Goal: Information Seeking & Learning: Learn about a topic

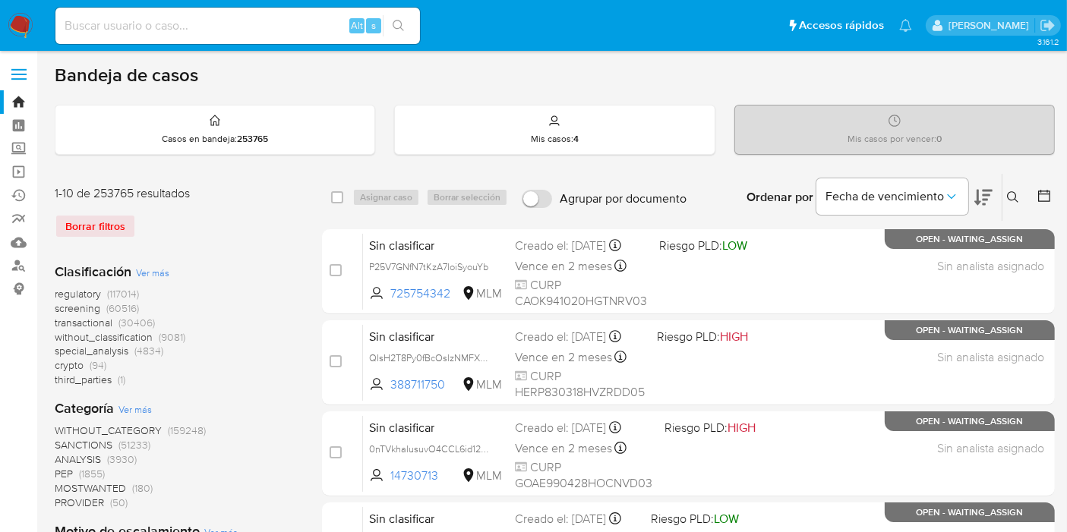
click at [196, 38] on div "Alt s" at bounding box center [237, 26] width 364 height 36
click at [206, 20] on input at bounding box center [237, 26] width 364 height 20
paste input "ZmdgOfOtDxGS4MTFhhjpD7KT"
type input "ZmdgOfOtDxGS4MTFhhjpD7KT"
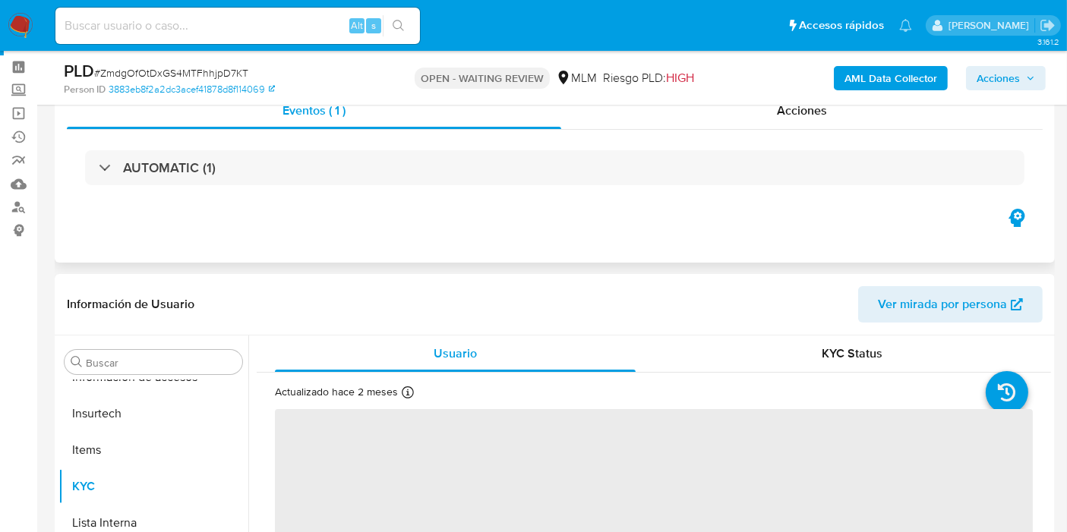
scroll to position [84, 0]
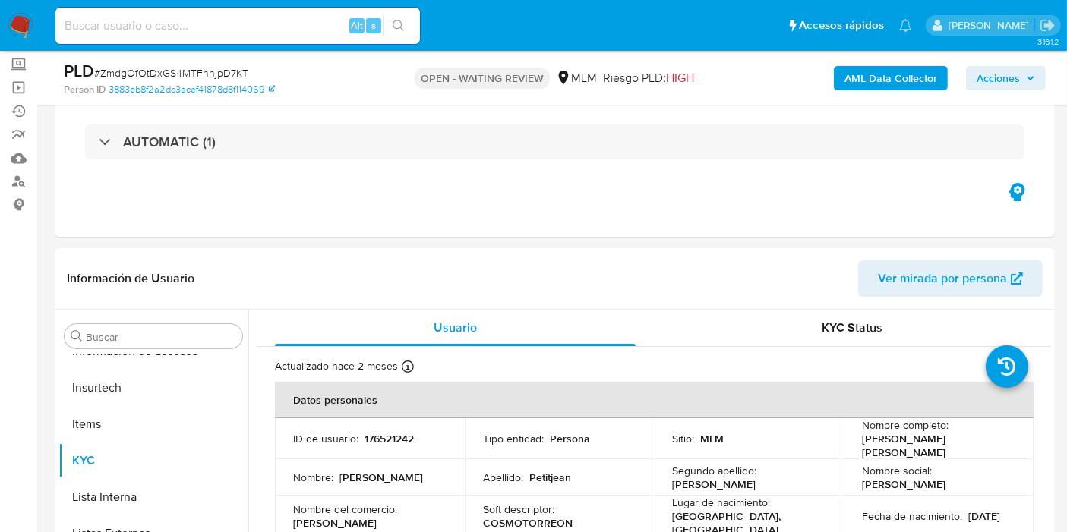
select select "10"
click at [661, 287] on header "Información de Usuario Ver mirada por persona" at bounding box center [555, 278] width 976 height 36
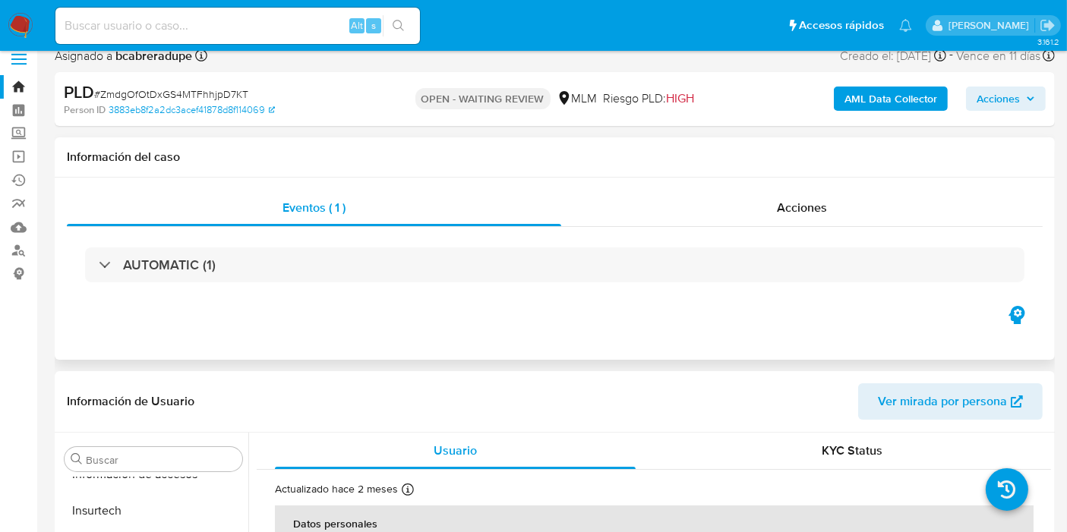
scroll to position [0, 0]
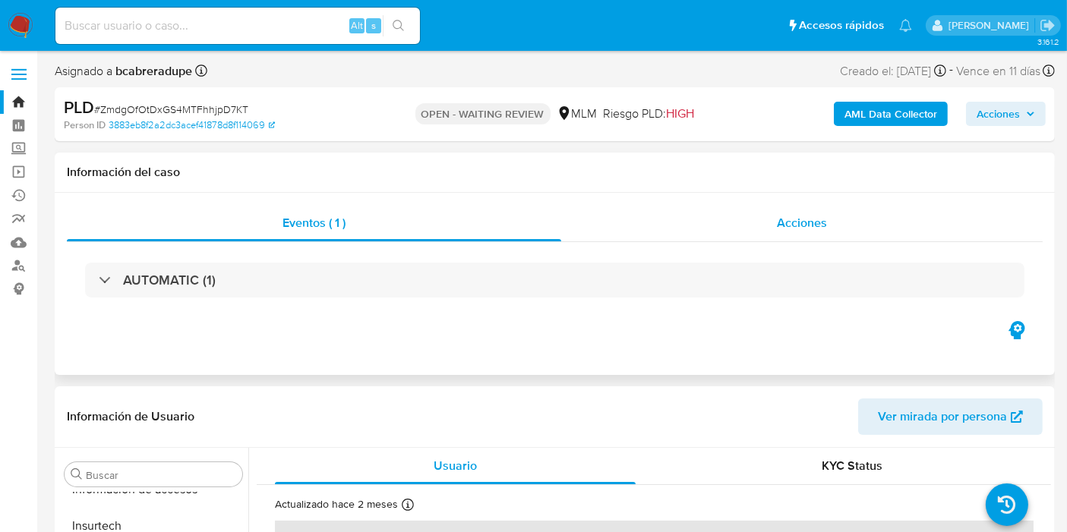
click at [764, 226] on div "Acciones" at bounding box center [801, 223] width 481 height 36
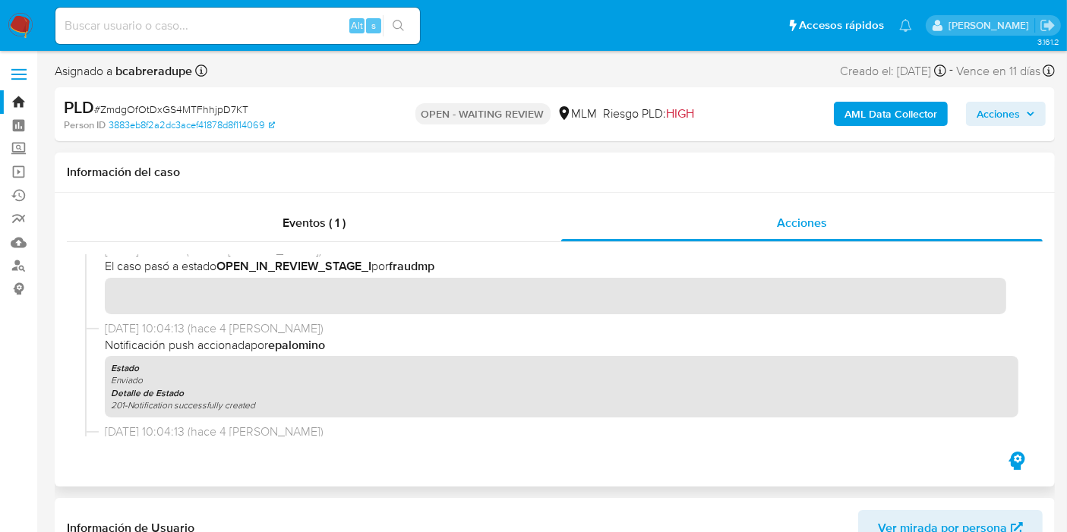
scroll to position [169, 0]
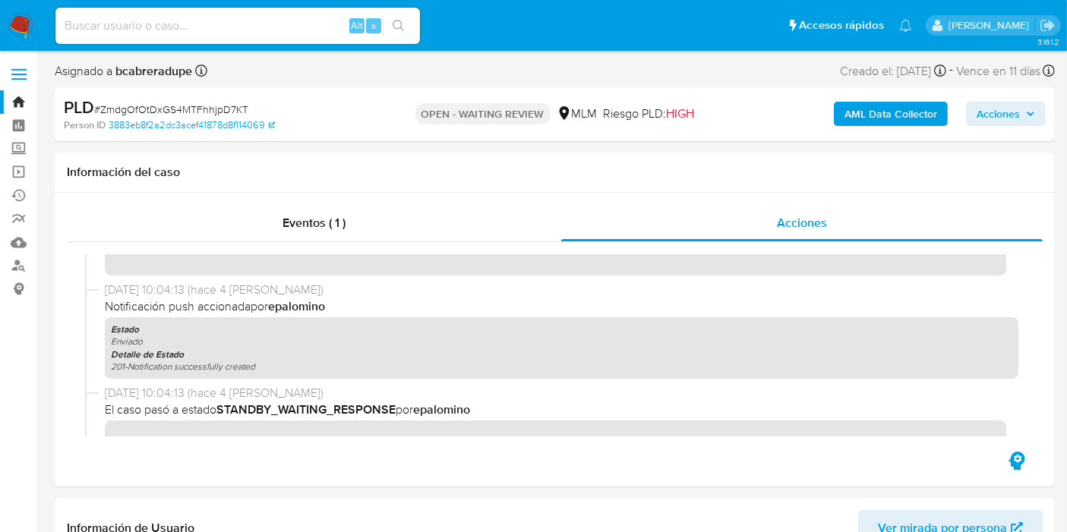
click at [153, 16] on input at bounding box center [237, 26] width 364 height 20
paste input "Aw33H70K5NmSYrzXc7O6N3kR"
type input "Aw33H70K5NmSYrzXc7O6N3kR"
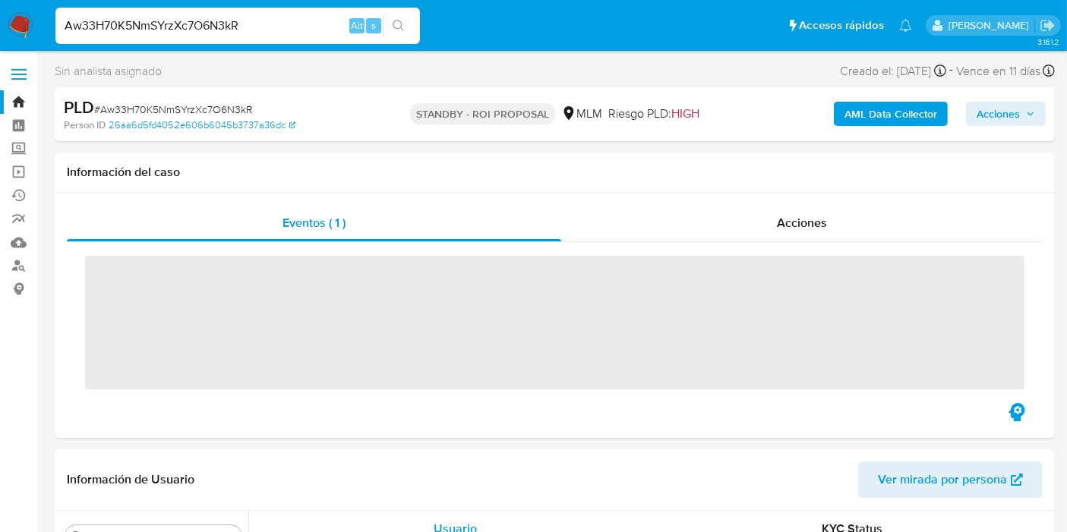
scroll to position [714, 0]
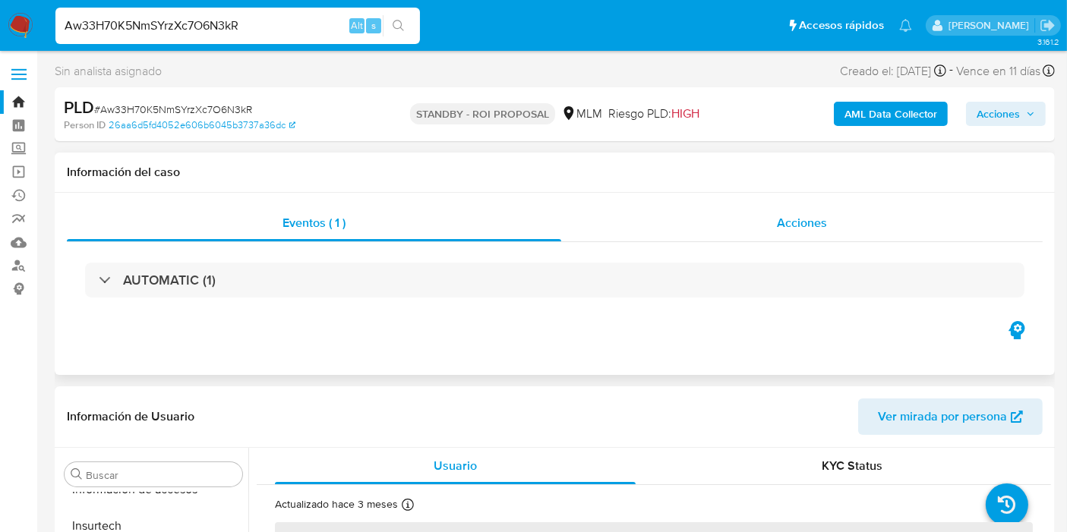
click at [778, 222] on span "Acciones" at bounding box center [802, 222] width 50 height 17
select select "10"
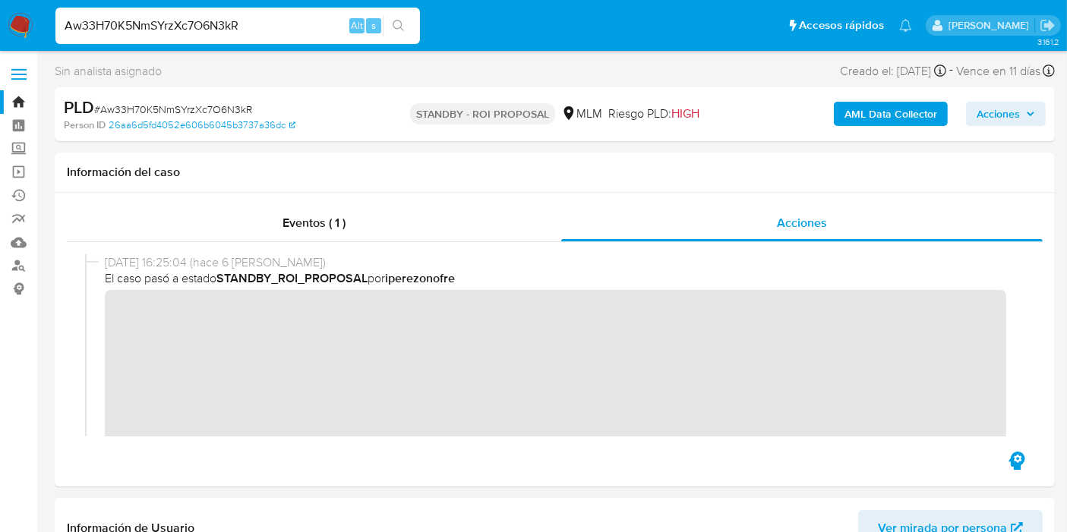
click at [279, 27] on input "Aw33H70K5NmSYrzXc7O6N3kR" at bounding box center [237, 26] width 364 height 20
paste input "ly7CgQ4jvEj5PHhZNi3g0xi4"
type input "ly7CgQ4jvEj5PHhZNi3g0xi4"
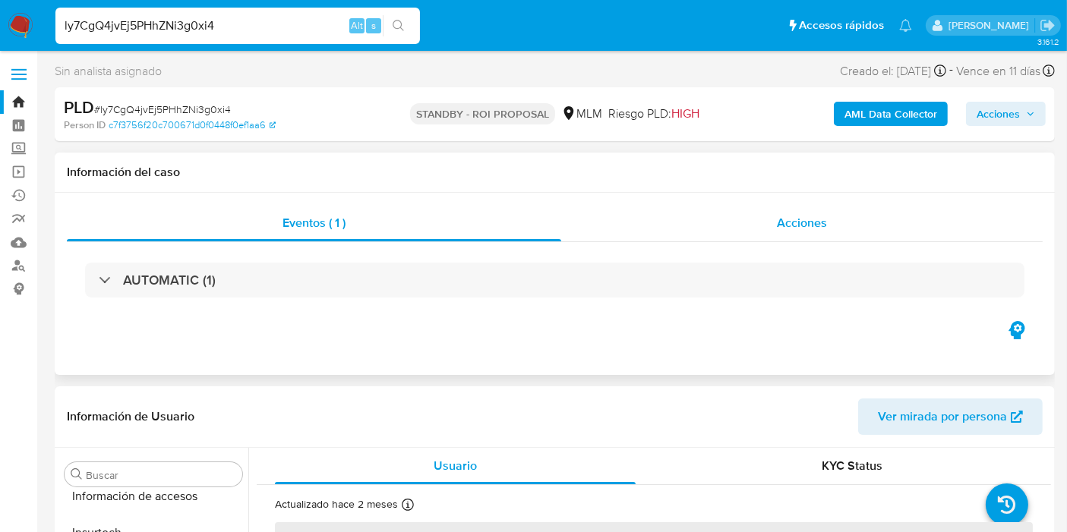
scroll to position [714, 0]
click at [749, 213] on div "Acciones" at bounding box center [801, 223] width 481 height 36
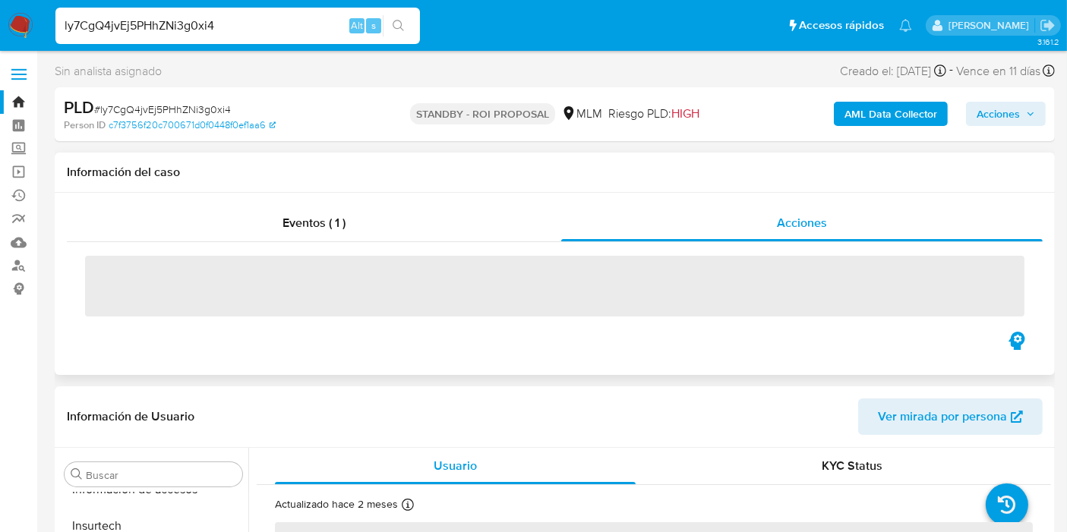
select select "10"
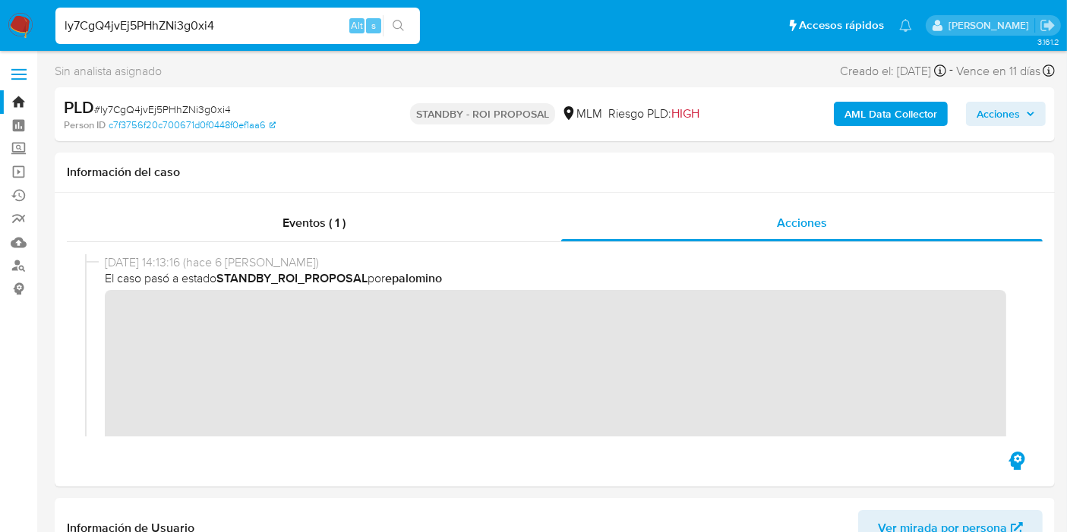
click at [249, 30] on input "ly7CgQ4jvEj5PHhZNi3g0xi4" at bounding box center [237, 26] width 364 height 20
paste input "B4s8LE1Knzedy7hBgoH2cLWh"
type input "B4s8LE1Knzedy7hBgoH2cLWh"
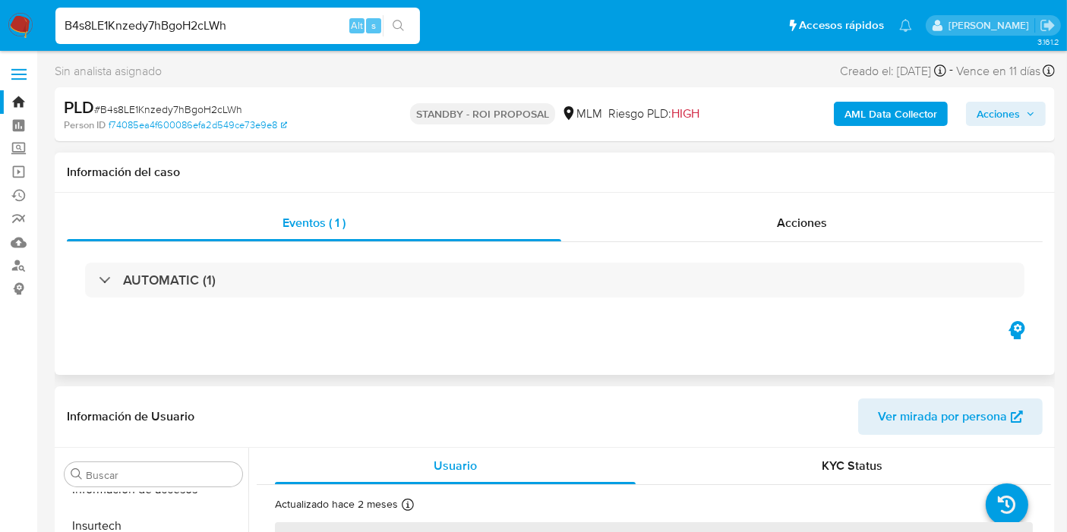
scroll to position [714, 0]
click at [716, 244] on div "AUTOMATIC (1)" at bounding box center [555, 280] width 976 height 76
select select "10"
click at [744, 239] on div "Acciones" at bounding box center [801, 223] width 481 height 36
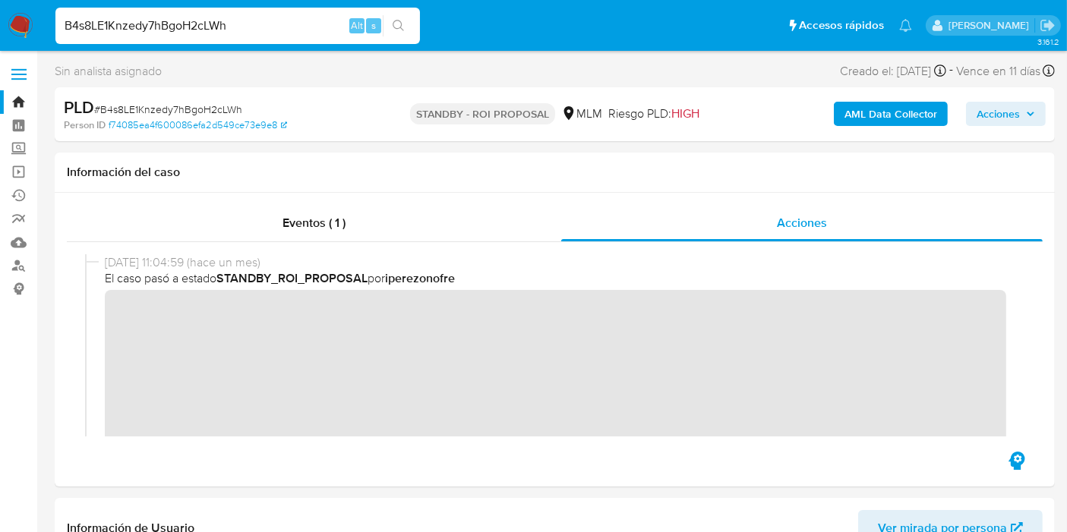
click at [254, 27] on input "B4s8LE1Knzedy7hBgoH2cLWh" at bounding box center [237, 26] width 364 height 20
paste input "lD3csSd80tqbeTnEe1APFfdF"
type input "lD3csSd80tqbeTnEe1APFfdF"
click at [403, 23] on icon "search-icon" at bounding box center [399, 26] width 12 height 12
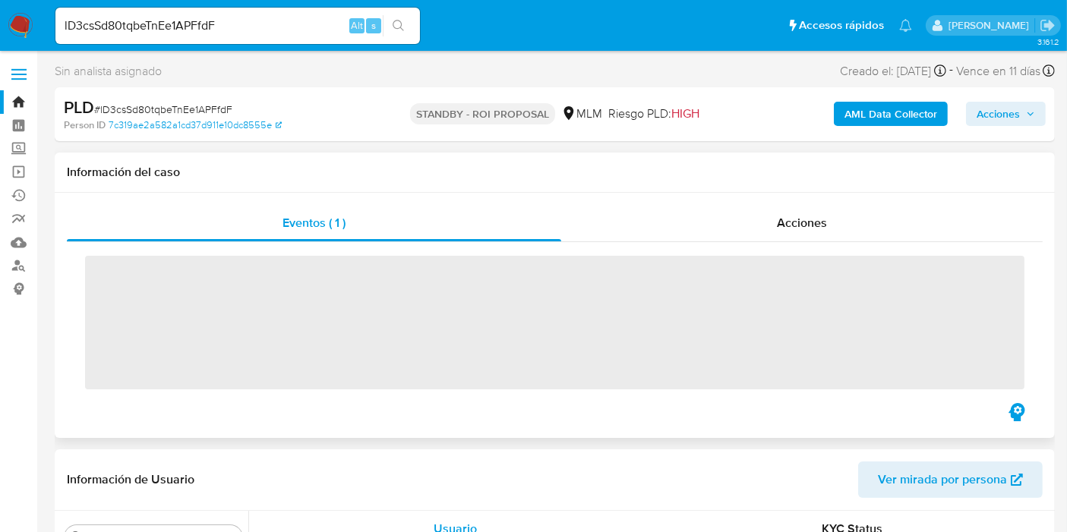
scroll to position [714, 0]
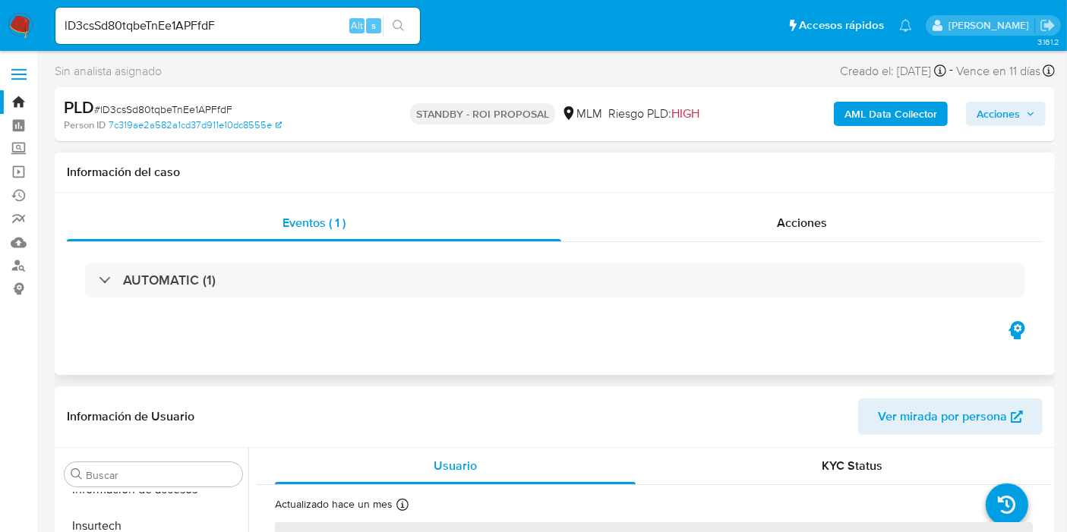
click at [792, 242] on div "AUTOMATIC (1)" at bounding box center [555, 280] width 976 height 76
select select "10"
click at [801, 225] on span "Acciones" at bounding box center [802, 222] width 50 height 17
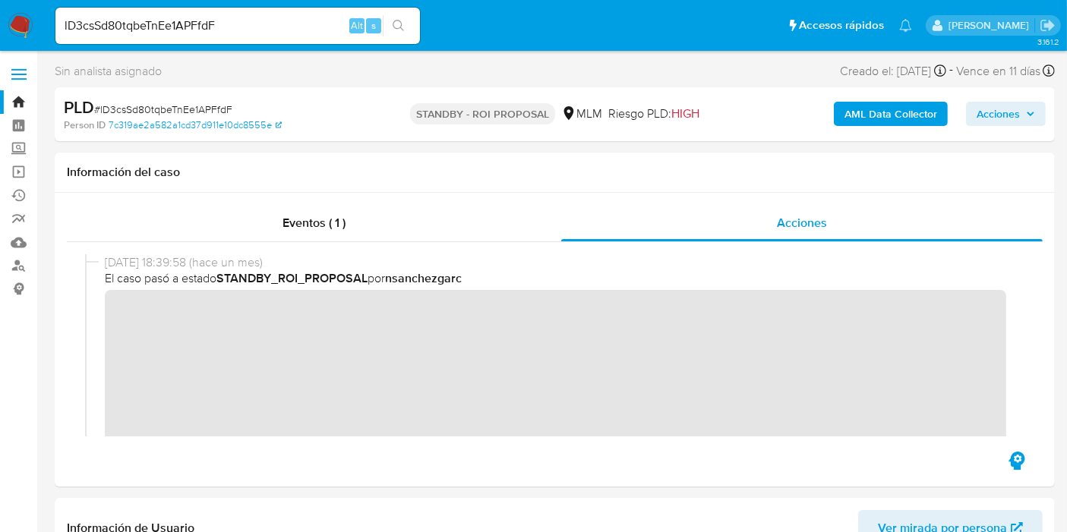
click at [258, 16] on input "lD3csSd80tqbeTnEe1APFfdF" at bounding box center [237, 26] width 364 height 20
paste input "Qpy1FVlsnxzrLiDBlAR2TOmG"
type input "Qpy1FVlsnxzrLiDBlAR2TOmG"
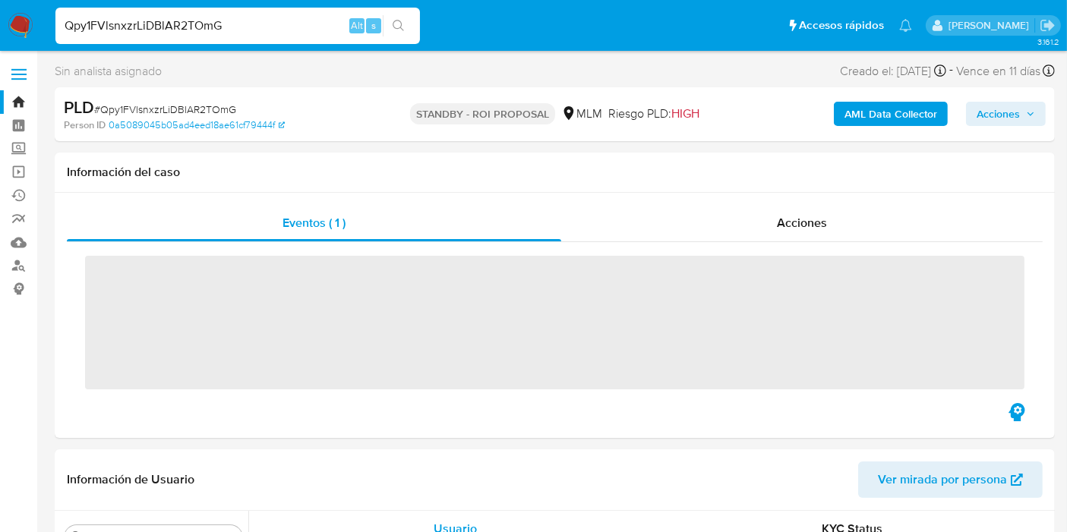
scroll to position [714, 0]
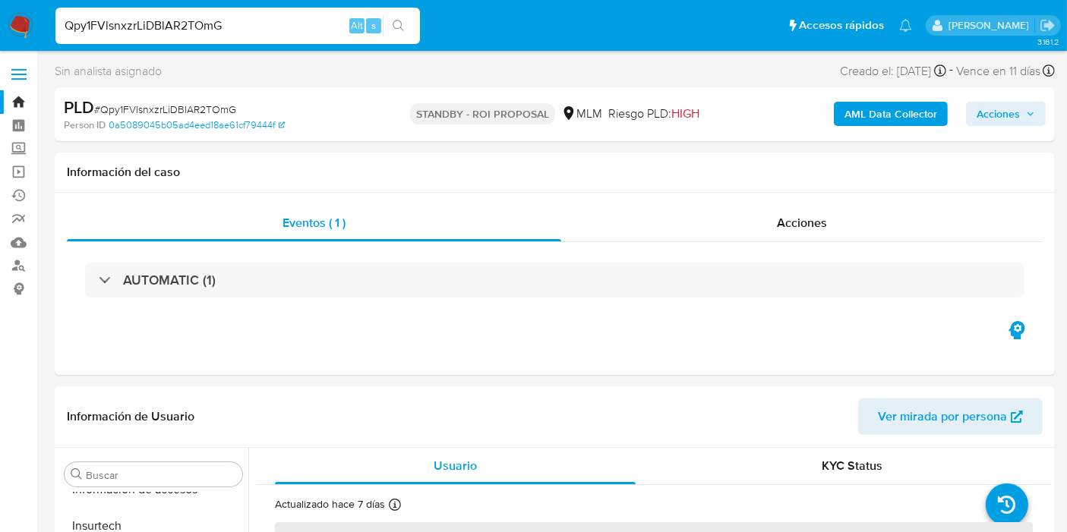
select select "10"
click at [827, 233] on div "Acciones" at bounding box center [801, 223] width 481 height 36
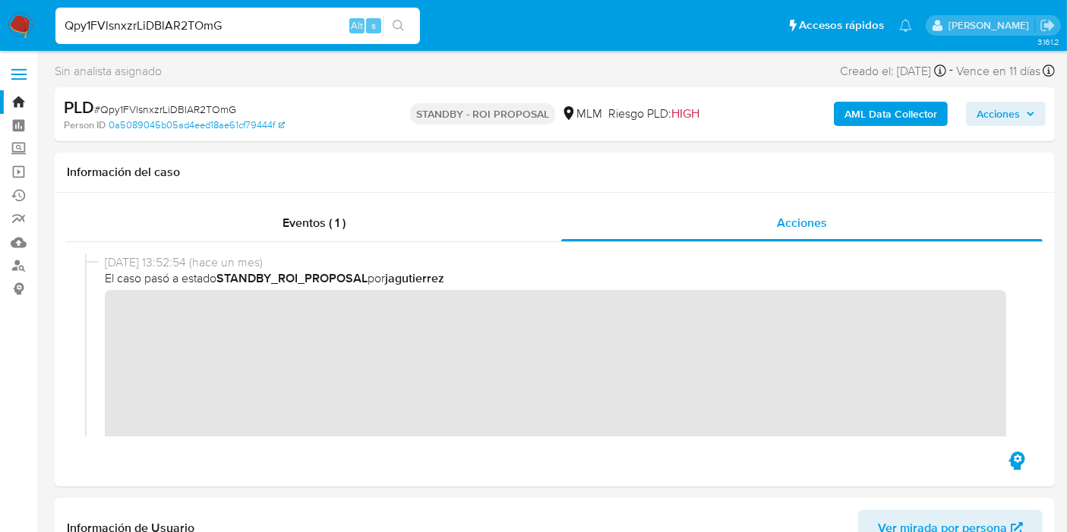
click at [156, 34] on div "Qpy1FVlsnxzrLiDBlAR2TOmG Alt s" at bounding box center [237, 26] width 364 height 36
click at [159, 33] on input "Qpy1FVlsnxzrLiDBlAR2TOmG" at bounding box center [237, 26] width 364 height 20
click at [162, 31] on input "Qpy1FVlsnxzrLiDBlAR2TOmG" at bounding box center [237, 26] width 364 height 20
click at [162, 32] on input "Qpy1FVlsnxzrLiDBlAR2TOmG" at bounding box center [237, 26] width 364 height 20
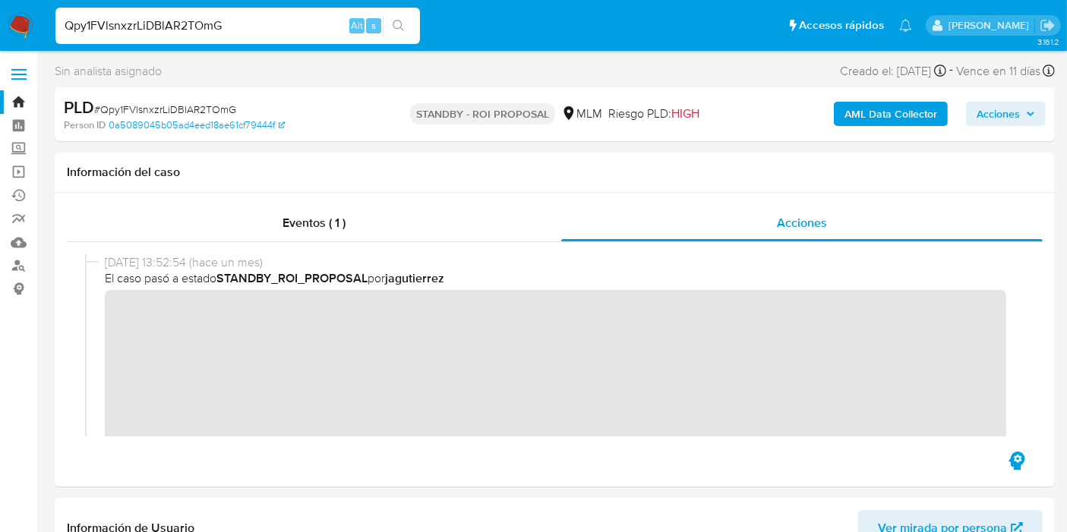
paste input "Gn3KJYjClru9uaOywsETaG9v"
click at [167, 31] on input "Qpy1FVlsnxzrLiDBGn3KJYjClru9uaOywsETaG9vlAR2TOmG" at bounding box center [237, 26] width 364 height 20
click at [169, 31] on input "Qpy1FVlsnxzrLiDBGn3KJYjClru9uaOywsETaG9vlAR2TOmG" at bounding box center [237, 26] width 364 height 20
paste input "Gn3KJYjClru9uaOywsETaG9v"
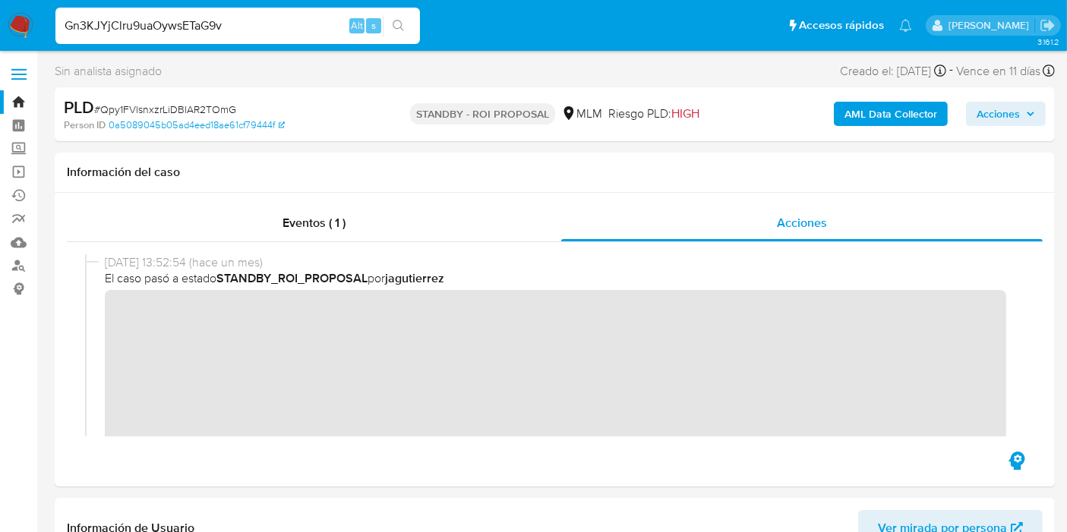
type input "Gn3KJYjClru9uaOywsETaG9v"
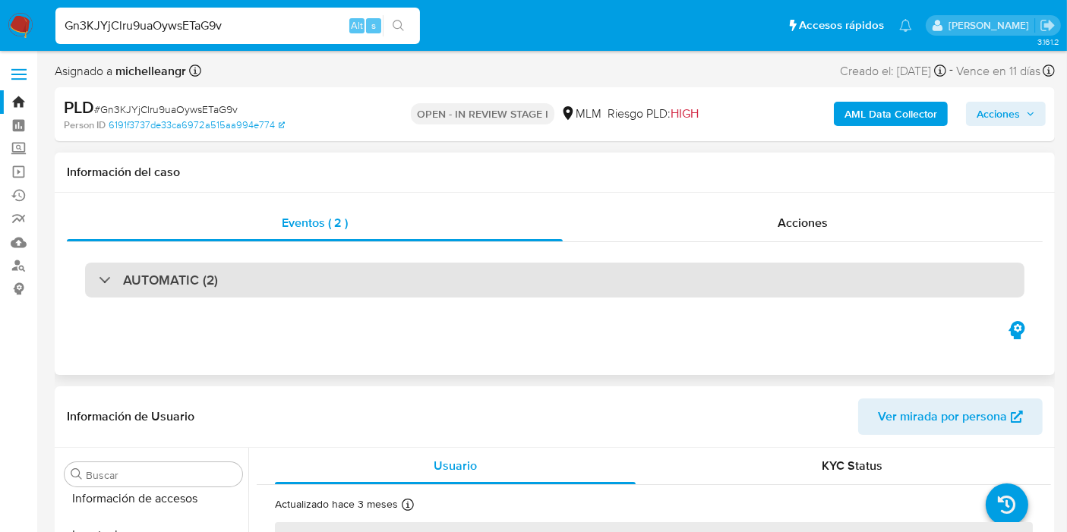
scroll to position [714, 0]
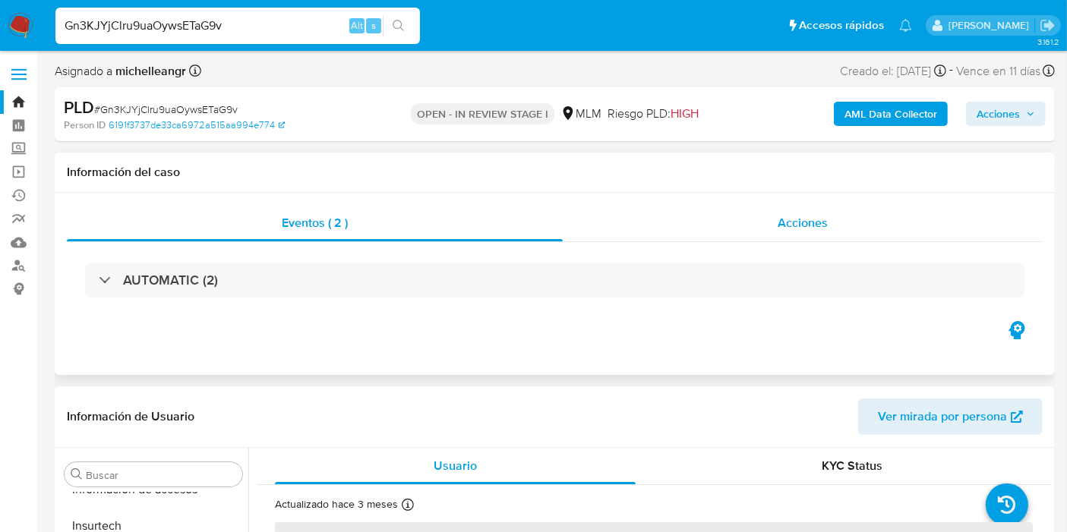
click at [828, 241] on div "Acciones" at bounding box center [803, 223] width 480 height 36
select select "10"
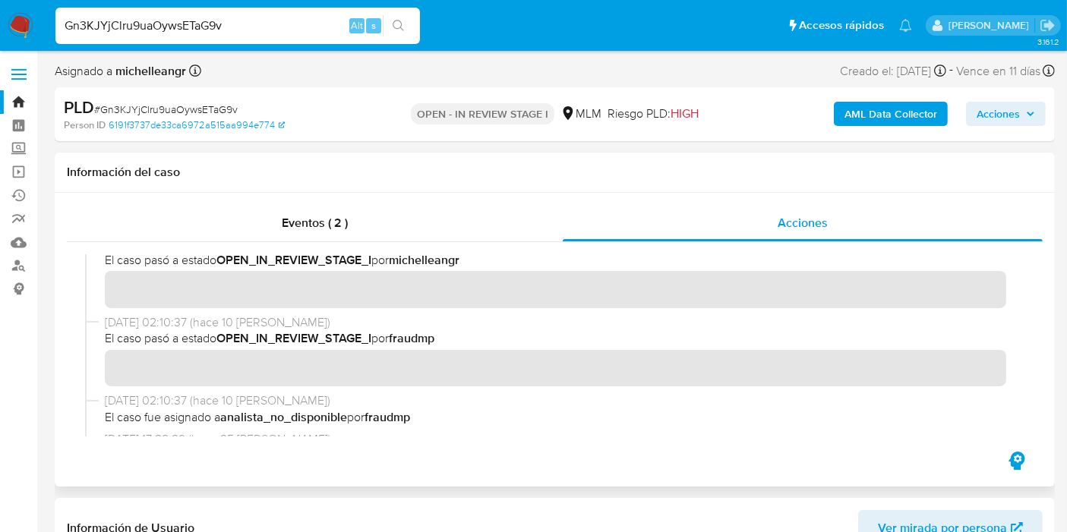
scroll to position [84, 0]
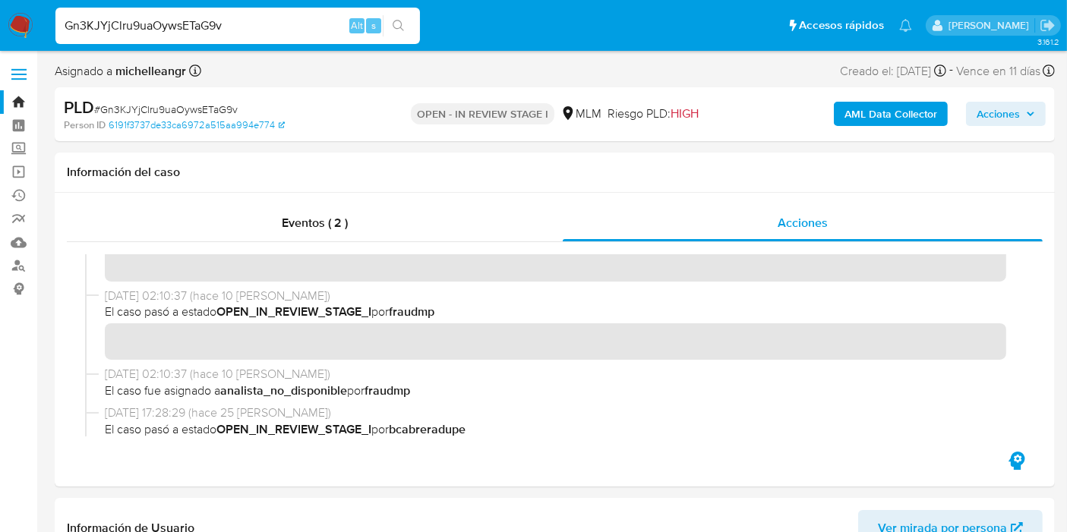
click at [210, 21] on input "Gn3KJYjClru9uaOywsETaG9v" at bounding box center [237, 26] width 364 height 20
paste input "kUfT2a5KBKb7N0dZVv7bKkk3"
type input "kUfT2a5KBKb7N0dZVv7bKkk3"
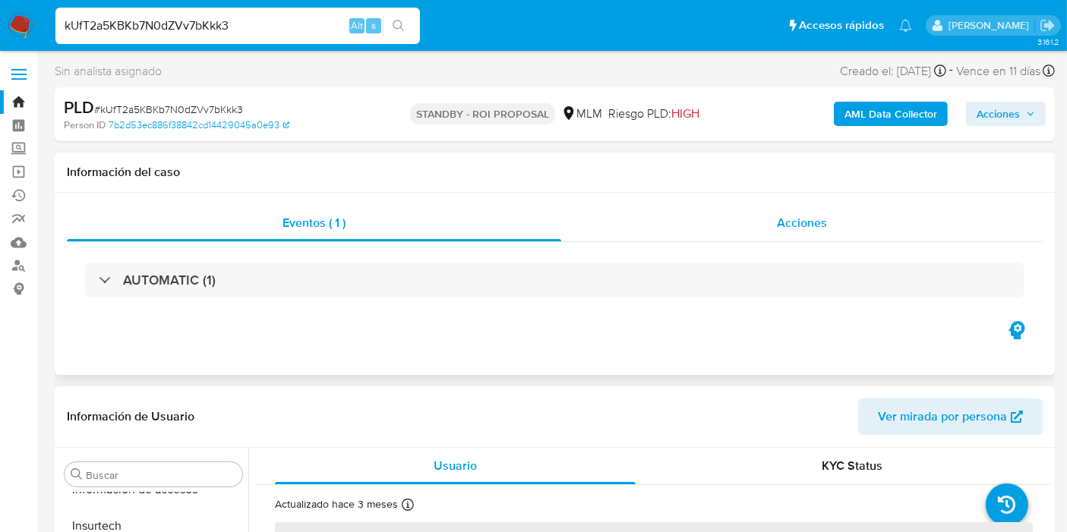
scroll to position [714, 0]
click at [701, 208] on div "Acciones" at bounding box center [801, 223] width 481 height 36
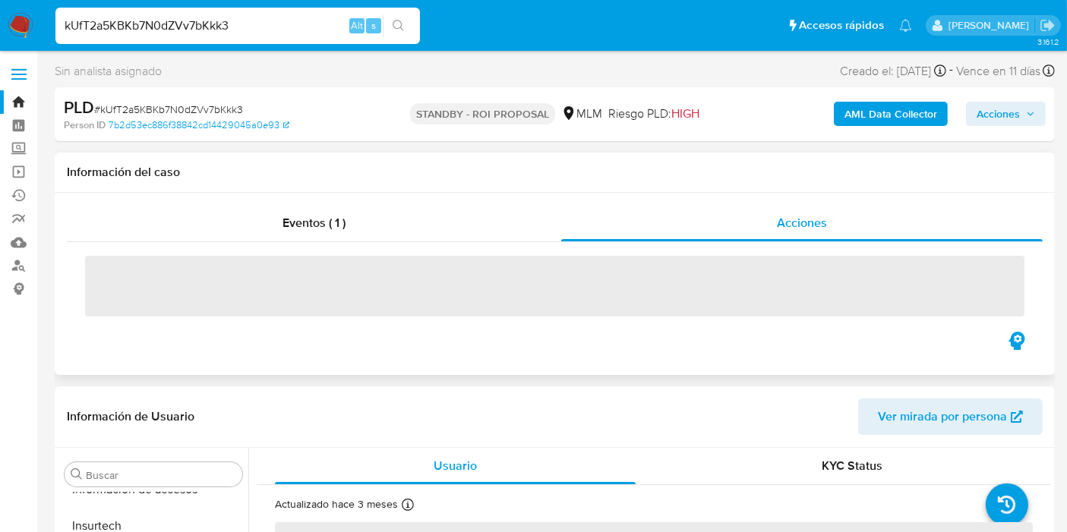
select select "10"
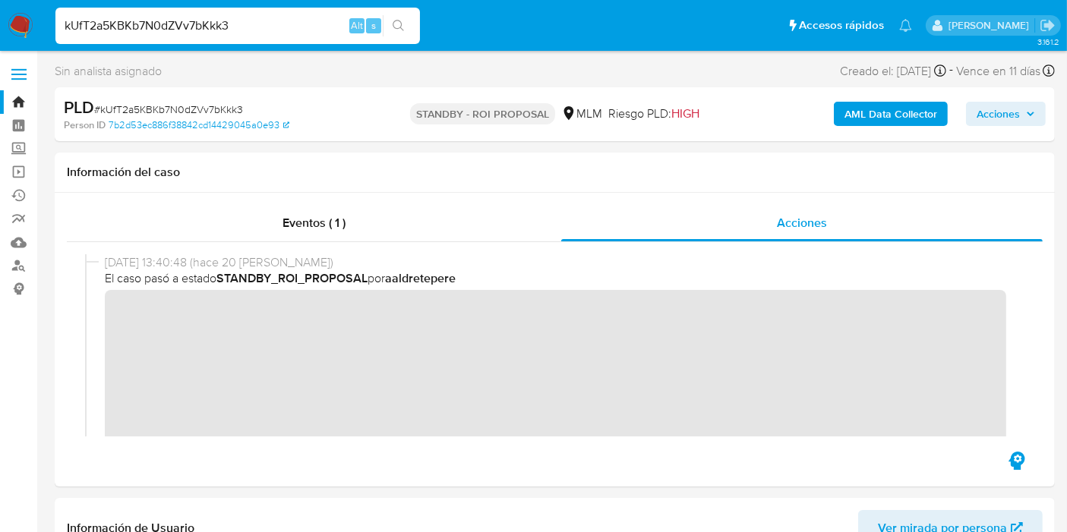
click at [197, 38] on div "kUfT2a5KBKb7N0dZVv7bKkk3 Alt s" at bounding box center [237, 26] width 364 height 36
click at [203, 23] on input "kUfT2a5KBKb7N0dZVv7bKkk3" at bounding box center [237, 26] width 364 height 20
paste input "NBl9ORC6dCEU3RJqFeB6L1Y4"
type input "NBl9ORC6dCEU3RJqFeB6L1Y4"
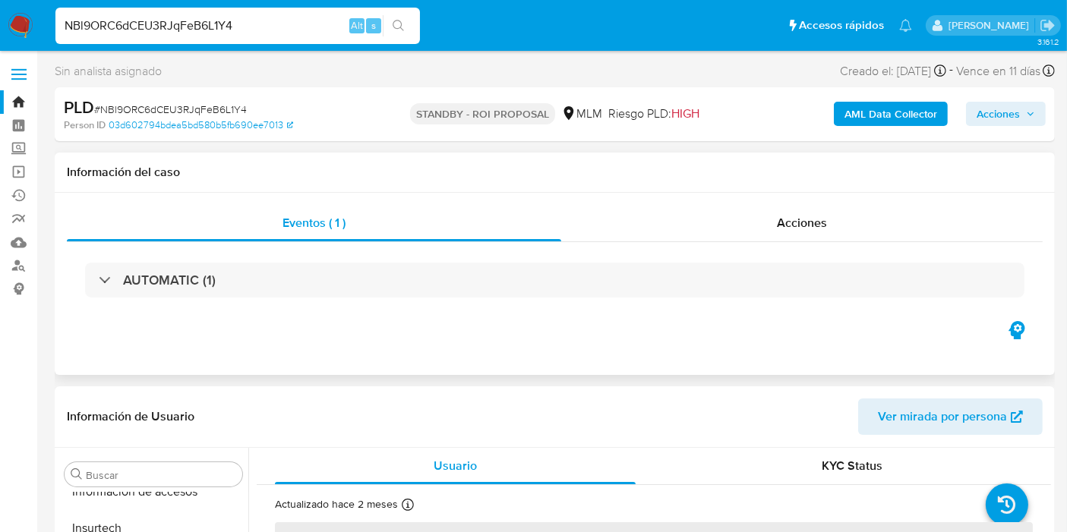
scroll to position [714, 0]
drag, startPoint x: 831, startPoint y: 189, endPoint x: 822, endPoint y: 203, distance: 16.0
click at [829, 189] on div "Información del caso" at bounding box center [555, 173] width 1000 height 40
click at [811, 212] on div "Acciones" at bounding box center [801, 223] width 481 height 36
select select "10"
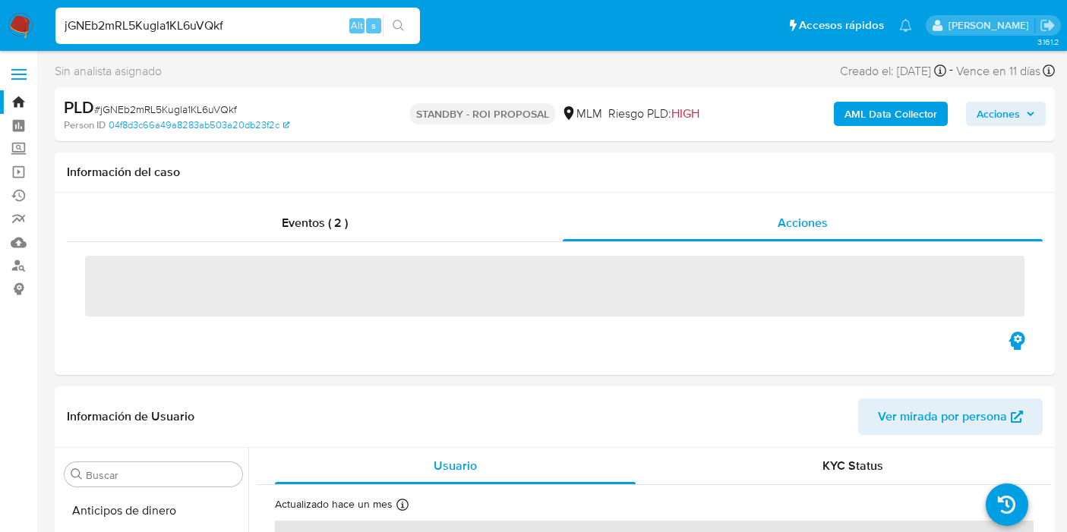
select select "10"
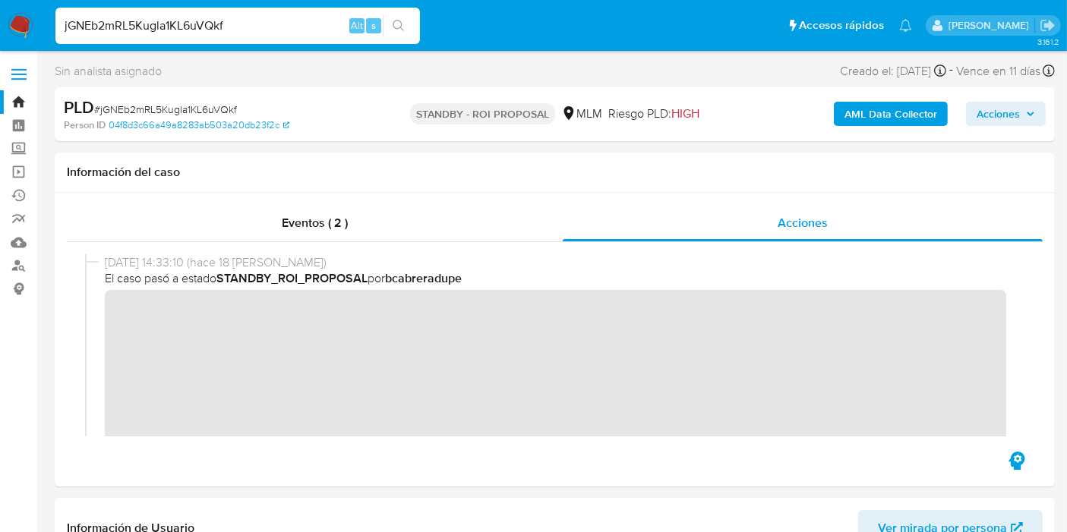
click at [195, 24] on input "jGNEb2mRL5Kugla1KL6uVQkf" at bounding box center [237, 26] width 364 height 20
paste input "nICFHlIM5ulnwm5c1F7gWFnZ"
type input "nICFHlIM5ulnwm5c1F7gWFnZ"
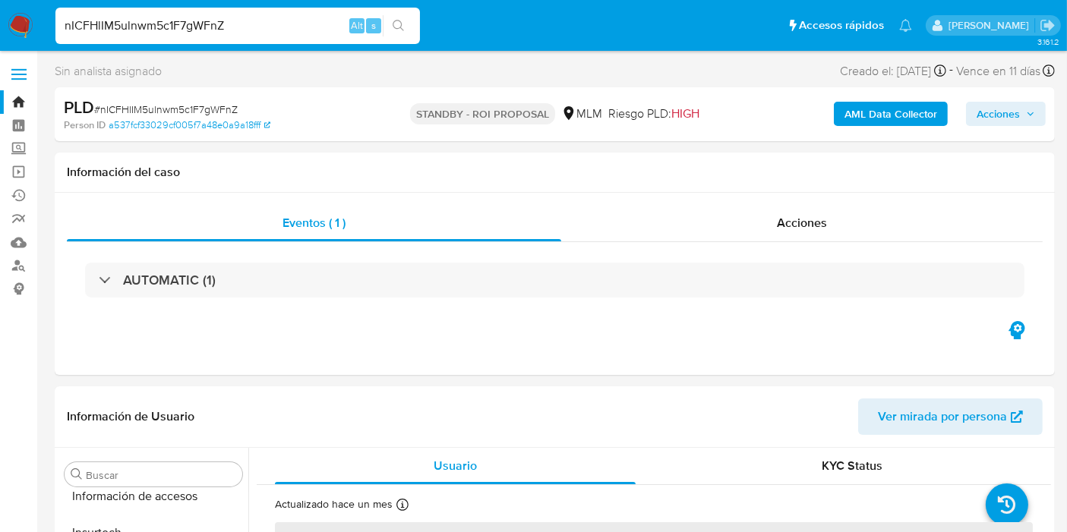
scroll to position [714, 0]
click at [747, 242] on div "AUTOMATIC (1)" at bounding box center [555, 280] width 976 height 76
select select "10"
click at [758, 224] on div "Acciones" at bounding box center [801, 223] width 481 height 36
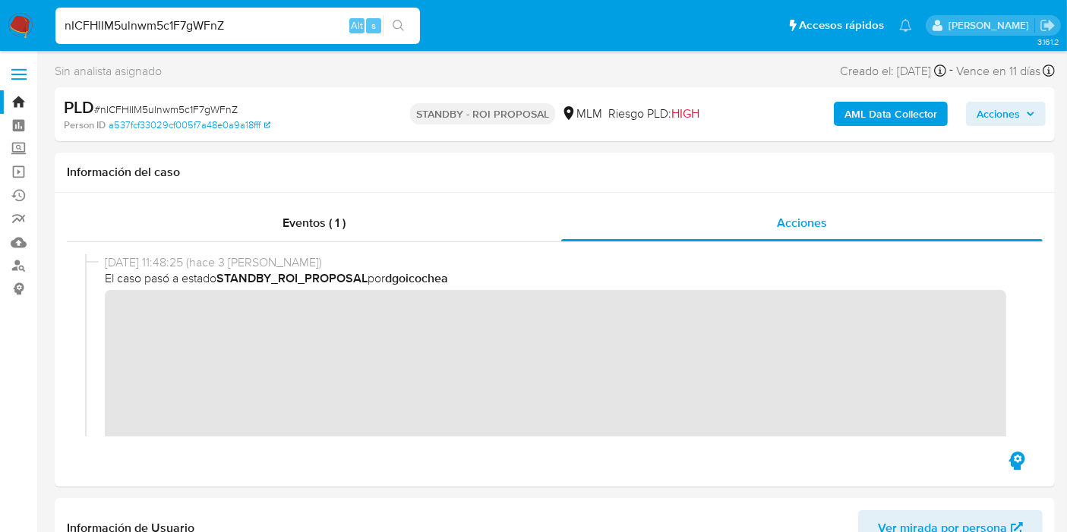
click at [175, 17] on input "nICFHlIM5ulnwm5c1F7gWFnZ" at bounding box center [237, 26] width 364 height 20
paste input "HQieSAQ4a4MCTgBb4GXSWj3D"
type input "HQieSAQ4a4MCTgBb4GXSWj3D"
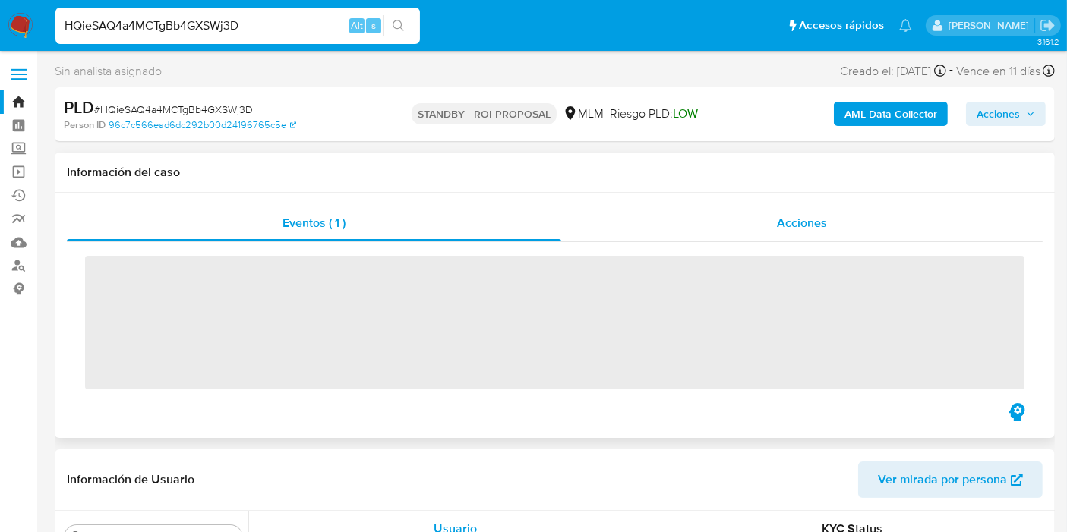
scroll to position [714, 0]
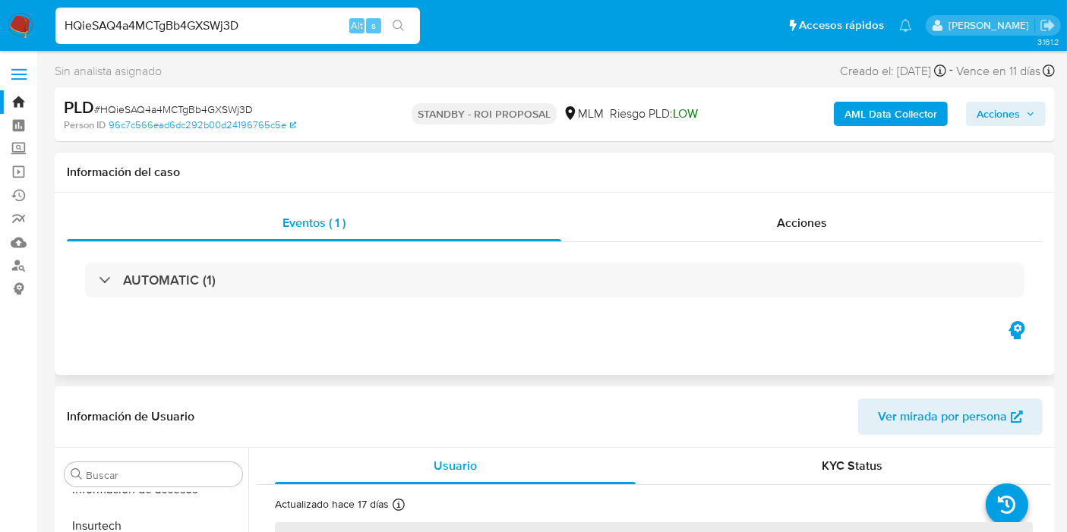
drag, startPoint x: 780, startPoint y: 225, endPoint x: 806, endPoint y: 250, distance: 35.4
click at [781, 225] on span "Acciones" at bounding box center [802, 222] width 50 height 17
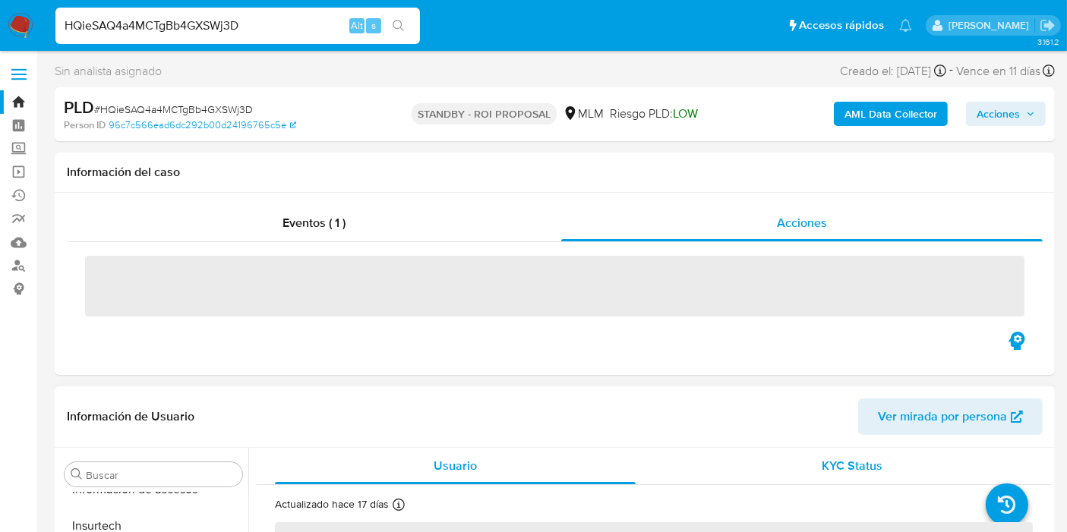
select select "10"
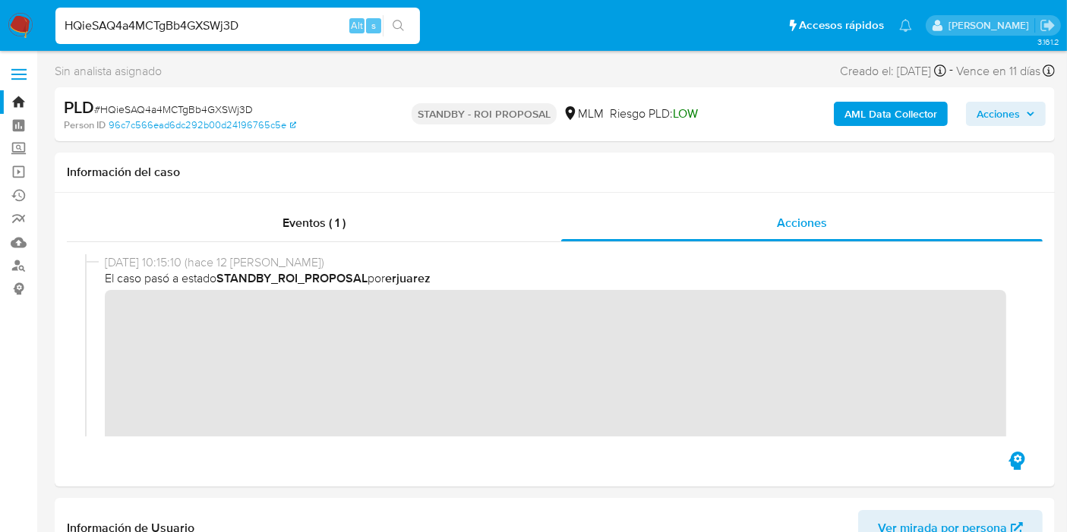
click at [213, 26] on input "HQieSAQ4a4MCTgBb4GXSWj3D" at bounding box center [237, 26] width 364 height 20
paste input "ZF12YGnhwpWbP5Hd70cntRKn"
type input "ZF12YGnhwpWbP5Hd70cntRKn"
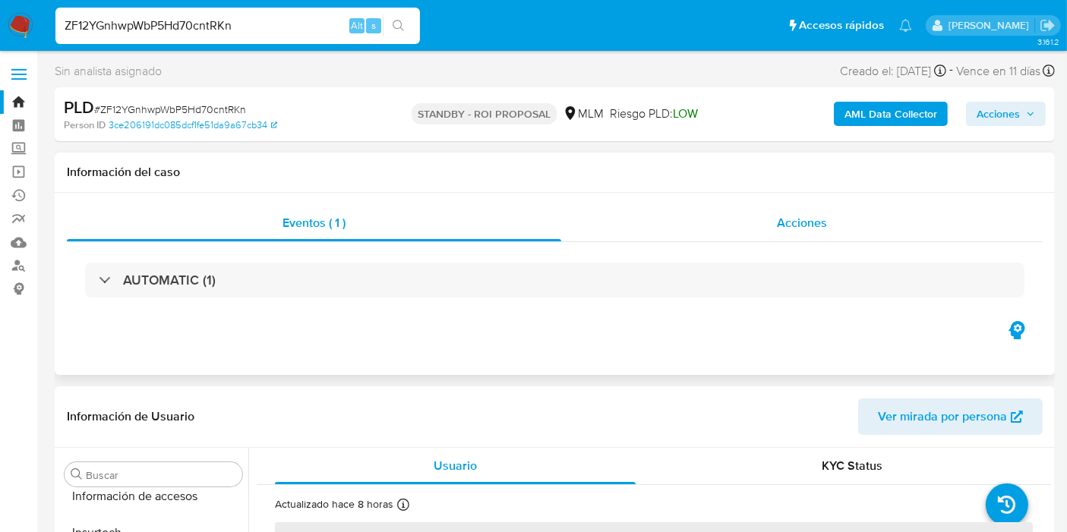
scroll to position [714, 0]
click at [822, 216] on span "Acciones" at bounding box center [802, 222] width 50 height 17
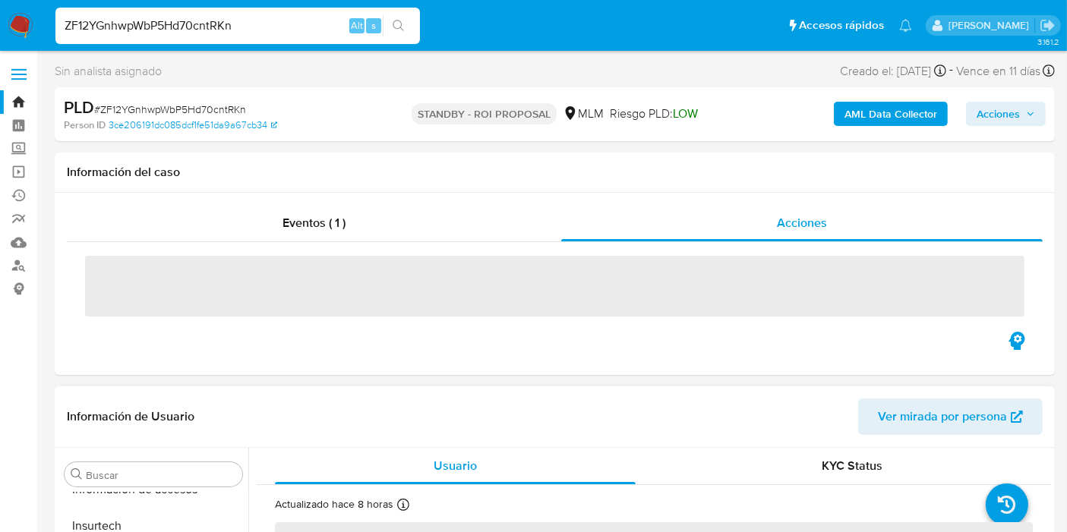
select select "10"
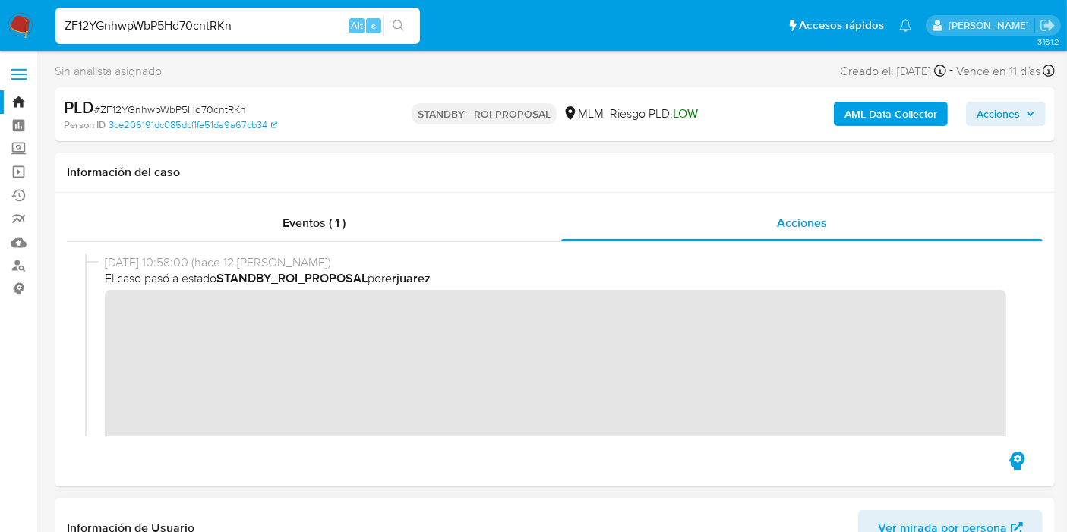
click at [132, 29] on input "ZF12YGnhwpWbP5Hd70cntRKn" at bounding box center [237, 26] width 364 height 20
click at [132, 28] on input "ZF12YGnhwpWbP5Hd70cntRKn" at bounding box center [237, 26] width 364 height 20
paste input "643771112"
type input "643771112"
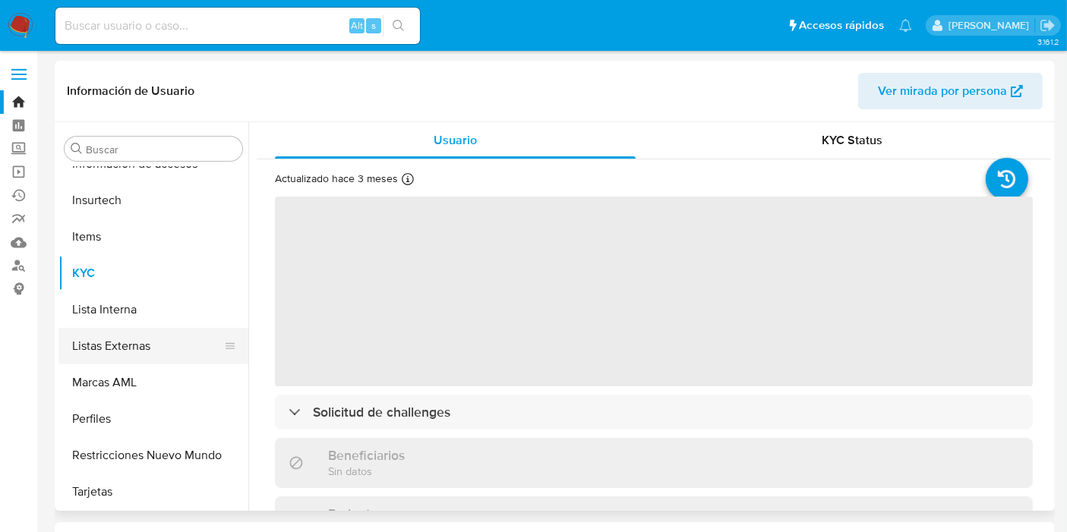
select select "10"
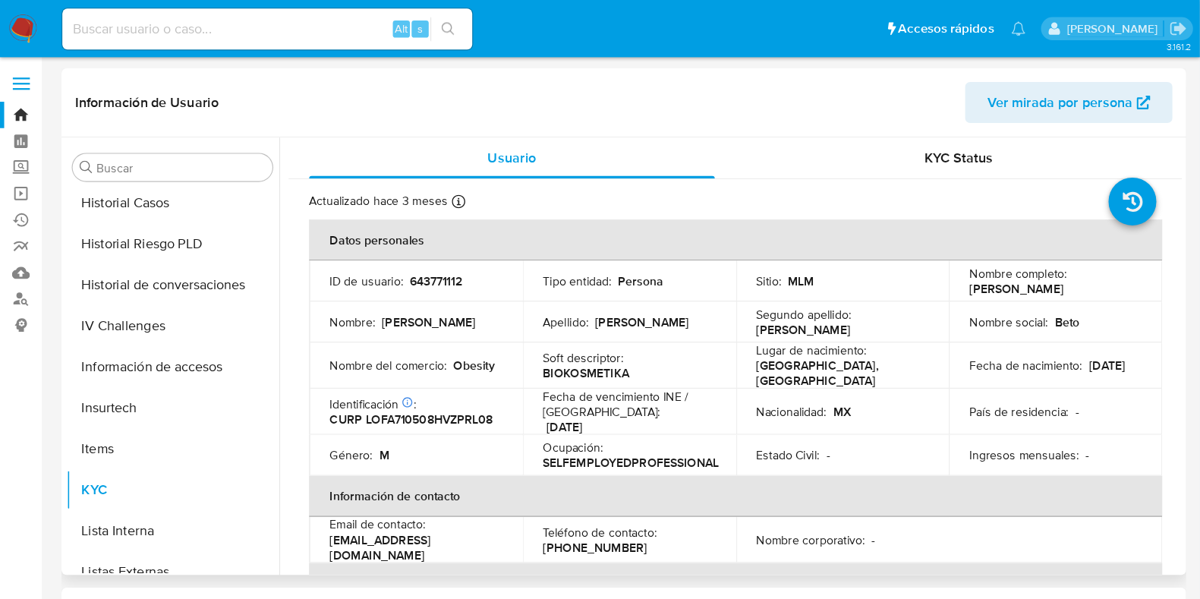
scroll to position [546, 0]
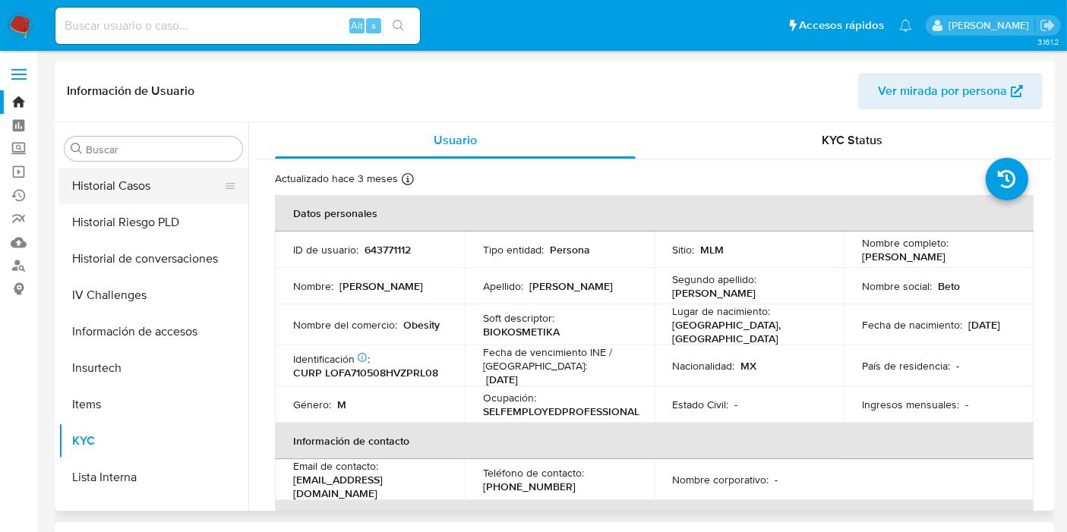
drag, startPoint x: 155, startPoint y: 191, endPoint x: 165, endPoint y: 198, distance: 12.5
click at [155, 190] on button "Historial Casos" at bounding box center [147, 186] width 178 height 36
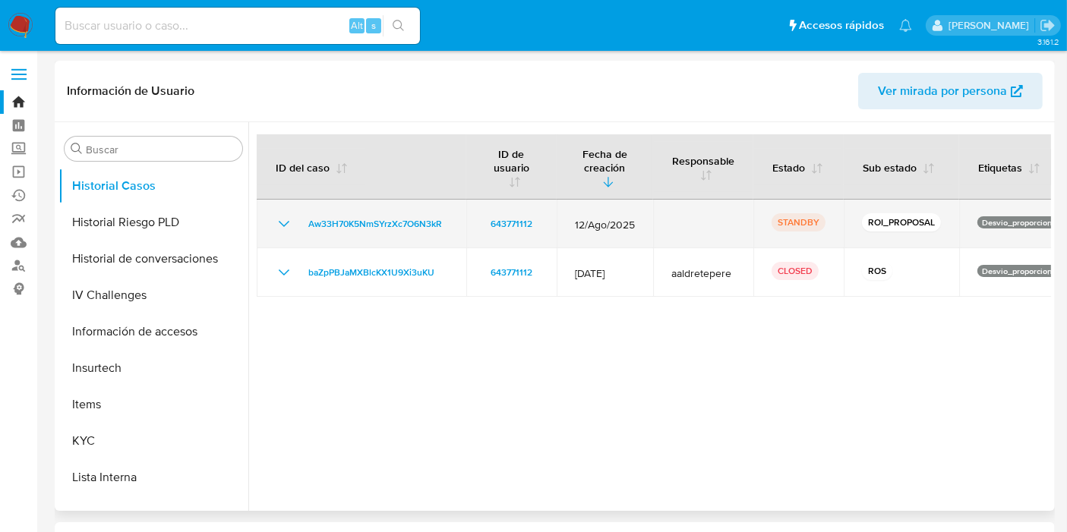
drag, startPoint x: 634, startPoint y: 224, endPoint x: 570, endPoint y: 224, distance: 63.8
click at [570, 224] on td "12/Ago/2025" at bounding box center [605, 224] width 96 height 49
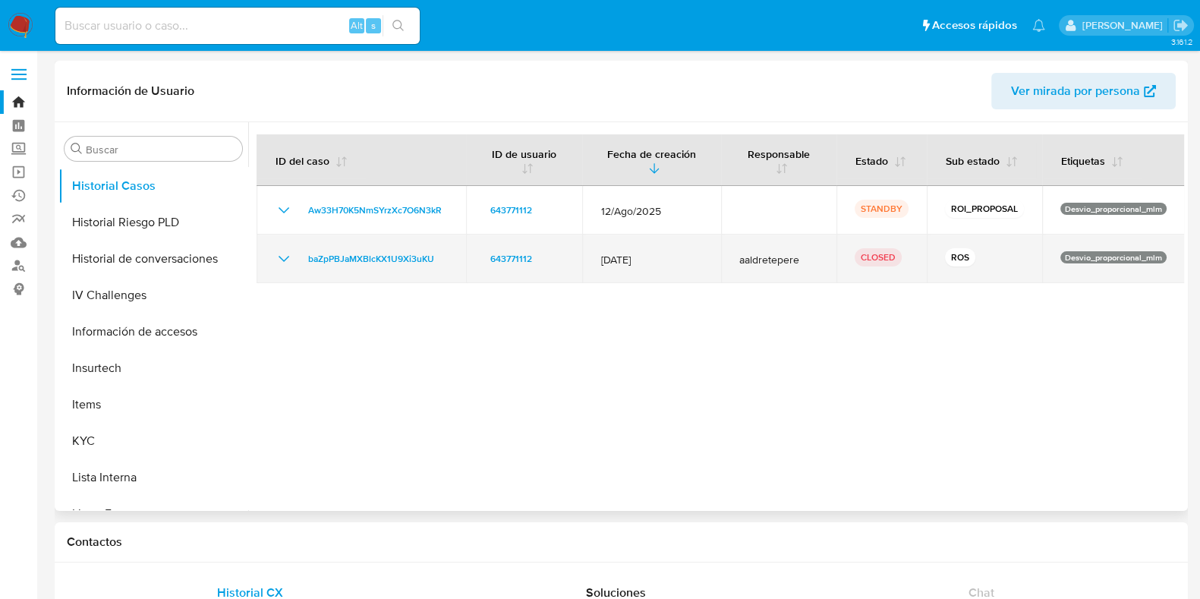
drag, startPoint x: 673, startPoint y: 263, endPoint x: 600, endPoint y: 260, distance: 73.7
click at [601, 260] on span "12/Mar/2025" at bounding box center [652, 260] width 102 height 14
drag, startPoint x: 443, startPoint y: 261, endPoint x: 307, endPoint y: 262, distance: 135.9
click at [307, 262] on div "baZpPBJaMXBlcKX1U9Xi3uKU" at bounding box center [361, 259] width 173 height 18
click at [357, 260] on span "baZpPBJaMXBlcKX1U9Xi3uKU" at bounding box center [371, 259] width 126 height 18
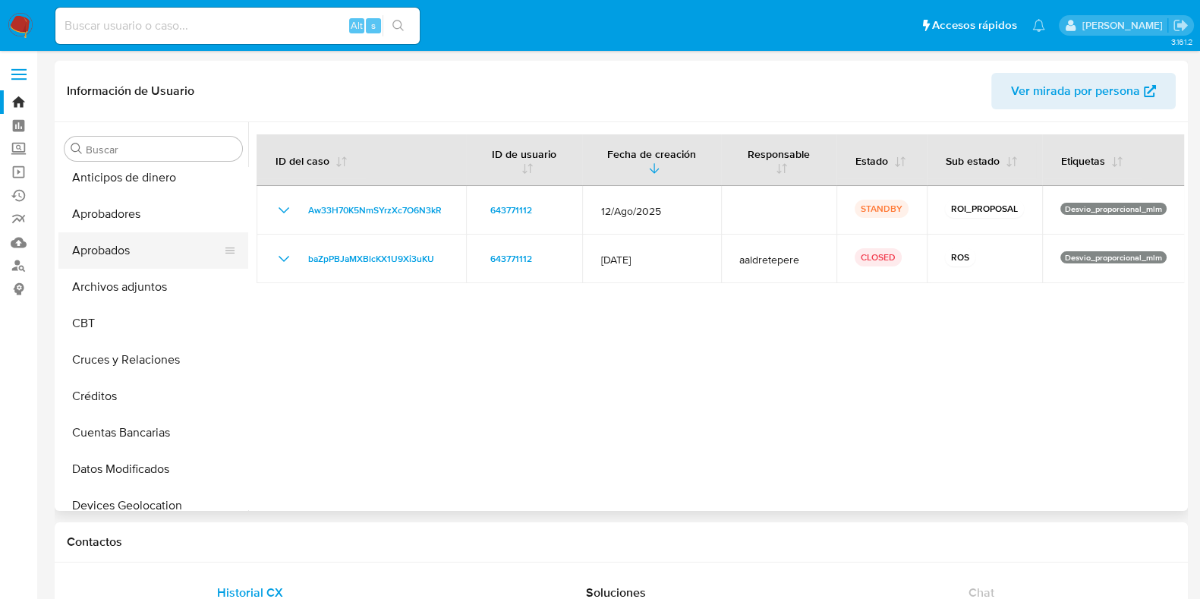
scroll to position [0, 0]
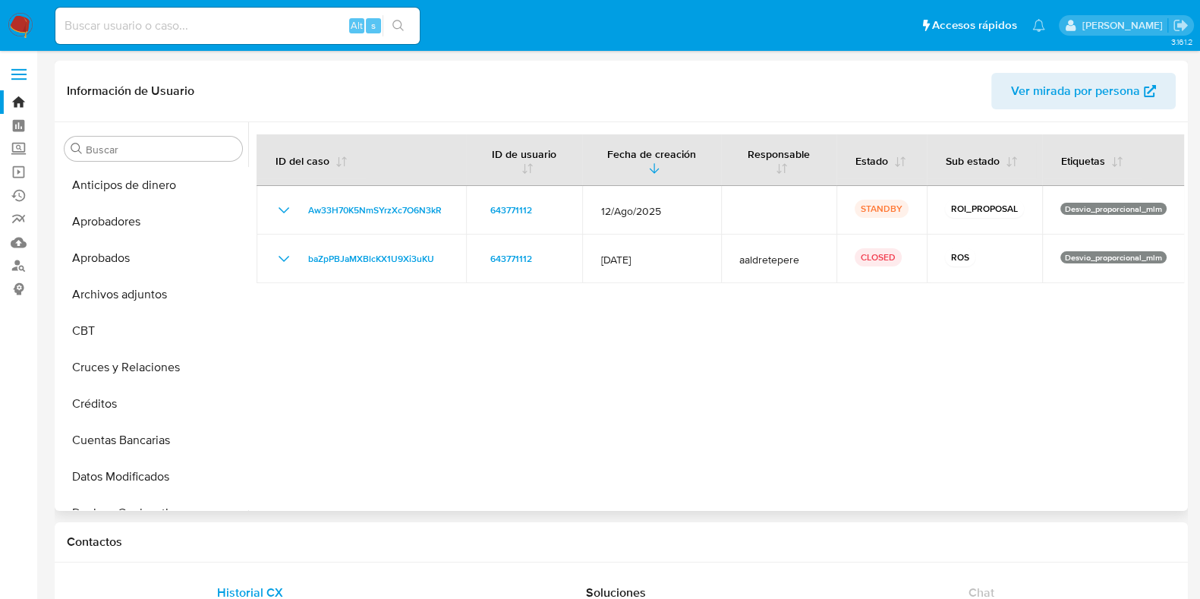
drag, startPoint x: 135, startPoint y: 297, endPoint x: 247, endPoint y: 305, distance: 111.9
click at [135, 297] on button "Archivos adjuntos" at bounding box center [153, 294] width 190 height 36
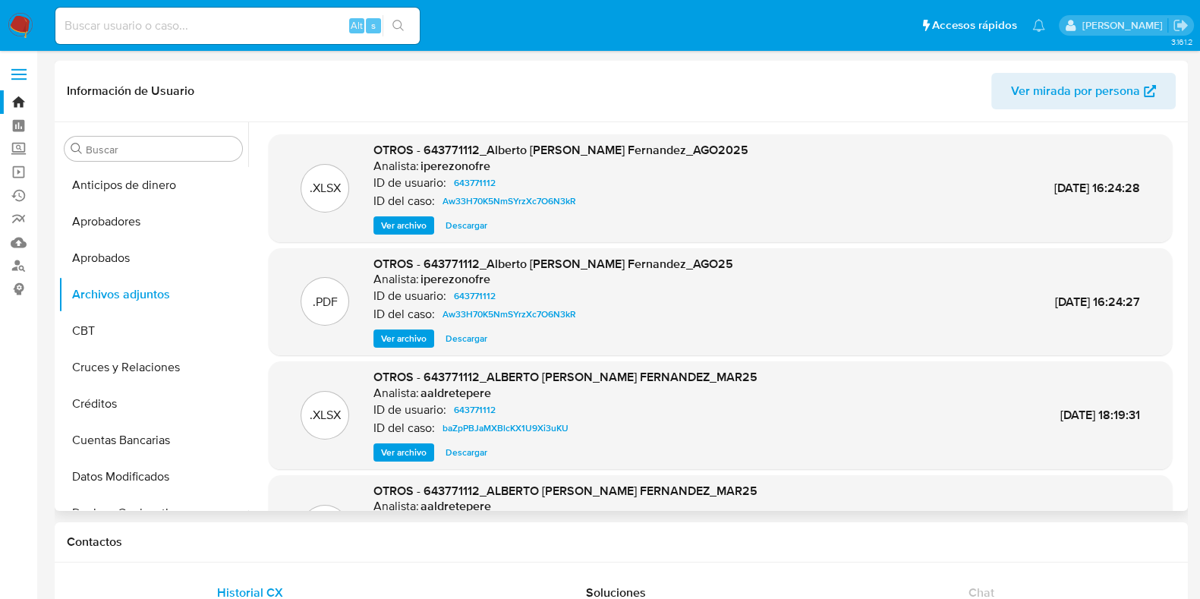
click at [418, 342] on span "Ver archivo" at bounding box center [404, 338] width 46 height 15
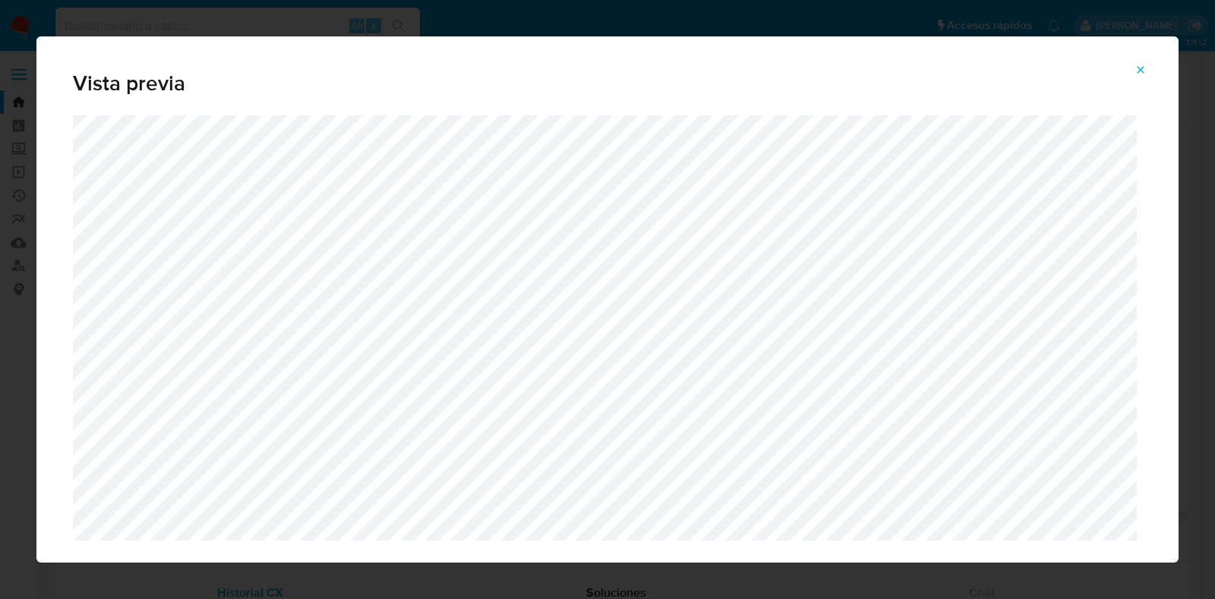
click at [1066, 72] on icon "Attachment preview" at bounding box center [1140, 69] width 7 height 7
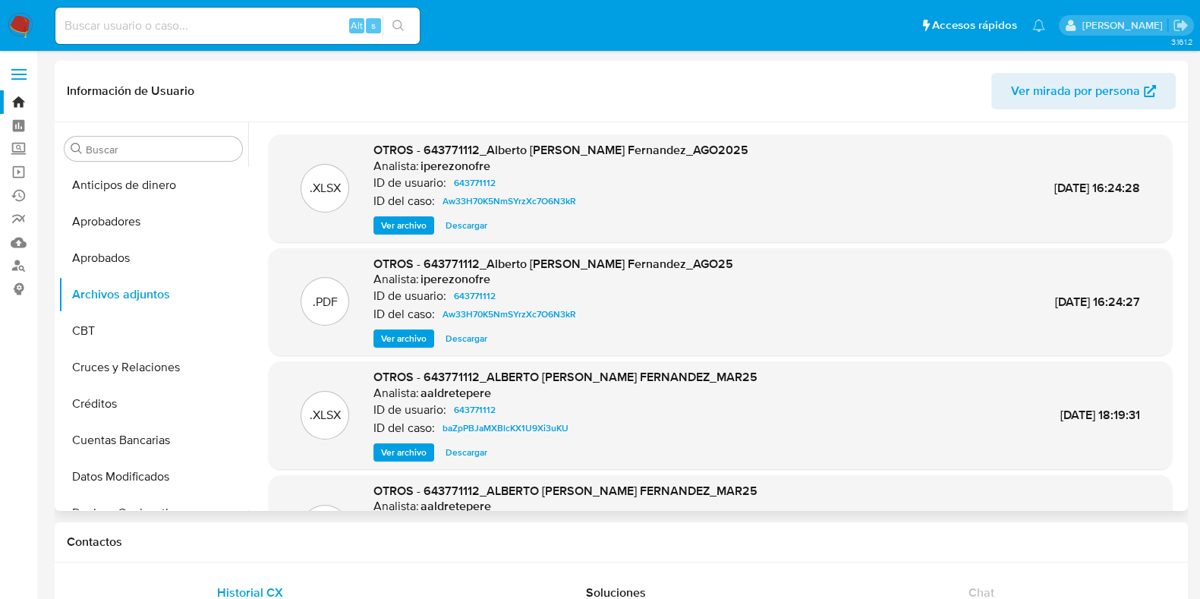
click at [175, 40] on div "Alt s" at bounding box center [237, 26] width 364 height 36
click at [176, 24] on input at bounding box center [237, 26] width 364 height 20
paste input "378926422"
type input "378926422"
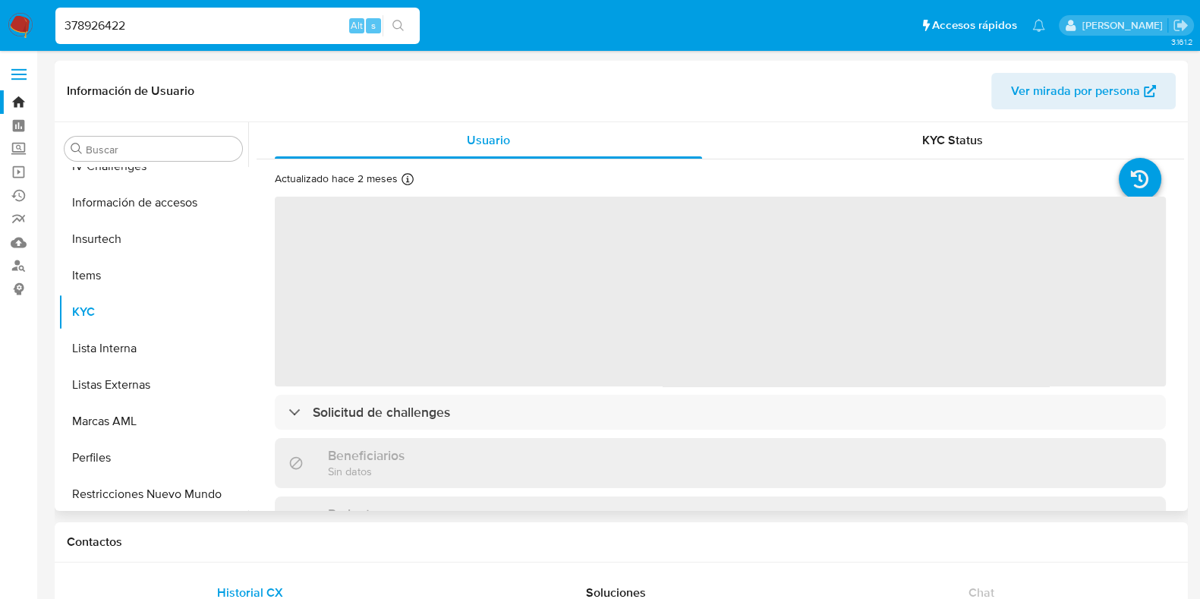
scroll to position [714, 0]
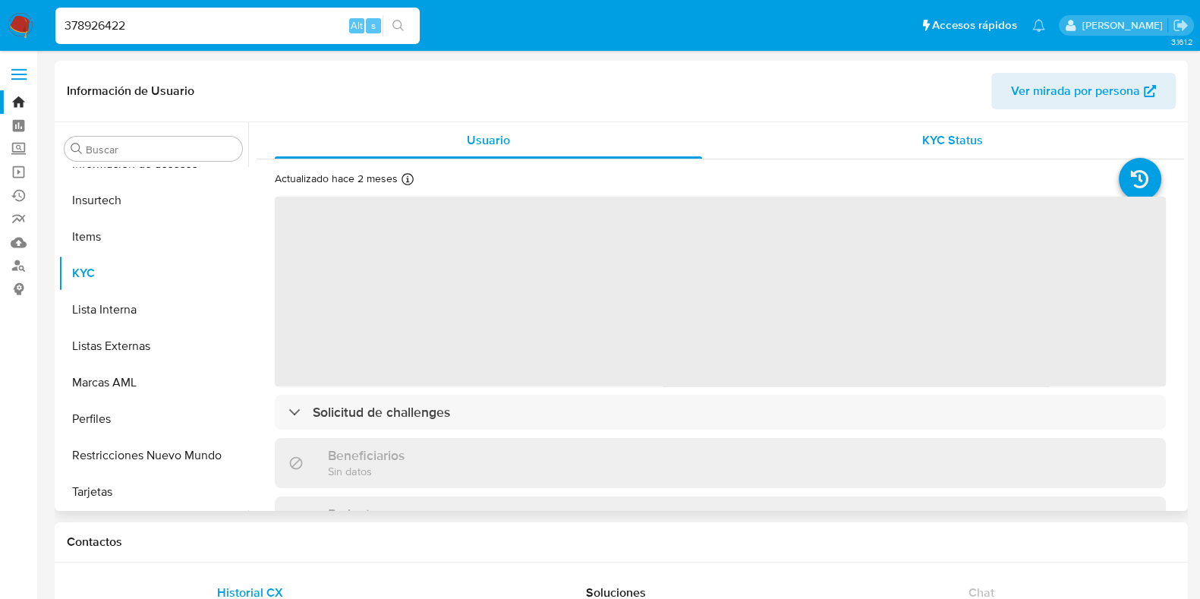
click at [916, 150] on div "KYC Status" at bounding box center [952, 140] width 427 height 36
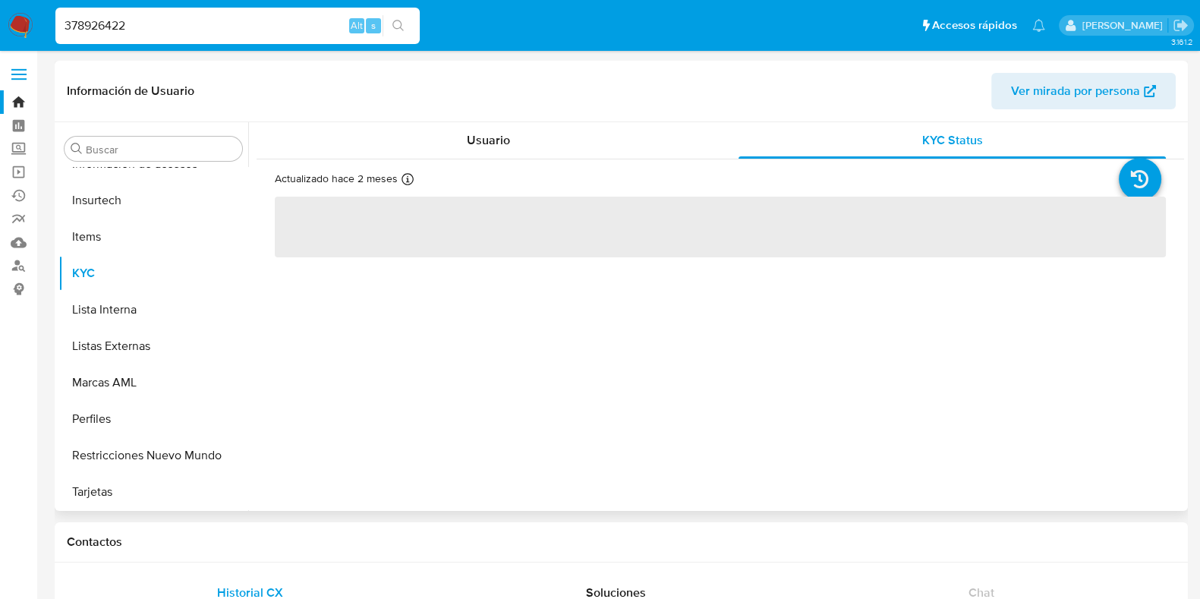
select select "10"
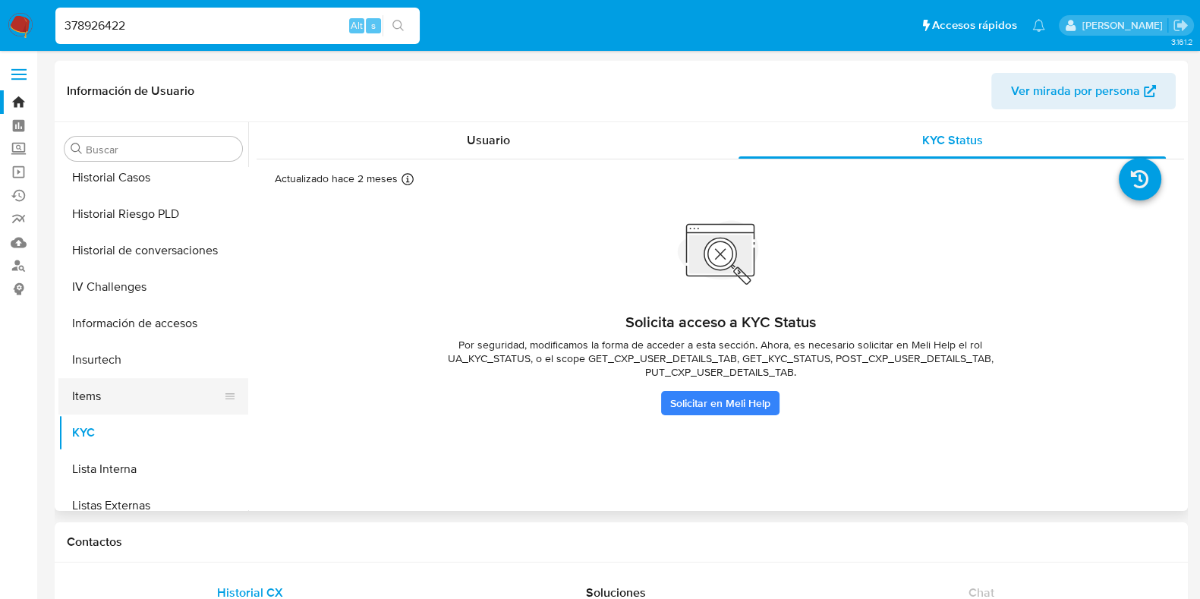
scroll to position [525, 0]
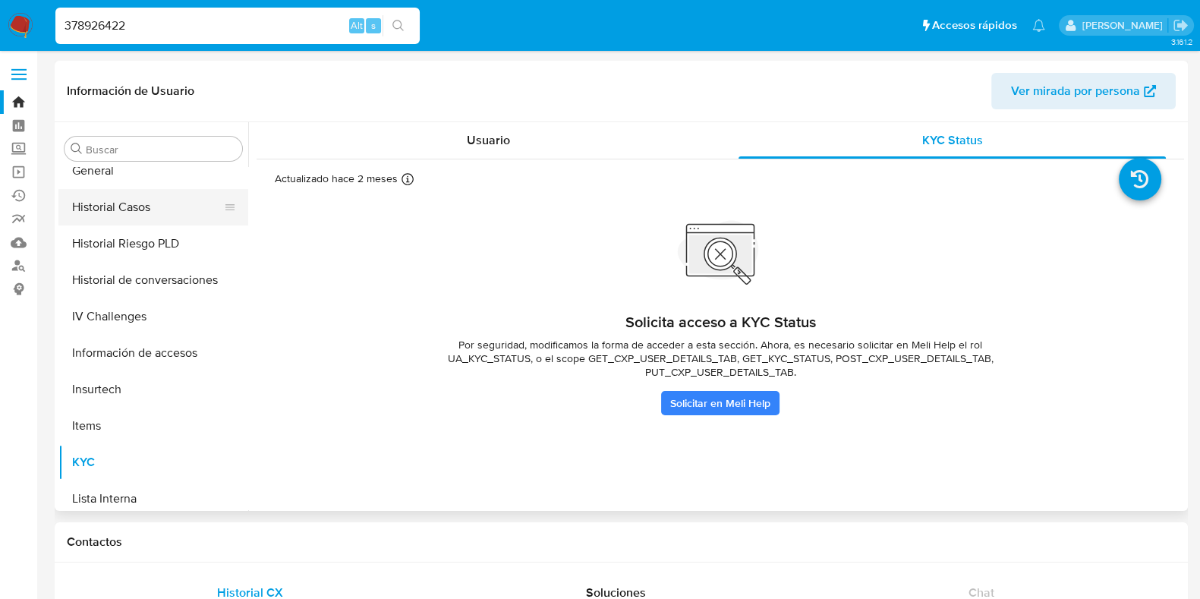
click at [137, 205] on button "Historial Casos" at bounding box center [147, 207] width 178 height 36
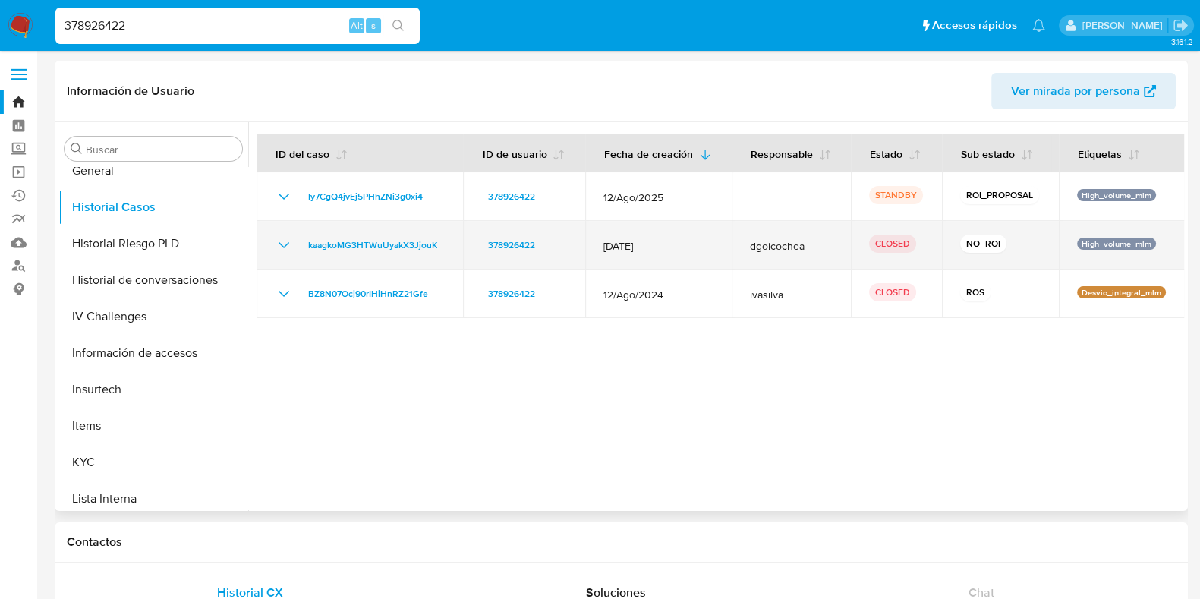
click at [281, 244] on icon "Mostrar/Ocultar" at bounding box center [284, 245] width 11 height 6
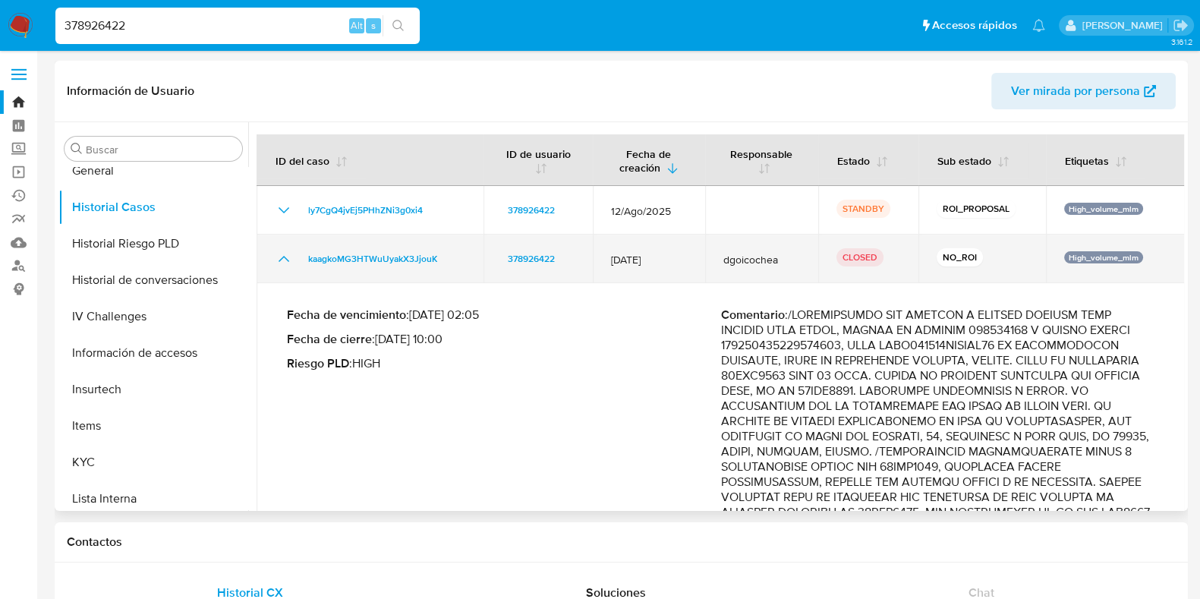
click at [279, 256] on icon "Mostrar/Ocultar" at bounding box center [284, 259] width 18 height 18
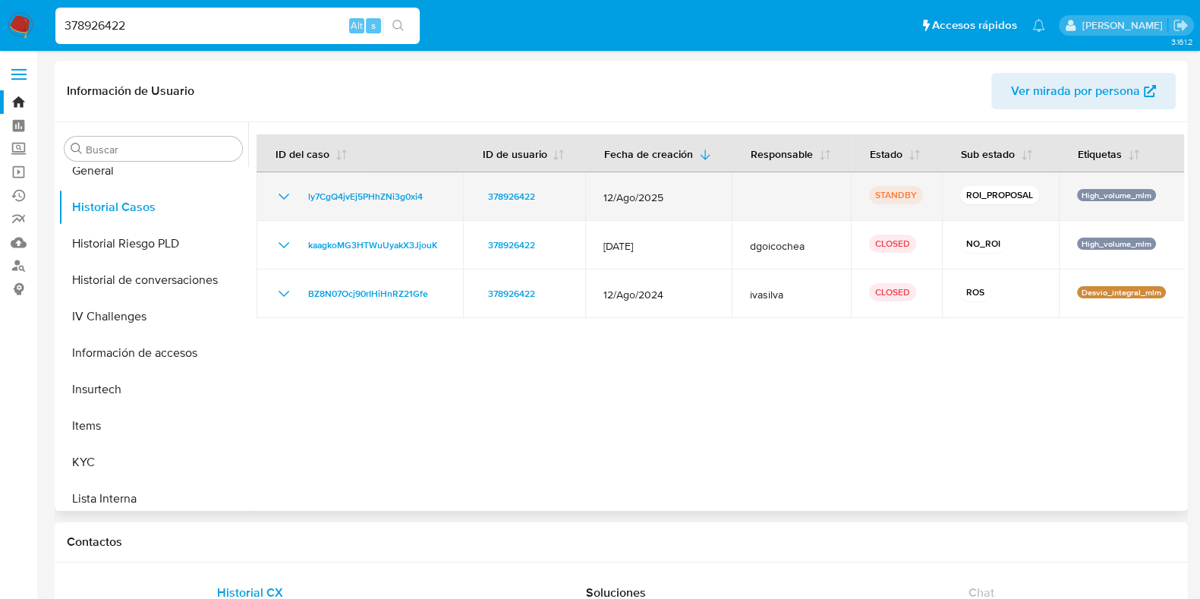
click at [289, 192] on icon "Mostrar/Ocultar" at bounding box center [284, 197] width 18 height 18
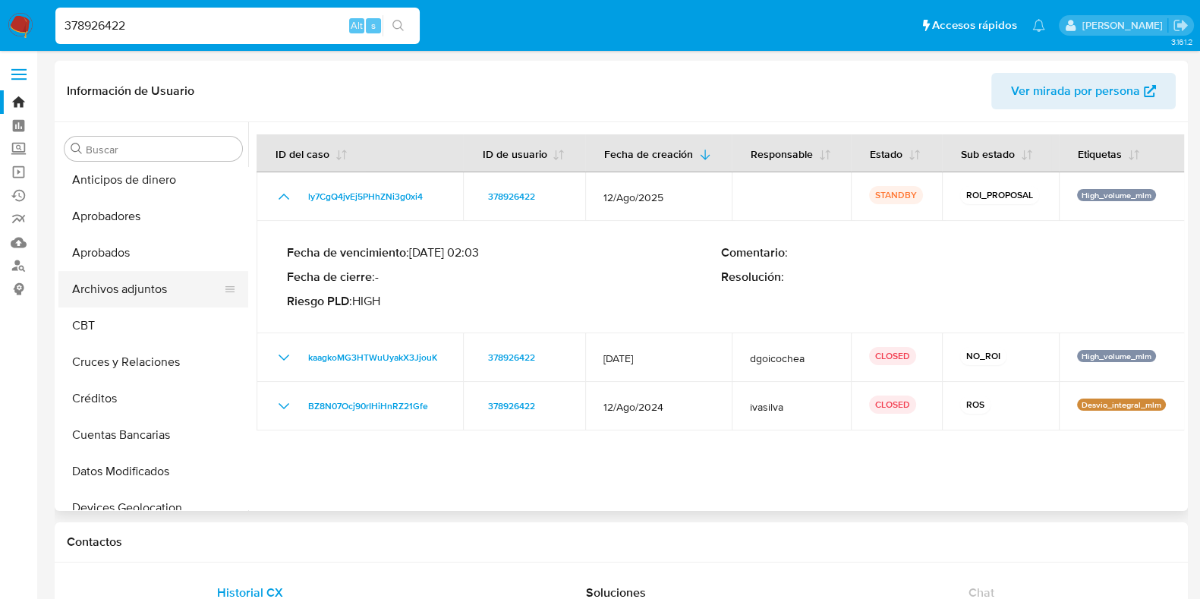
scroll to position [0, 0]
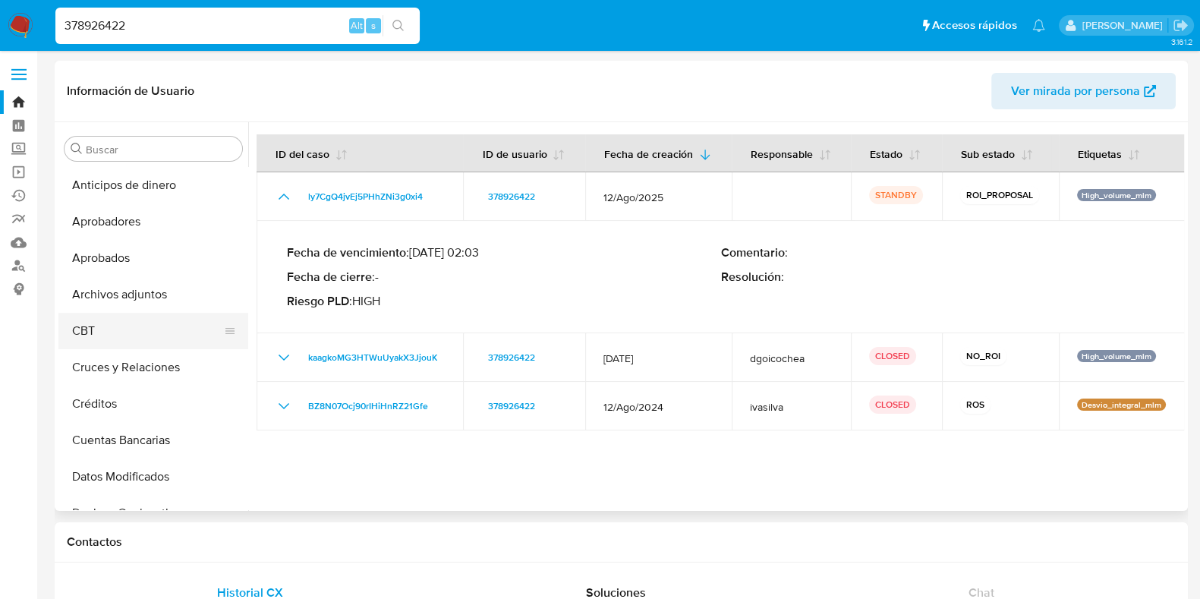
drag, startPoint x: 114, startPoint y: 305, endPoint x: 152, endPoint y: 325, distance: 42.8
click at [114, 305] on button "Archivos adjuntos" at bounding box center [153, 294] width 190 height 36
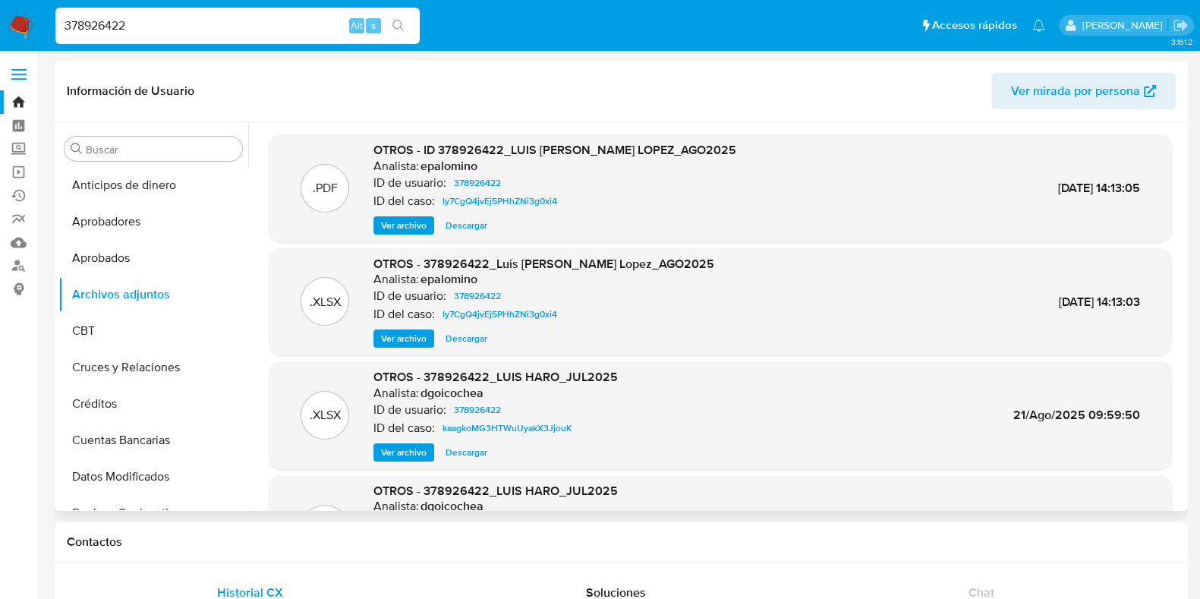
click at [405, 229] on span "Ver archivo" at bounding box center [404, 225] width 46 height 15
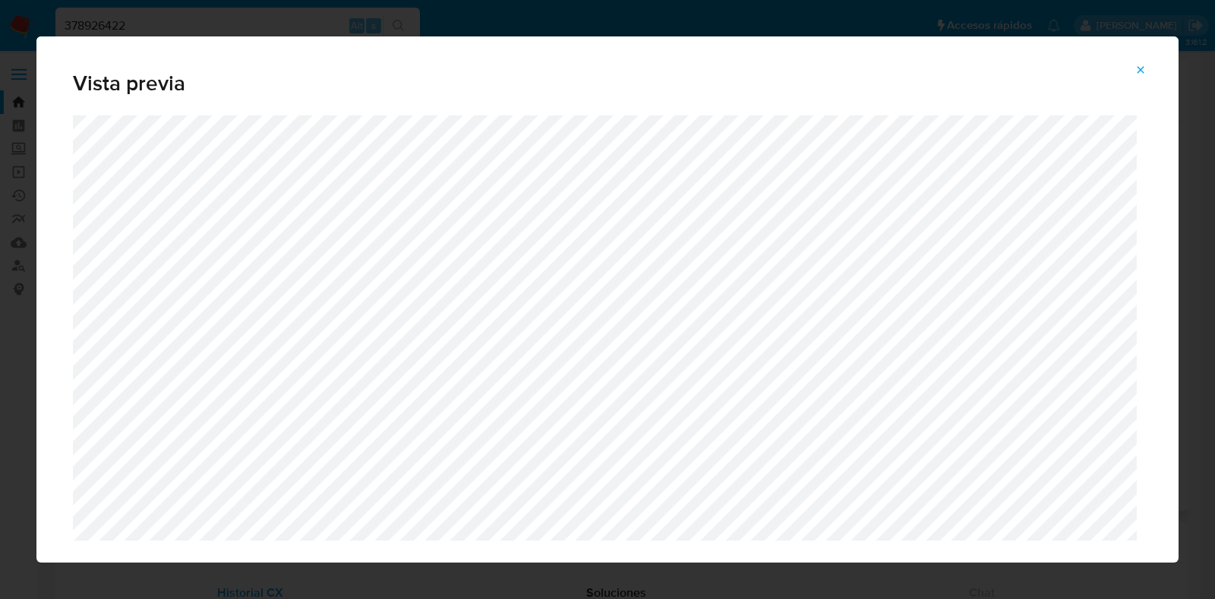
click at [1066, 72] on icon "Attachment preview" at bounding box center [1140, 69] width 7 height 7
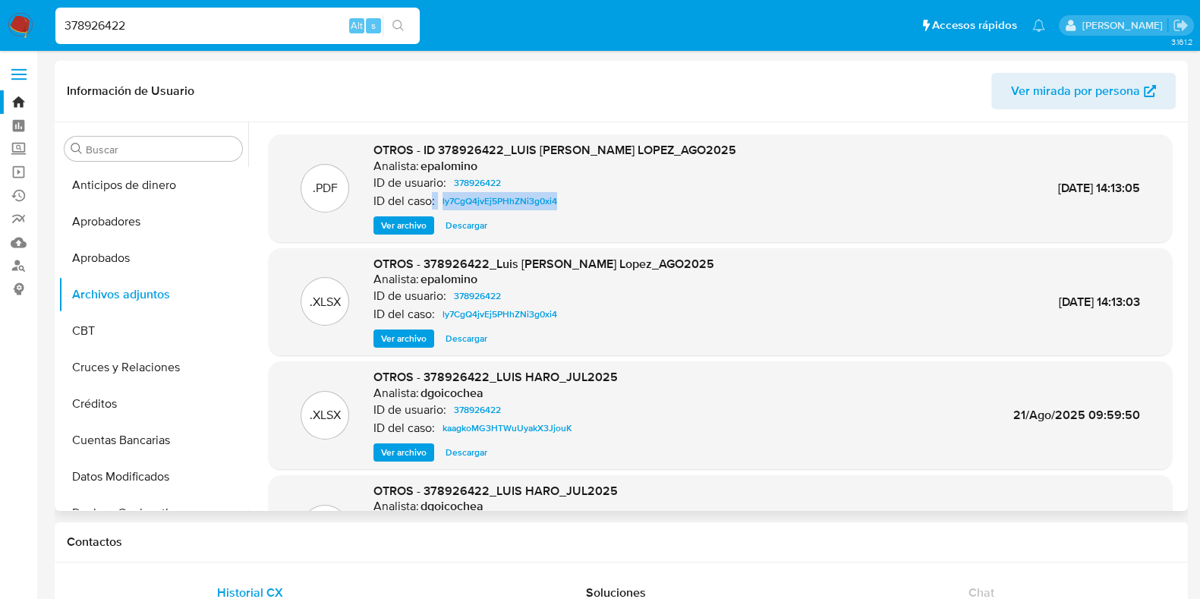
drag, startPoint x: 605, startPoint y: 203, endPoint x: 433, endPoint y: 205, distance: 172.4
click at [433, 205] on div "ID del caso: ly7CgQ4jvEj5PHhZNi3g0xi4" at bounding box center [555, 201] width 363 height 18
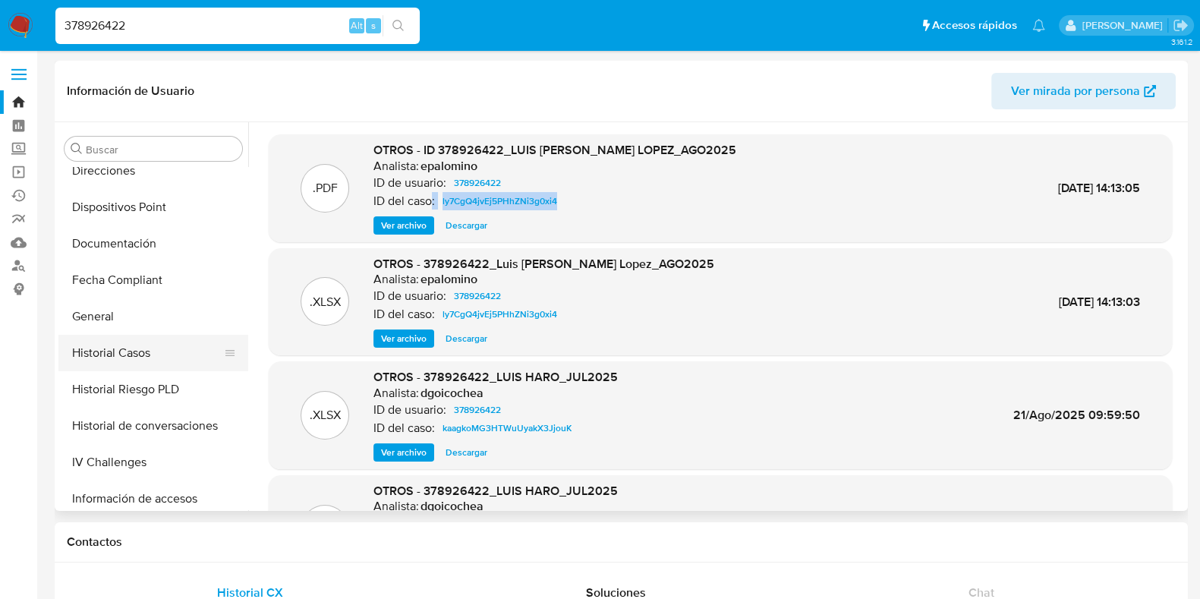
click at [146, 357] on button "Historial Casos" at bounding box center [147, 353] width 178 height 36
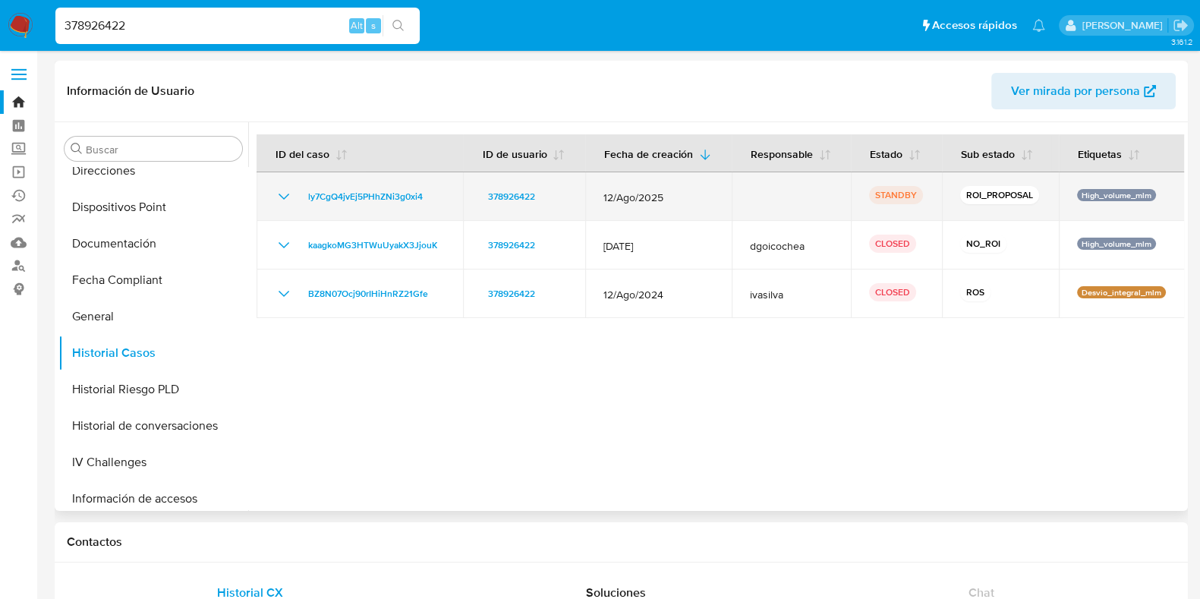
drag, startPoint x: 660, startPoint y: 199, endPoint x: 602, endPoint y: 197, distance: 57.7
click at [604, 197] on span "12/Ago/2025" at bounding box center [659, 198] width 110 height 14
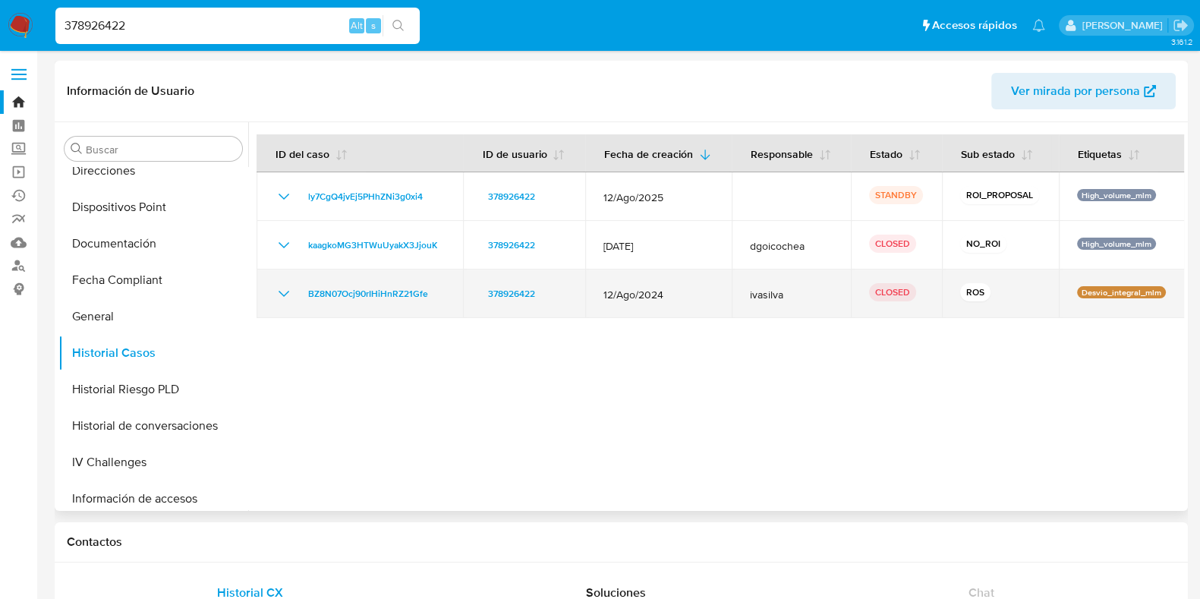
drag, startPoint x: 675, startPoint y: 299, endPoint x: 591, endPoint y: 299, distance: 83.5
click at [591, 299] on td "12/Ago/2024" at bounding box center [658, 294] width 147 height 49
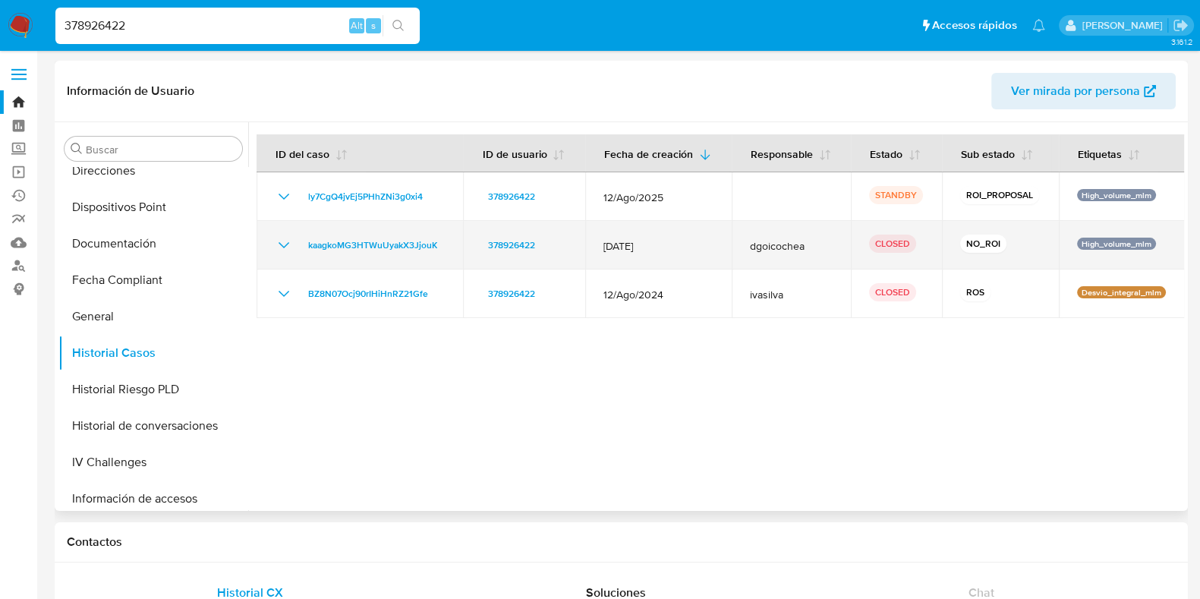
click at [282, 242] on icon "Mostrar/Ocultar" at bounding box center [284, 245] width 18 height 18
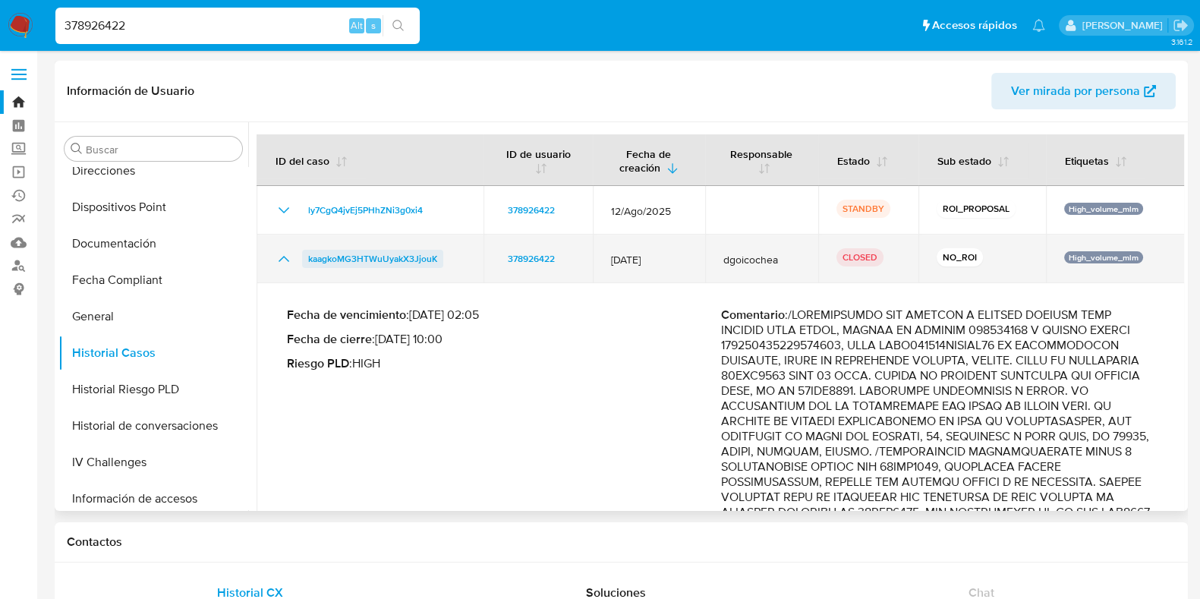
click at [367, 251] on span "kaagkoMG3HTWuUyakX3JjouK" at bounding box center [372, 259] width 129 height 18
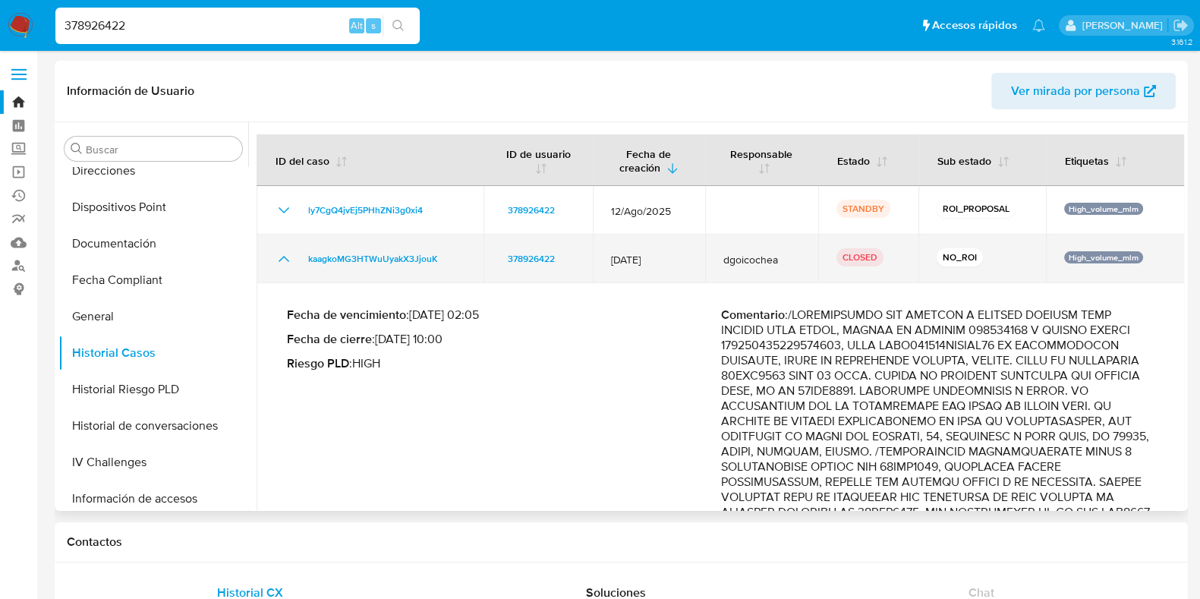
drag, startPoint x: 281, startPoint y: 258, endPoint x: 301, endPoint y: 267, distance: 22.4
click at [281, 258] on icon "Mostrar/Ocultar" at bounding box center [284, 259] width 11 height 6
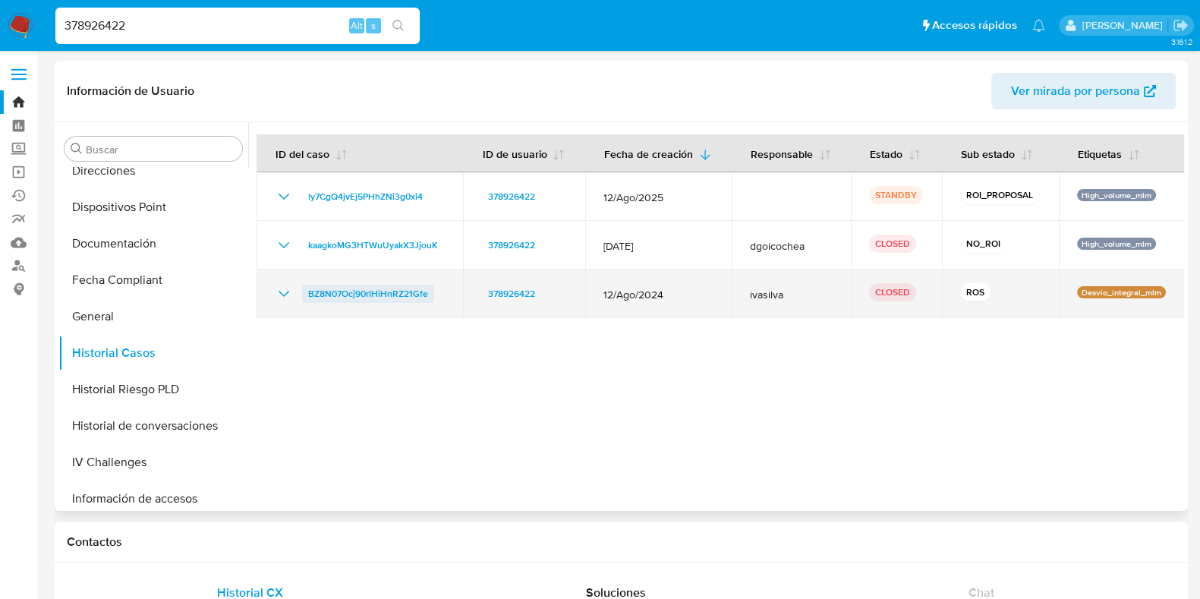
drag, startPoint x: 438, startPoint y: 297, endPoint x: 353, endPoint y: 317, distance: 87.3
click at [309, 299] on div "BZ8N07Ocj90rIHiHnRZ21Gfe" at bounding box center [360, 294] width 170 height 18
drag, startPoint x: 671, startPoint y: 298, endPoint x: 595, endPoint y: 296, distance: 75.9
click at [595, 296] on td "12/Ago/2024" at bounding box center [658, 294] width 147 height 49
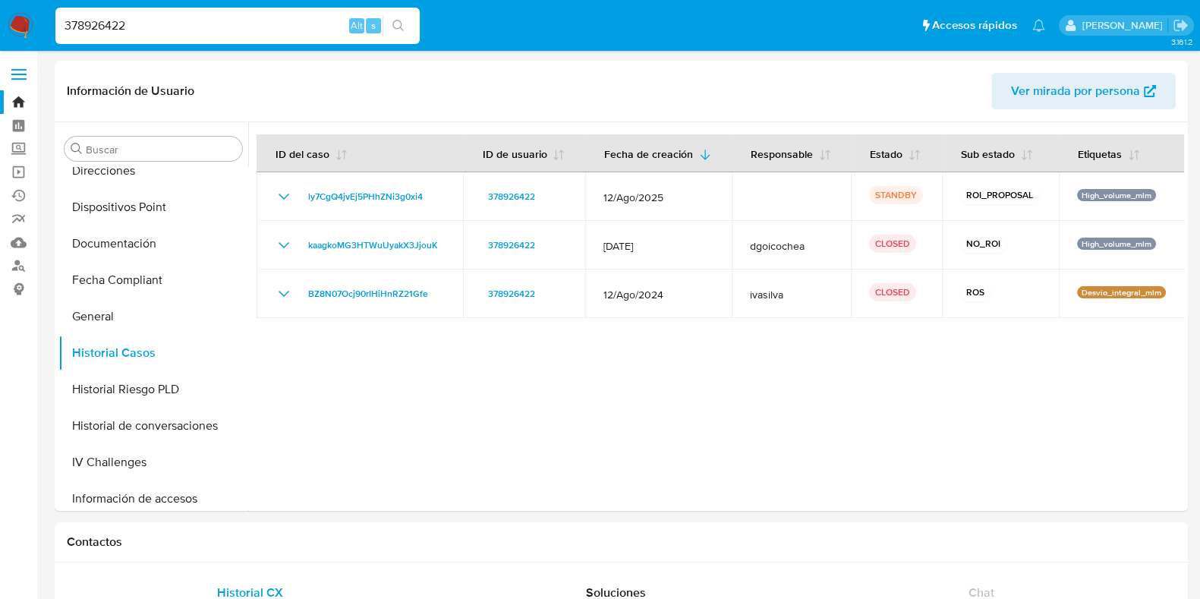
click at [189, 23] on input "378926422" at bounding box center [237, 26] width 364 height 20
paste input "76445766"
type input "764457662"
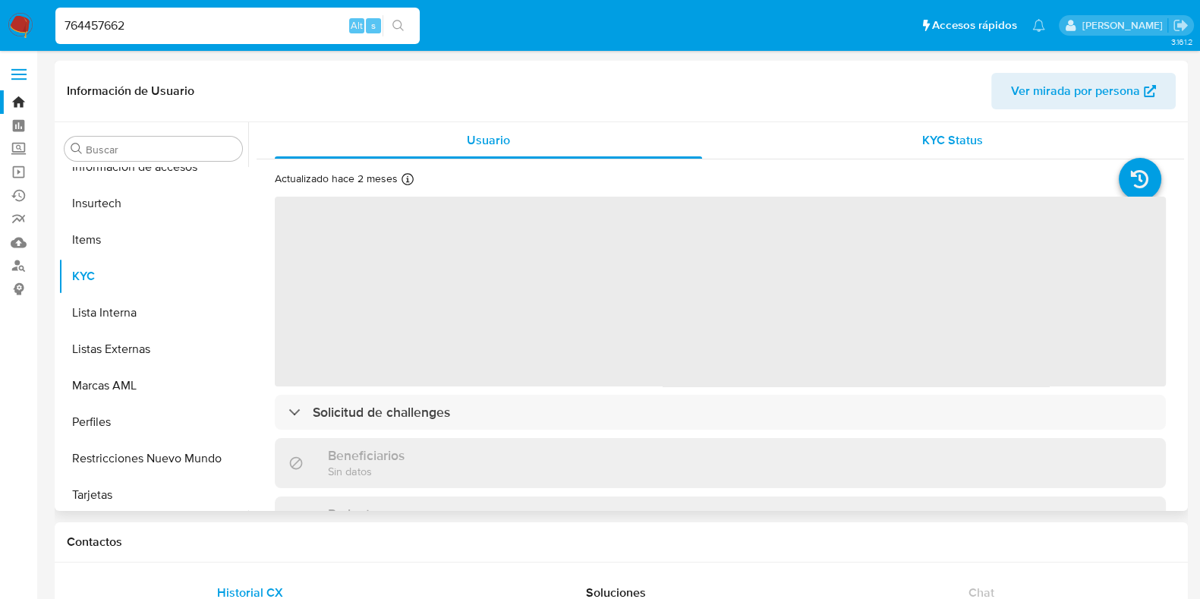
scroll to position [714, 0]
select select "10"
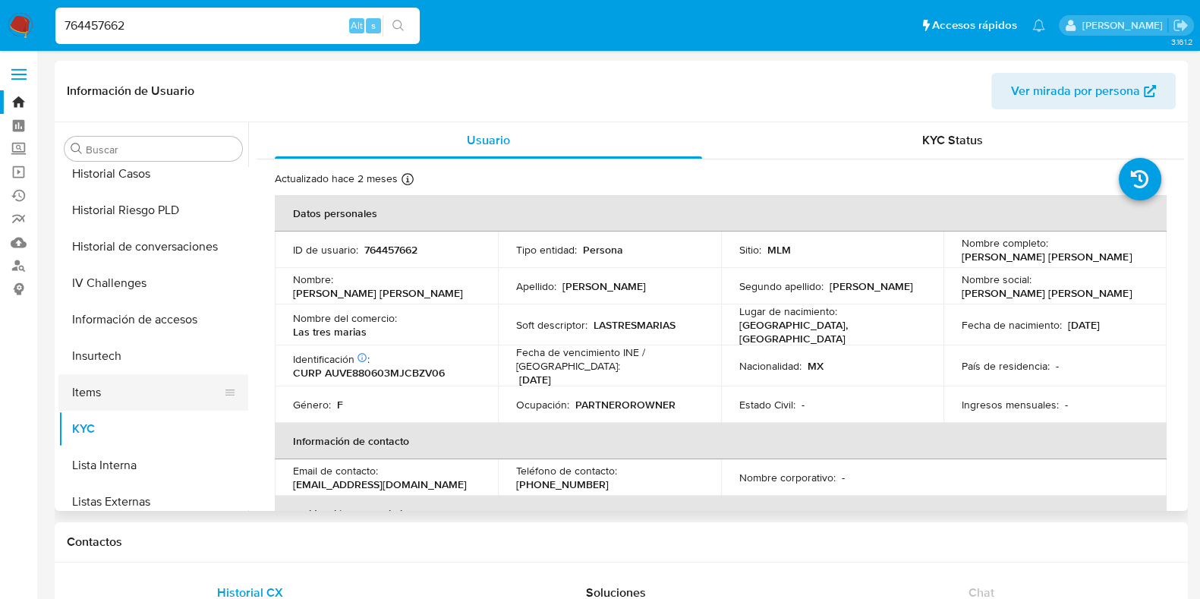
scroll to position [430, 0]
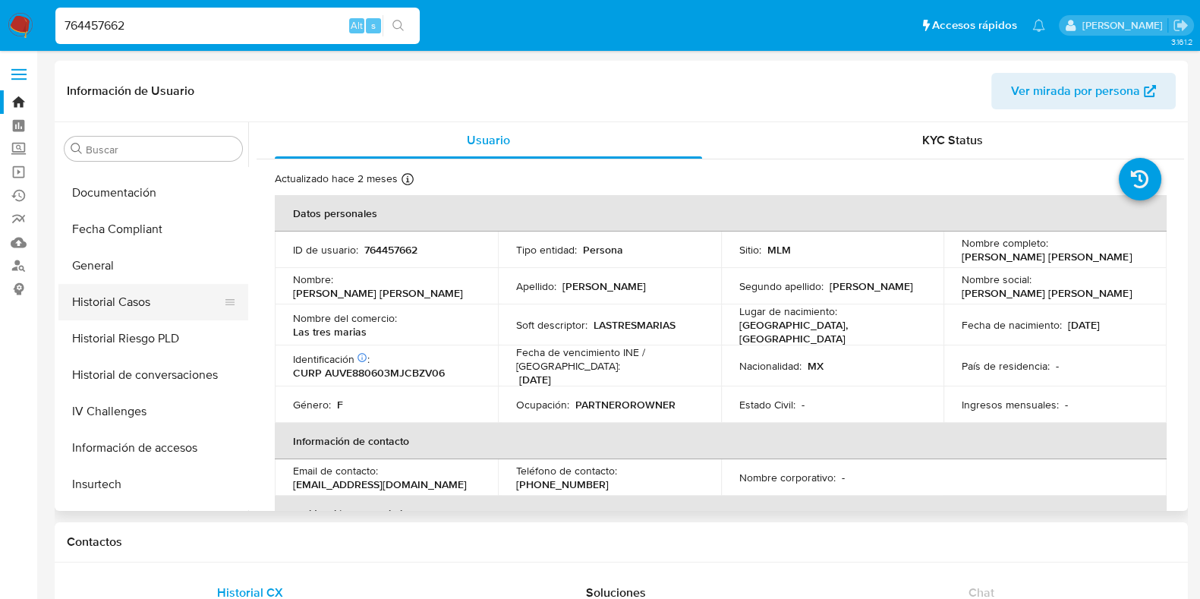
click at [123, 286] on button "Historial Casos" at bounding box center [147, 302] width 178 height 36
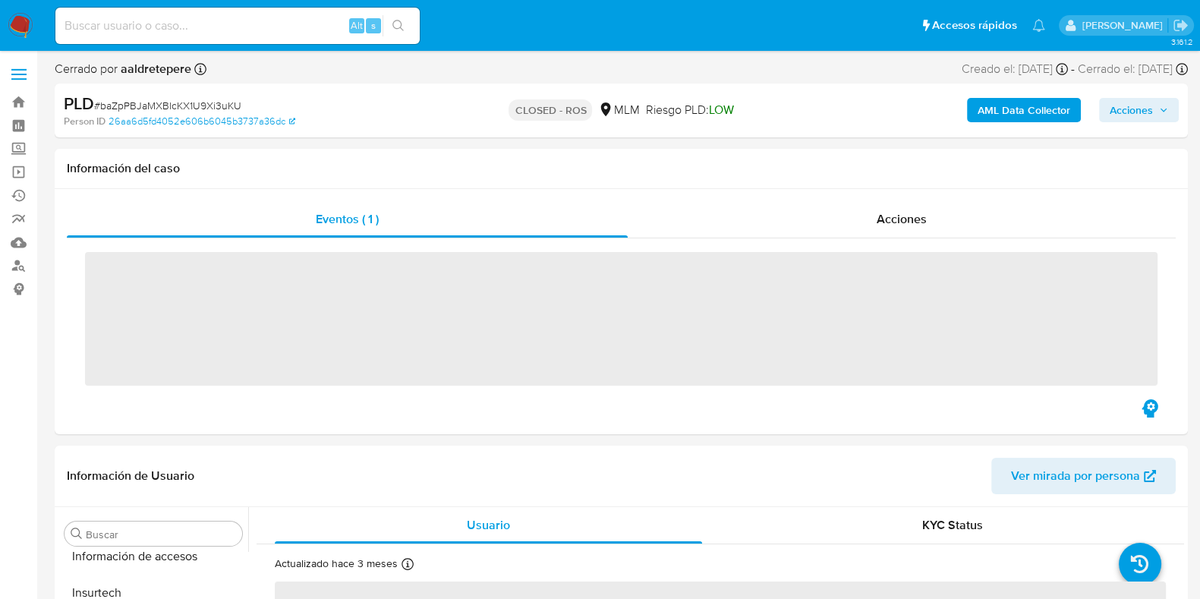
scroll to position [714, 0]
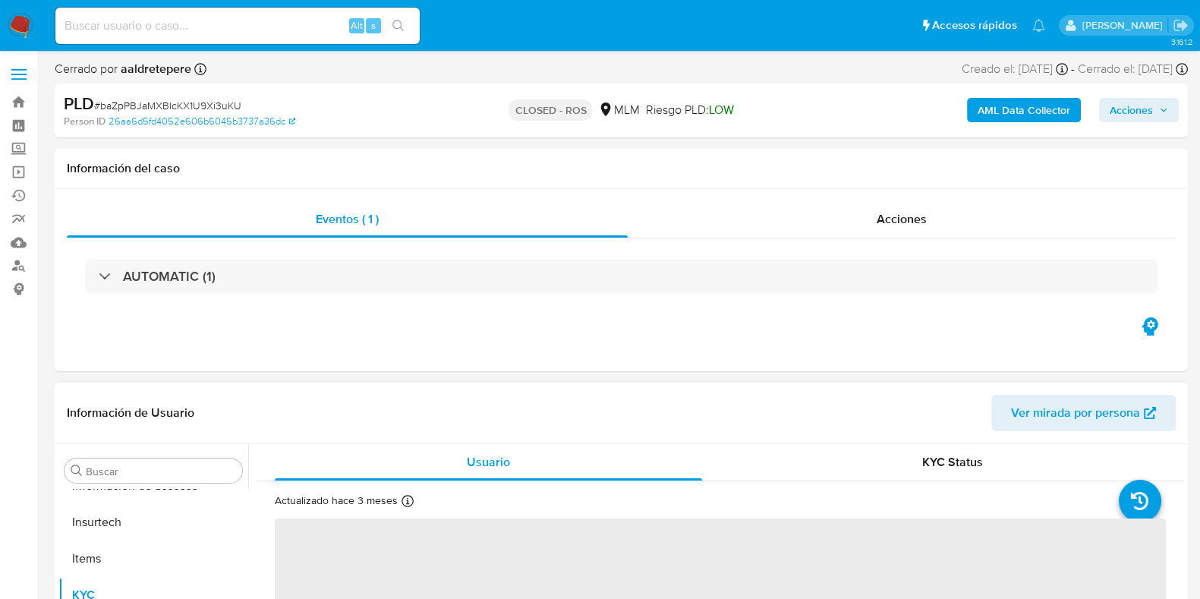
select select "10"
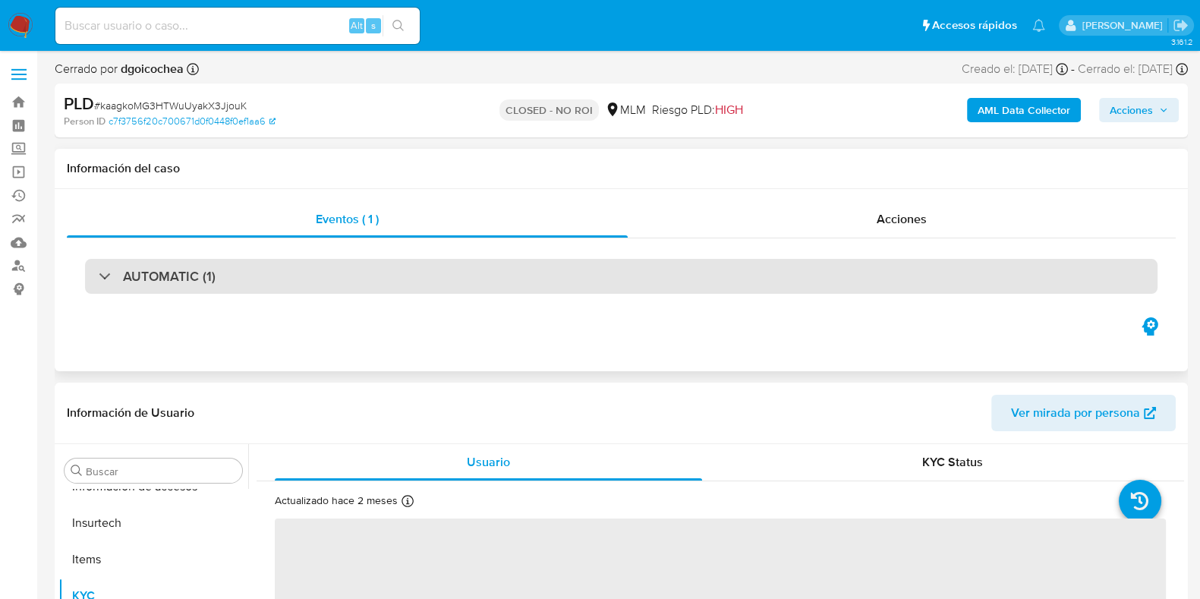
scroll to position [714, 0]
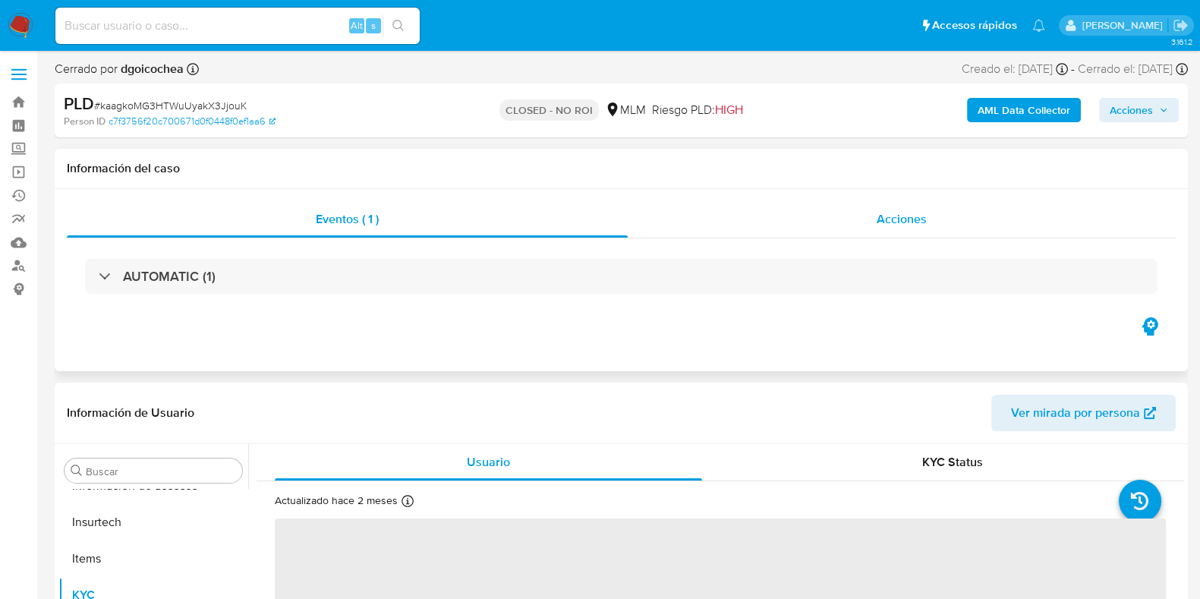
click at [891, 218] on span "Acciones" at bounding box center [902, 218] width 50 height 17
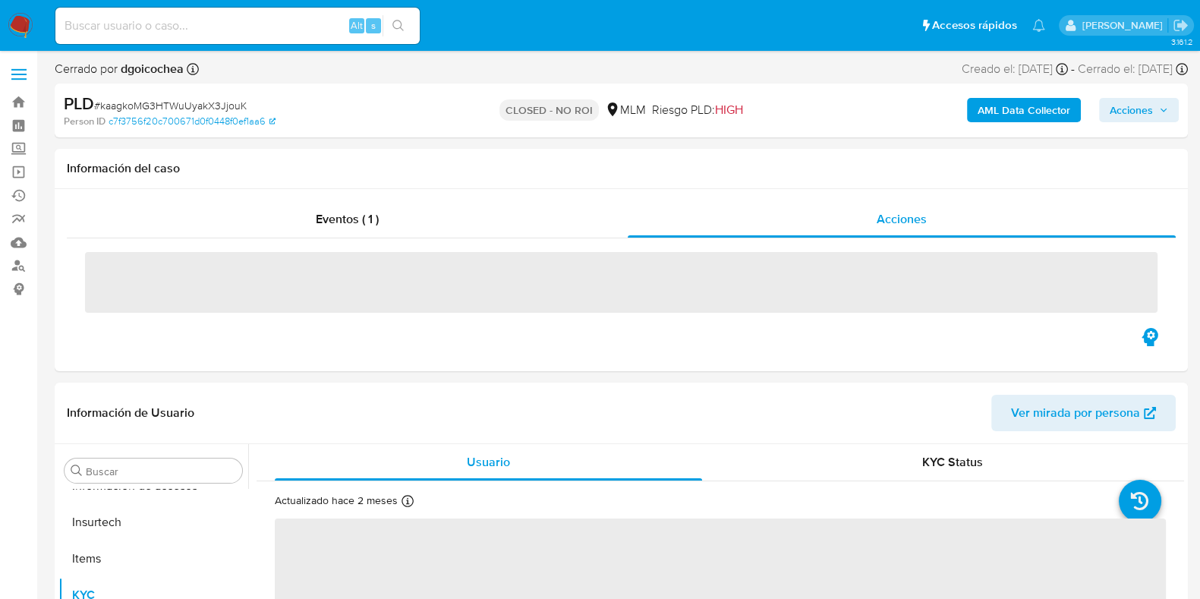
select select "10"
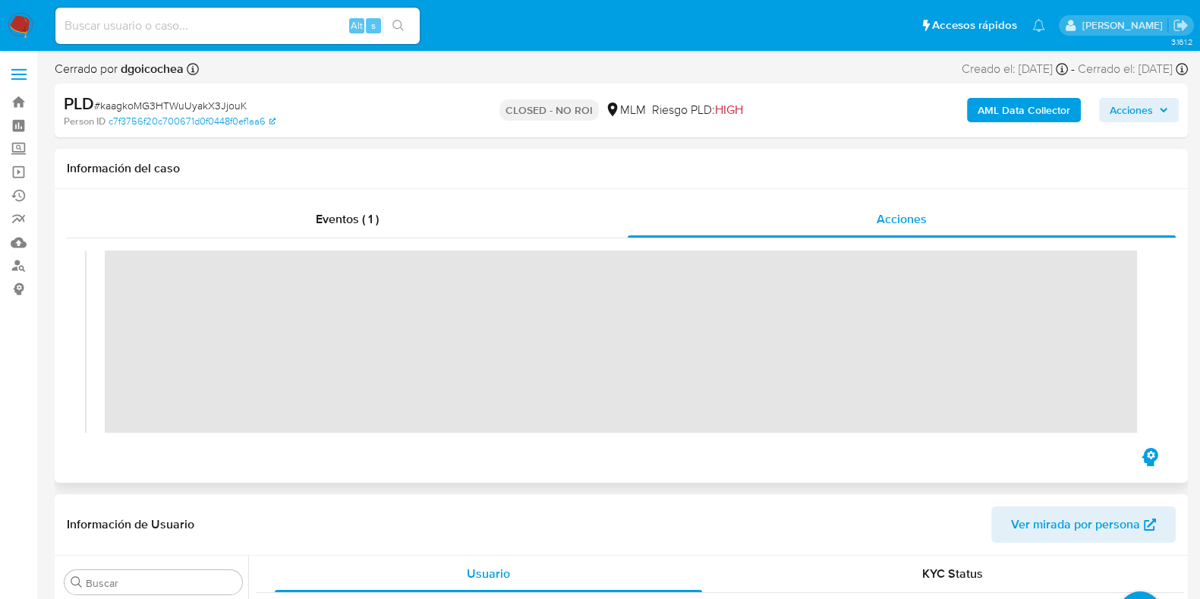
scroll to position [0, 0]
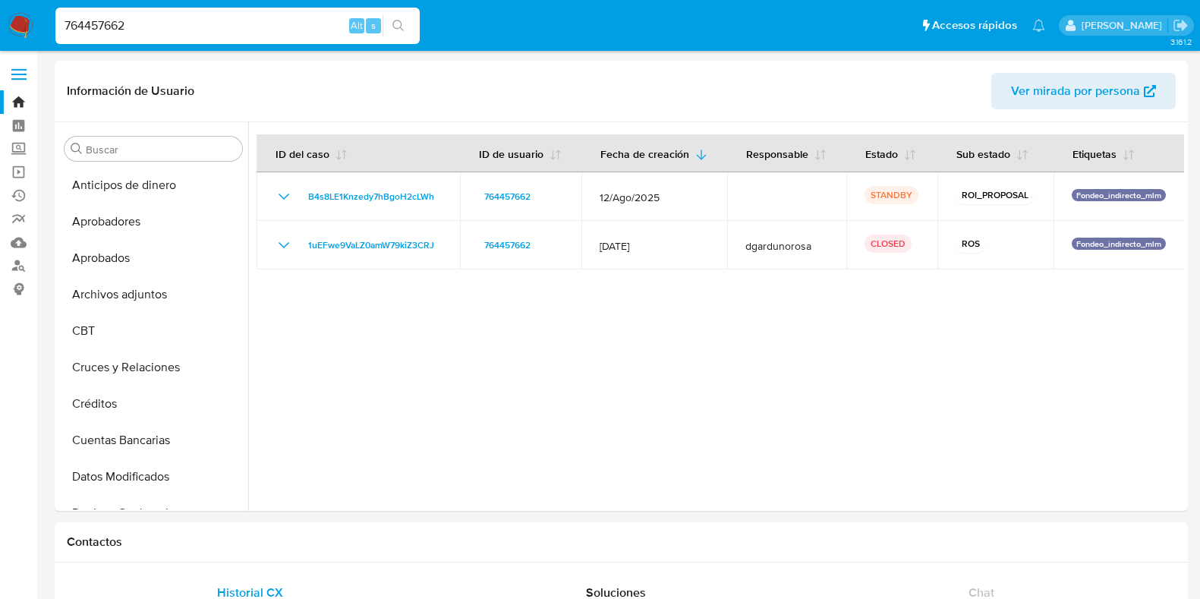
select select "10"
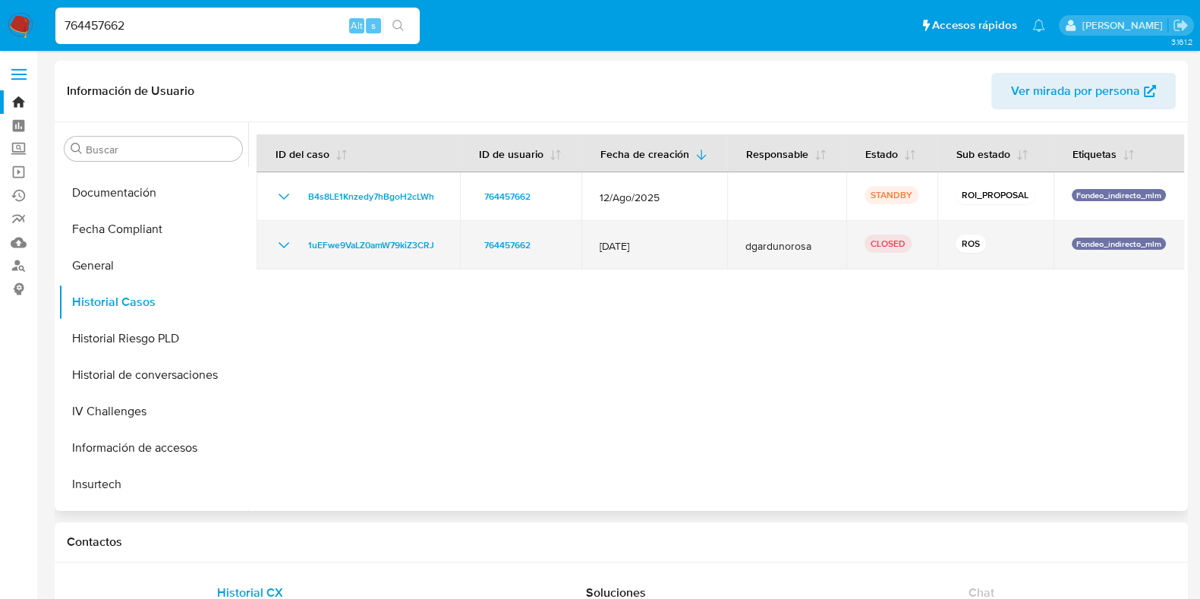
drag, startPoint x: 462, startPoint y: 244, endPoint x: 300, endPoint y: 248, distance: 161.8
click at [300, 248] on tr "1uEFwe9VaLZ0amW79kiZ3CRJ 764457662 12/May/2025 dgardunorosa CLOSED ROS Fondeo_i…" at bounding box center [721, 245] width 929 height 49
drag, startPoint x: 642, startPoint y: 244, endPoint x: 589, endPoint y: 246, distance: 52.4
click at [589, 246] on td "12/May/2025" at bounding box center [655, 245] width 146 height 49
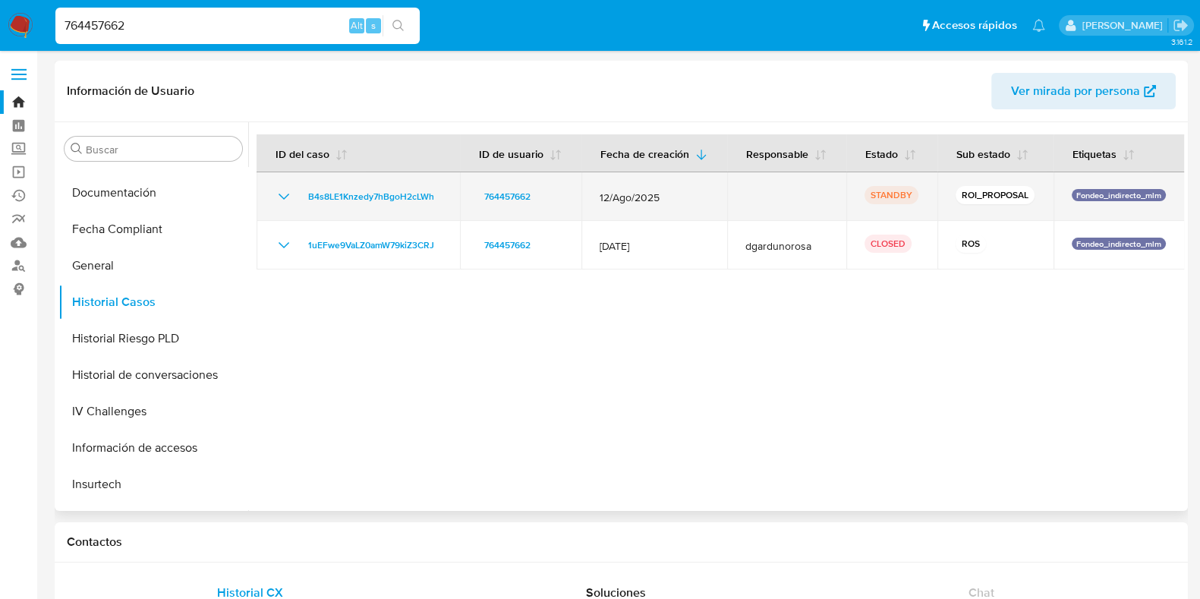
click at [292, 194] on icon "Mostrar/Ocultar" at bounding box center [284, 197] width 18 height 18
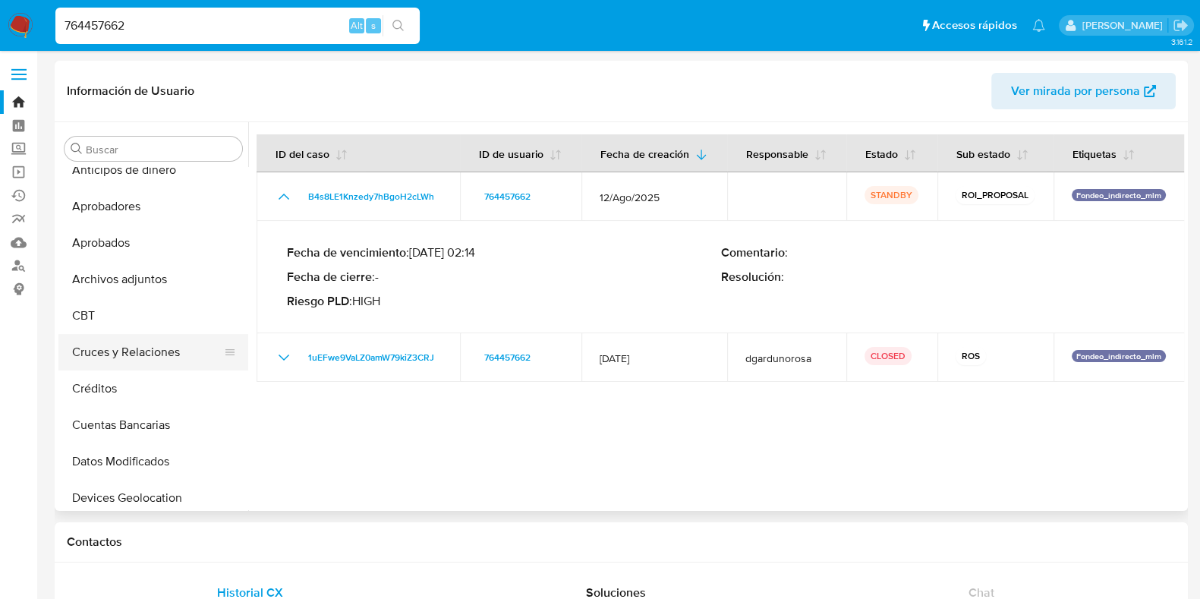
scroll to position [0, 0]
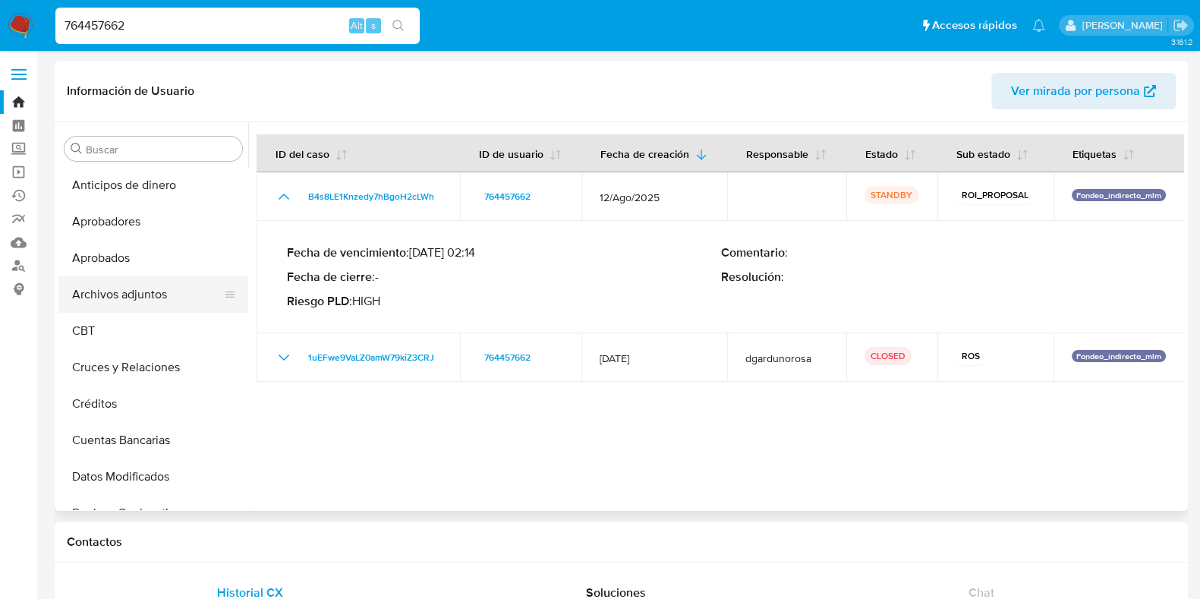
click at [109, 294] on button "Archivos adjuntos" at bounding box center [147, 294] width 178 height 36
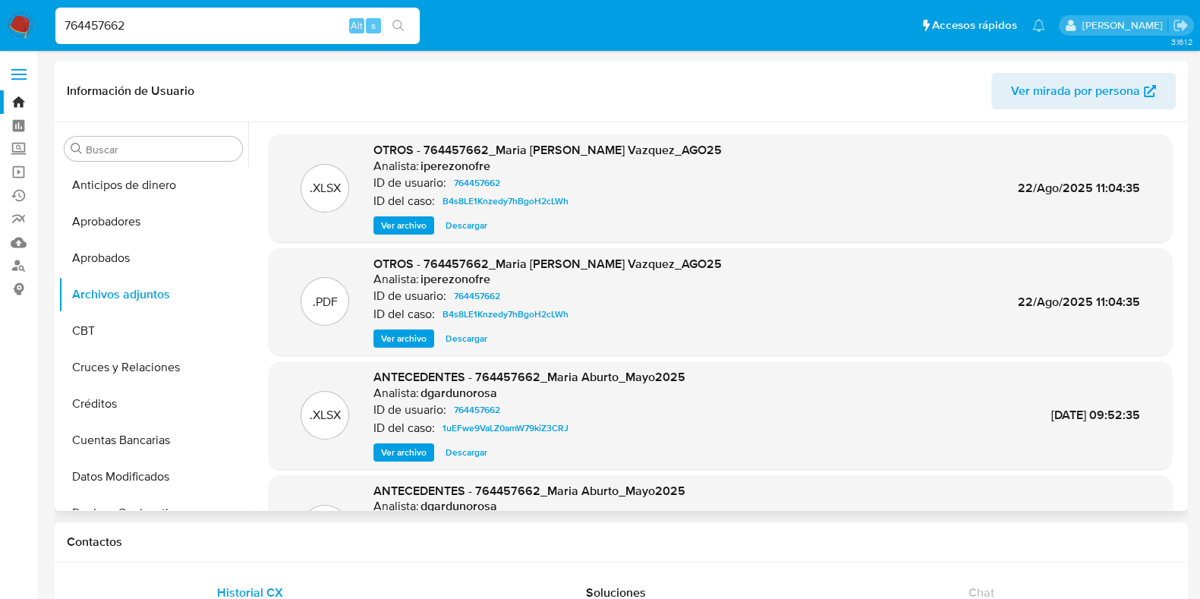
click at [400, 342] on span "Ver archivo" at bounding box center [404, 338] width 46 height 15
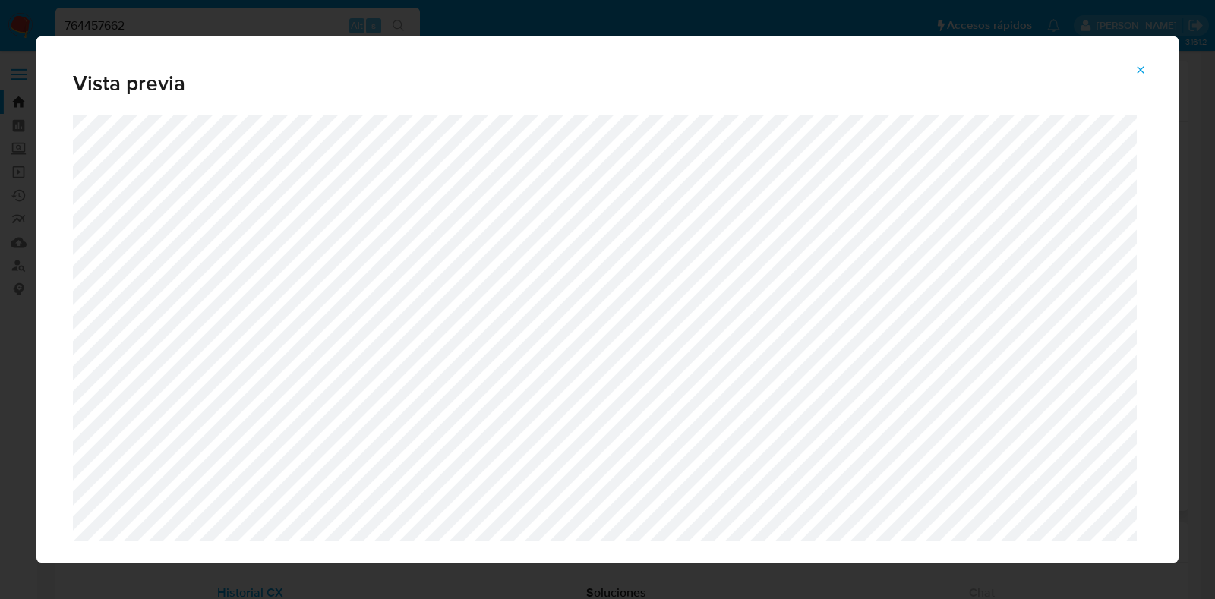
click at [1146, 77] on button "Attachment preview" at bounding box center [1140, 70] width 33 height 24
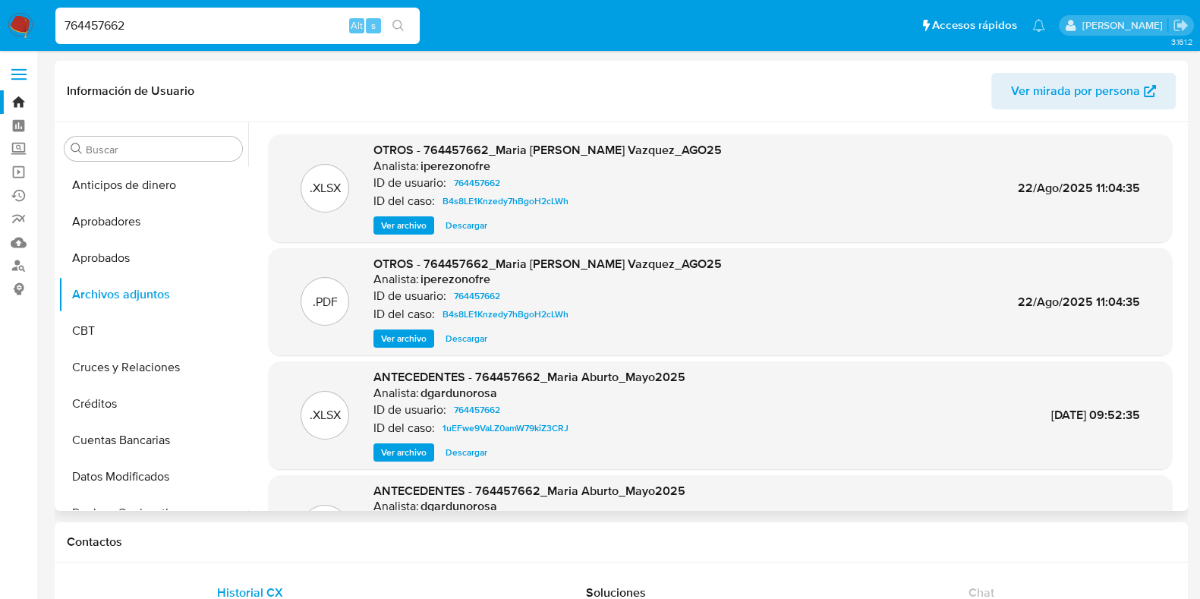
click at [1112, 94] on span "Ver mirada por persona" at bounding box center [1075, 91] width 129 height 36
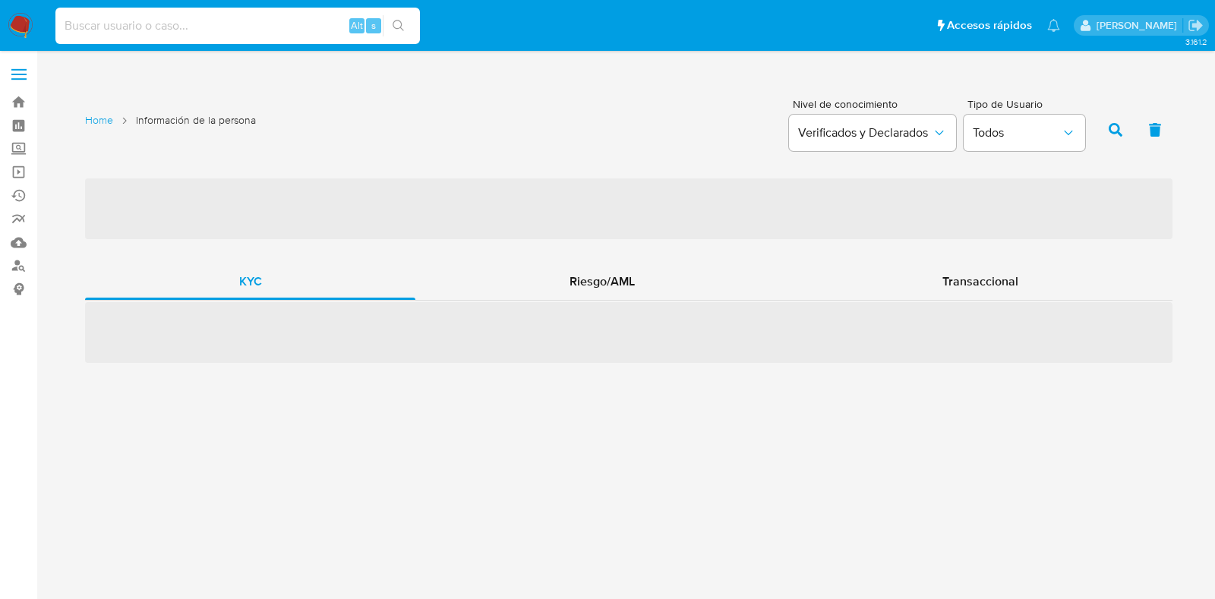
click at [237, 30] on input at bounding box center [237, 26] width 364 height 20
paste input "7ZCNJHtvA6u1ydsBLI5D4Ixz"
type input "7ZCNJHtvA6u1ydsBLI5D4Ixz"
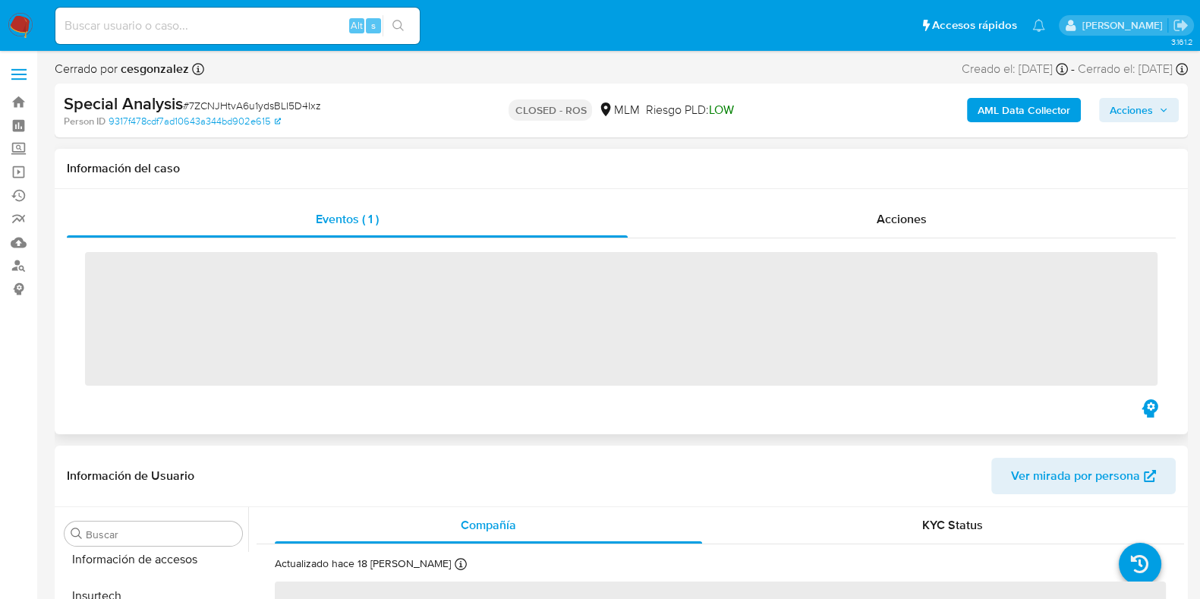
scroll to position [714, 0]
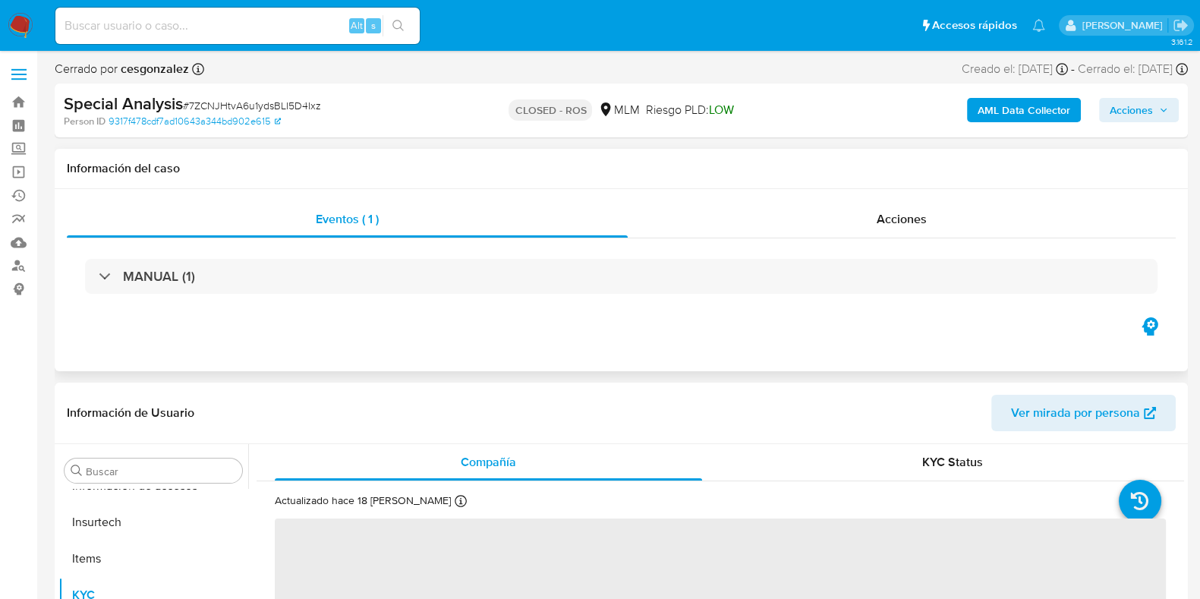
drag, startPoint x: 852, startPoint y: 223, endPoint x: 869, endPoint y: 244, distance: 26.9
click at [853, 222] on div "Acciones" at bounding box center [902, 219] width 548 height 36
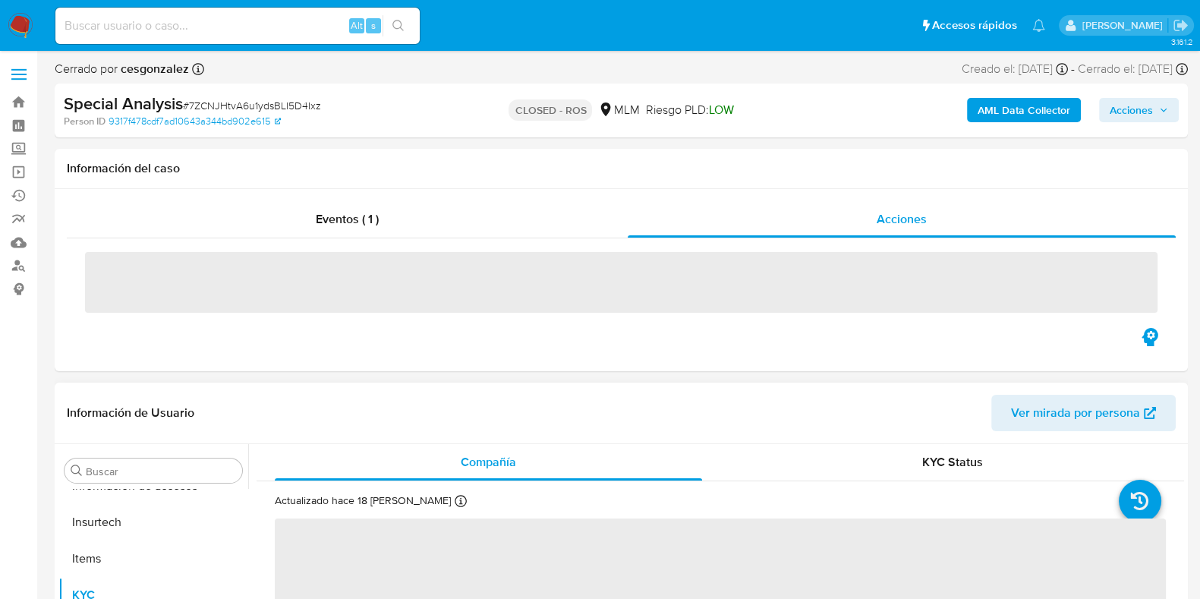
select select "10"
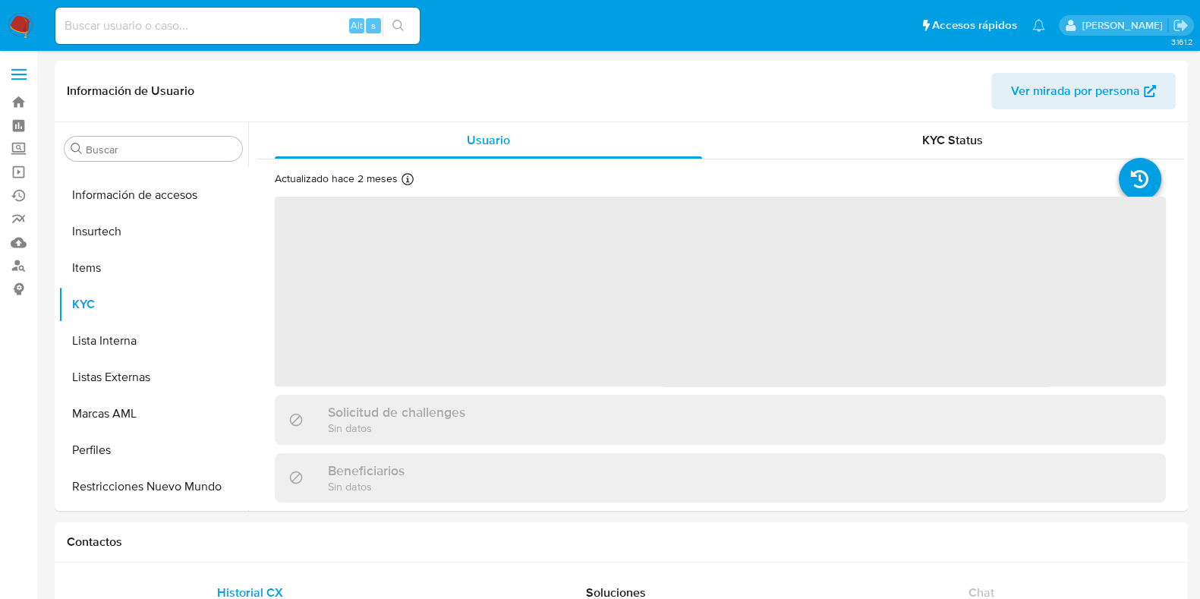
scroll to position [714, 0]
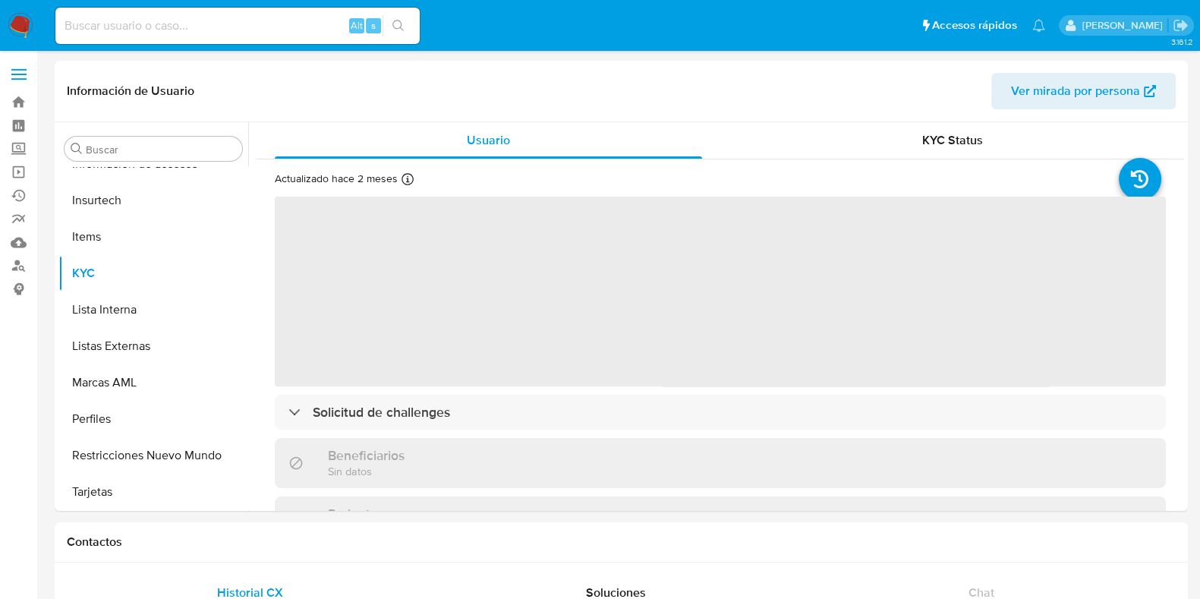
select select "10"
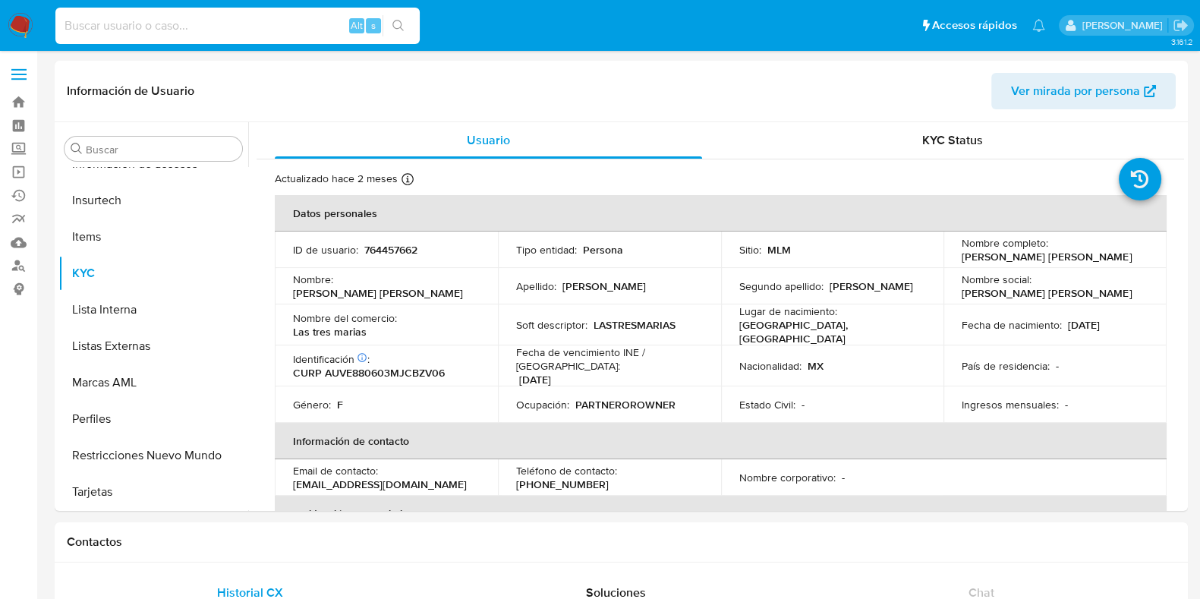
click at [109, 33] on input at bounding box center [237, 26] width 364 height 20
paste input "700904323"
type input "700904323"
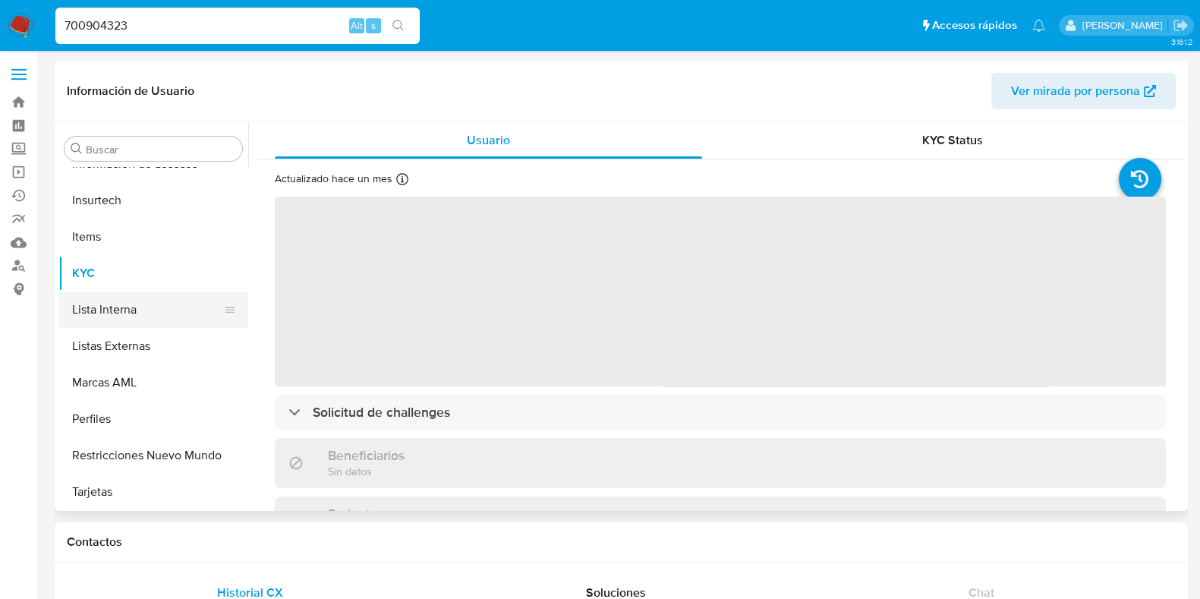
select select "10"
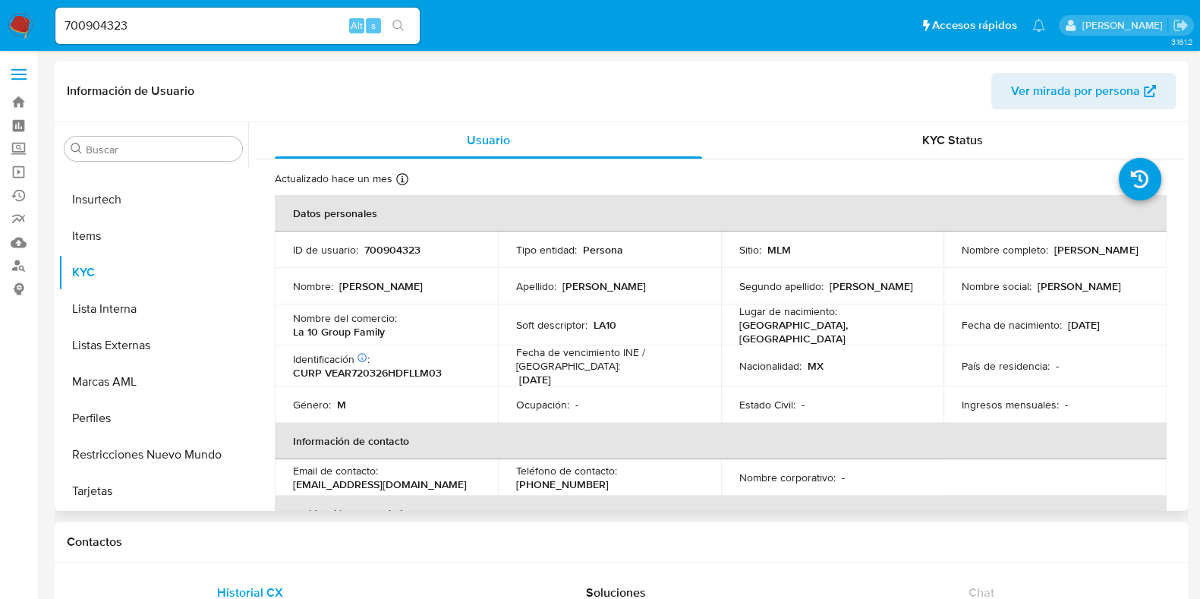
drag, startPoint x: 168, startPoint y: 453, endPoint x: 259, endPoint y: 462, distance: 91.6
click at [170, 453] on button "Restricciones Nuevo Mundo" at bounding box center [153, 455] width 190 height 36
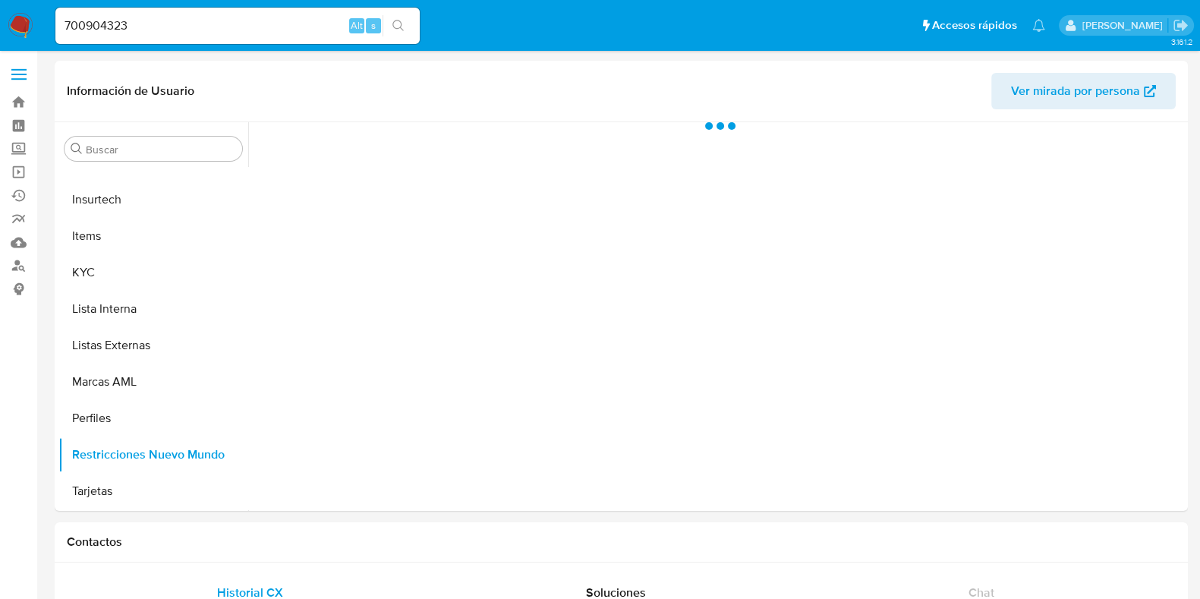
scroll to position [714, 0]
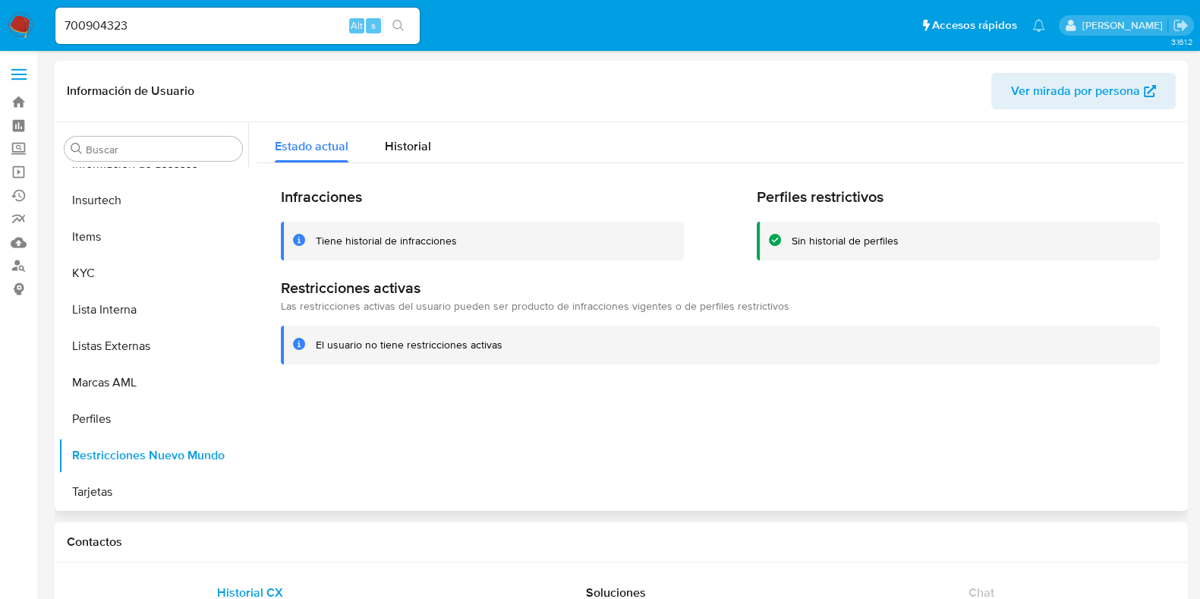
click at [407, 169] on div "Infracciones Tiene historial de infracciones Perfiles restrictivos Sin historia…" at bounding box center [721, 275] width 928 height 225
click at [406, 157] on div "Historial" at bounding box center [408, 142] width 46 height 40
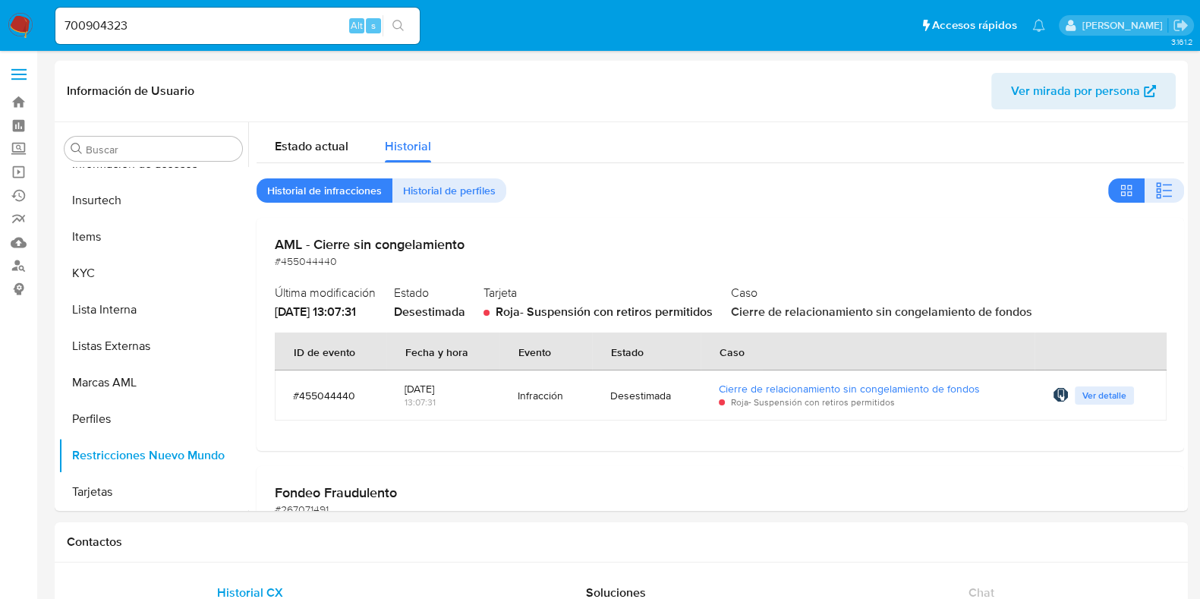
click at [215, 36] on div "700904323 Alt s" at bounding box center [237, 26] width 364 height 36
click at [215, 27] on input "700904323" at bounding box center [237, 26] width 364 height 20
paste input "1836031053"
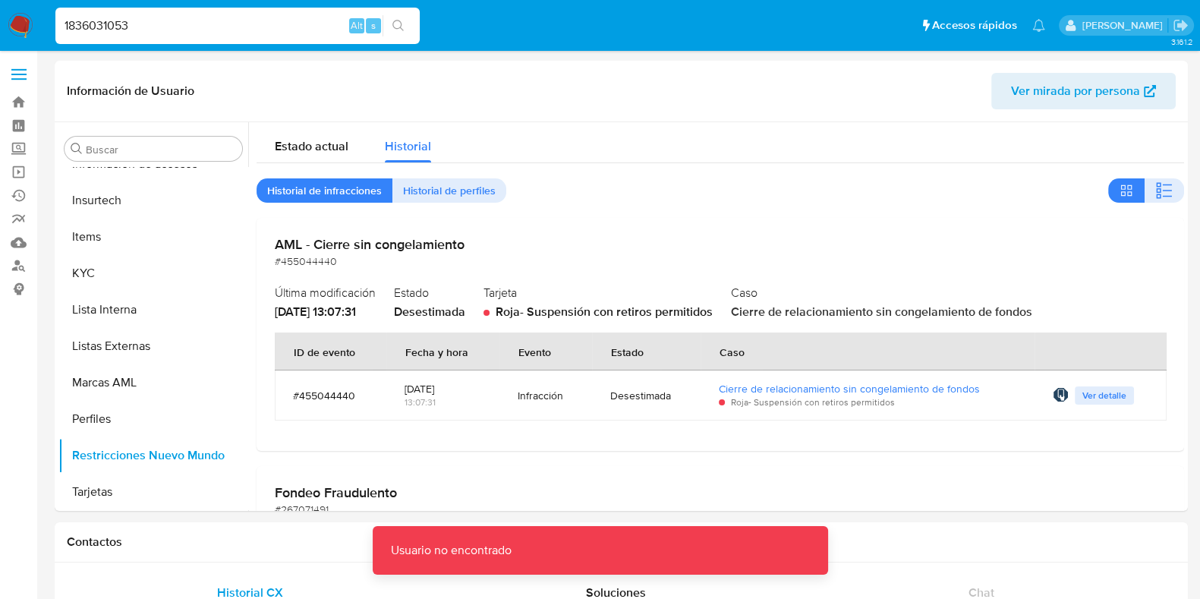
click at [224, 27] on input "1836031053" at bounding box center [237, 26] width 364 height 20
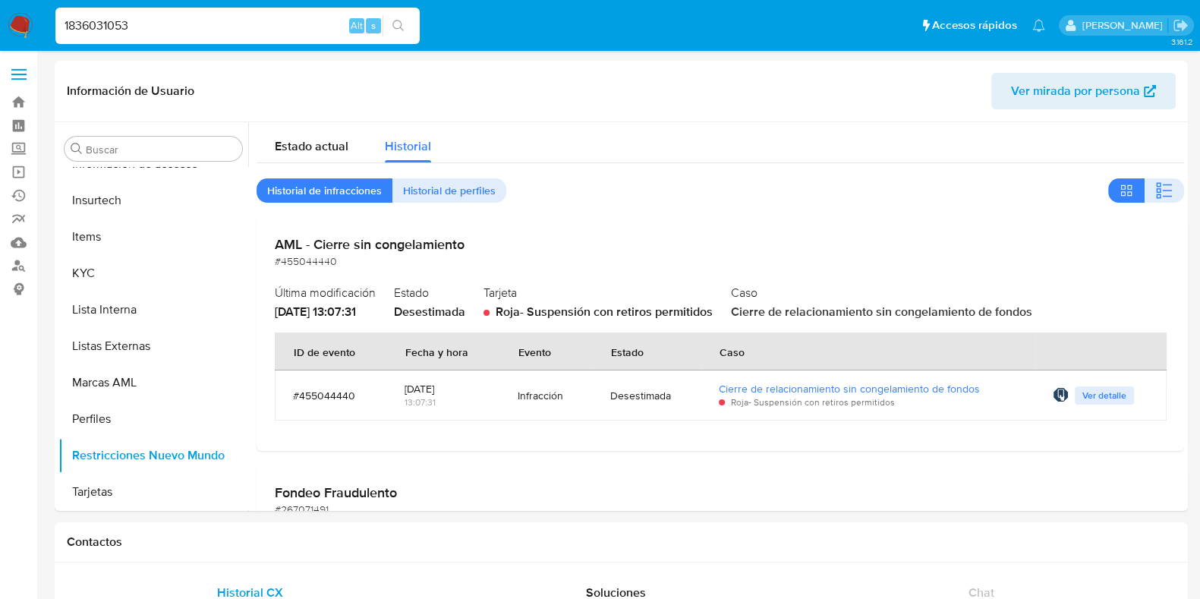
type input "1836031053"
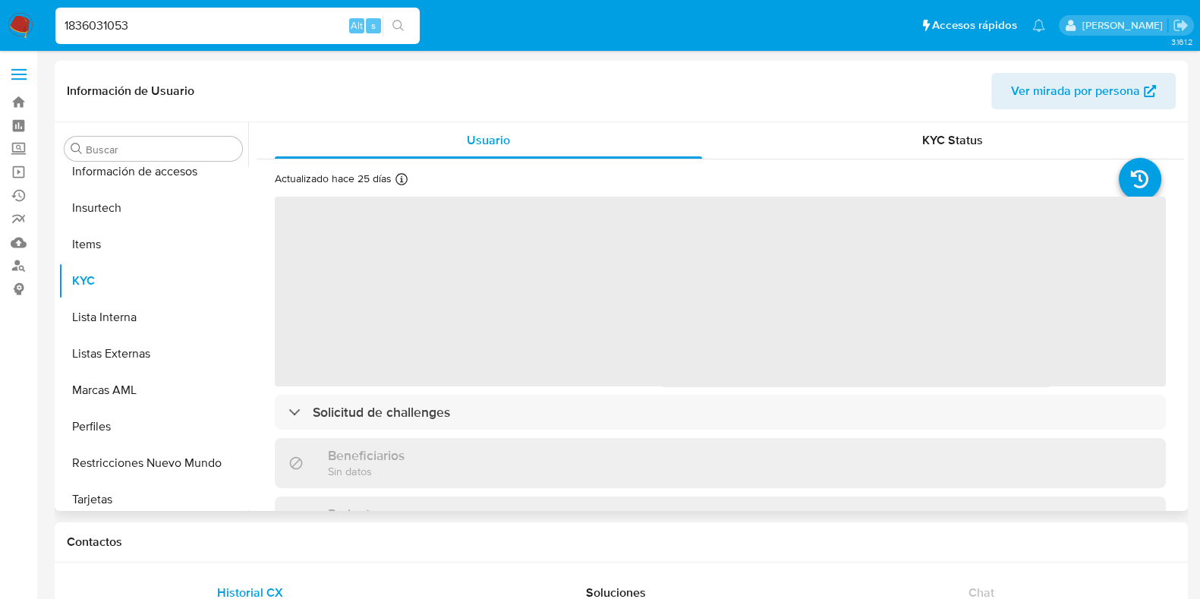
scroll to position [714, 0]
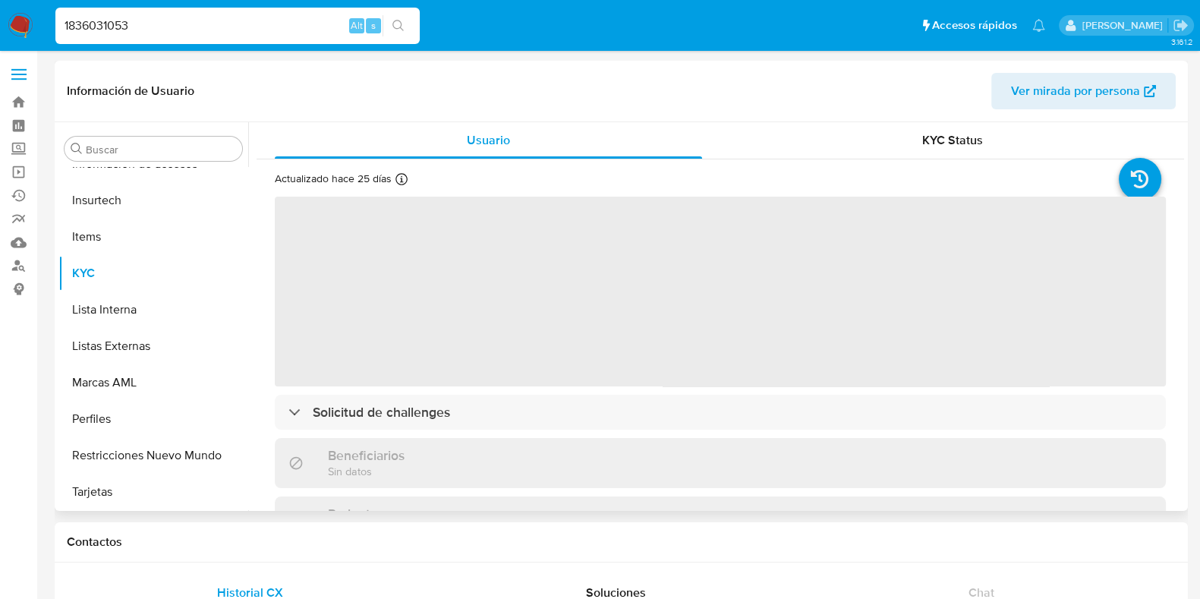
select select "10"
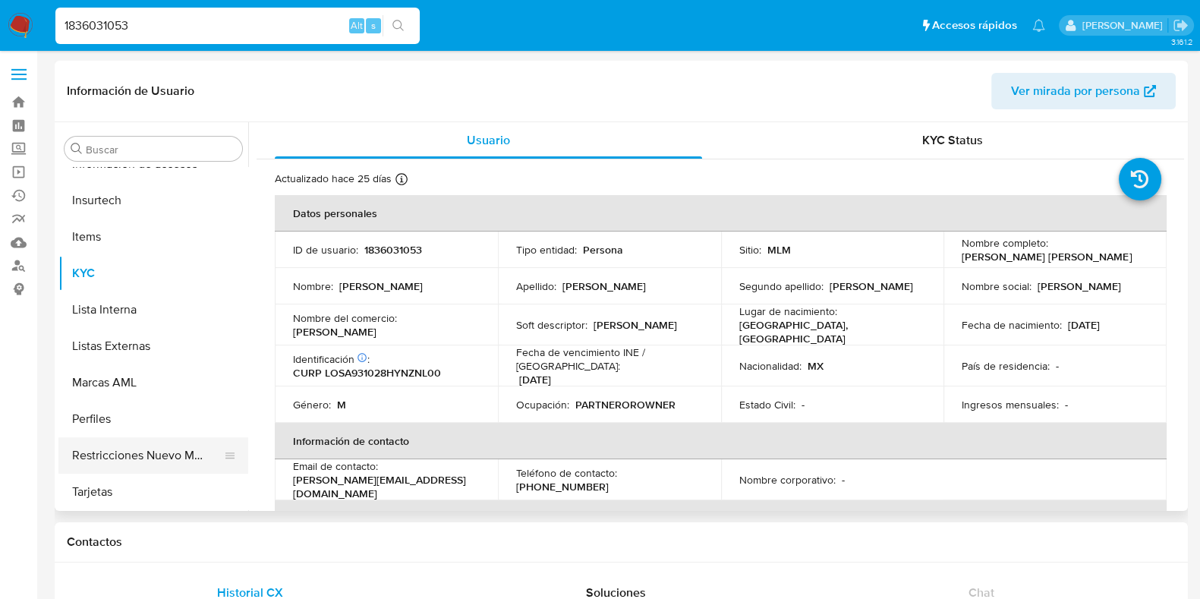
click at [144, 465] on button "Restricciones Nuevo Mundo" at bounding box center [147, 455] width 178 height 36
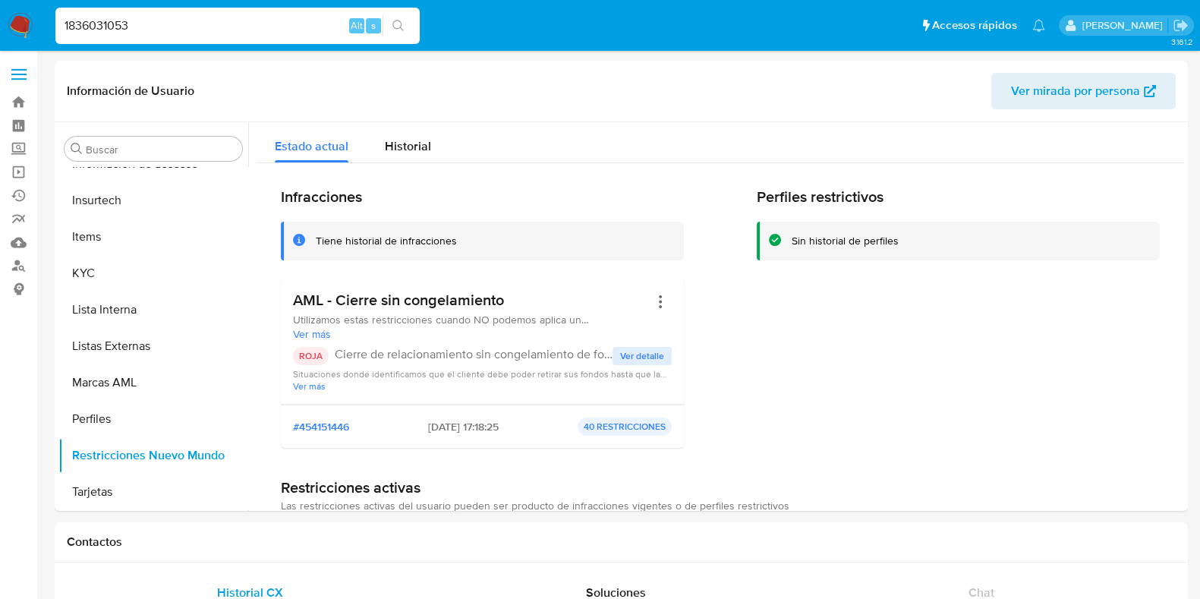
click at [175, 22] on input "1836031053" at bounding box center [237, 26] width 364 height 20
paste input "609389670"
type input "609389670"
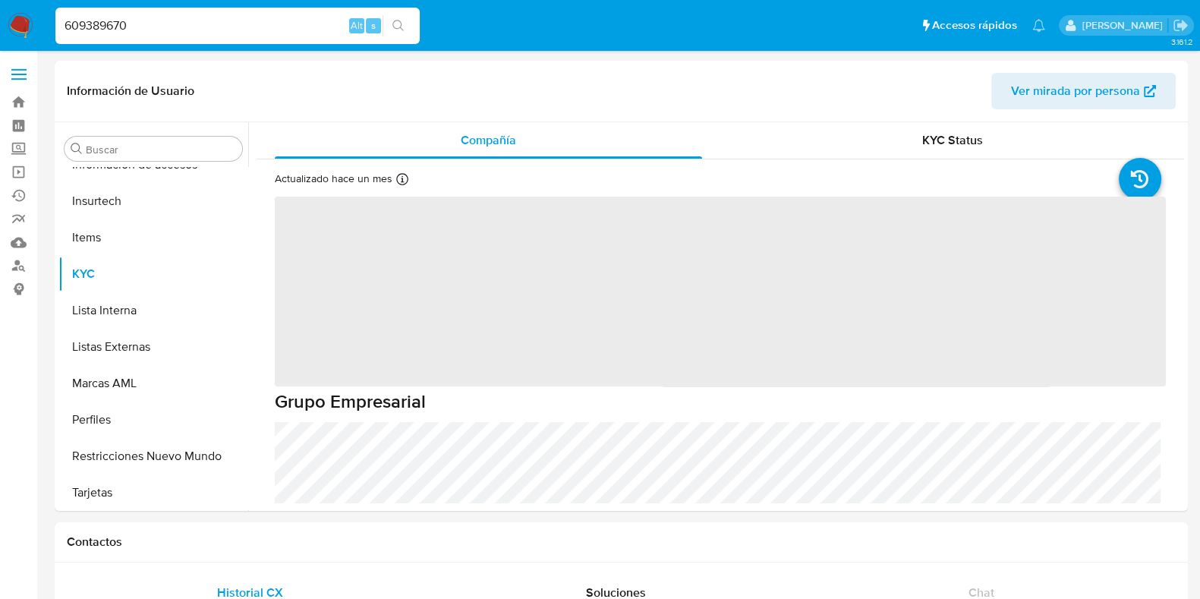
scroll to position [714, 0]
select select "10"
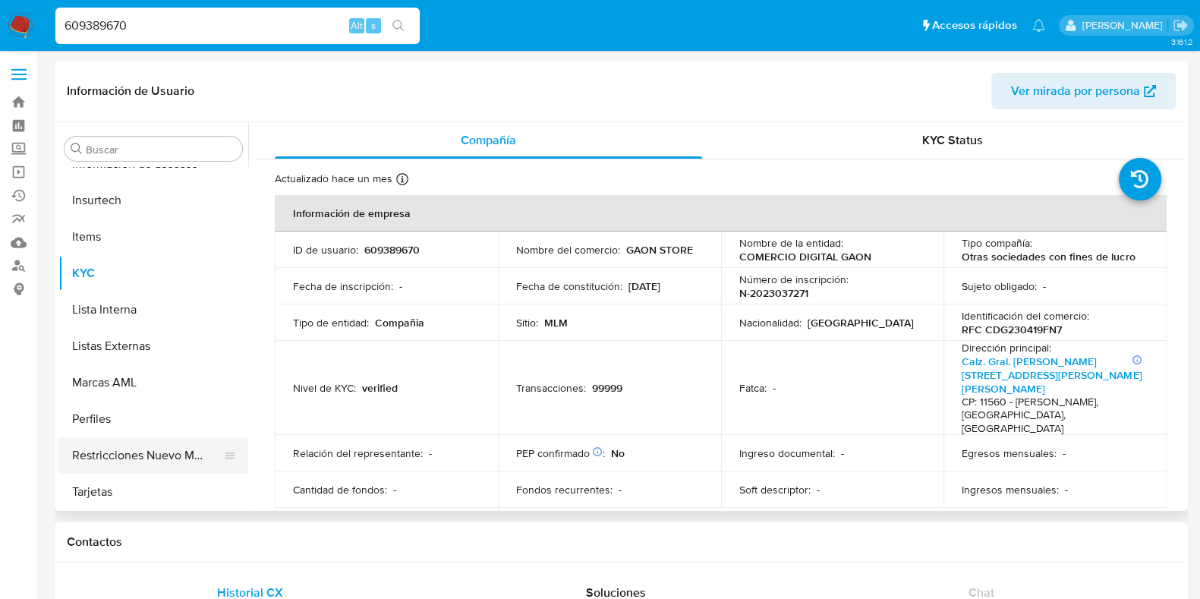
click at [196, 456] on button "Restricciones Nuevo Mundo" at bounding box center [147, 455] width 178 height 36
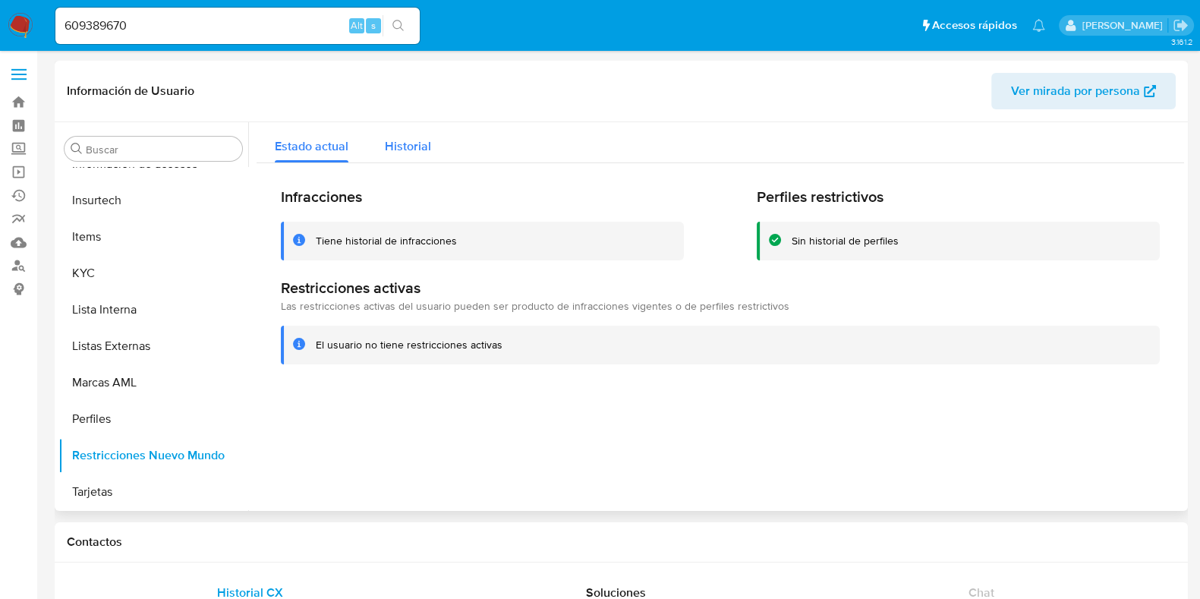
click at [407, 149] on span "Historial" at bounding box center [408, 145] width 46 height 17
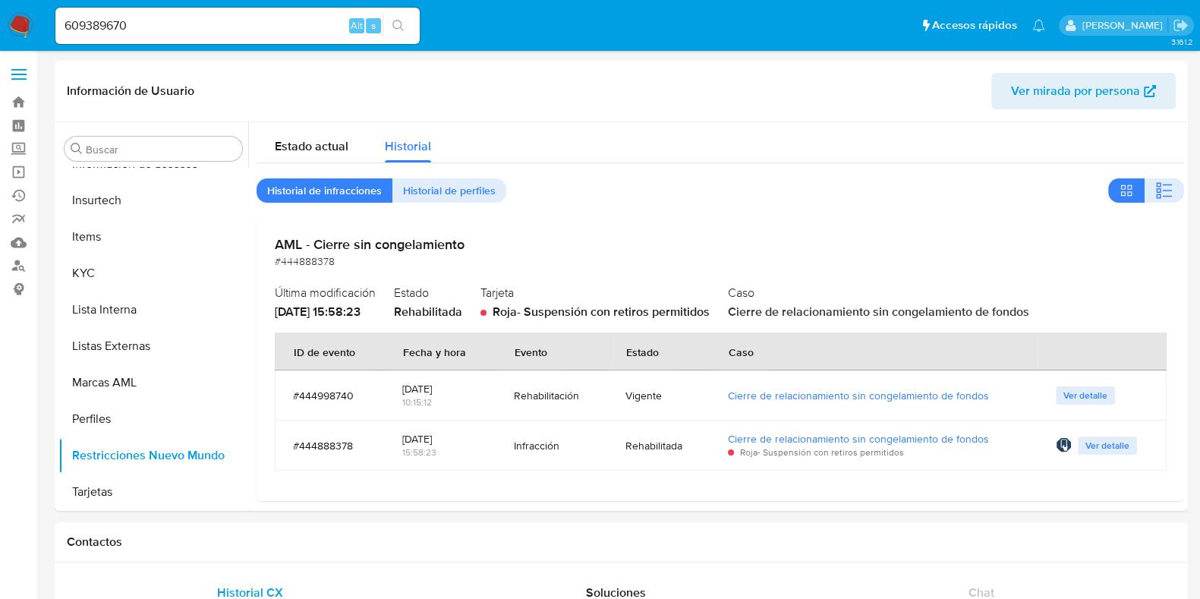
click at [122, 21] on input "609389670" at bounding box center [237, 26] width 364 height 20
paste input "B4s8LE1Knzedy7hBgoH2cLWh"
type input "B4s8LE1Knzedy7hBgoH2cLWh"
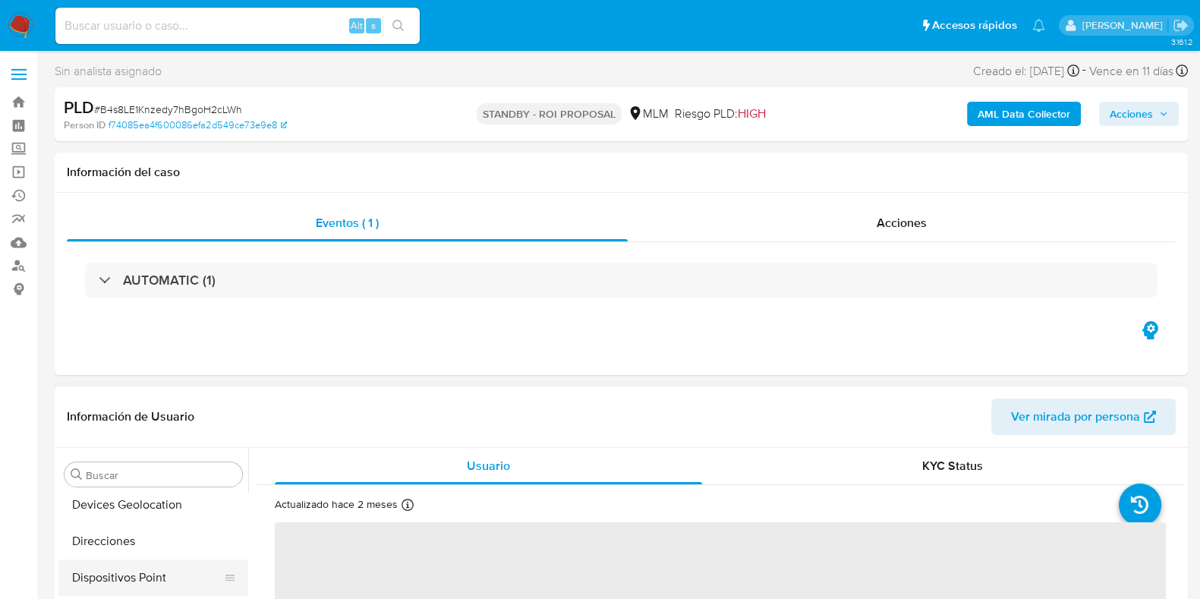
select select "10"
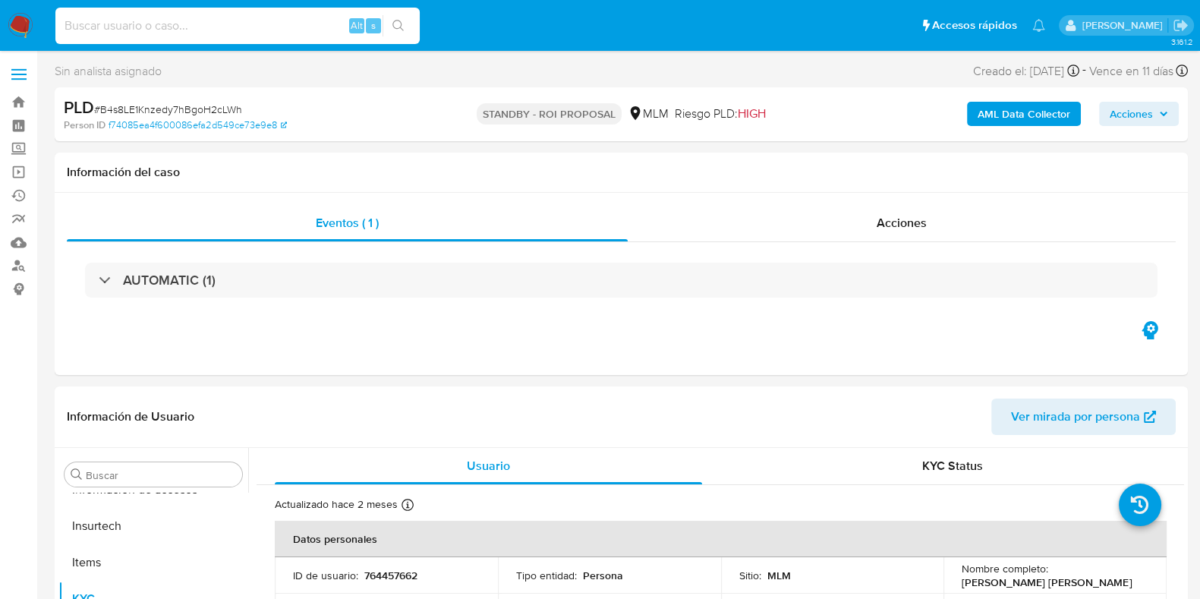
click at [267, 35] on input at bounding box center [237, 26] width 364 height 20
paste input "549544423"
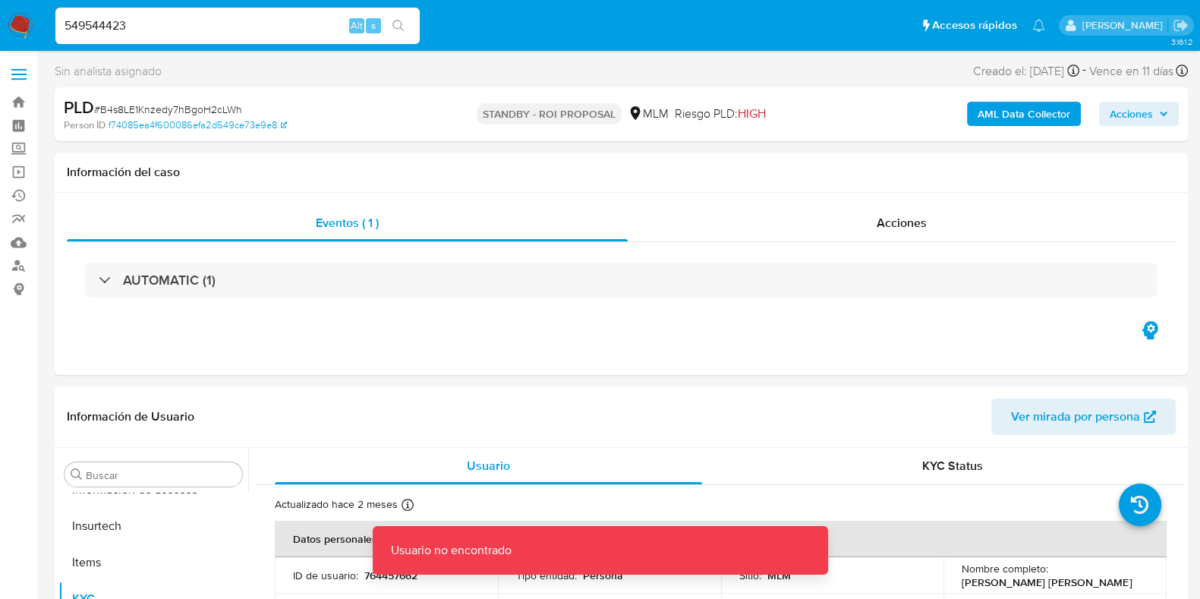
click at [296, 22] on input "549544423" at bounding box center [237, 26] width 364 height 20
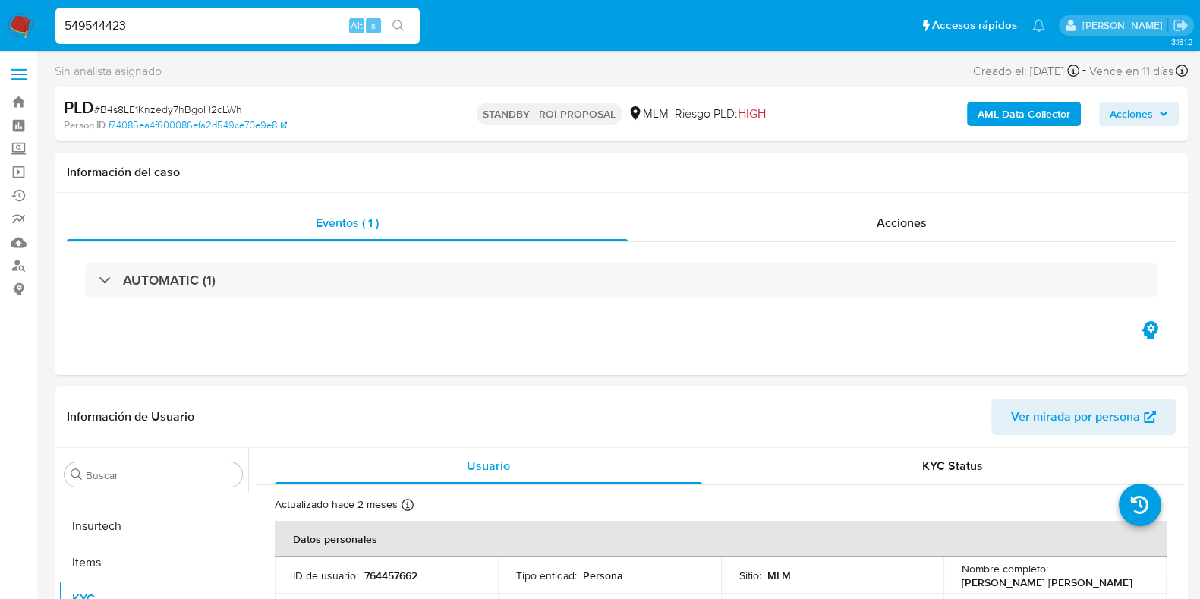
type input "549544423"
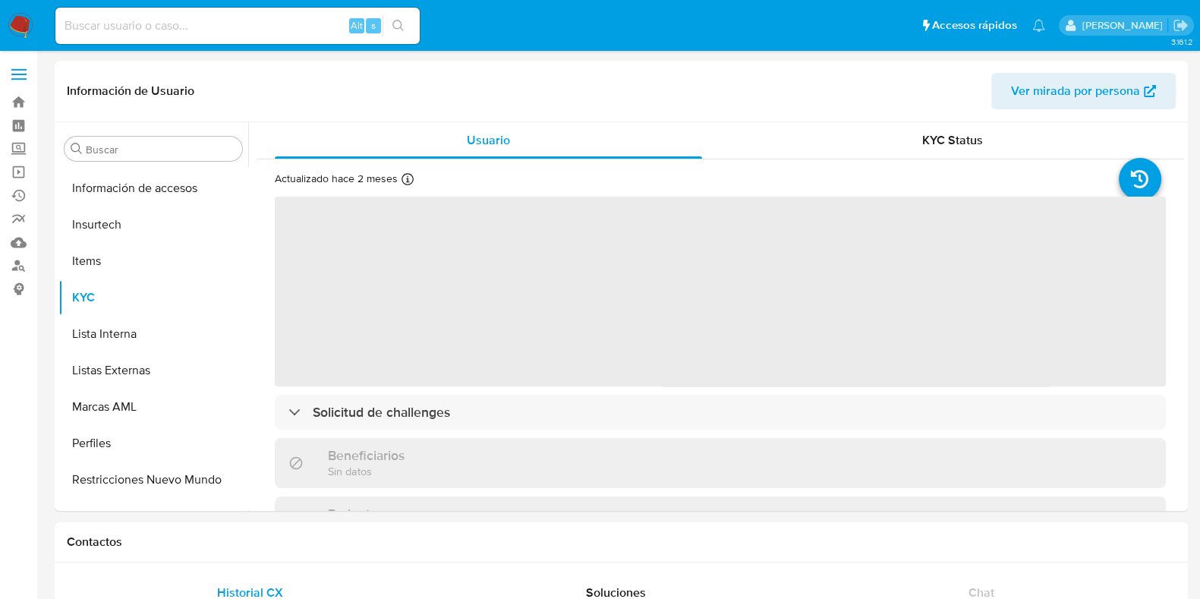
scroll to position [714, 0]
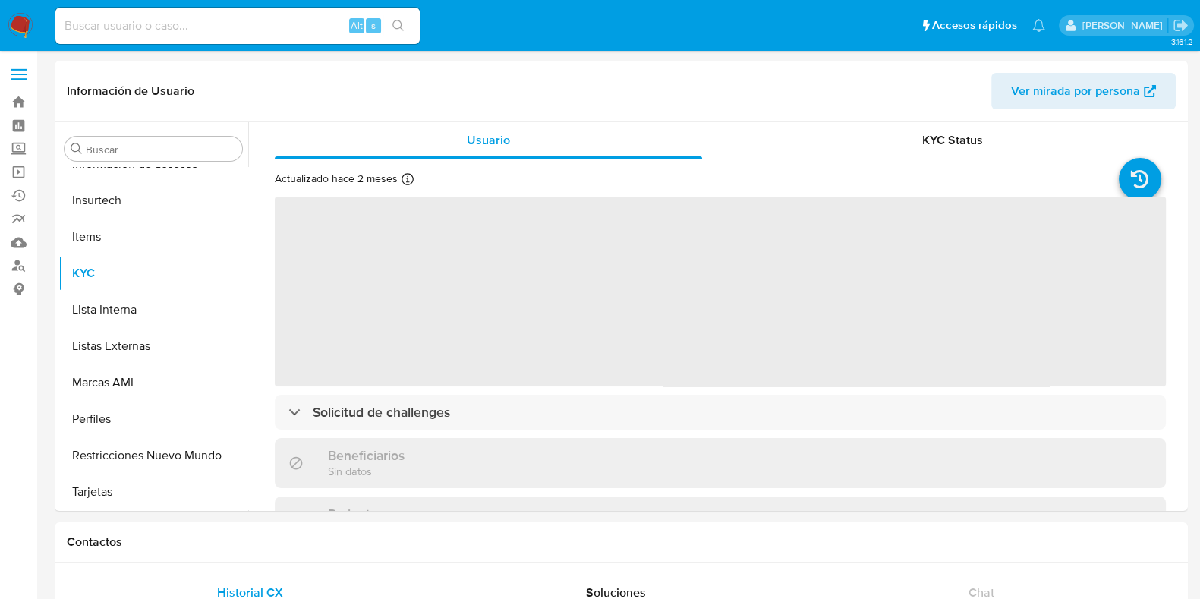
select select "10"
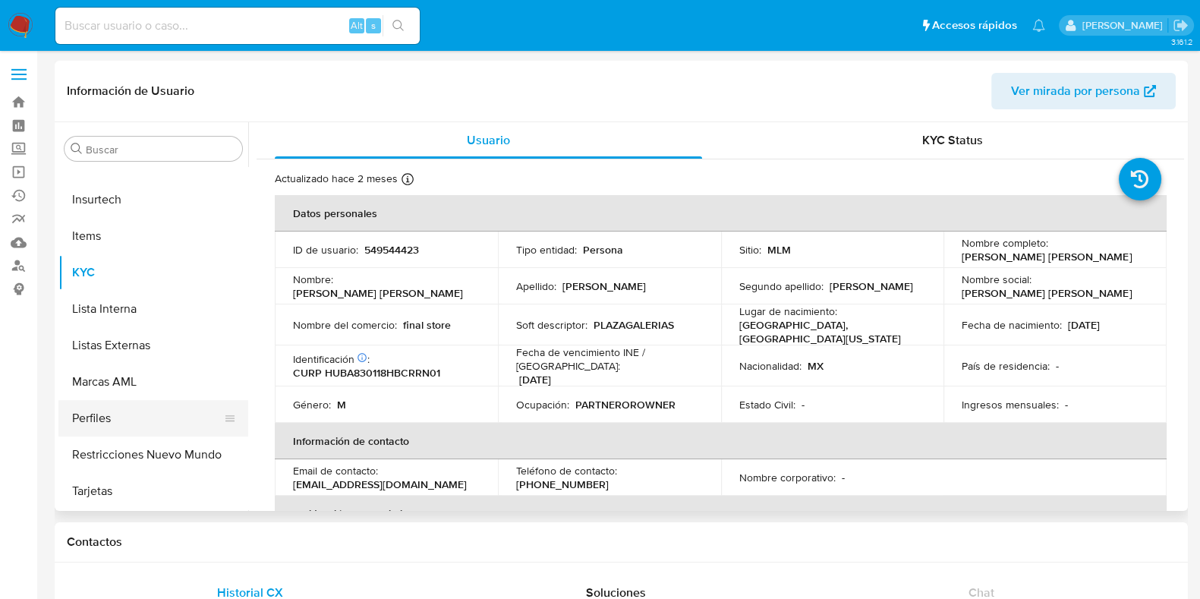
scroll to position [94, 0]
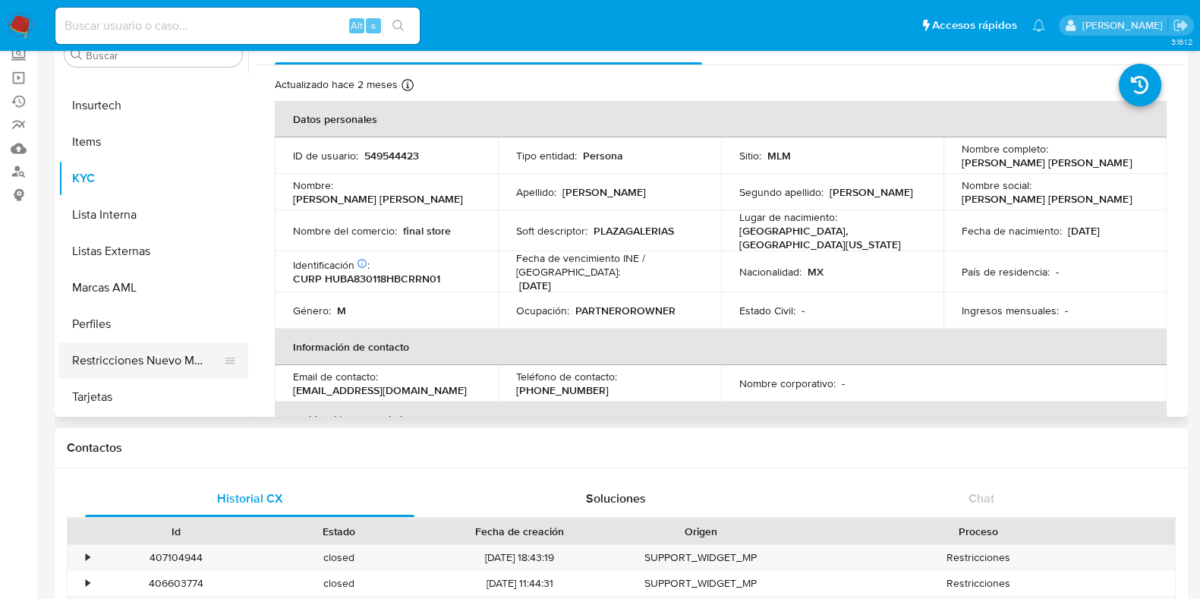
click at [142, 353] on button "Restricciones Nuevo Mundo" at bounding box center [147, 360] width 178 height 36
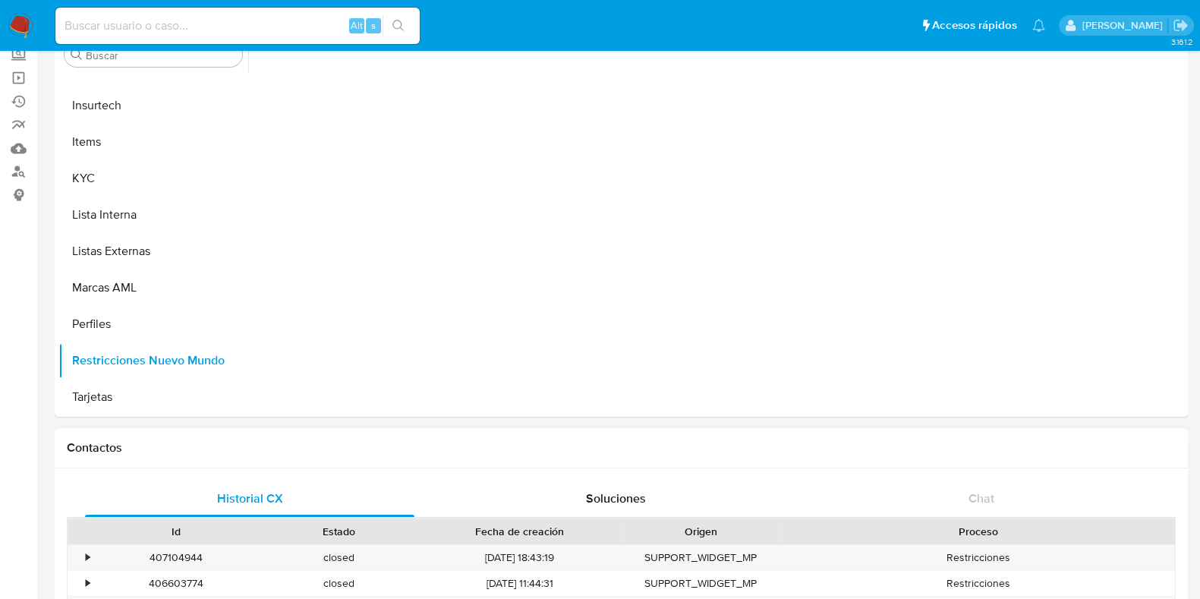
scroll to position [714, 0]
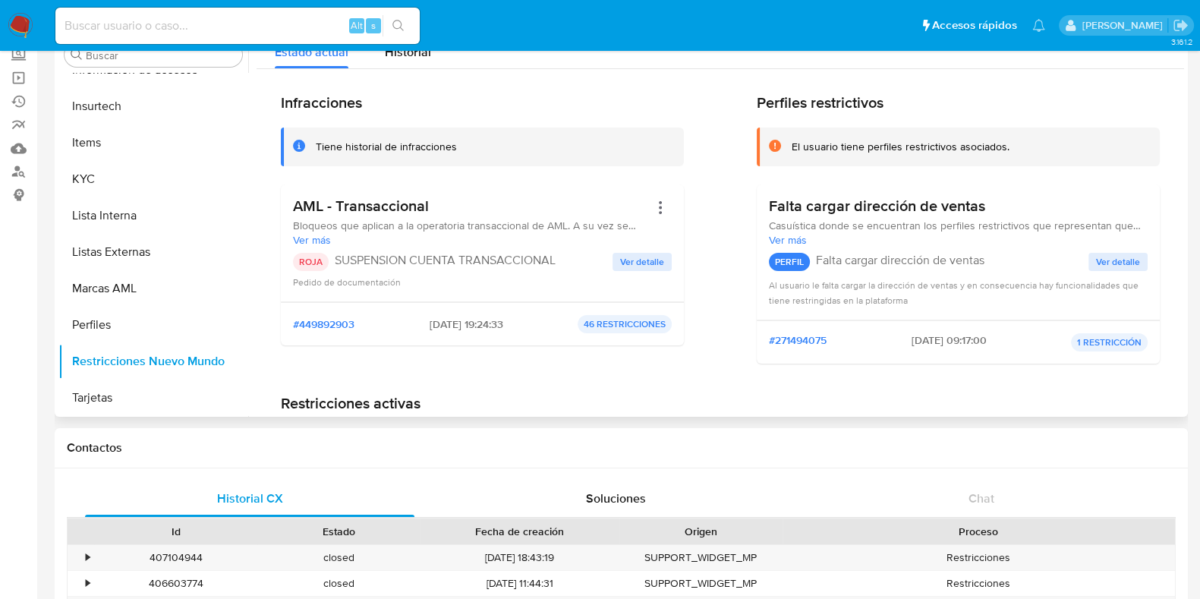
drag, startPoint x: 467, startPoint y: 323, endPoint x: 412, endPoint y: 320, distance: 54.7
click at [412, 320] on div "#449892903 [DATE] 19:24:33 46 RESTRICCIONES" at bounding box center [482, 324] width 379 height 18
click at [463, 324] on span "[DATE] 19:24:33" at bounding box center [467, 324] width 74 height 14
drag, startPoint x: 471, startPoint y: 326, endPoint x: 383, endPoint y: 327, distance: 87.3
click at [383, 327] on div "#449892903 [DATE] 19:24:33 46 RESTRICCIONES" at bounding box center [482, 324] width 379 height 18
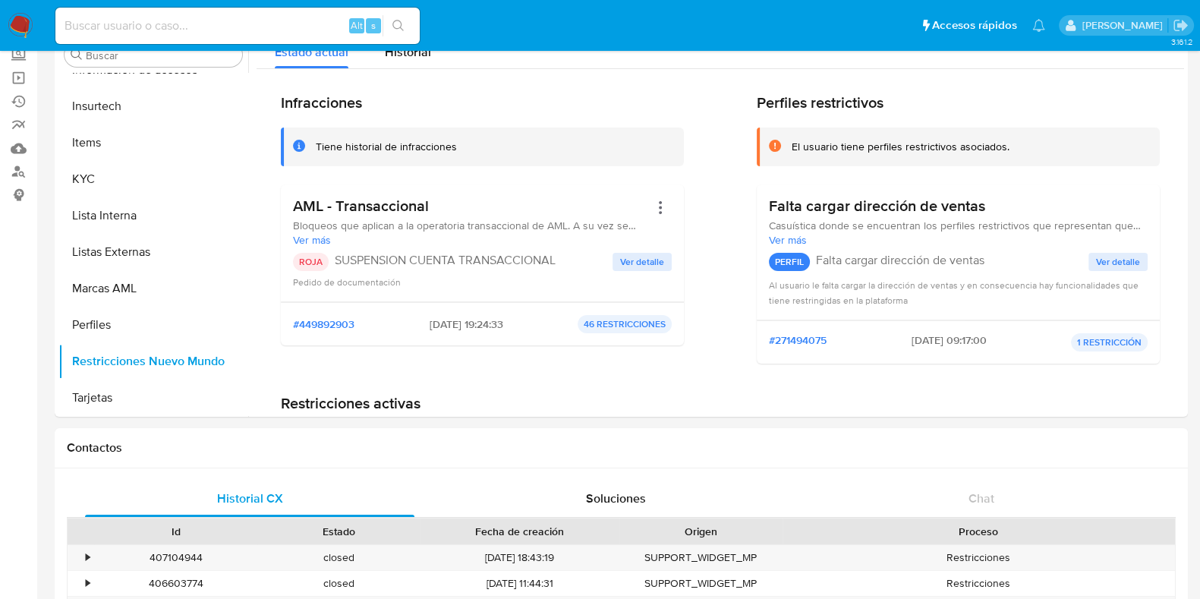
click at [123, 33] on input at bounding box center [237, 26] width 364 height 20
paste input "1269549859"
type input "1269549859"
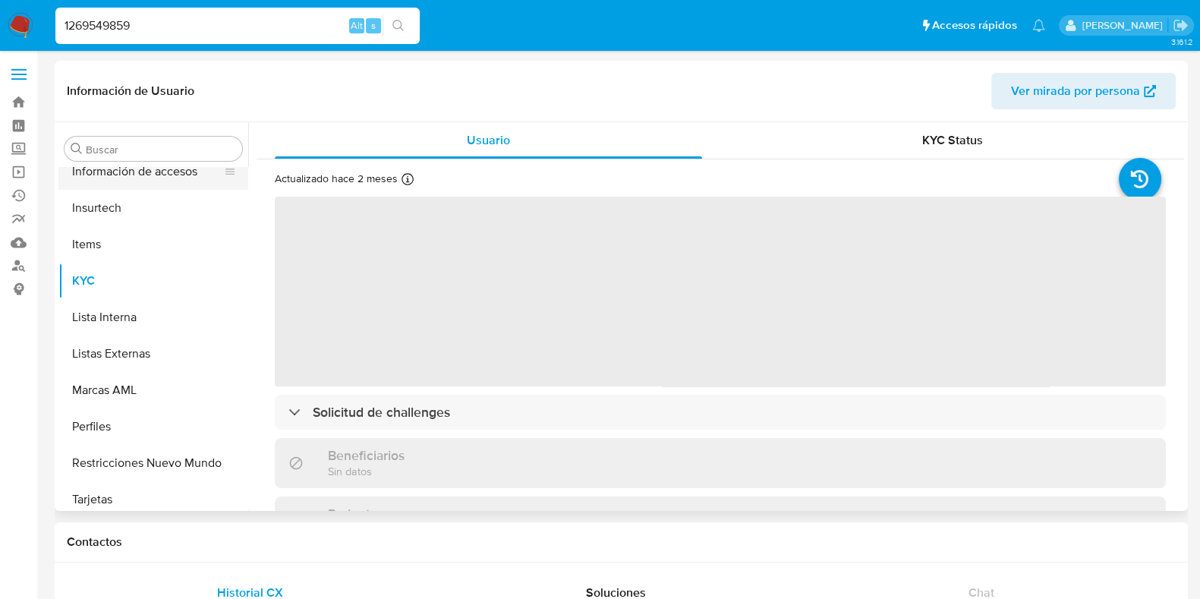
scroll to position [714, 0]
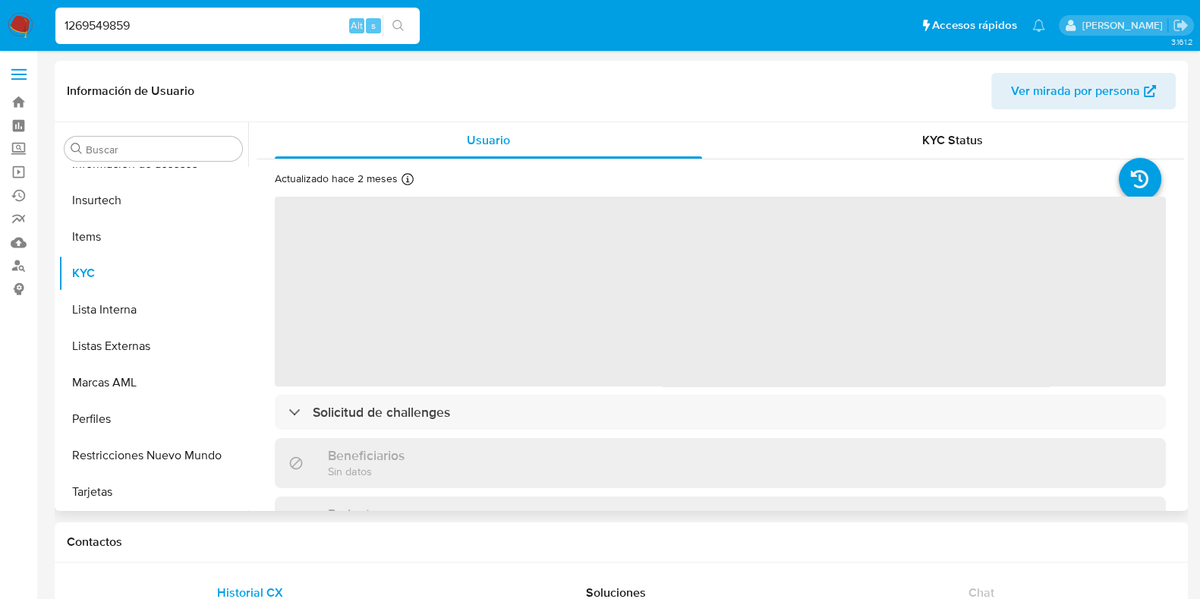
select select "10"
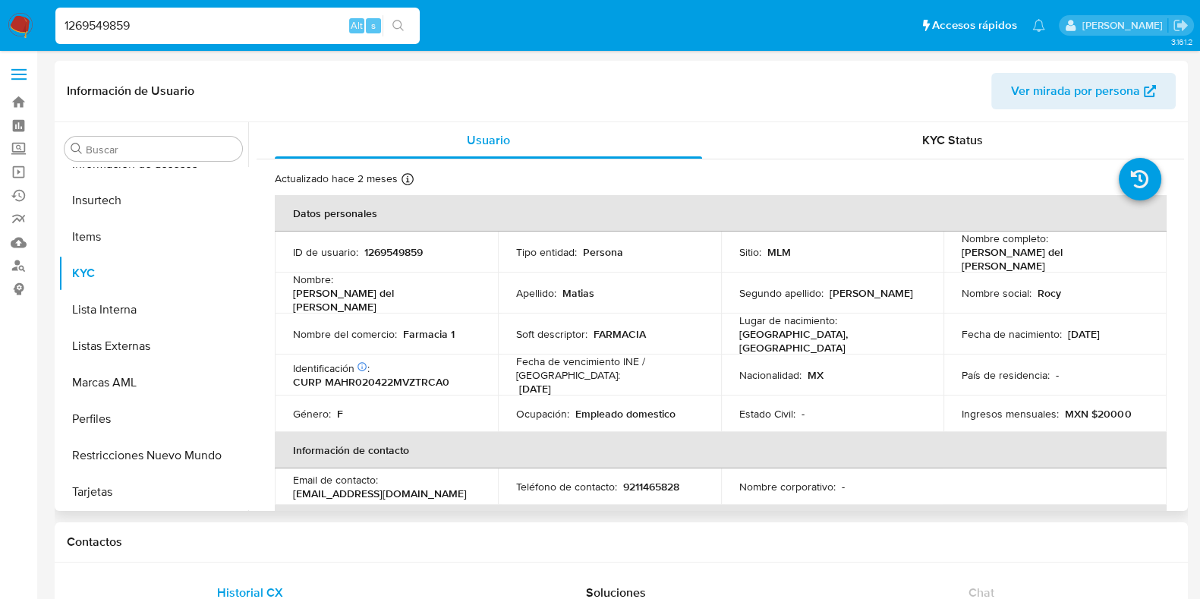
click at [128, 29] on input "1269549859" at bounding box center [237, 26] width 364 height 20
click at [129, 30] on input "1269549859" at bounding box center [237, 26] width 364 height 20
paste input
click at [409, 24] on button "search-icon" at bounding box center [398, 25] width 31 height 21
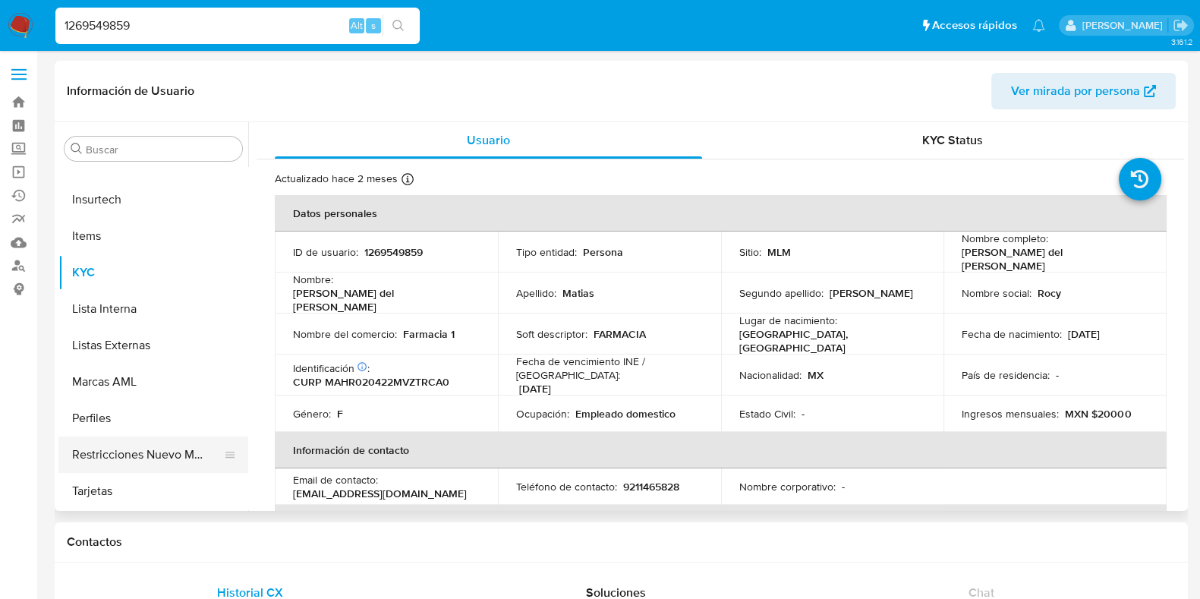
click at [148, 459] on button "Restricciones Nuevo Mundo" at bounding box center [147, 455] width 178 height 36
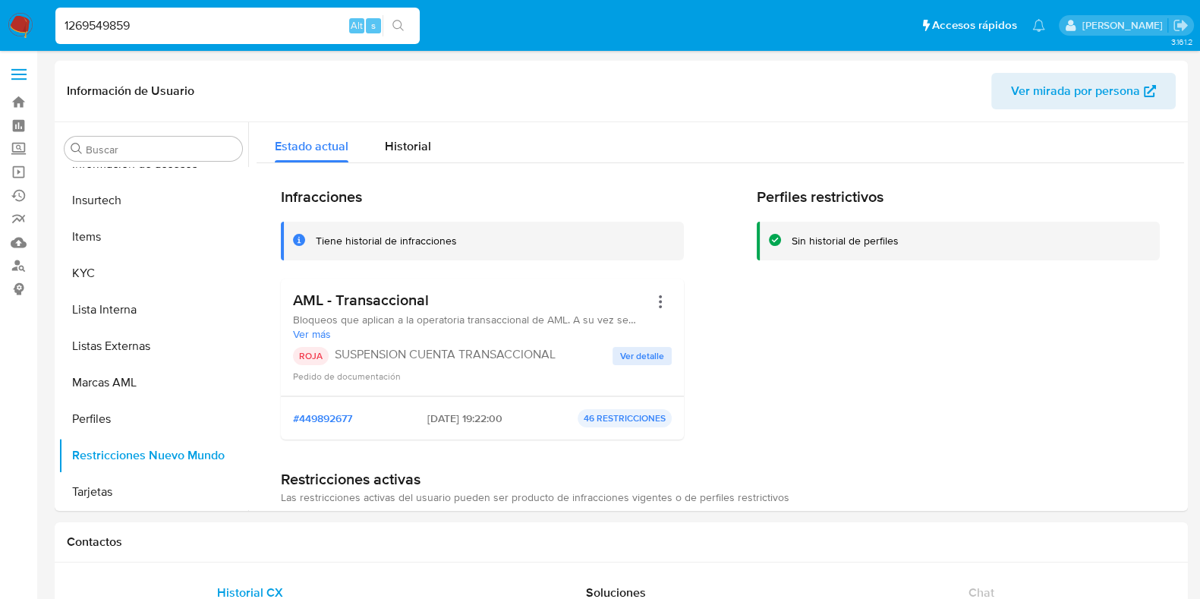
drag, startPoint x: 472, startPoint y: 417, endPoint x: 411, endPoint y: 412, distance: 61.7
click at [411, 412] on div "#449892677 [DATE] 19:22:00 46 RESTRICCIONES" at bounding box center [482, 418] width 379 height 18
click at [94, 24] on input "1269549859" at bounding box center [237, 26] width 364 height 20
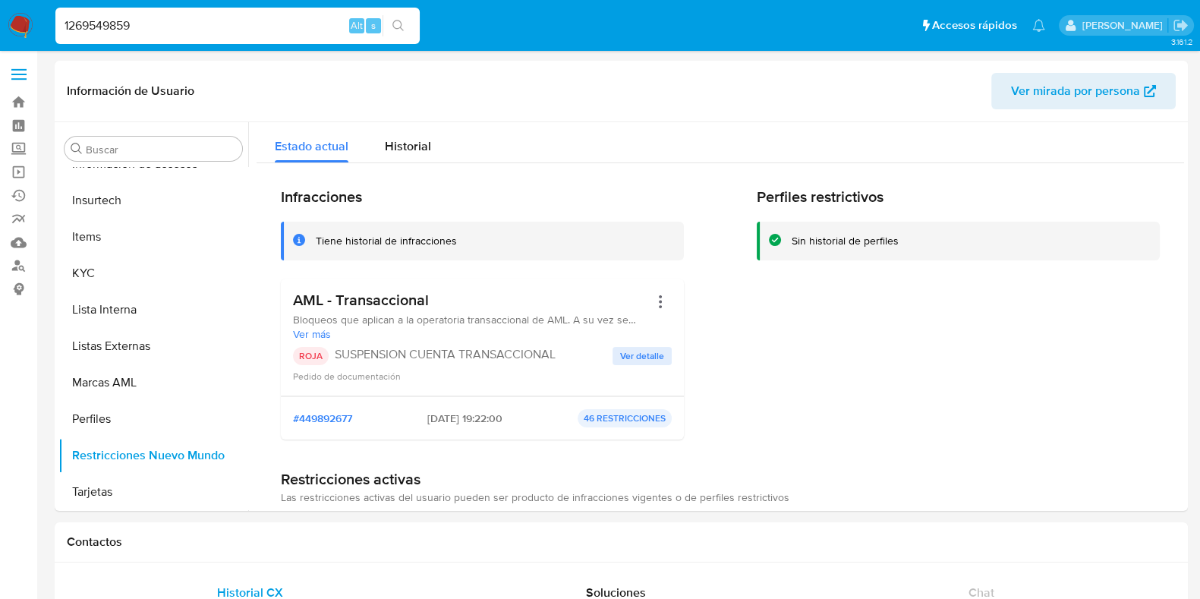
paste input "836031053"
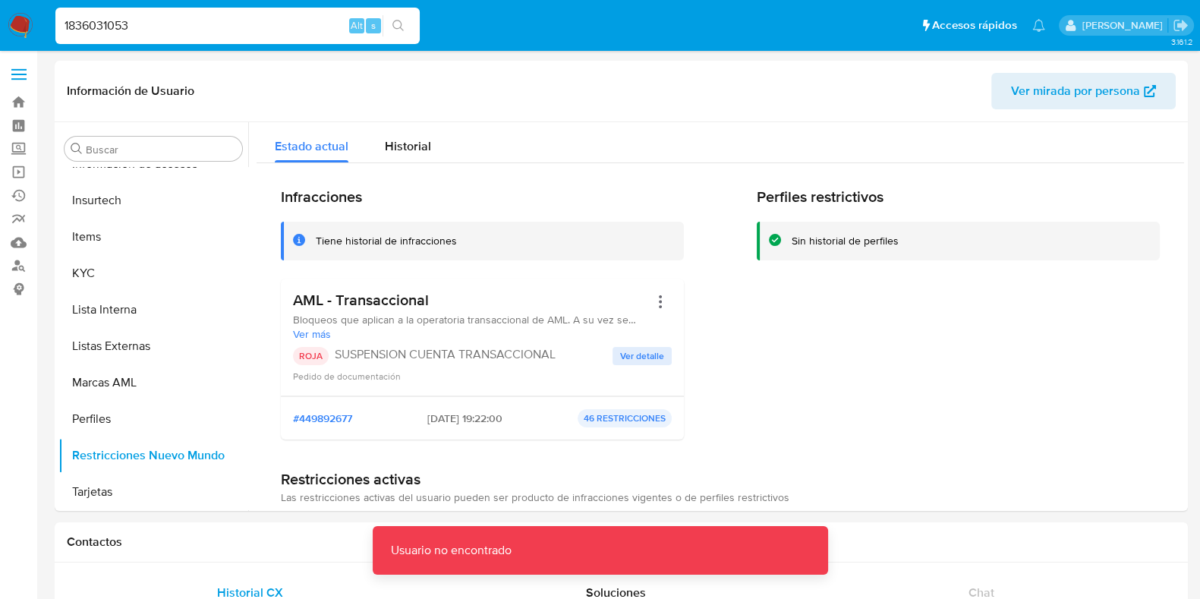
click at [148, 16] on input "1836031053" at bounding box center [237, 26] width 364 height 20
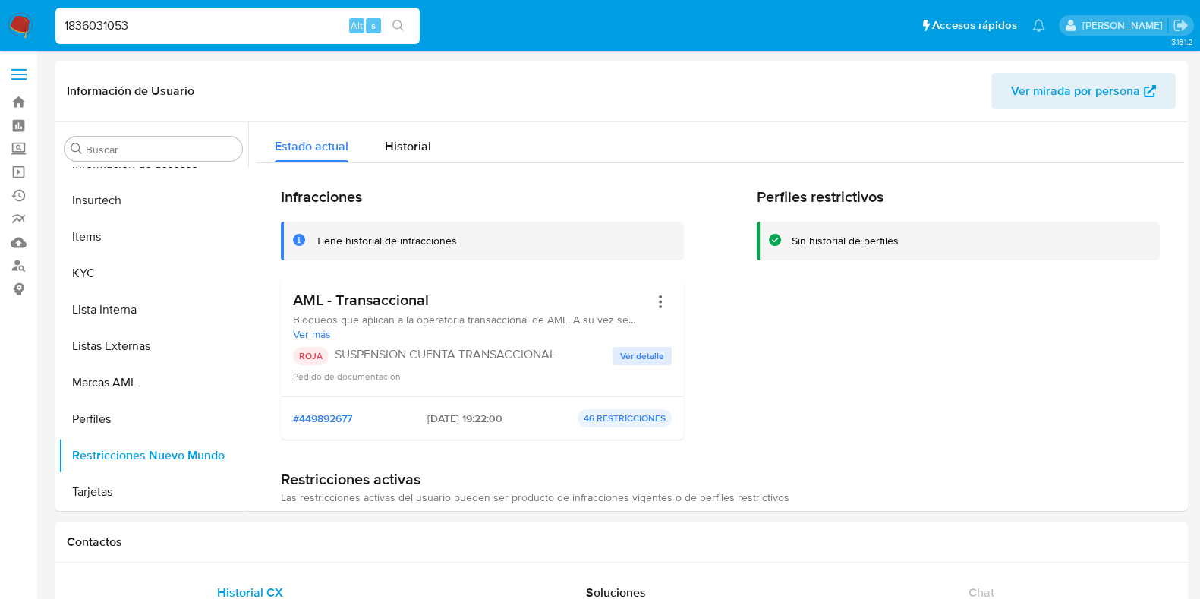
type input "1836031053"
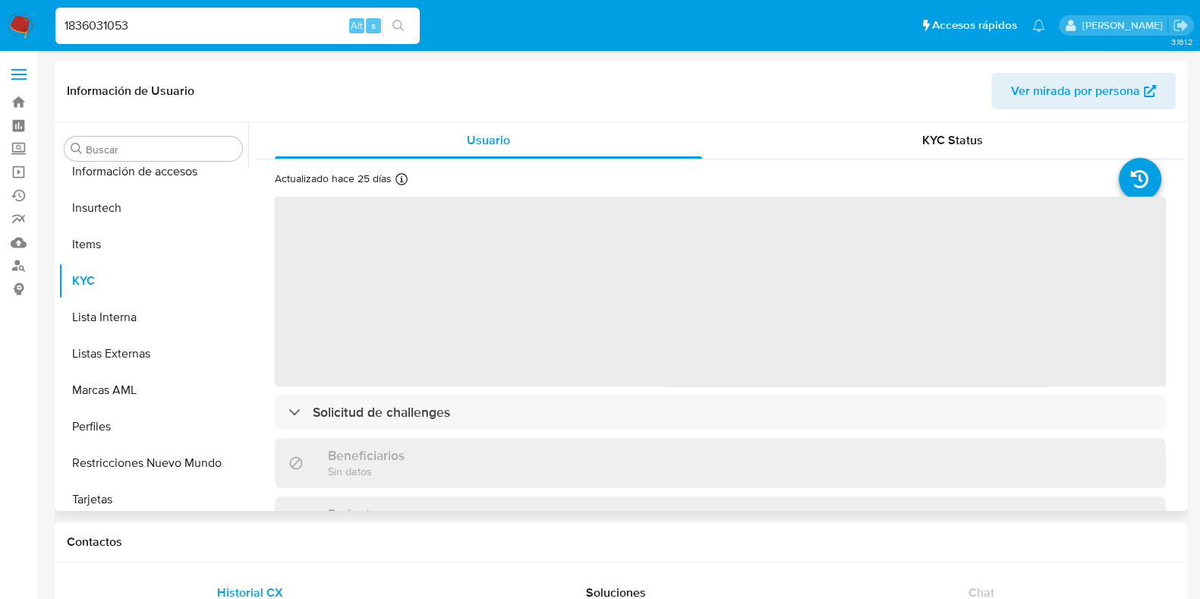
scroll to position [714, 0]
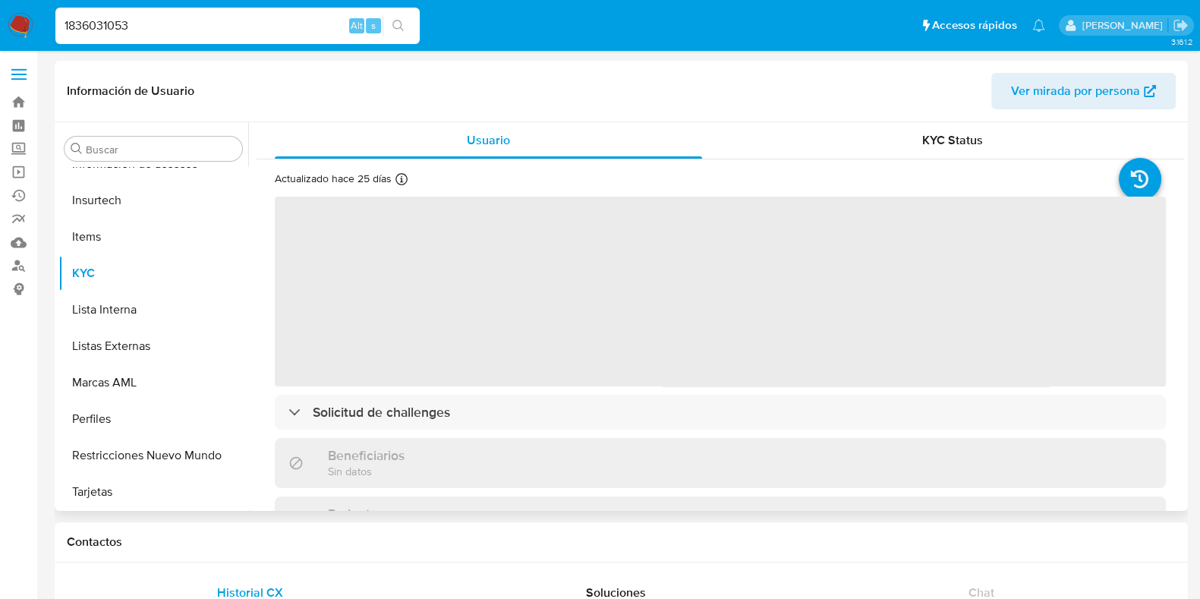
select select "10"
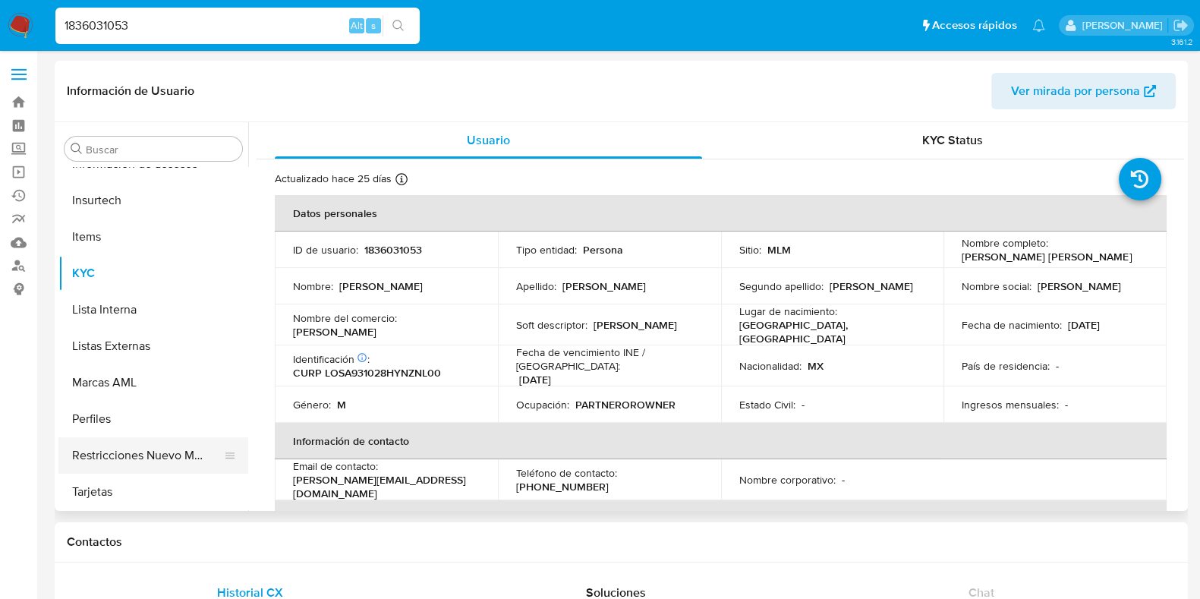
click at [112, 457] on button "Restricciones Nuevo Mundo" at bounding box center [147, 455] width 178 height 36
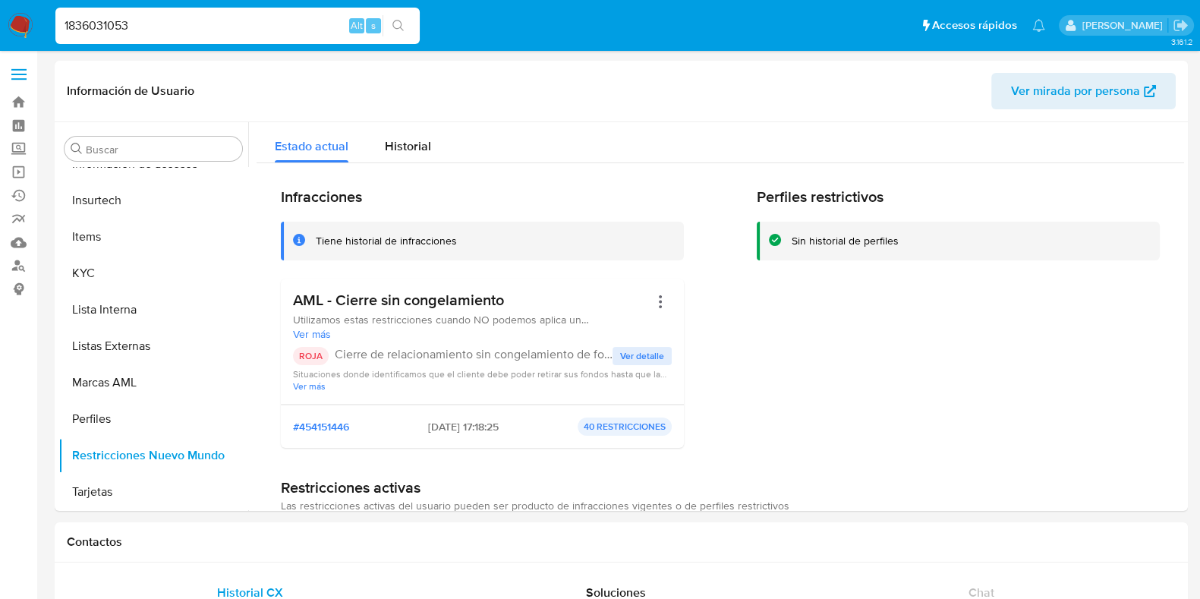
drag, startPoint x: 470, startPoint y: 428, endPoint x: 405, endPoint y: 427, distance: 65.3
click at [405, 427] on div "#454151446 [DATE] 17:18:25 40 RESTRICCIONES" at bounding box center [482, 427] width 379 height 18
click at [186, 37] on div "1836031053 Alt s" at bounding box center [237, 26] width 364 height 36
click at [186, 28] on input "1836031053" at bounding box center [237, 26] width 364 height 20
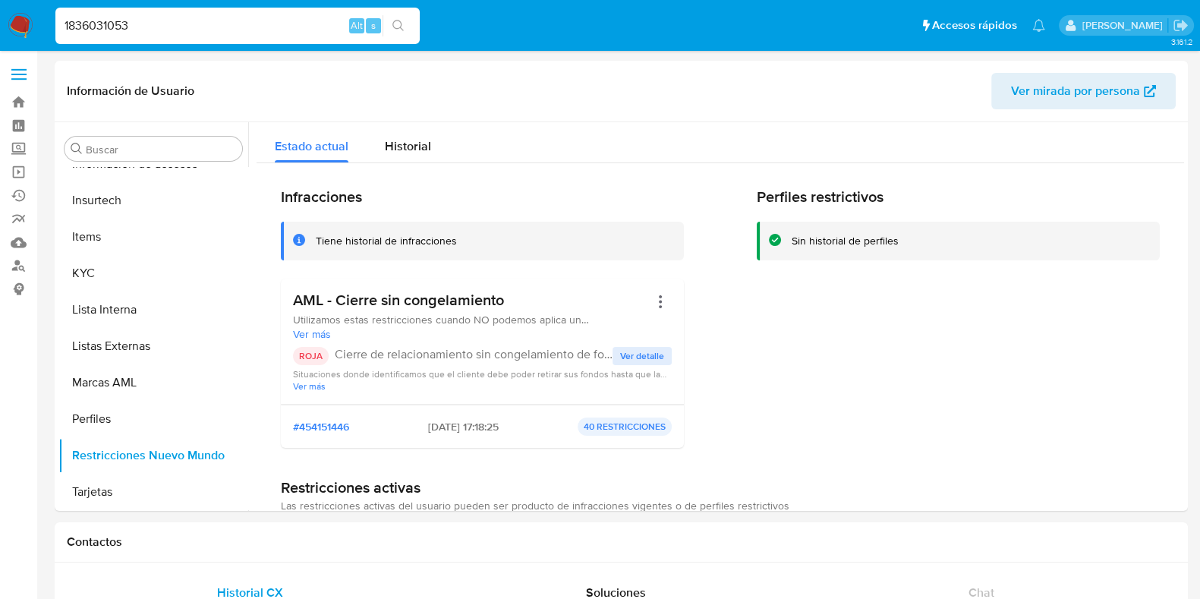
paste input "294571874"
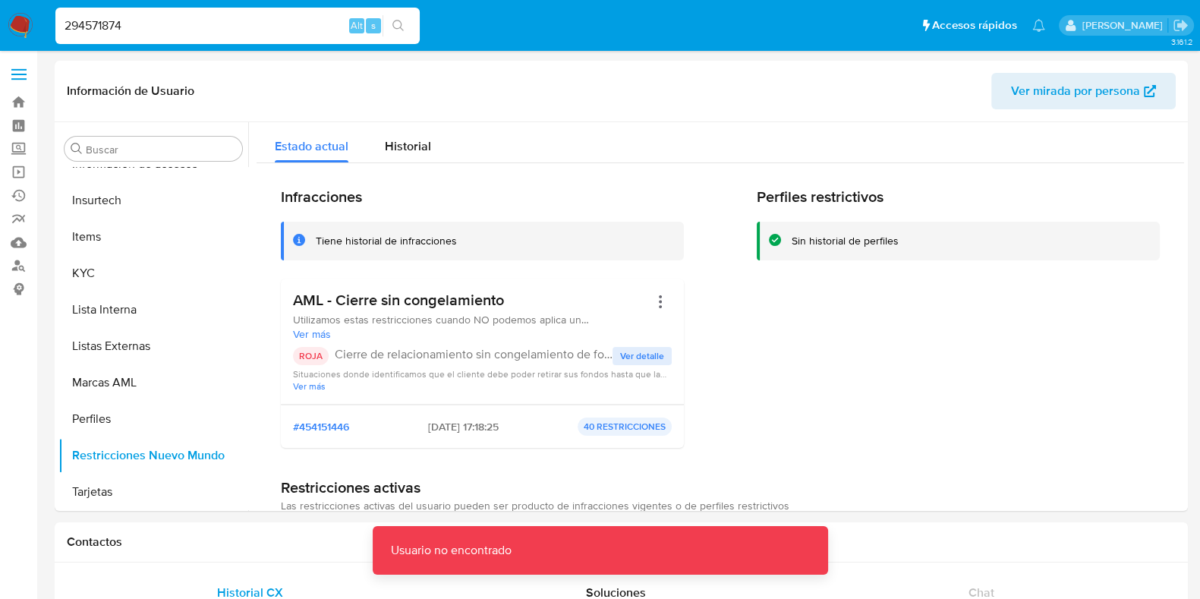
click at [199, 28] on input "294571874" at bounding box center [237, 26] width 364 height 20
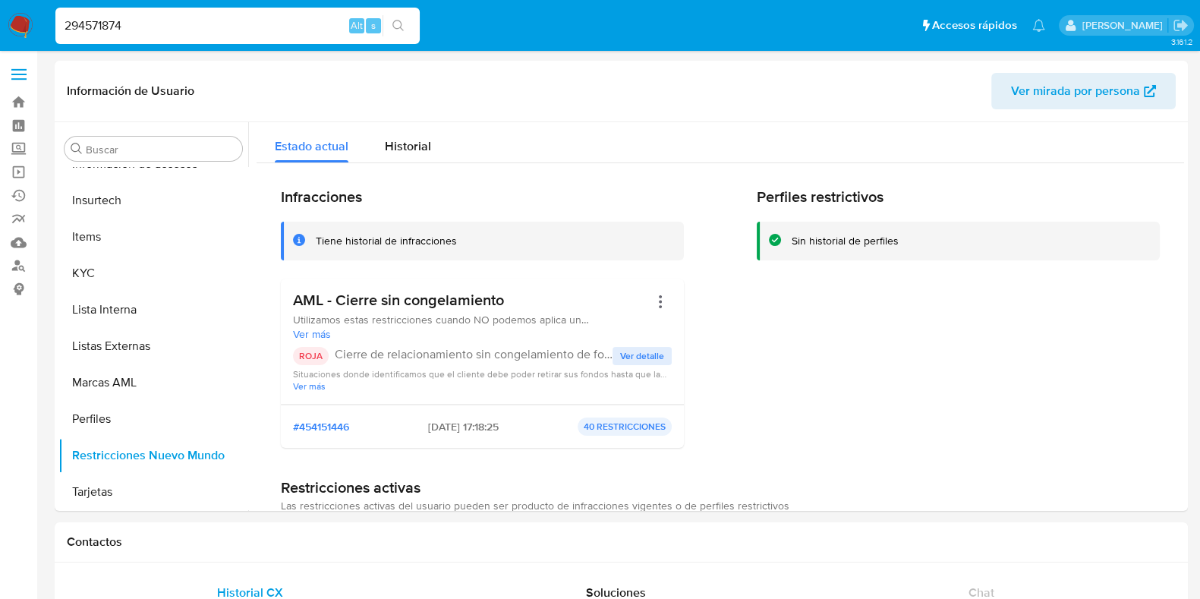
type input "294571874"
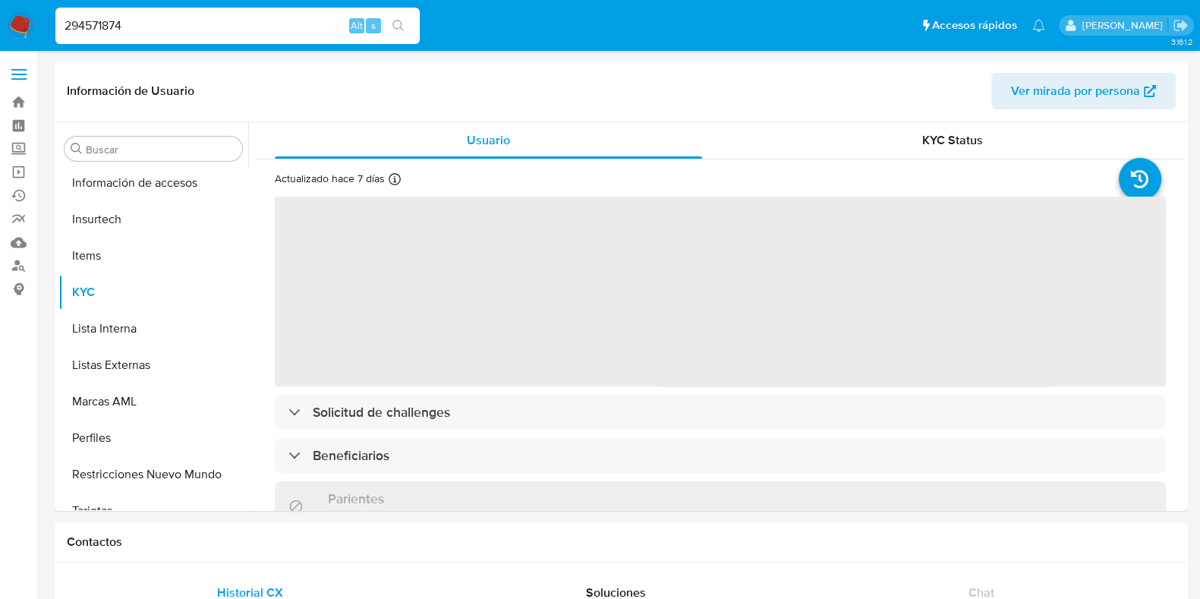
scroll to position [714, 0]
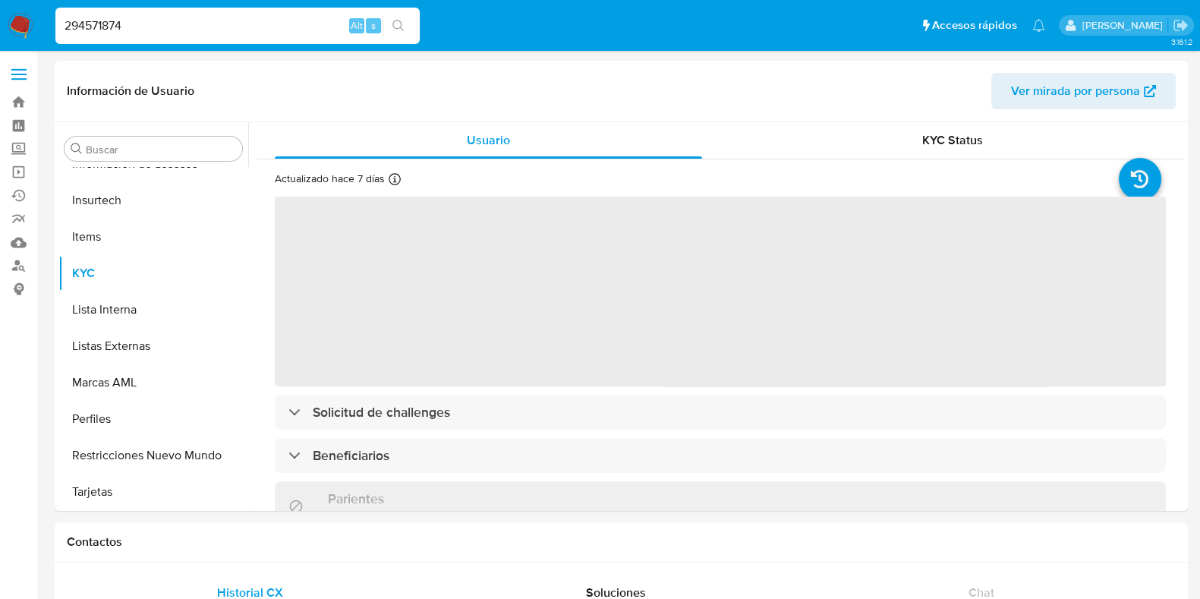
select select "10"
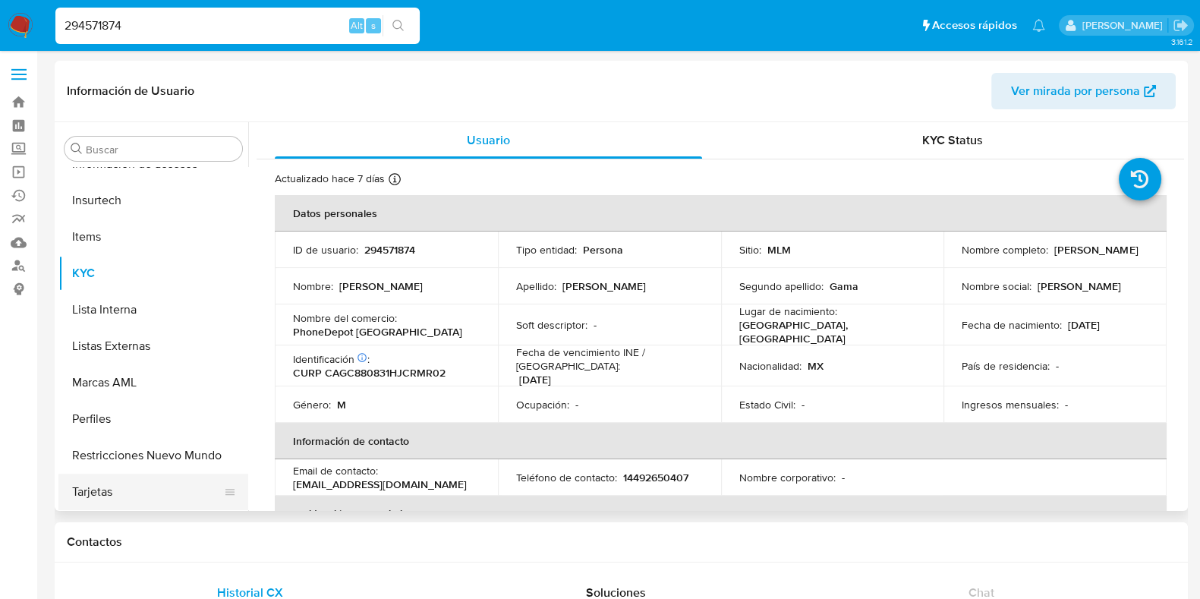
drag, startPoint x: 111, startPoint y: 465, endPoint x: 203, endPoint y: 509, distance: 101.6
click at [111, 465] on button "Restricciones Nuevo Mundo" at bounding box center [153, 455] width 190 height 36
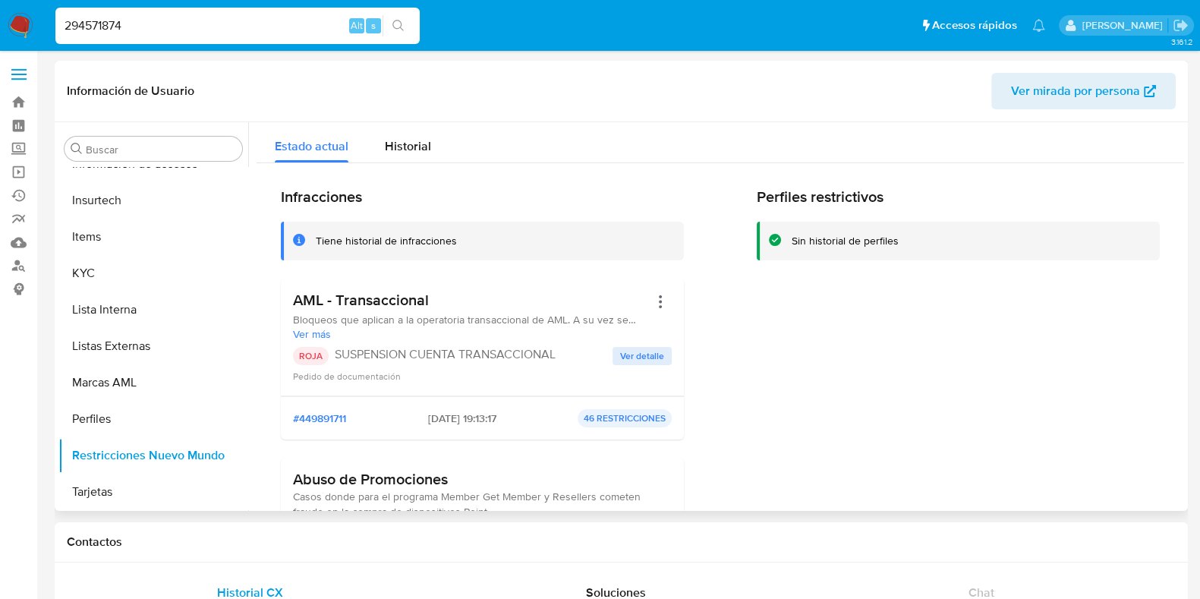
drag, startPoint x: 468, startPoint y: 421, endPoint x: 392, endPoint y: 413, distance: 77.1
click at [392, 413] on div "#449891711 11/08/2025 - 19:13:17 46 RESTRICCIONES" at bounding box center [482, 418] width 379 height 18
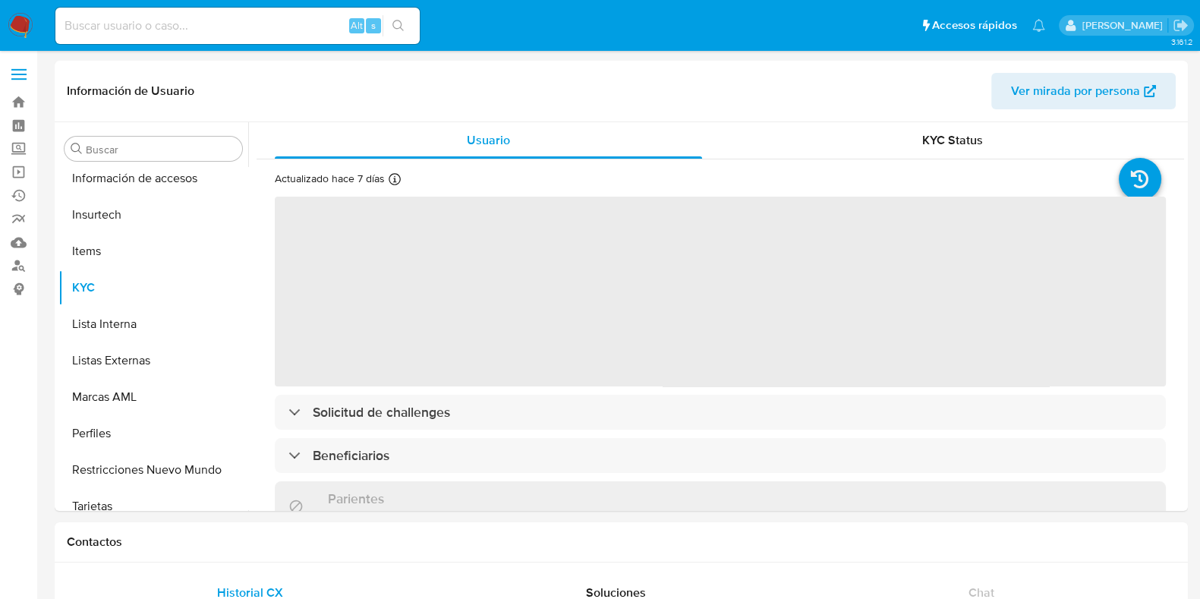
scroll to position [714, 0]
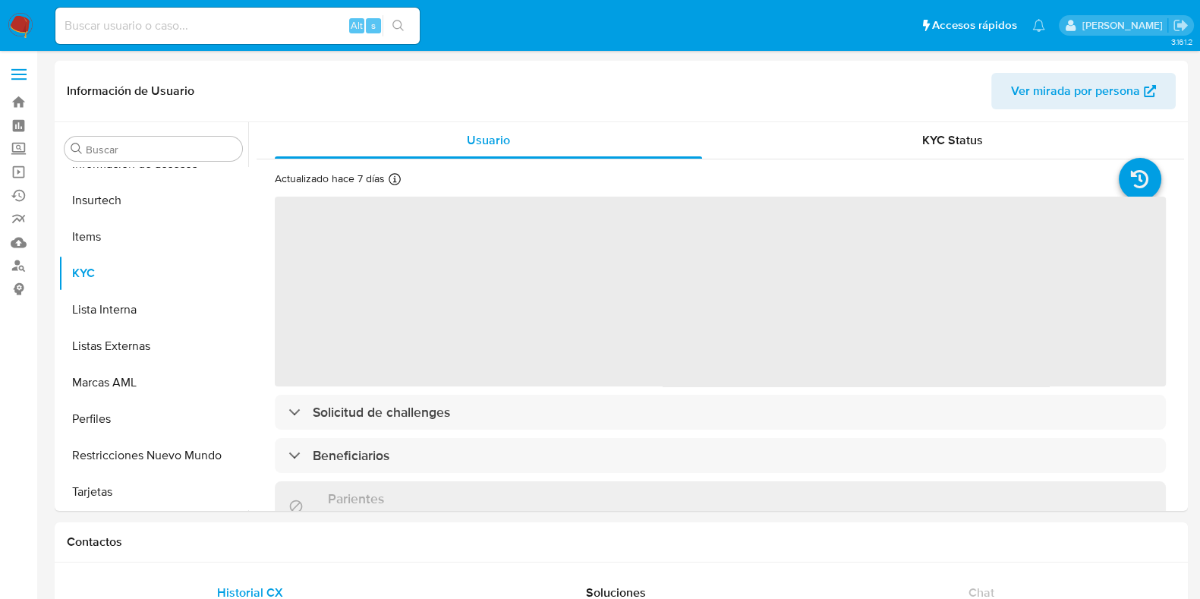
select select "10"
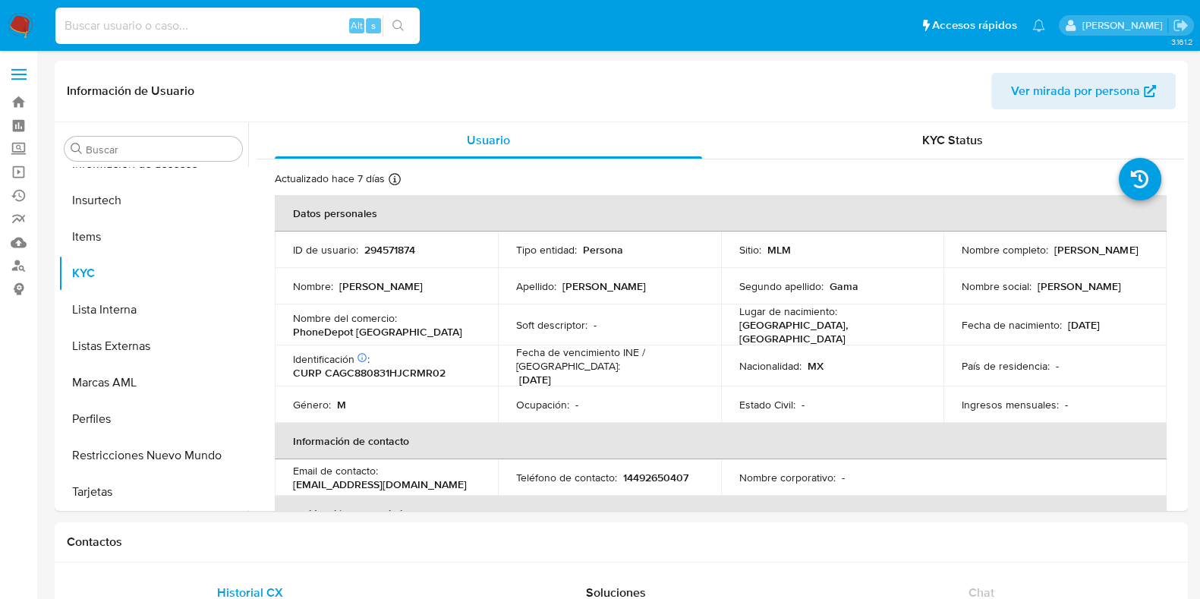
click at [172, 17] on input at bounding box center [237, 26] width 364 height 20
paste input "642090569"
type input "642090569"
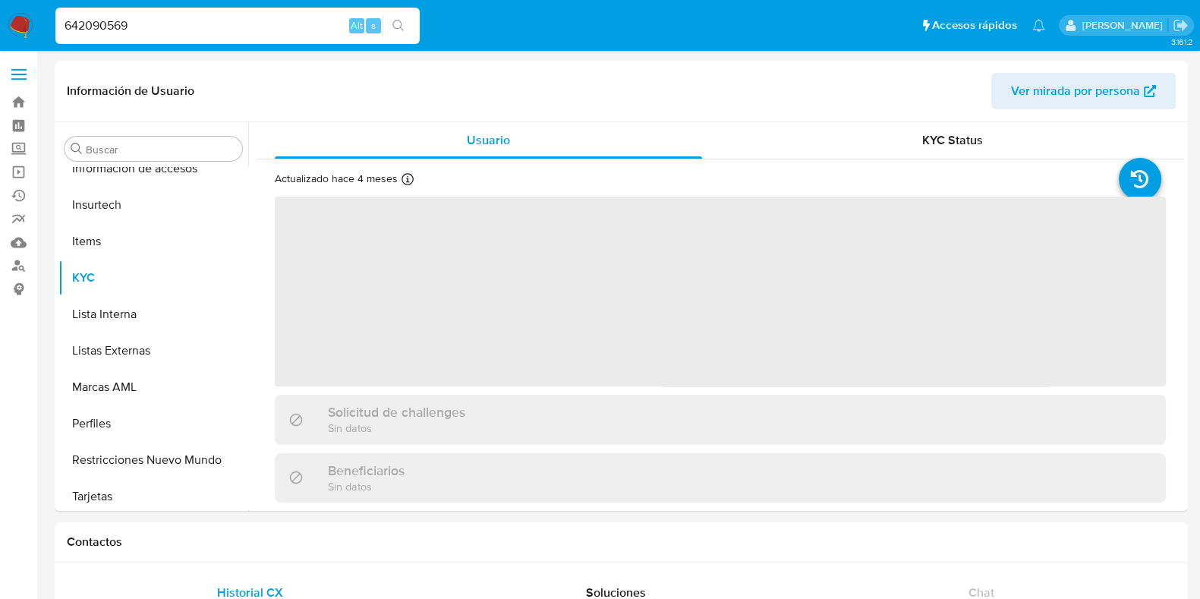
scroll to position [714, 0]
select select "10"
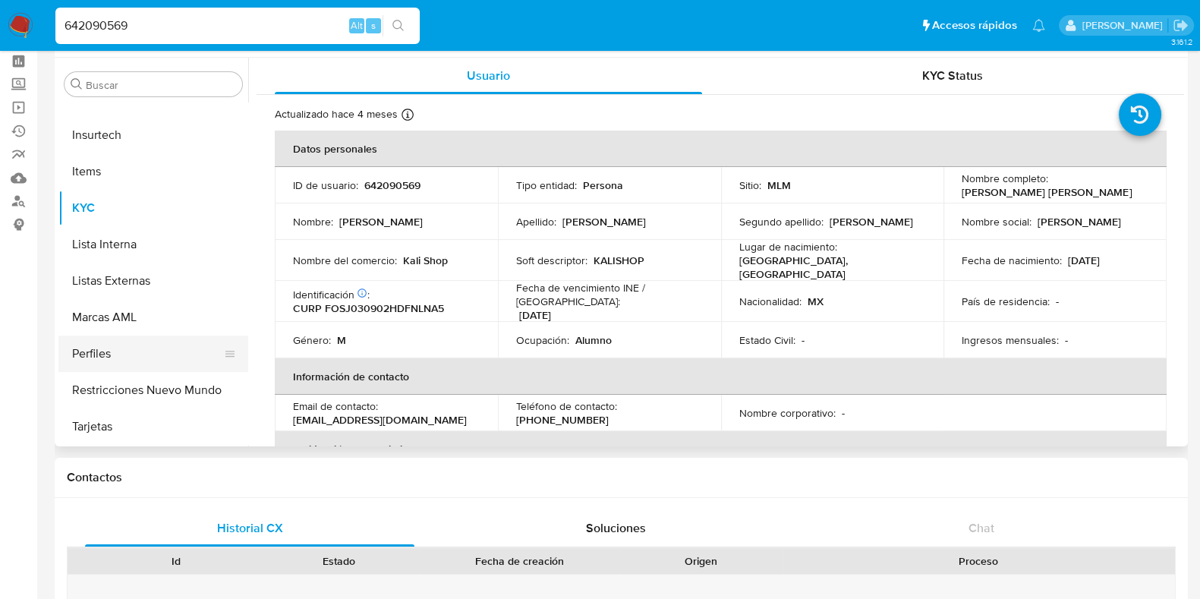
scroll to position [94, 0]
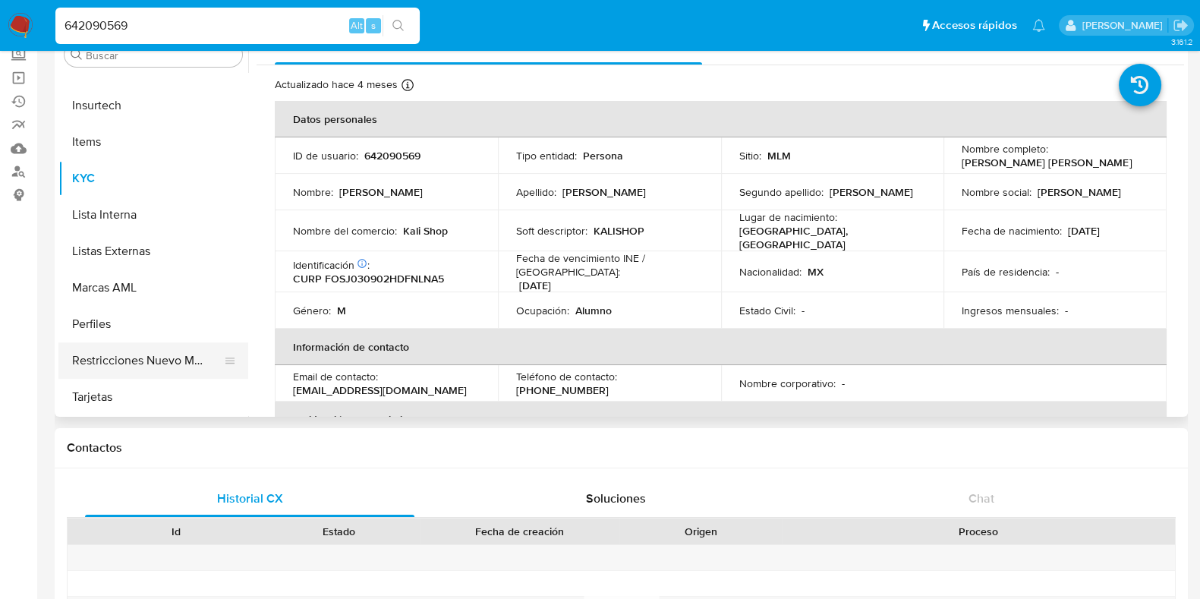
click at [113, 366] on button "Restricciones Nuevo Mundo" at bounding box center [147, 360] width 178 height 36
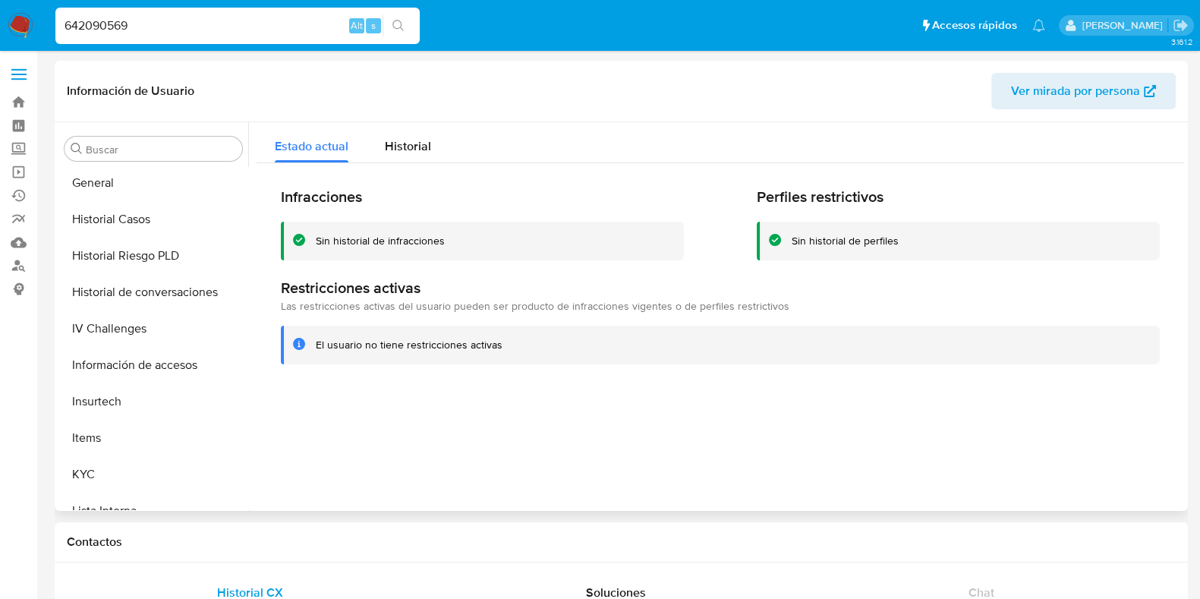
scroll to position [430, 0]
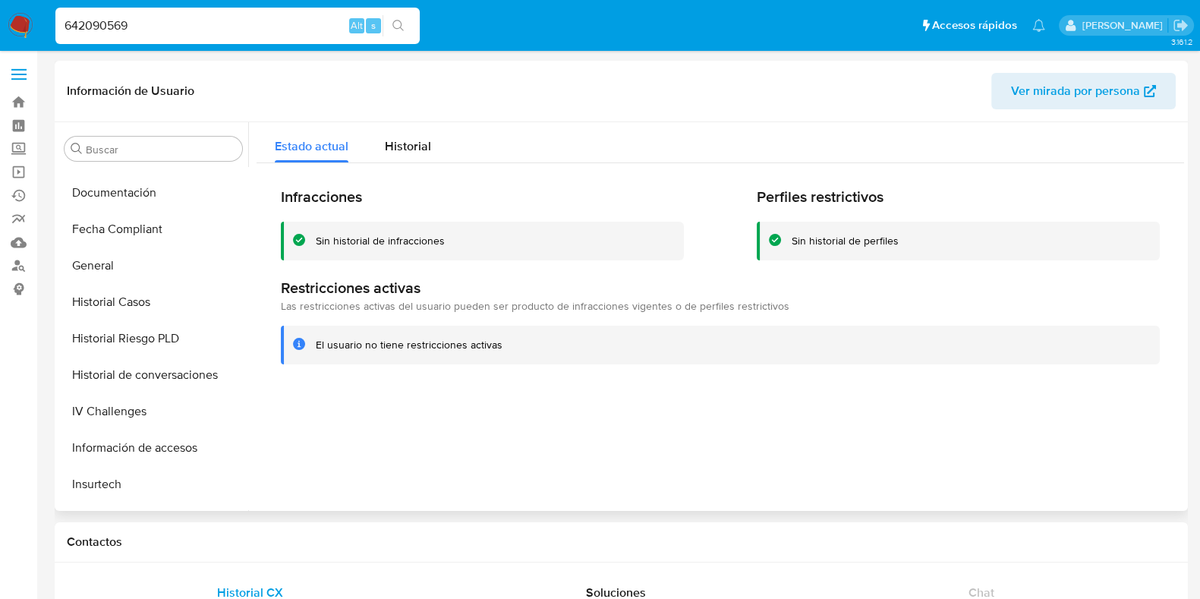
drag, startPoint x: 127, startPoint y: 276, endPoint x: 285, endPoint y: 389, distance: 193.8
click at [128, 276] on button "General" at bounding box center [153, 266] width 190 height 36
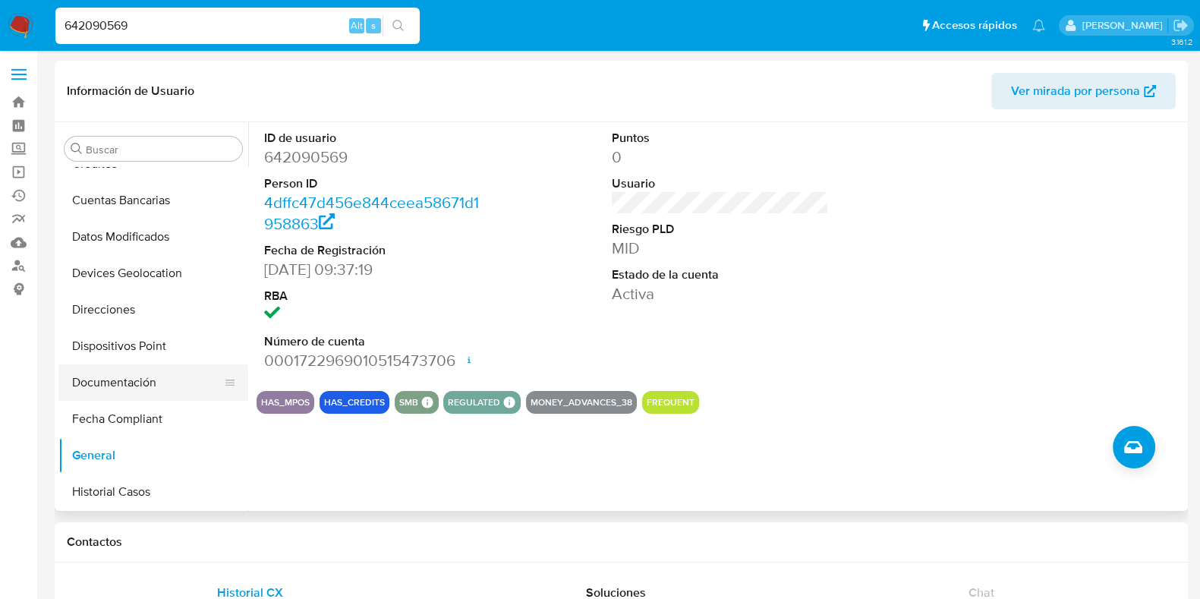
scroll to position [335, 0]
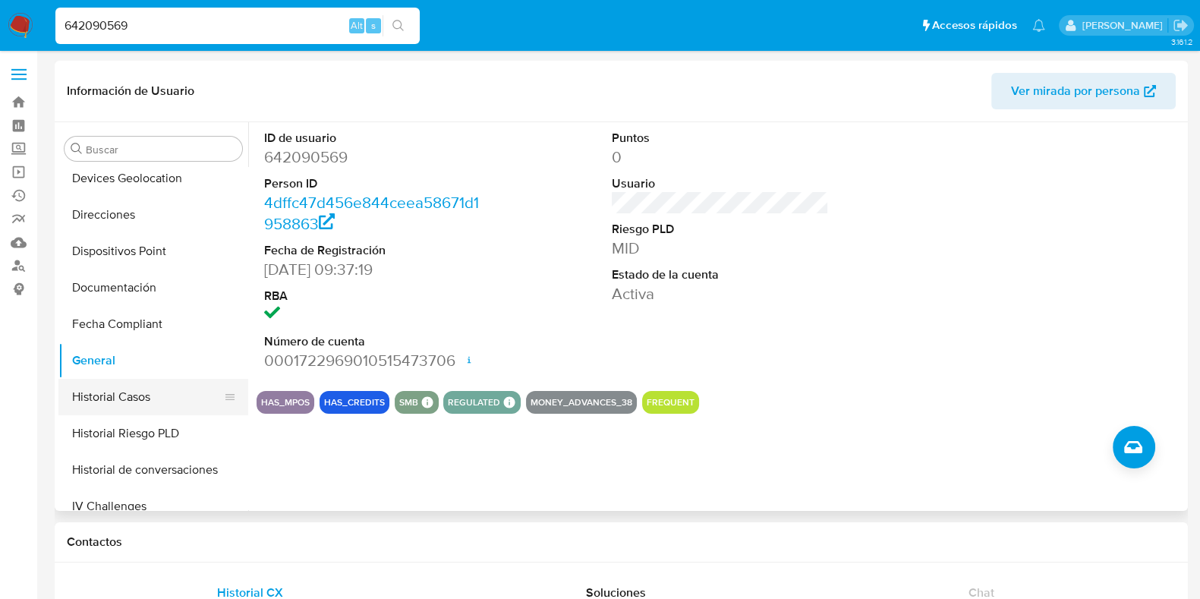
click at [147, 402] on button "Historial Casos" at bounding box center [147, 397] width 178 height 36
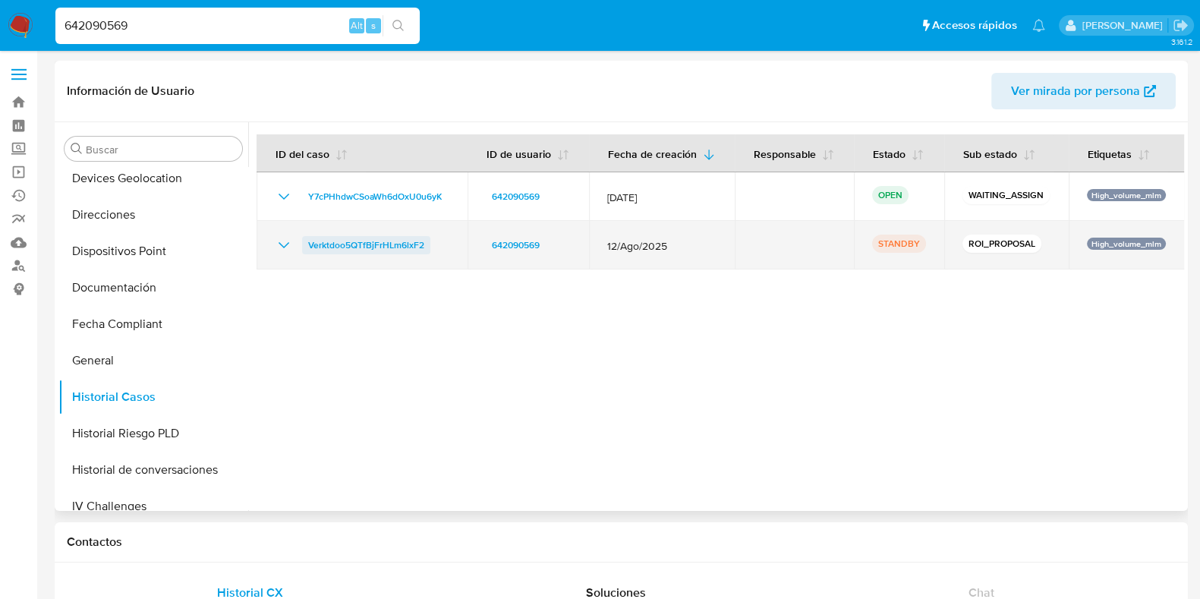
click at [397, 244] on span "Verktdoo5QTfBjFrHLm6lxF2" at bounding box center [366, 245] width 116 height 18
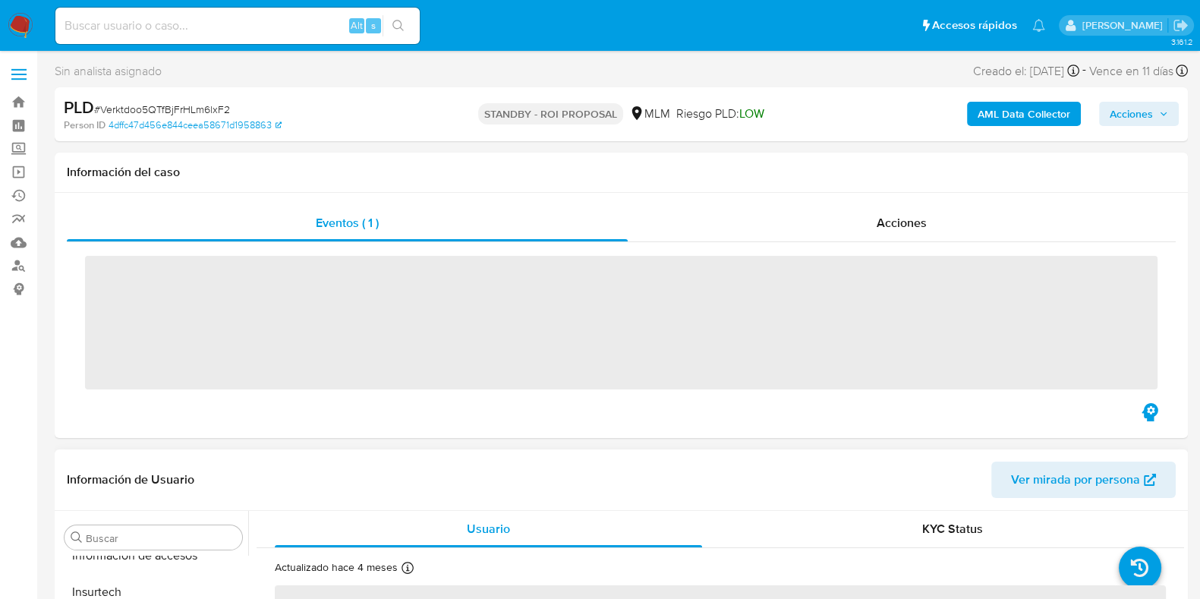
scroll to position [714, 0]
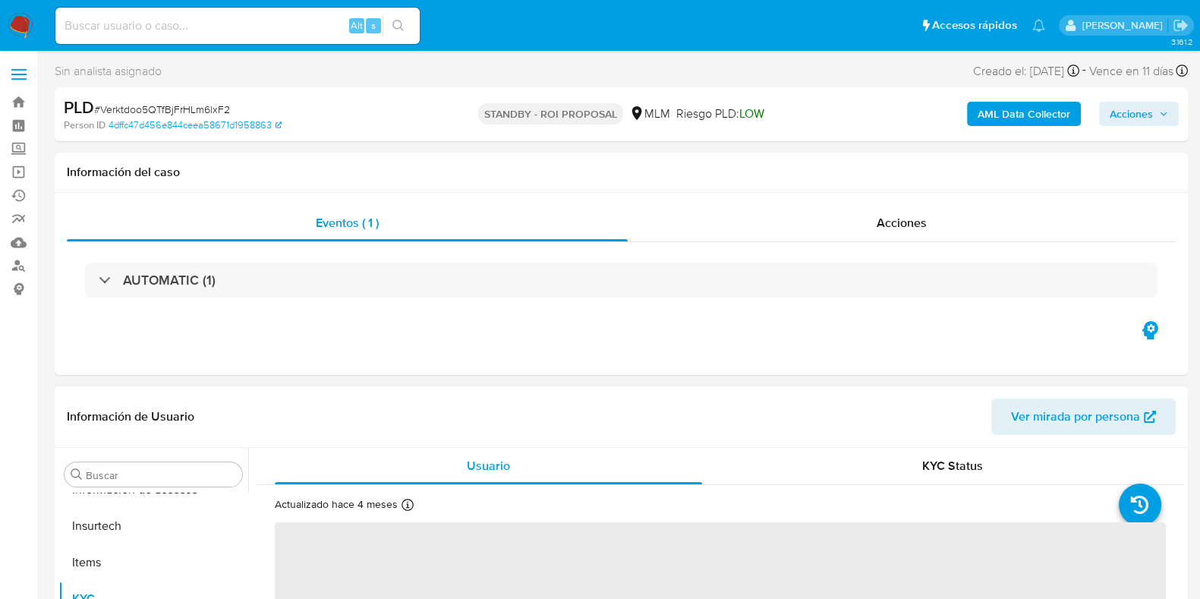
select select "10"
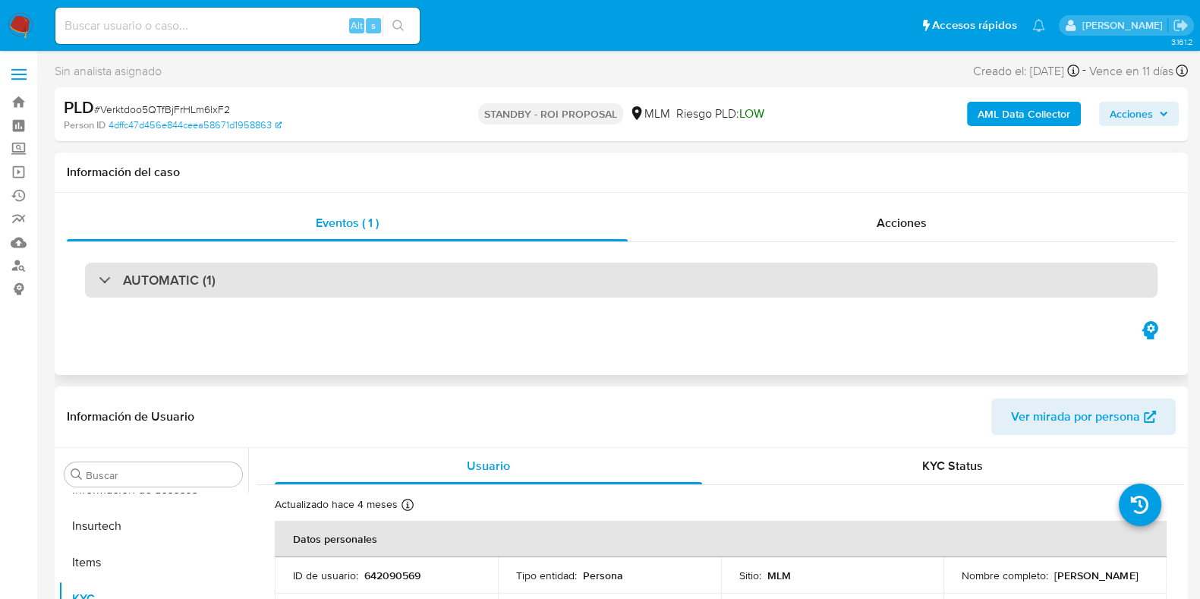
click at [117, 292] on div "AUTOMATIC (1)" at bounding box center [621, 280] width 1073 height 35
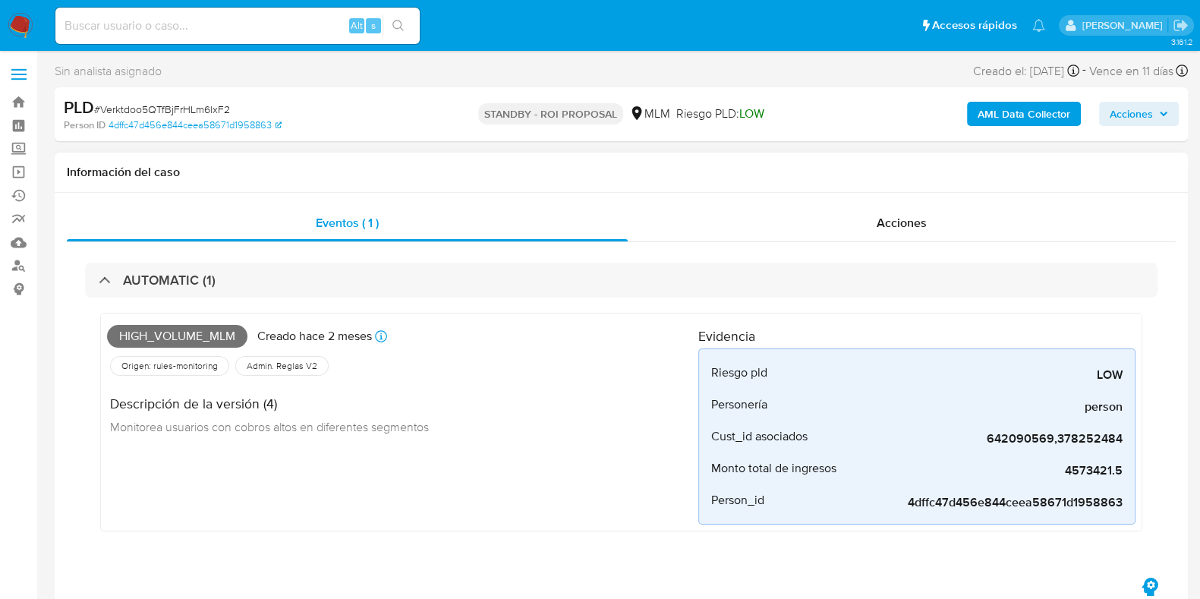
drag, startPoint x: 1054, startPoint y: 478, endPoint x: 1138, endPoint y: 473, distance: 84.4
click at [1138, 473] on div "High_volume_mlm Creado hace 2 meses Creado: 12/08/2025 03:03:05 Origen: rules-m…" at bounding box center [621, 422] width 1042 height 219
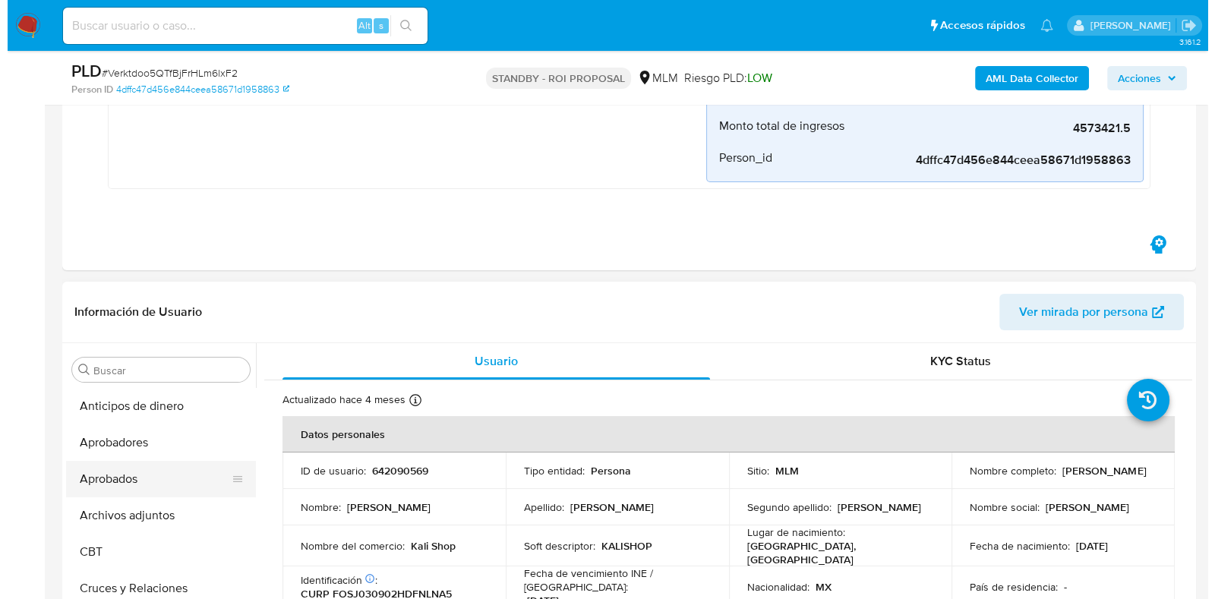
scroll to position [285, 0]
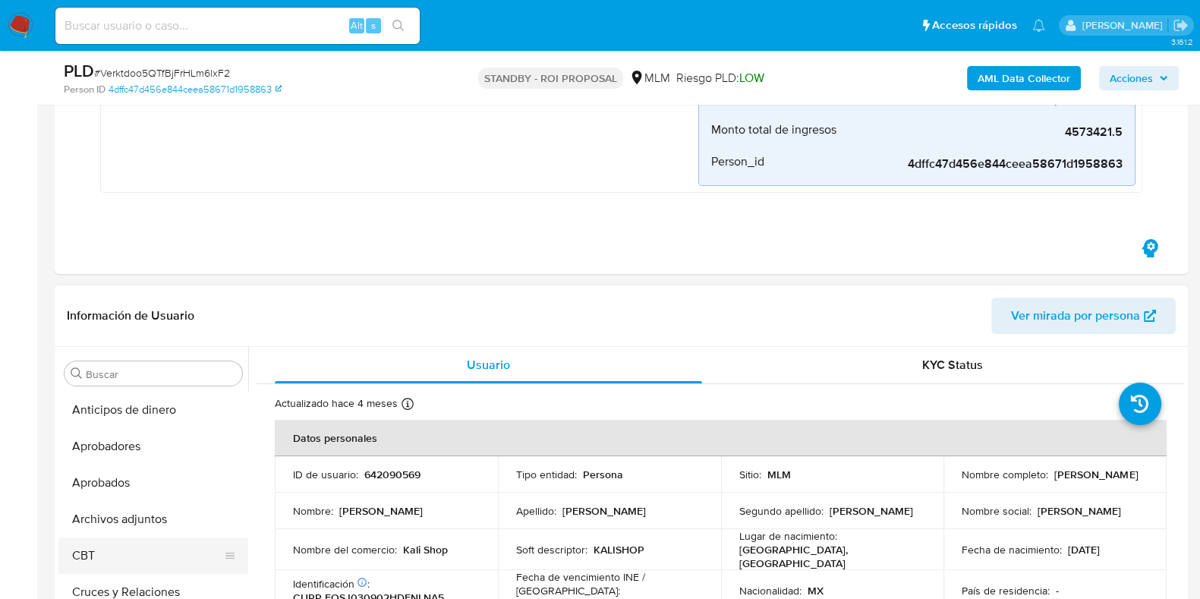
drag, startPoint x: 112, startPoint y: 528, endPoint x: 127, endPoint y: 529, distance: 14.5
click at [112, 528] on button "Archivos adjuntos" at bounding box center [153, 519] width 190 height 36
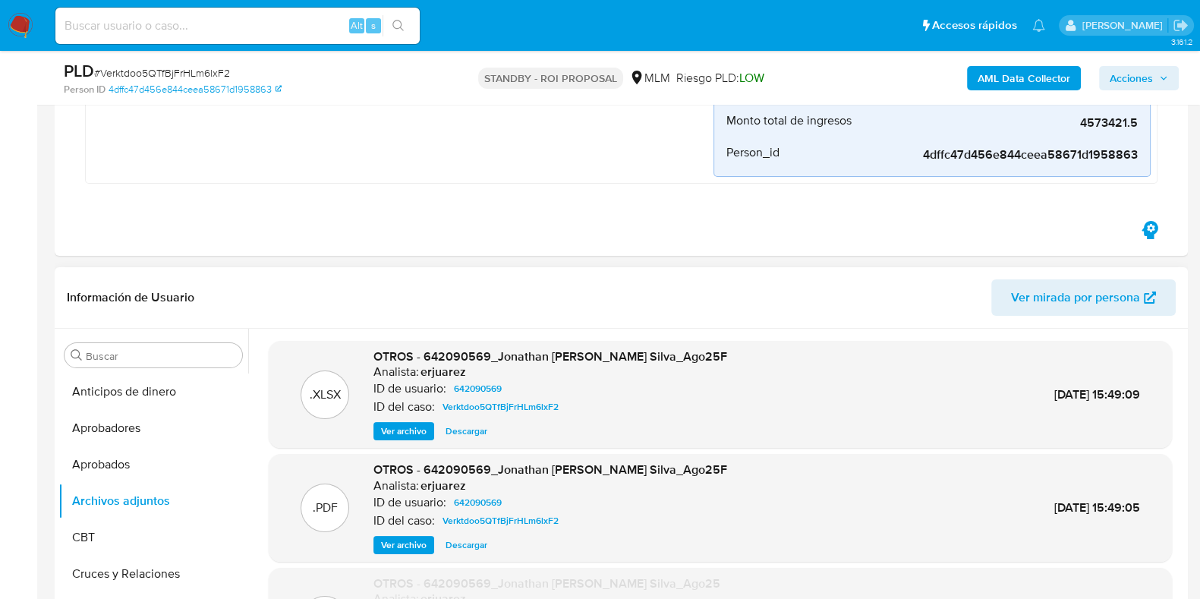
click at [416, 547] on span "Ver archivo" at bounding box center [404, 545] width 46 height 15
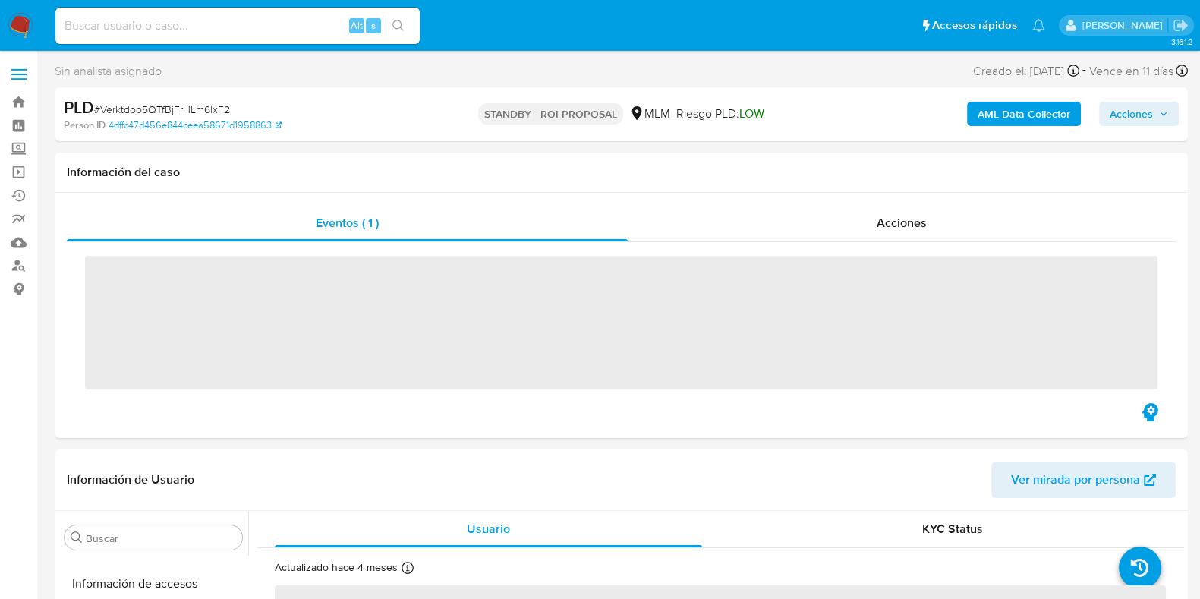
scroll to position [714, 0]
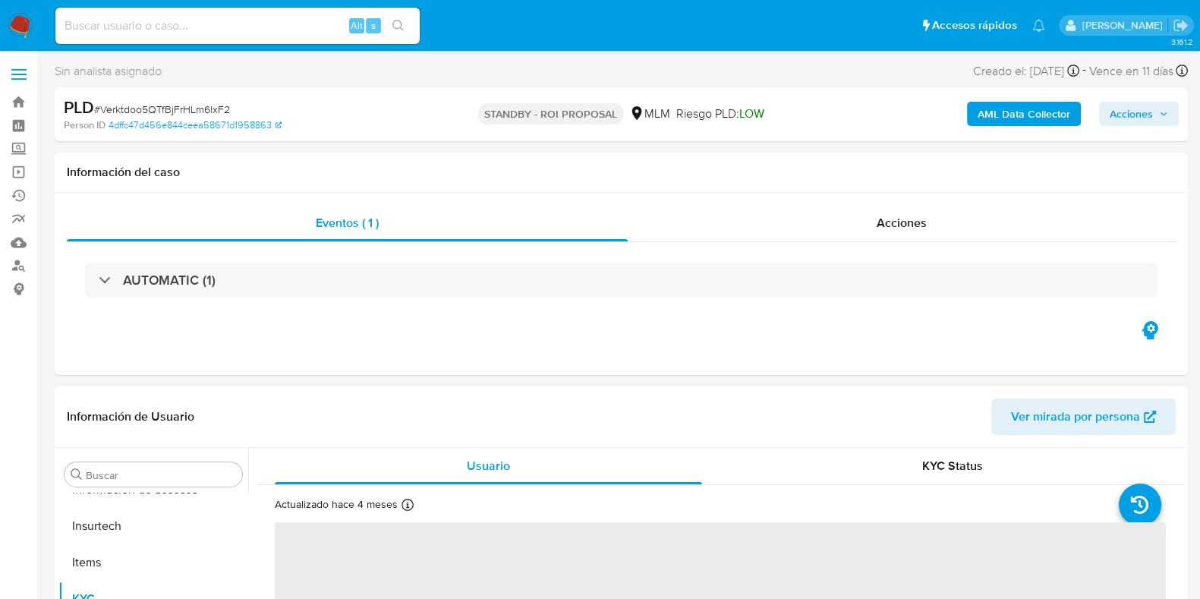
select select "10"
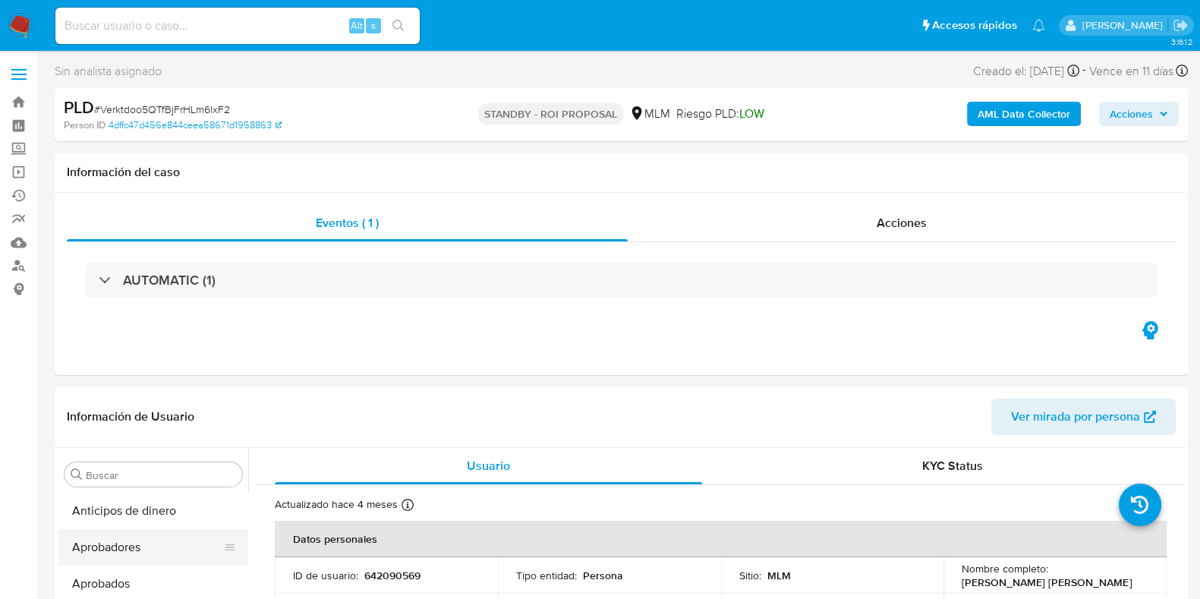
scroll to position [0, 0]
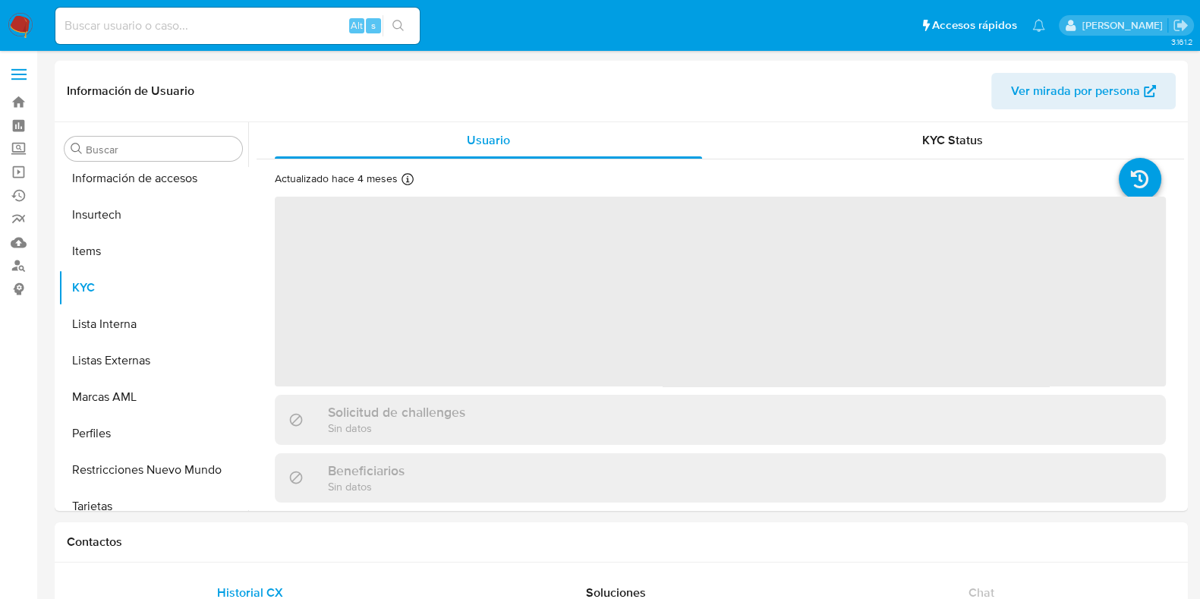
scroll to position [714, 0]
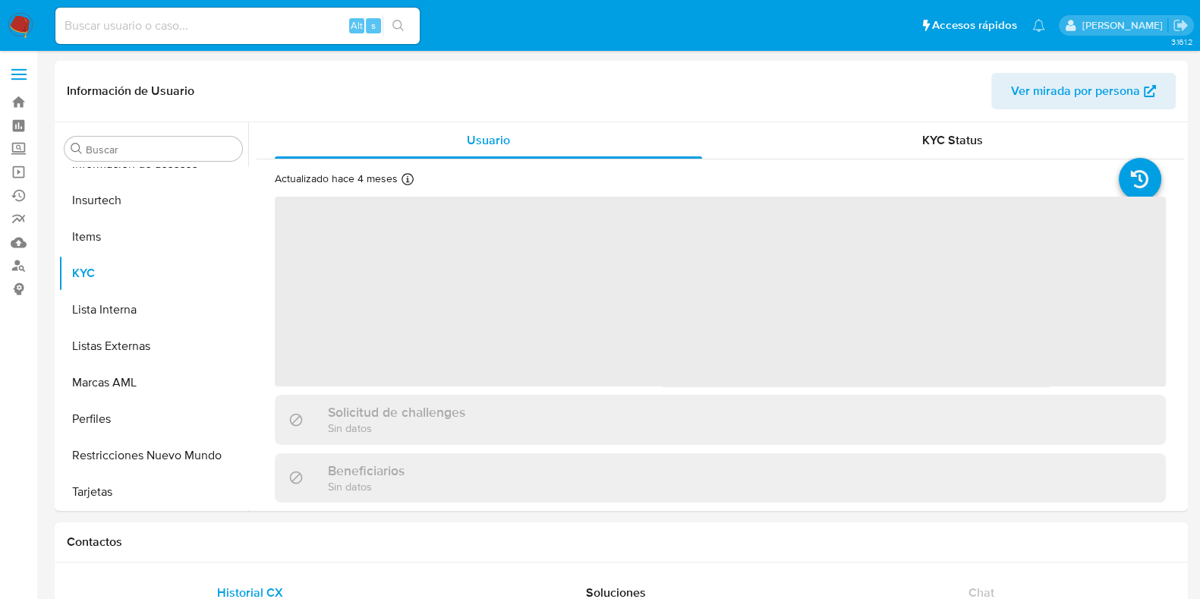
select select "10"
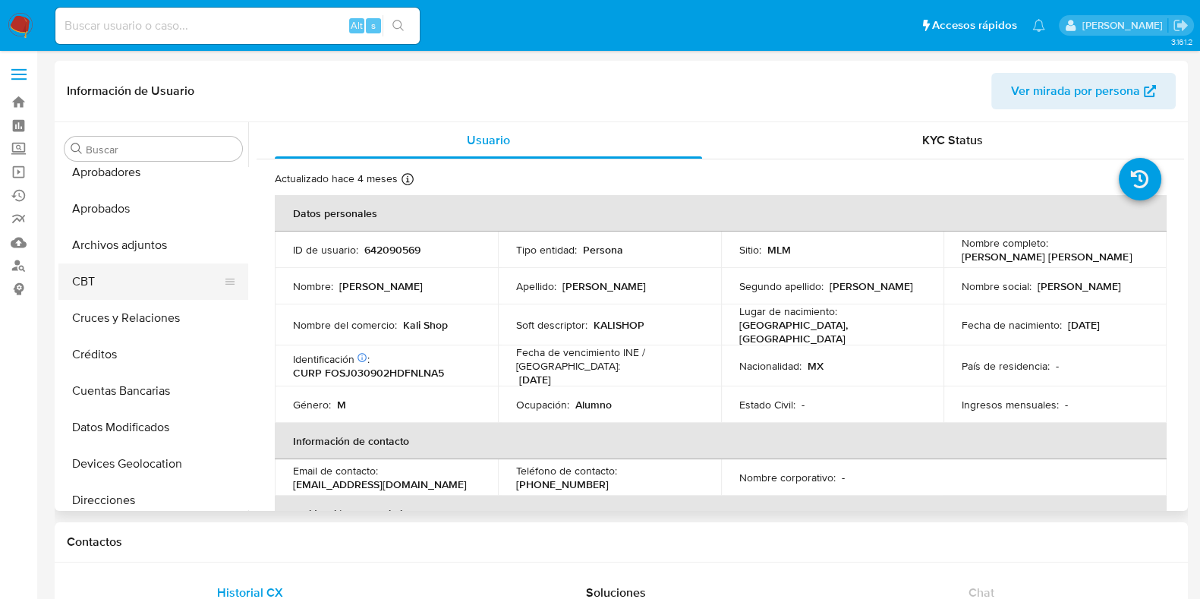
scroll to position [0, 0]
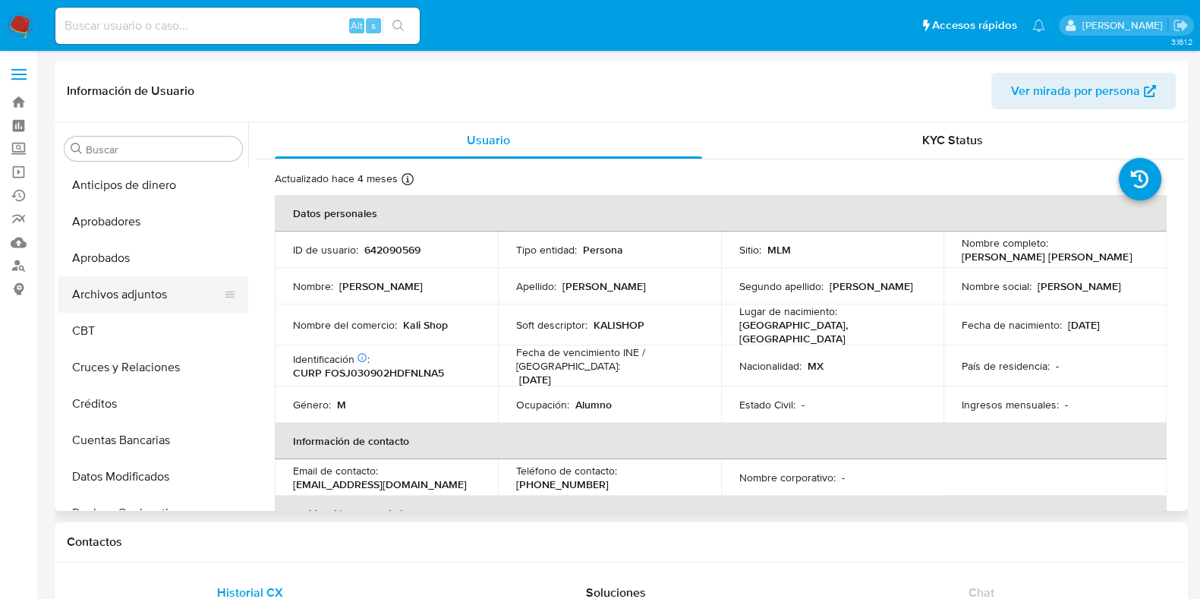
click at [126, 304] on button "Archivos adjuntos" at bounding box center [147, 294] width 178 height 36
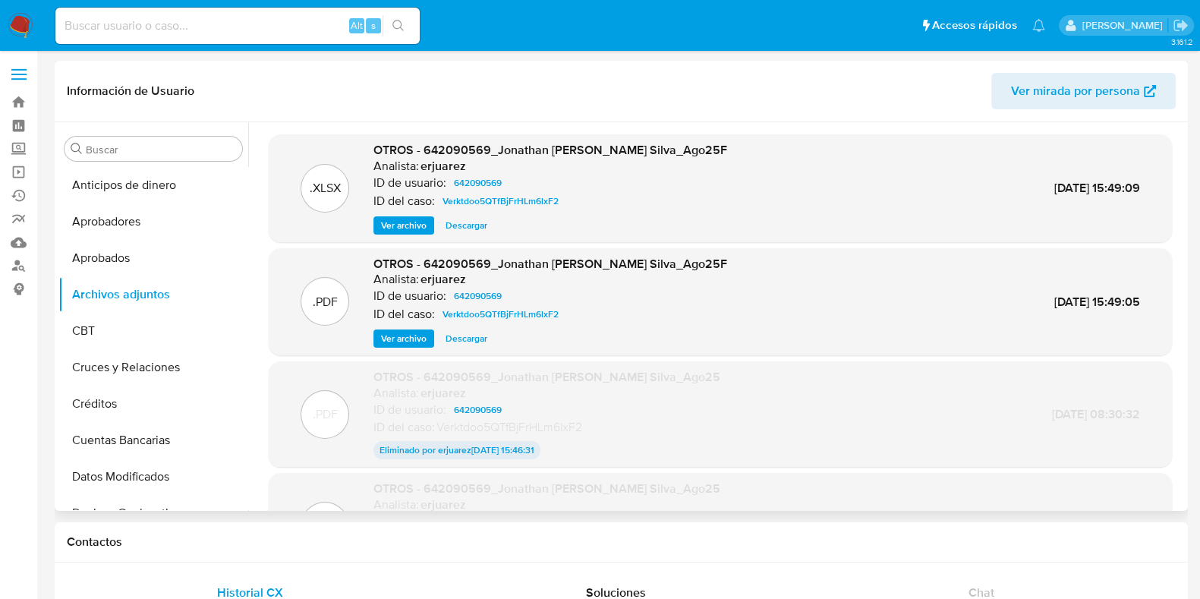
drag, startPoint x: 411, startPoint y: 339, endPoint x: 421, endPoint y: 346, distance: 12.6
click at [411, 339] on span "Ver archivo" at bounding box center [404, 338] width 46 height 15
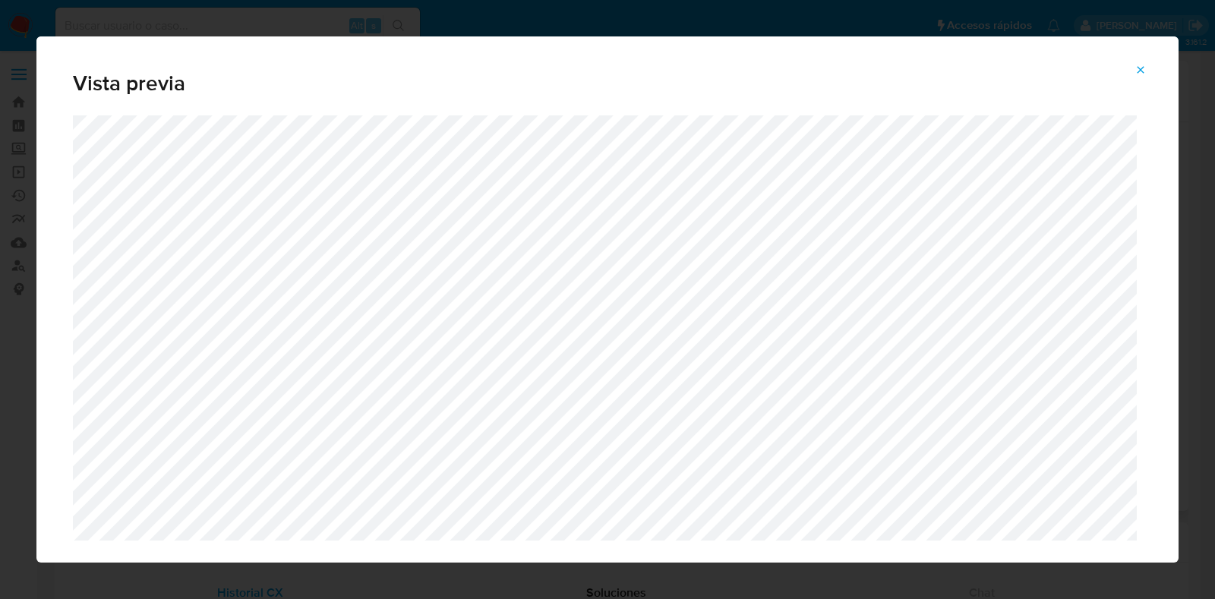
click at [1143, 71] on icon "Attachment preview" at bounding box center [1140, 70] width 12 height 12
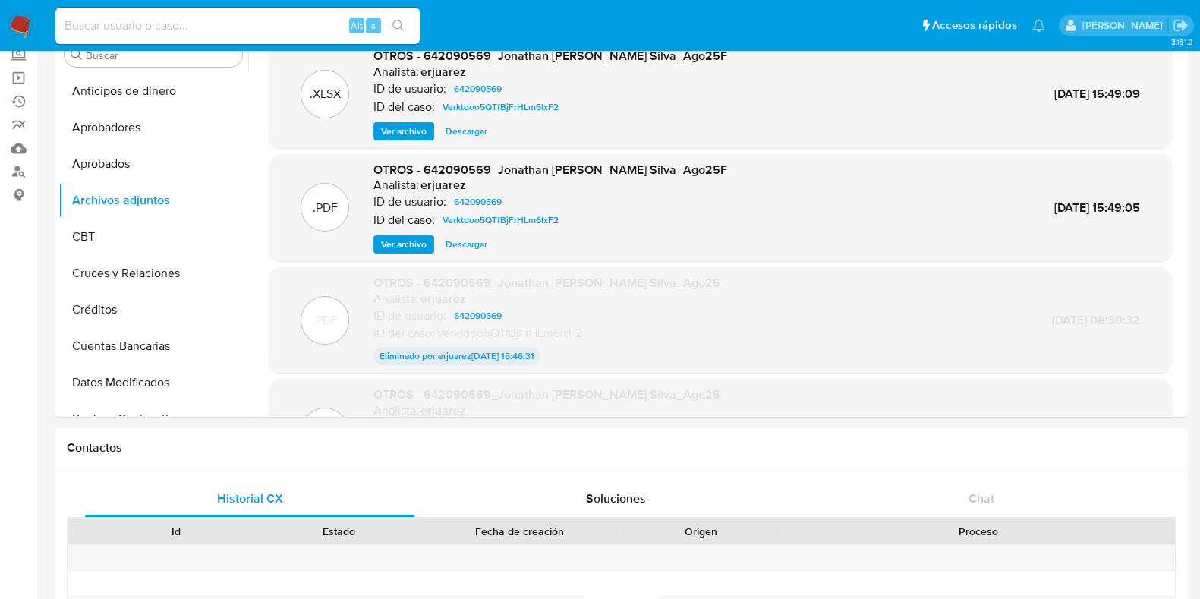
click at [244, 33] on input at bounding box center [237, 26] width 364 height 20
paste input "B4s8LE1Knzedy7hBgoH2cLWh"
type input "B4s8LE1Knzedy7hBgoH2cLWh"
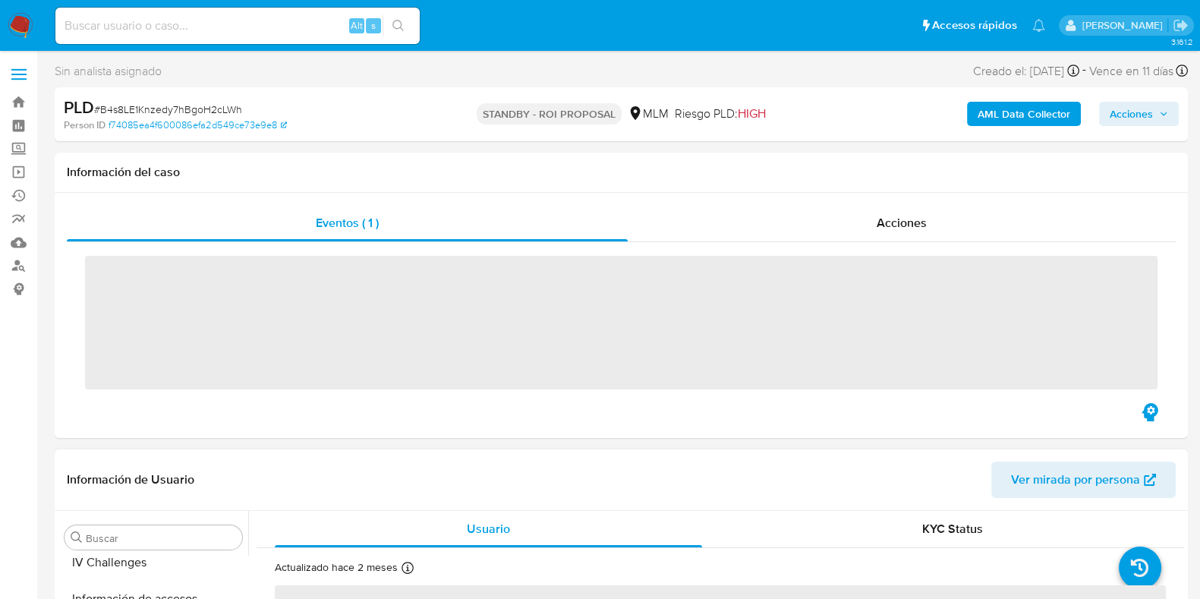
scroll to position [714, 0]
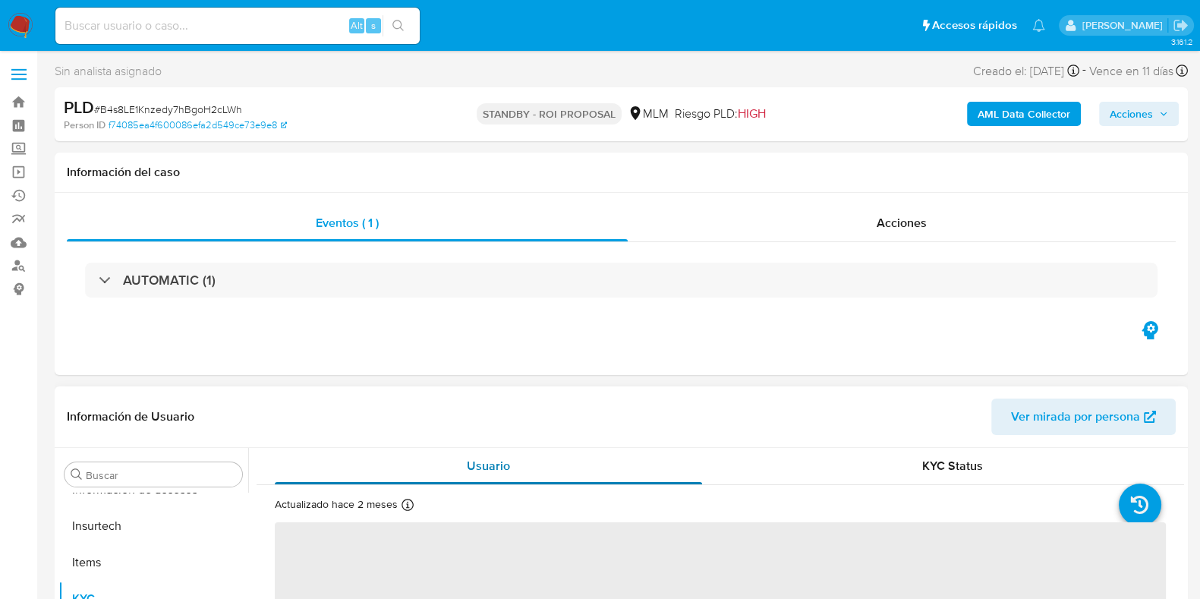
select select "10"
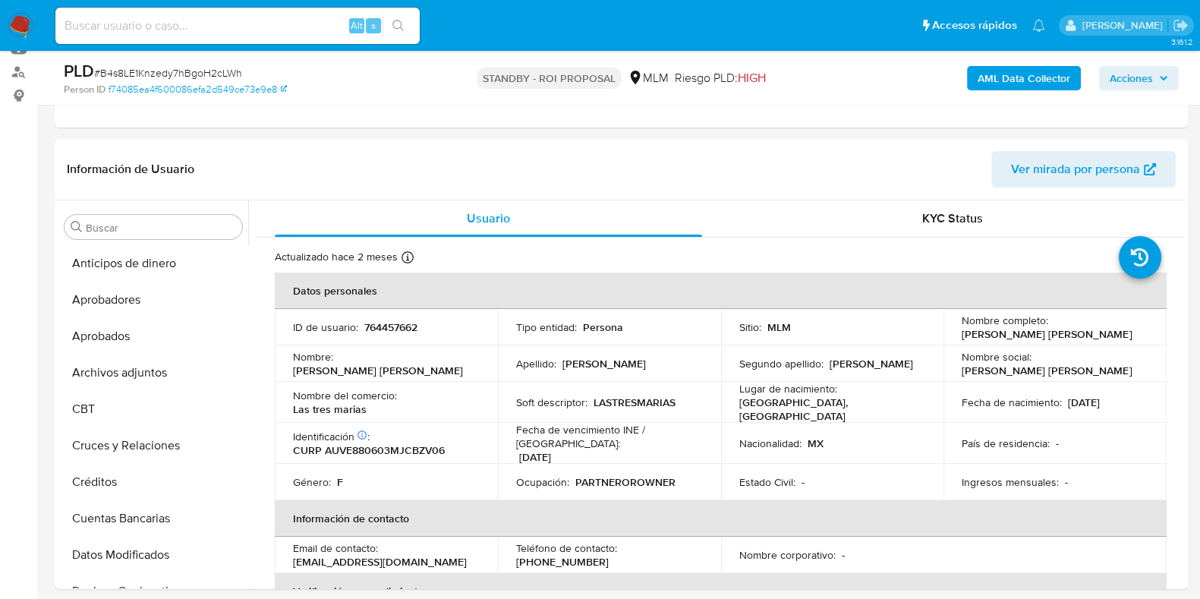
scroll to position [94, 0]
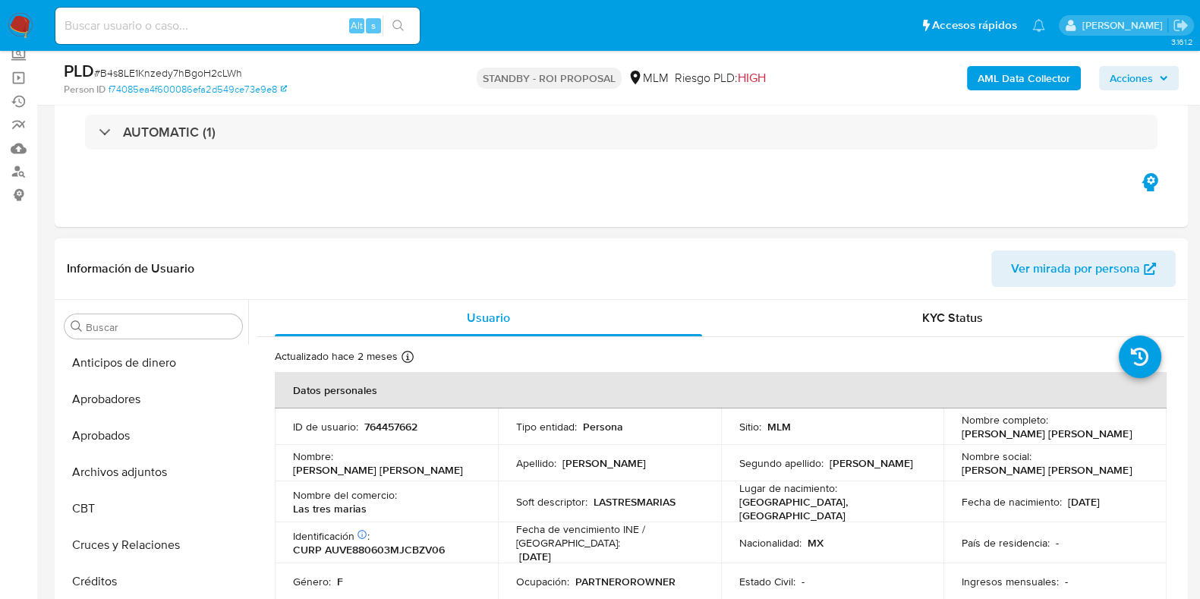
drag, startPoint x: 129, startPoint y: 481, endPoint x: 304, endPoint y: 511, distance: 177.2
click at [130, 480] on button "Archivos adjuntos" at bounding box center [153, 472] width 190 height 36
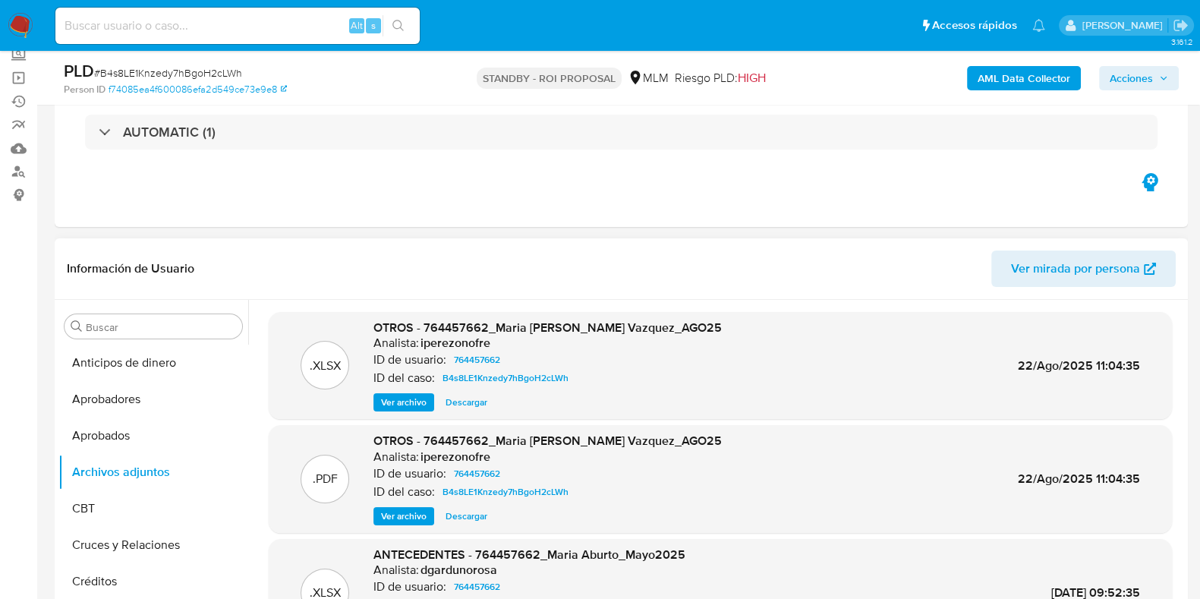
drag, startPoint x: 412, startPoint y: 522, endPoint x: 475, endPoint y: 531, distance: 63.7
click at [412, 522] on span "Ver archivo" at bounding box center [404, 516] width 46 height 15
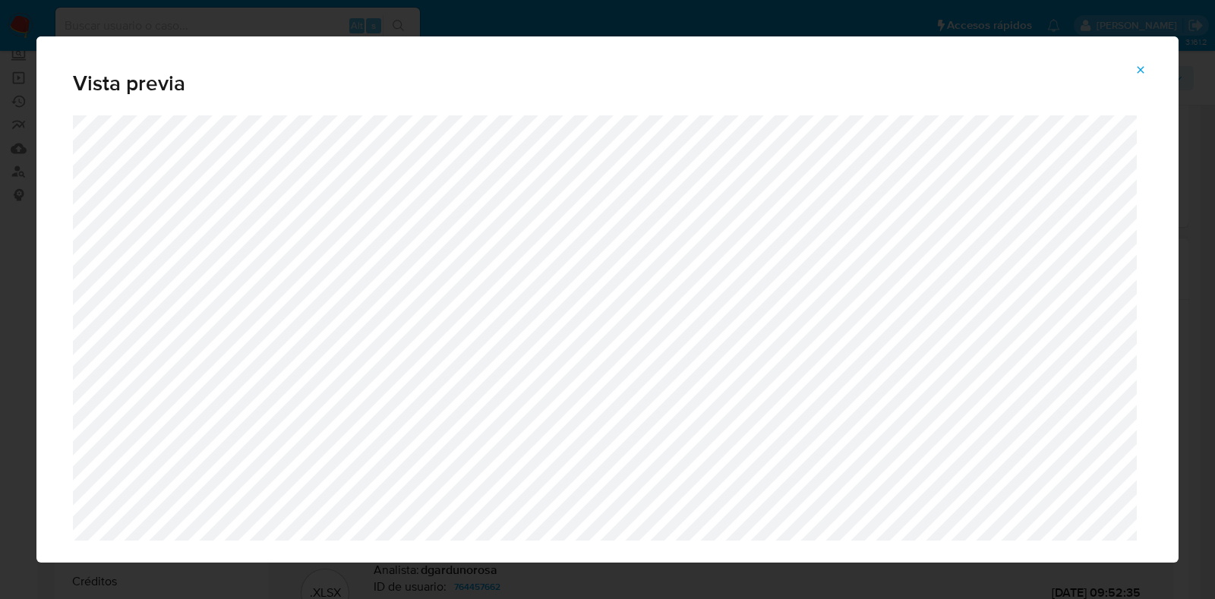
click at [1138, 68] on icon "Attachment preview" at bounding box center [1140, 69] width 7 height 7
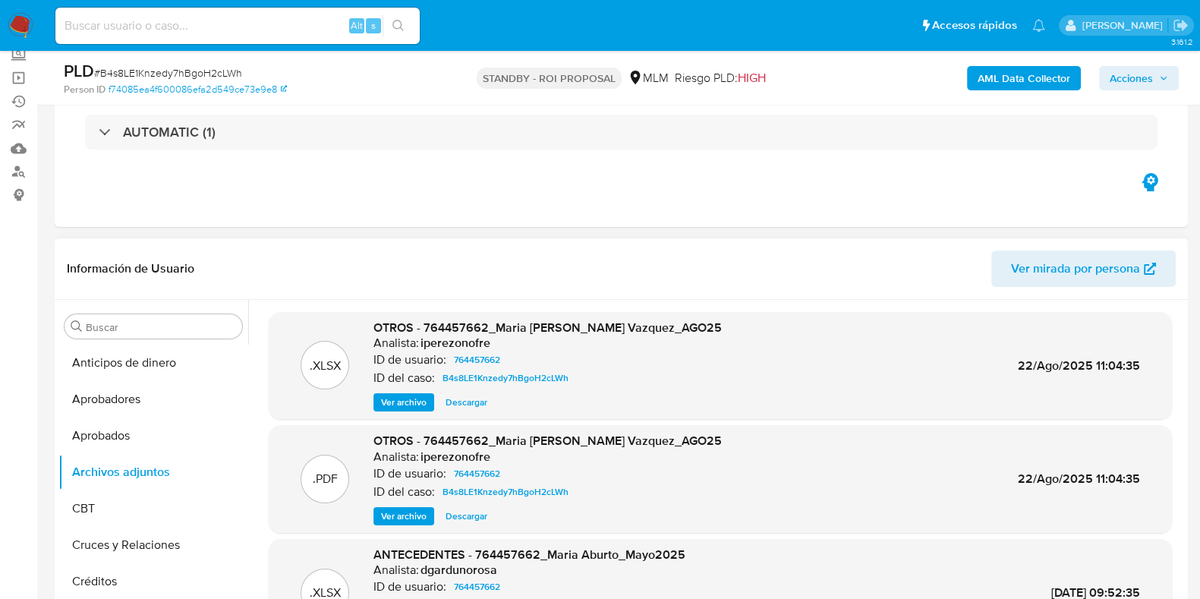
click at [262, 28] on input at bounding box center [237, 26] width 364 height 20
paste input "176521242"
type input "176521242"
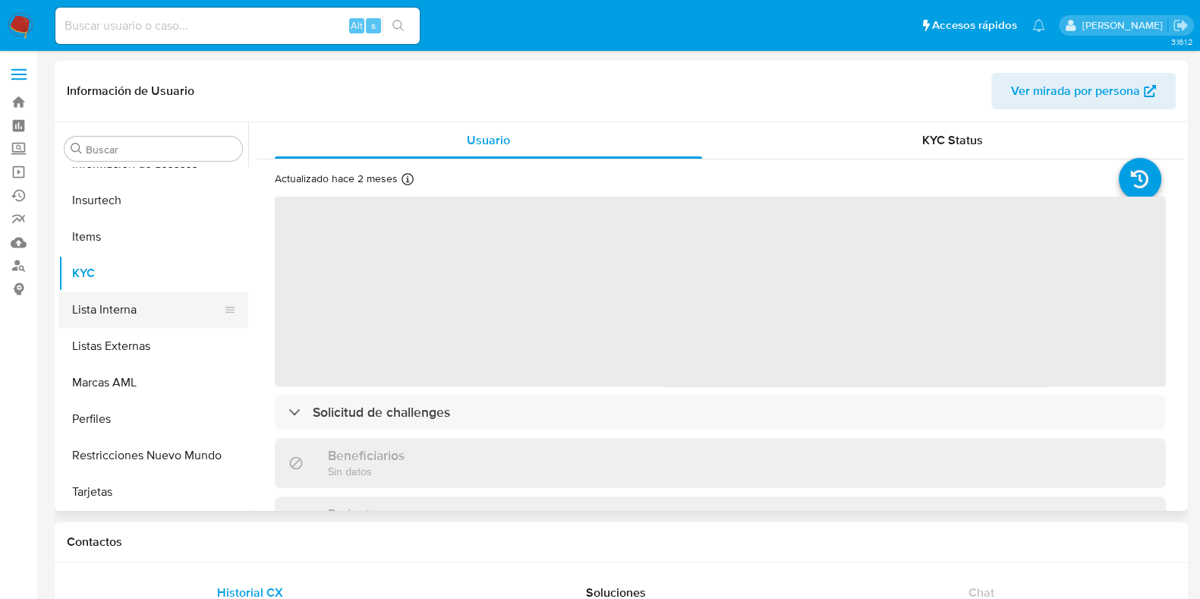
select select "10"
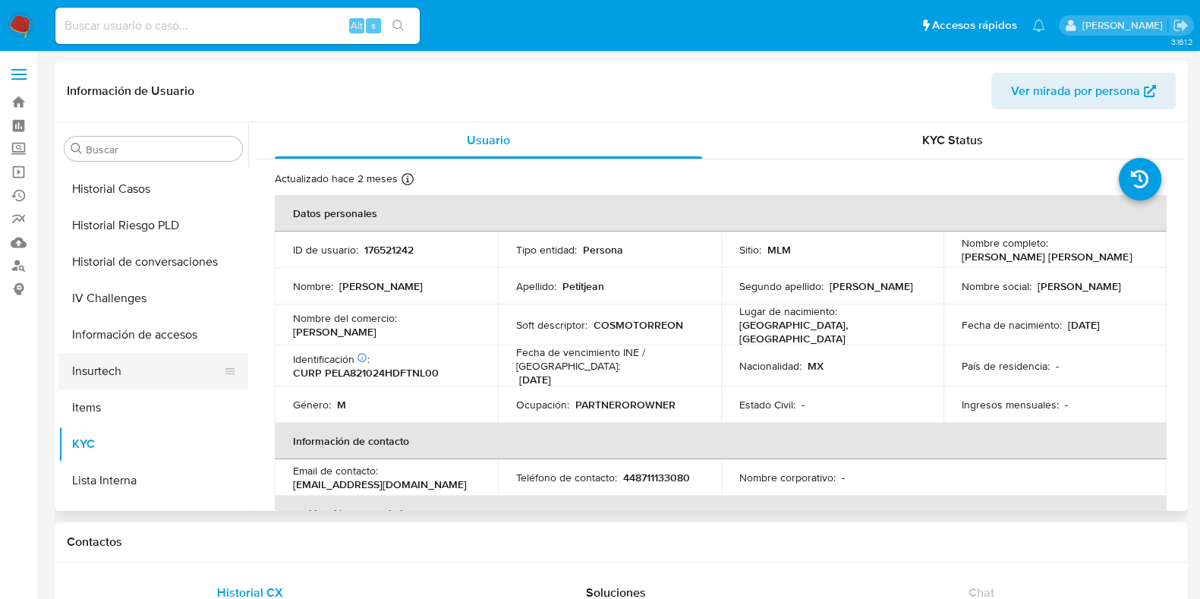
scroll to position [525, 0]
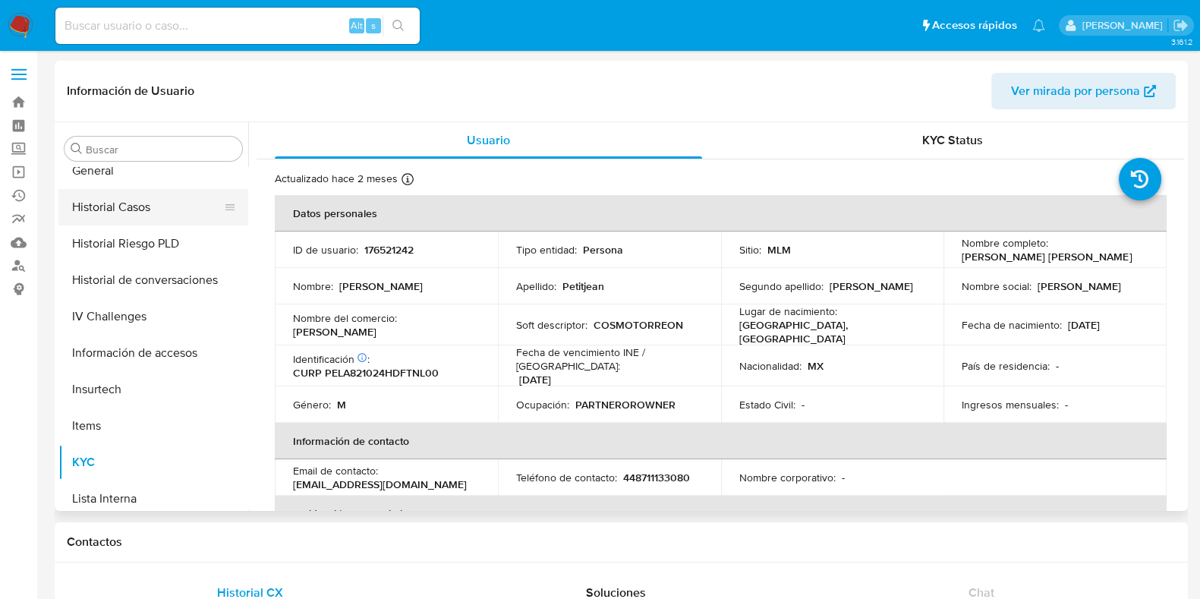
click at [137, 216] on button "Historial Casos" at bounding box center [147, 207] width 178 height 36
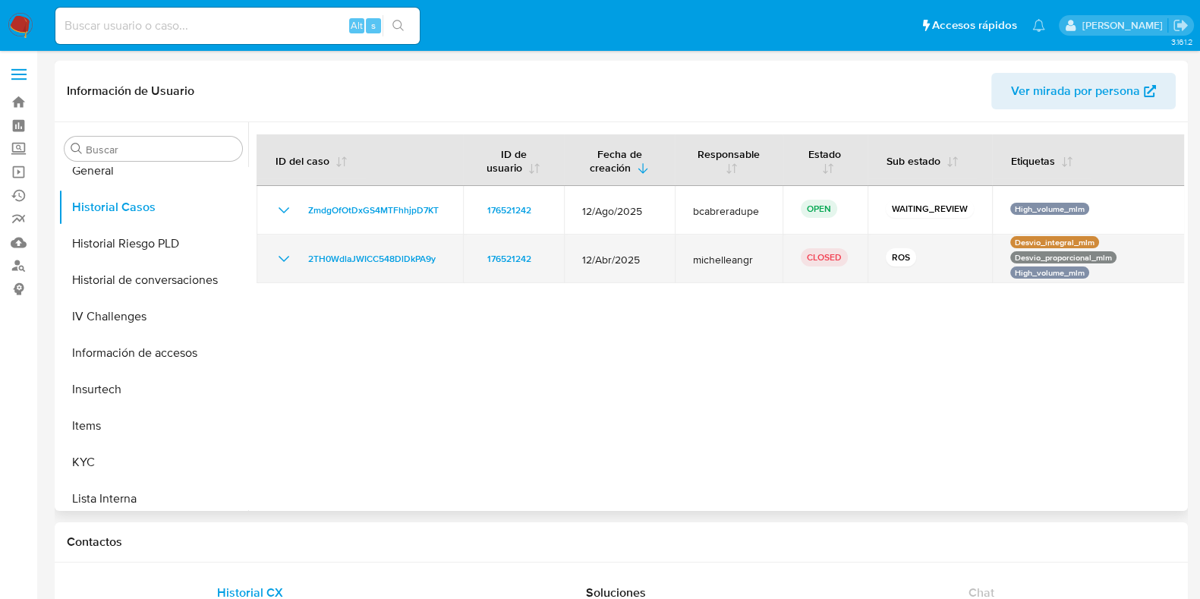
click at [623, 256] on span "12/Abr/2025" at bounding box center [619, 260] width 74 height 14
drag, startPoint x: 459, startPoint y: 263, endPoint x: 300, endPoint y: 263, distance: 158.7
click at [300, 263] on td "2TH0WdlaJWICC548DlDkPA9y" at bounding box center [360, 259] width 207 height 49
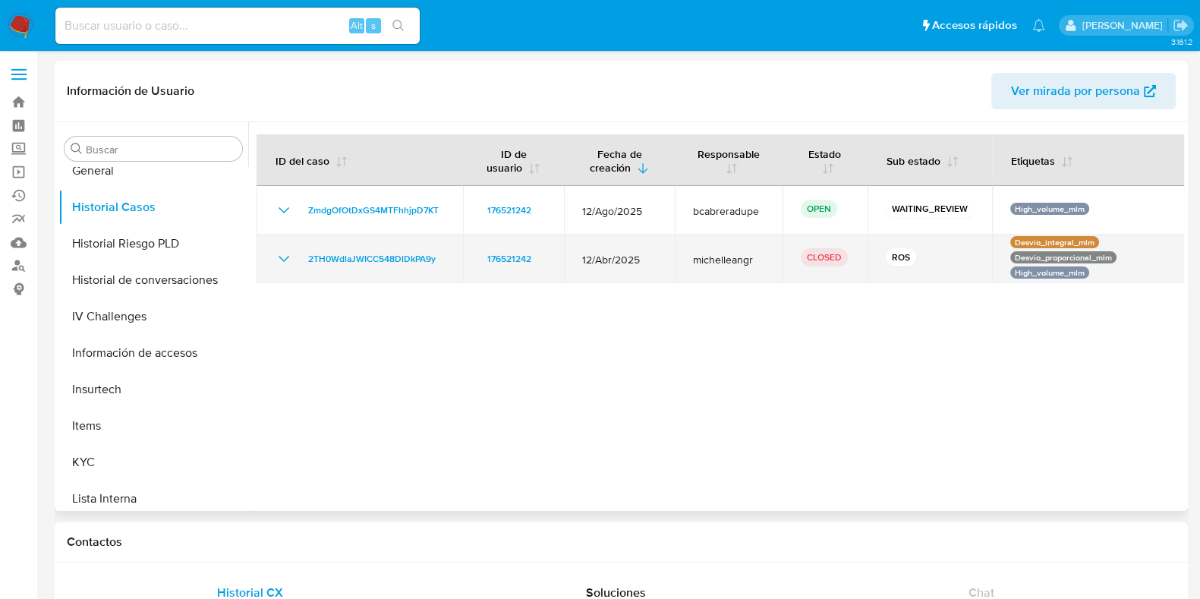
click at [730, 264] on span "michelleangr" at bounding box center [728, 260] width 71 height 14
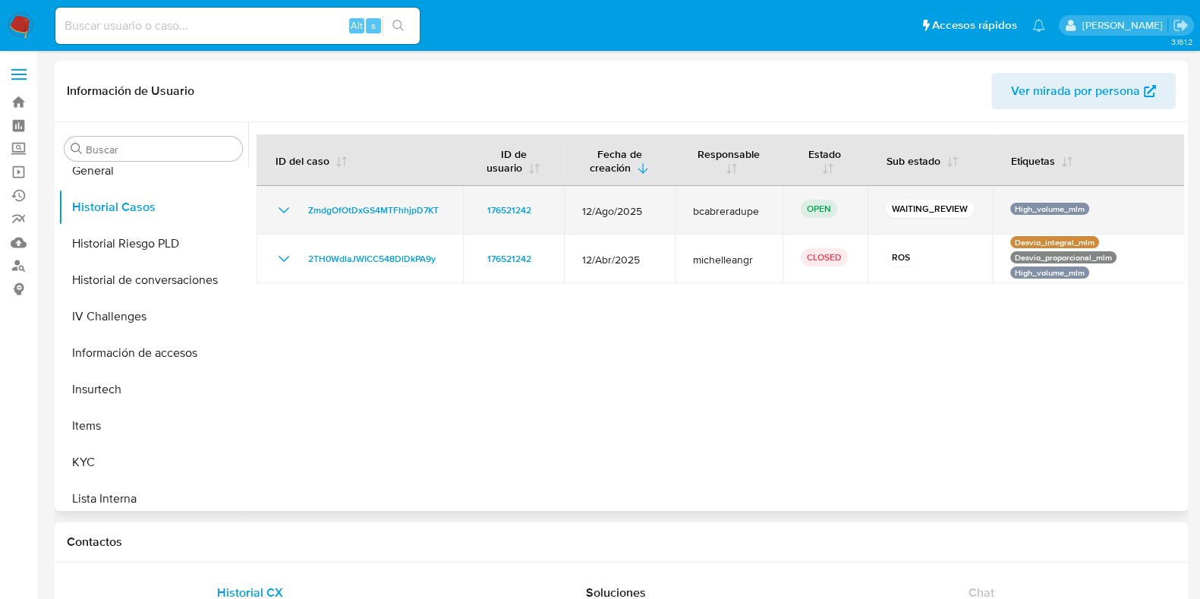
drag, startPoint x: 286, startPoint y: 208, endPoint x: 296, endPoint y: 214, distance: 11.6
click at [287, 207] on icon "Mostrar/Ocultar" at bounding box center [284, 210] width 18 height 18
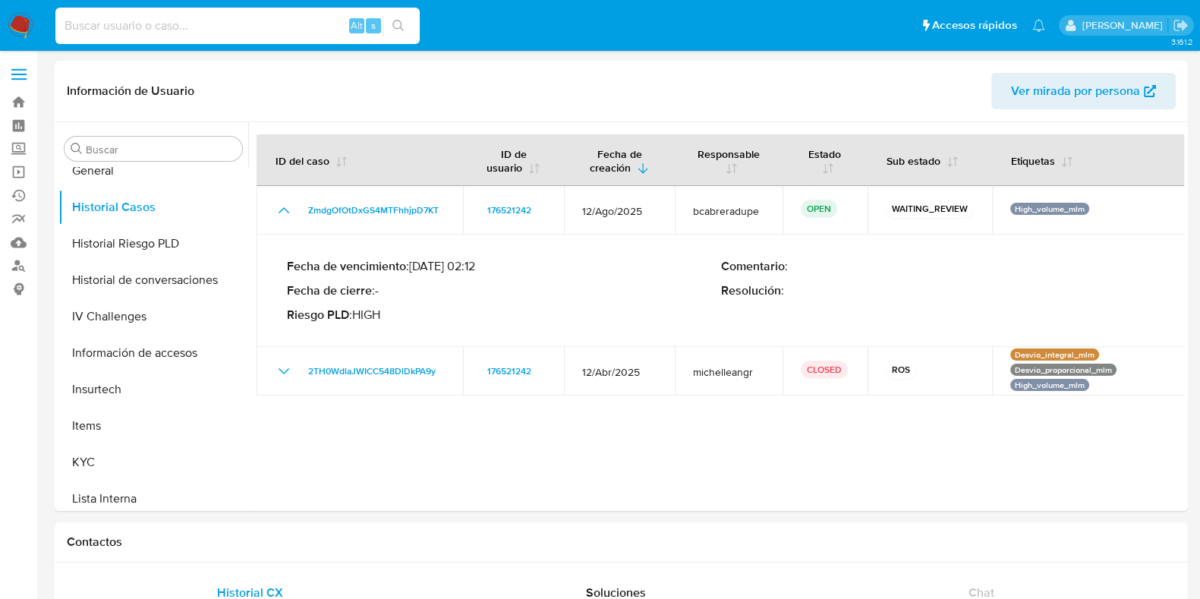
click at [145, 20] on input at bounding box center [237, 26] width 364 height 20
paste input "lD3csSd80tqbeTnEe1APFfdF"
type input "lD3csSd80tqbeTnEe1APFfdF"
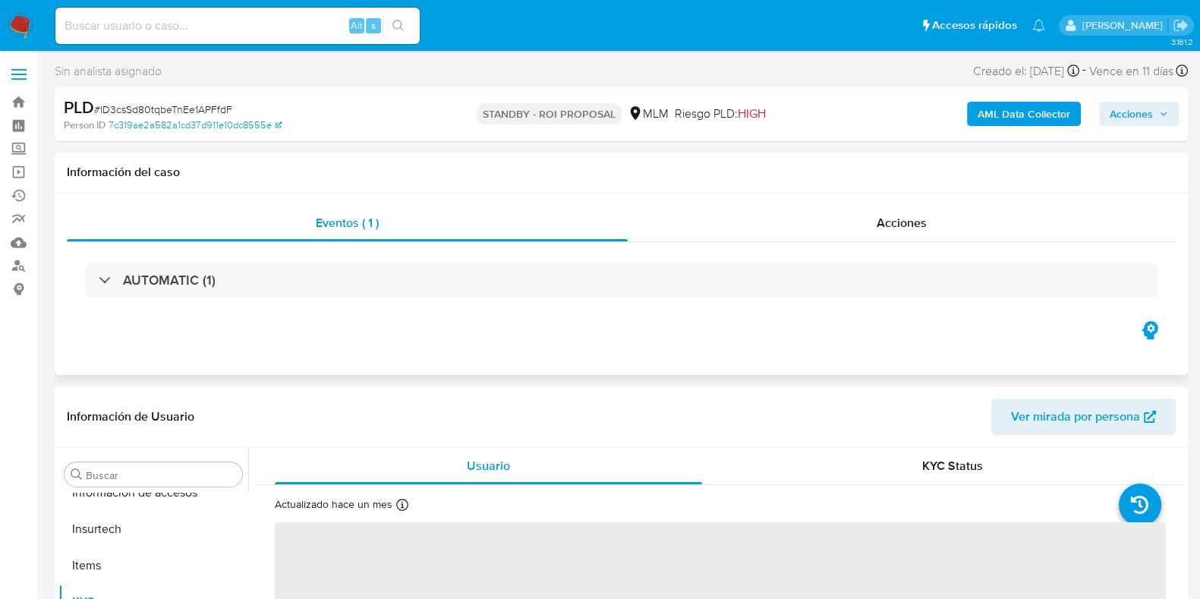
scroll to position [714, 0]
select select "10"
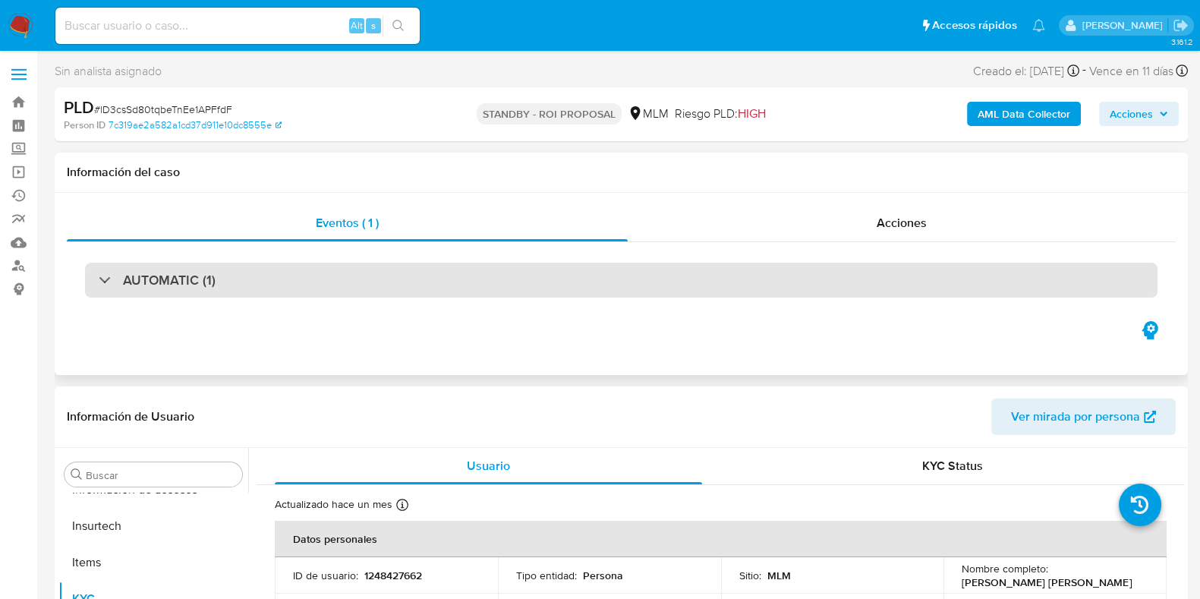
scroll to position [334, 0]
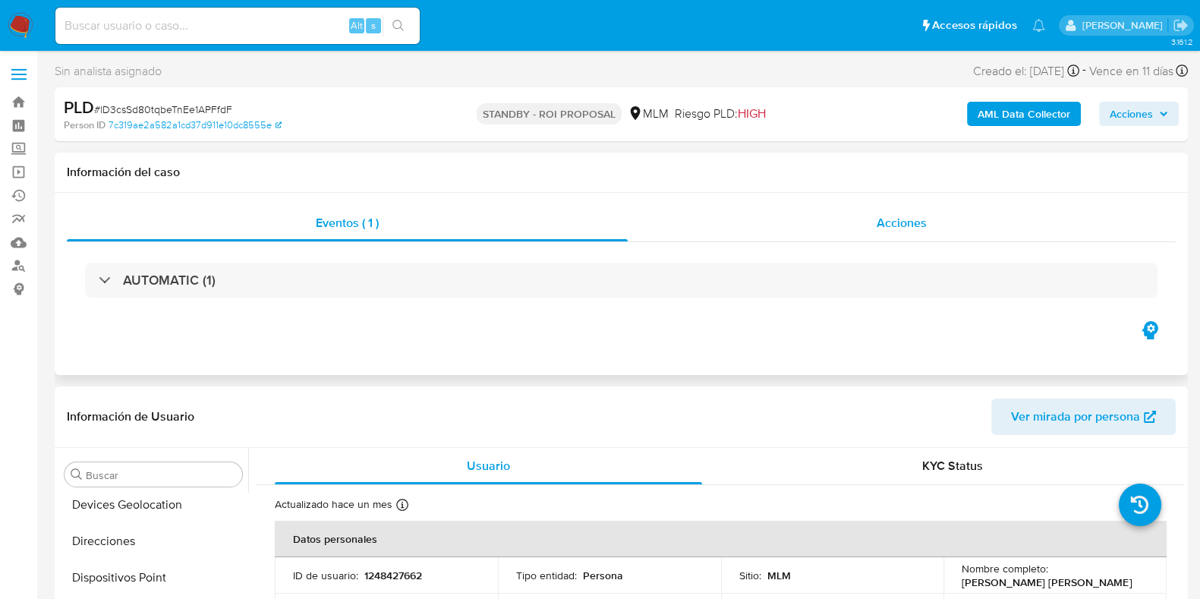
click at [903, 230] on span "Acciones" at bounding box center [902, 222] width 50 height 17
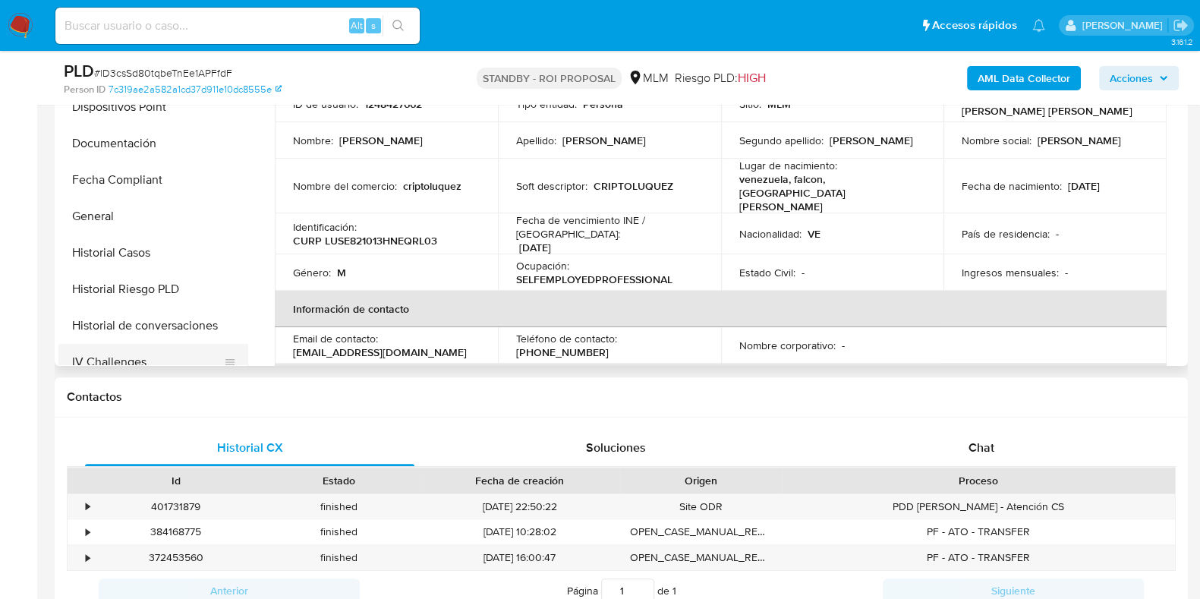
scroll to position [569, 0]
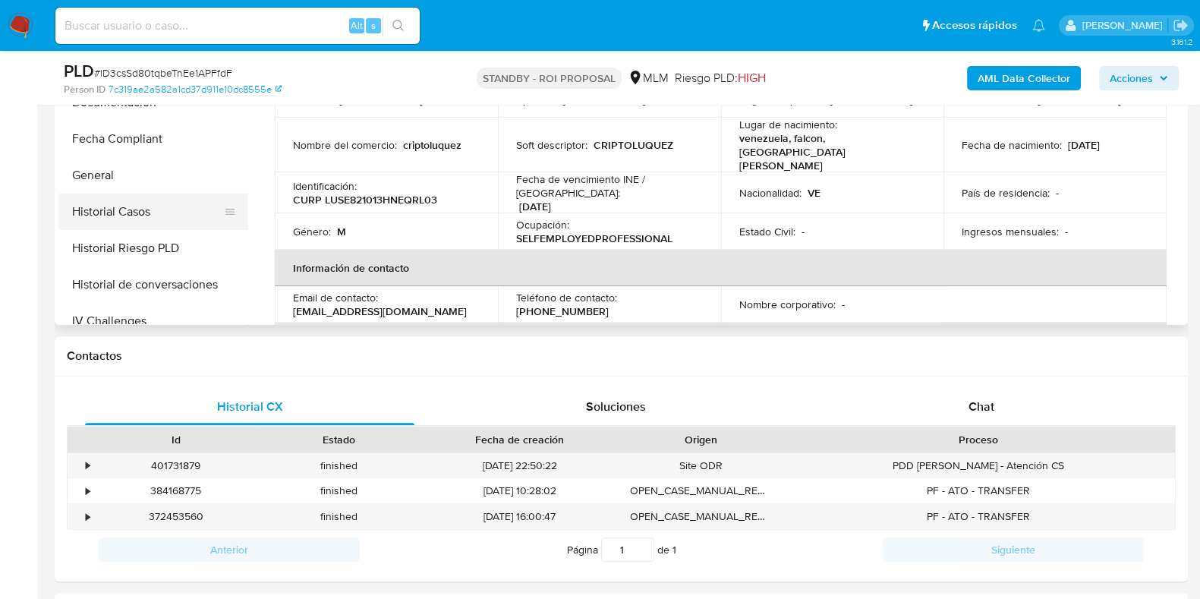
click at [125, 214] on button "Historial Casos" at bounding box center [147, 212] width 178 height 36
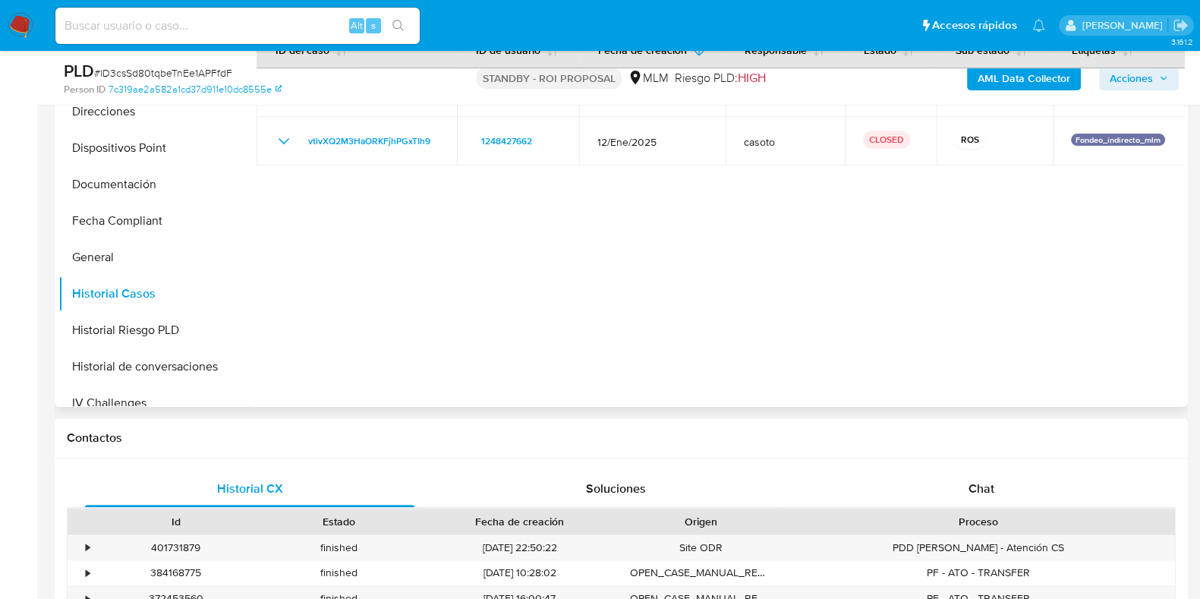
scroll to position [379, 0]
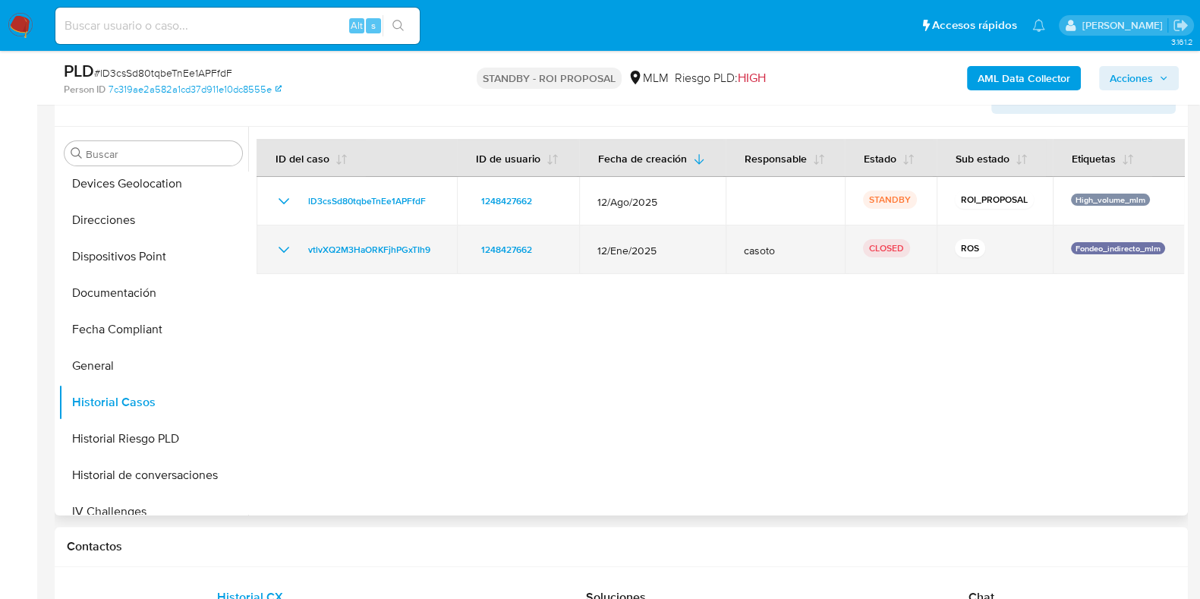
drag, startPoint x: 680, startPoint y: 254, endPoint x: 592, endPoint y: 252, distance: 87.3
click at [592, 252] on td "12/Ene/2025" at bounding box center [652, 249] width 147 height 49
drag, startPoint x: 439, startPoint y: 251, endPoint x: 299, endPoint y: 254, distance: 139.7
click at [299, 254] on td "vtlvXQ2M3HaORKFjhPGxTIh9" at bounding box center [357, 249] width 200 height 49
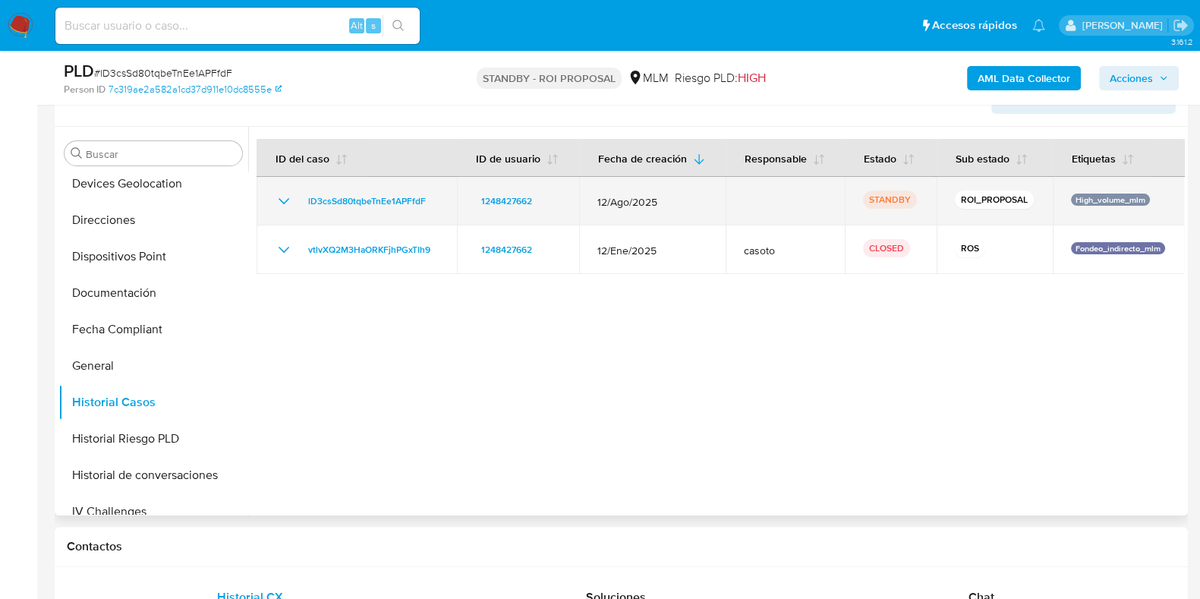
click at [295, 196] on div "lD3csSd80tqbeTnEe1APFfdF" at bounding box center [357, 201] width 164 height 18
click at [285, 204] on icon "Mostrar/Ocultar" at bounding box center [284, 201] width 18 height 18
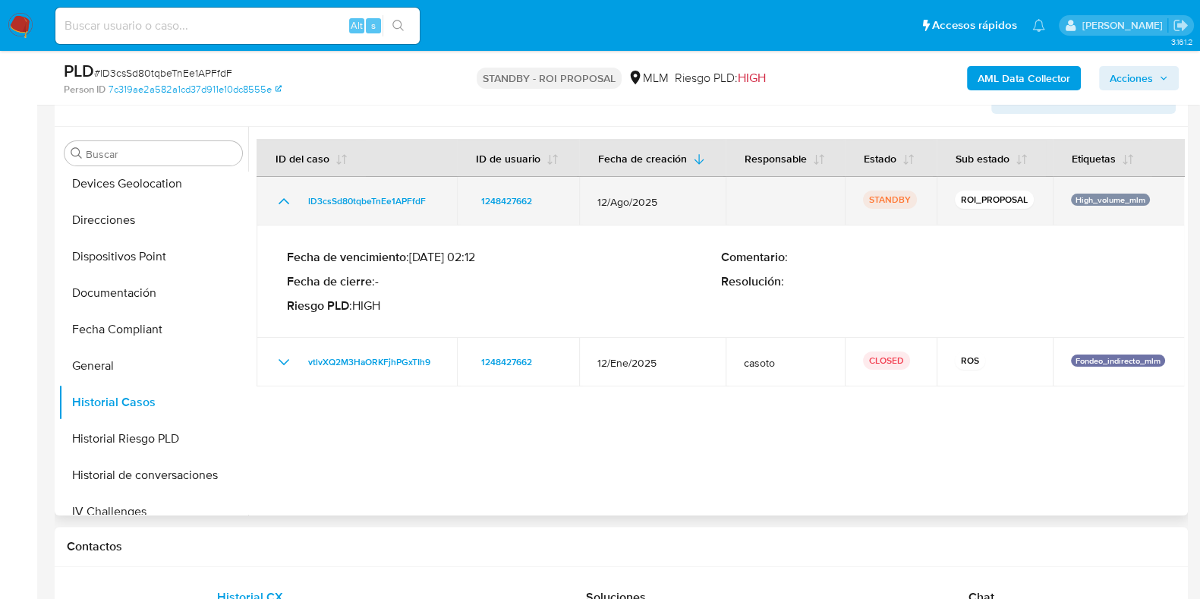
click at [289, 209] on icon "Mostrar/Ocultar" at bounding box center [284, 201] width 18 height 18
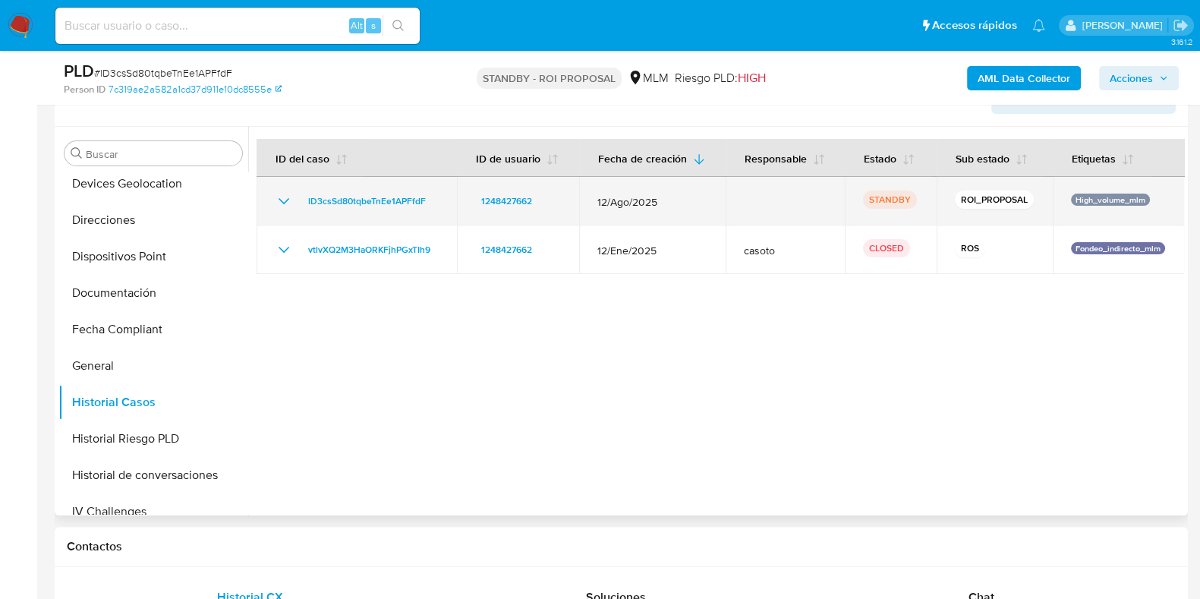
click at [390, 210] on td "lD3csSd80tqbeTnEe1APFfdF" at bounding box center [357, 201] width 200 height 49
click at [393, 203] on span "lD3csSd80tqbeTnEe1APFfdF" at bounding box center [367, 201] width 118 height 18
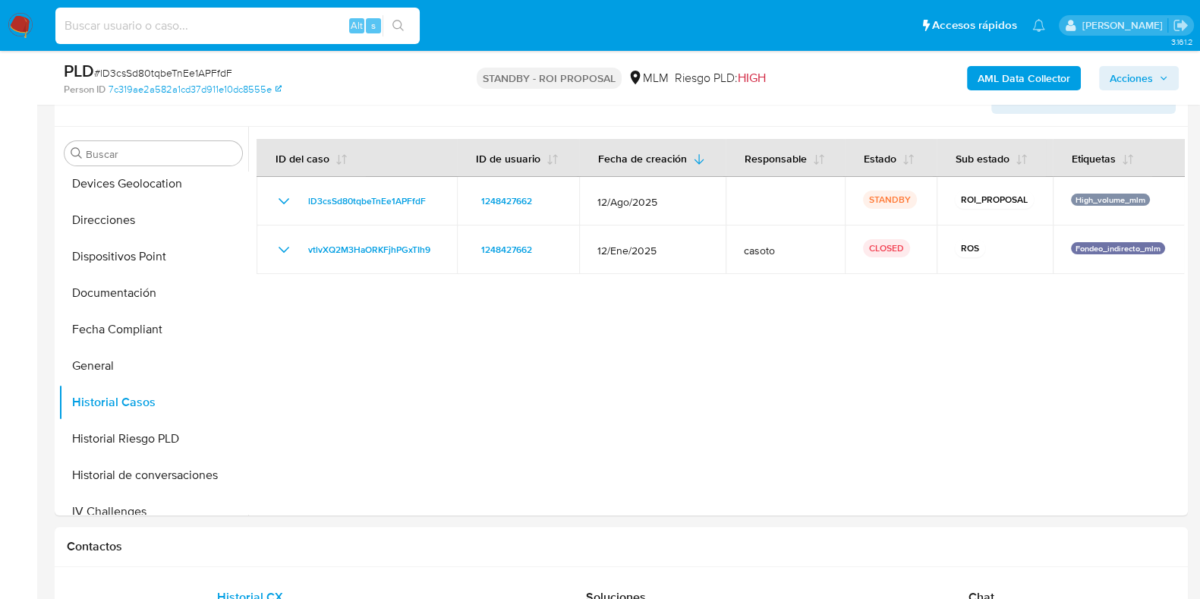
click at [241, 17] on input at bounding box center [237, 26] width 364 height 20
paste input "176521242"
type input "176521242"
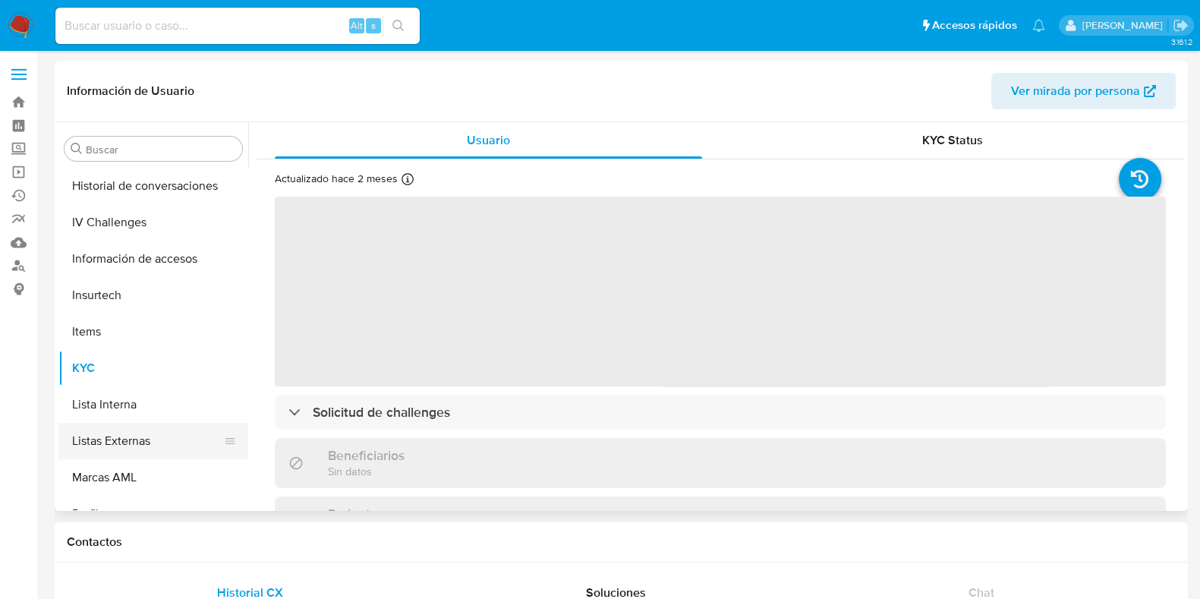
select select "10"
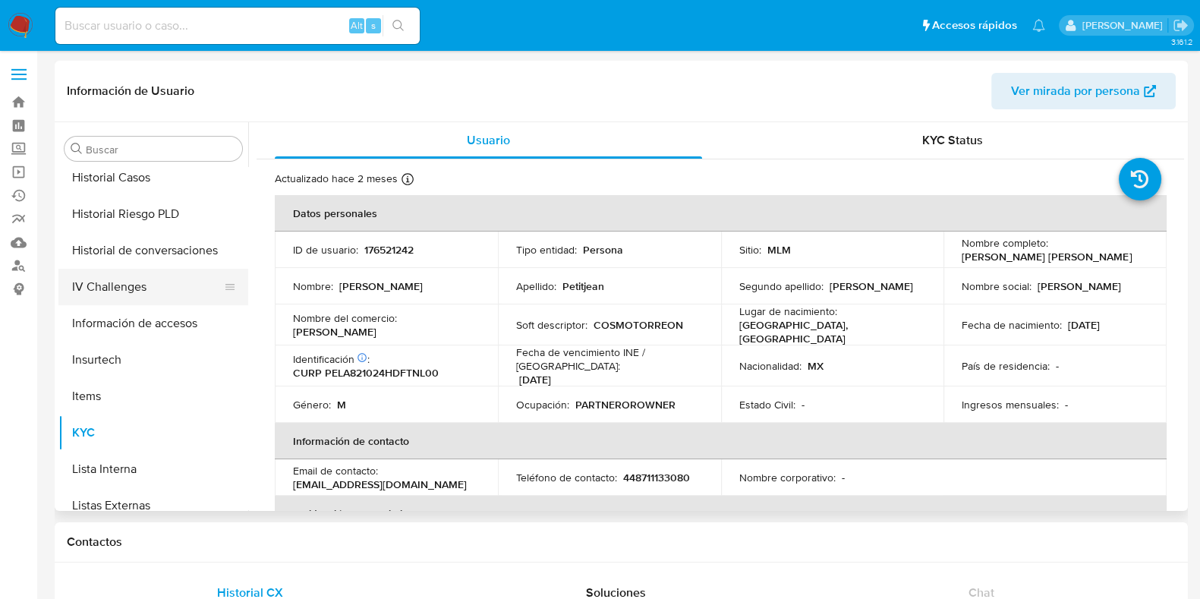
scroll to position [524, 0]
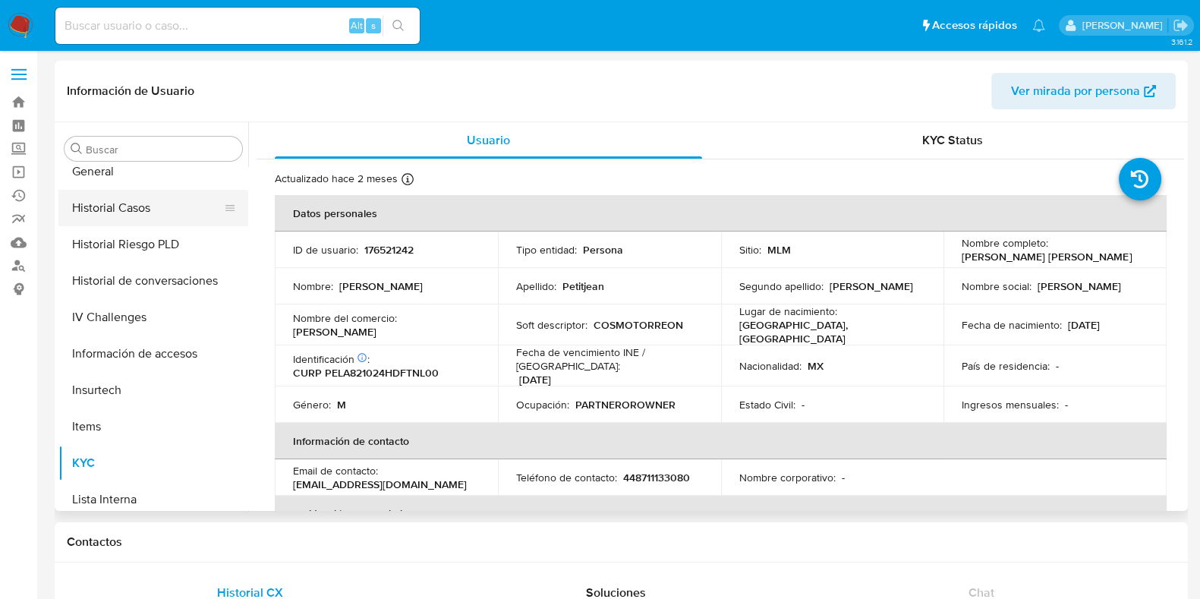
click at [131, 207] on button "Historial Casos" at bounding box center [147, 208] width 178 height 36
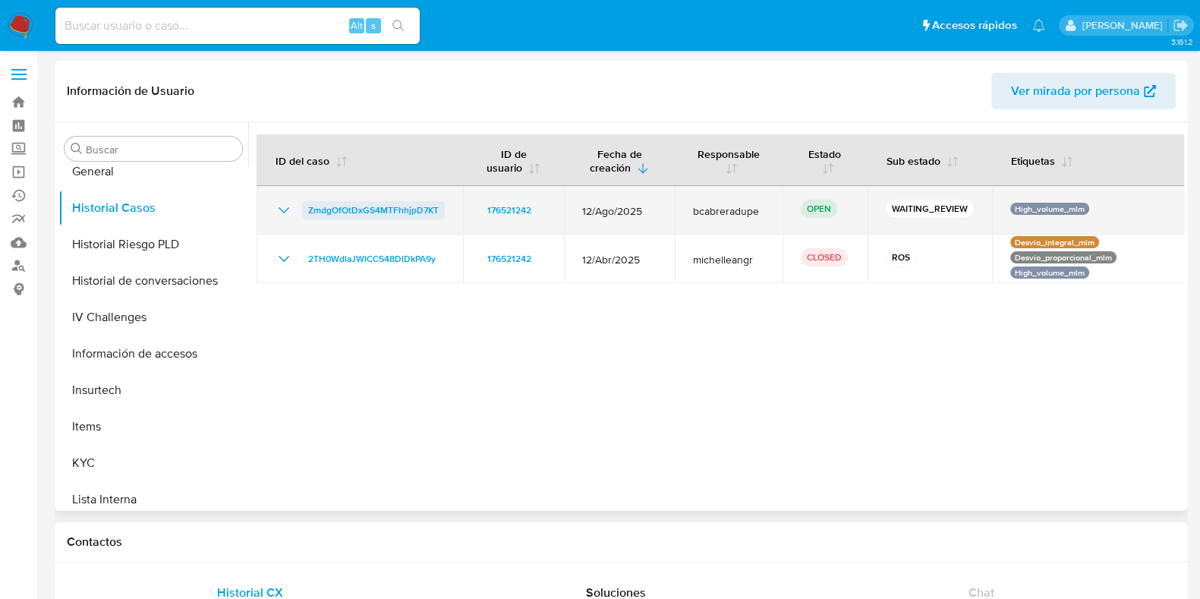
click at [341, 213] on span "ZmdgOfOtDxGS4MTFhhjpD7KT" at bounding box center [373, 210] width 131 height 18
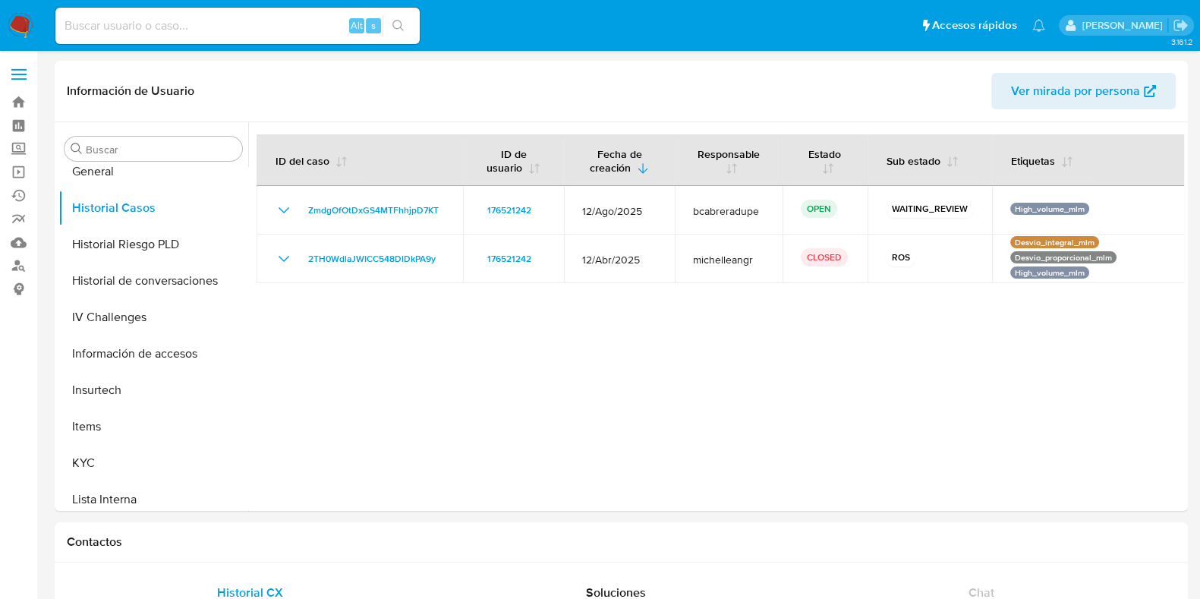
click at [150, 25] on input at bounding box center [237, 26] width 364 height 20
paste input "1910088521"
type input "1910088521"
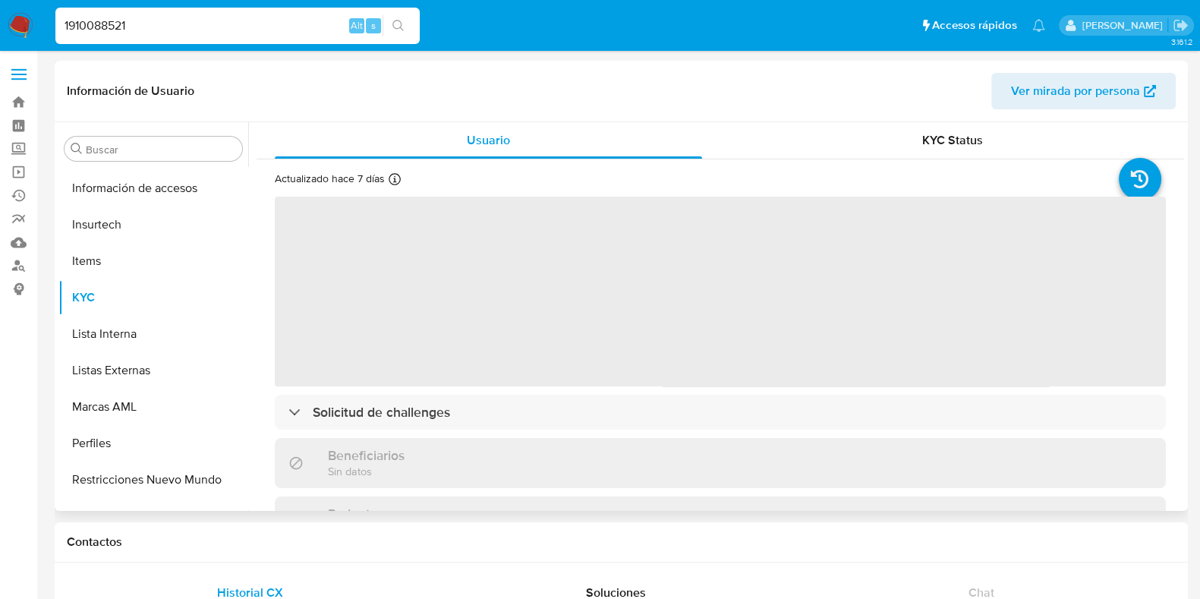
scroll to position [714, 0]
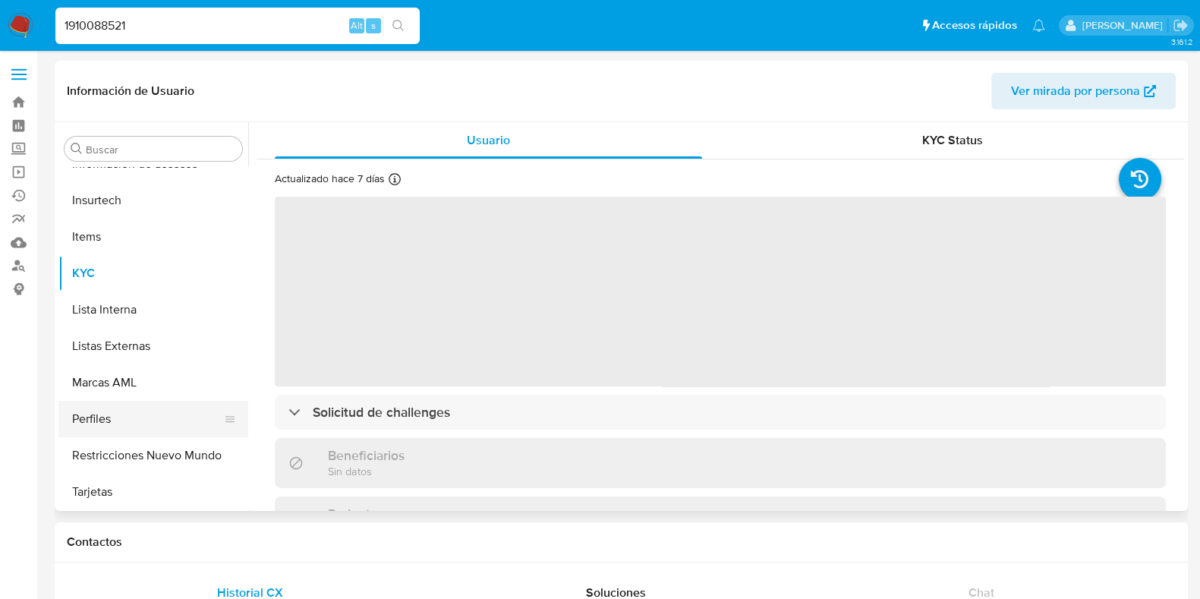
select select "10"
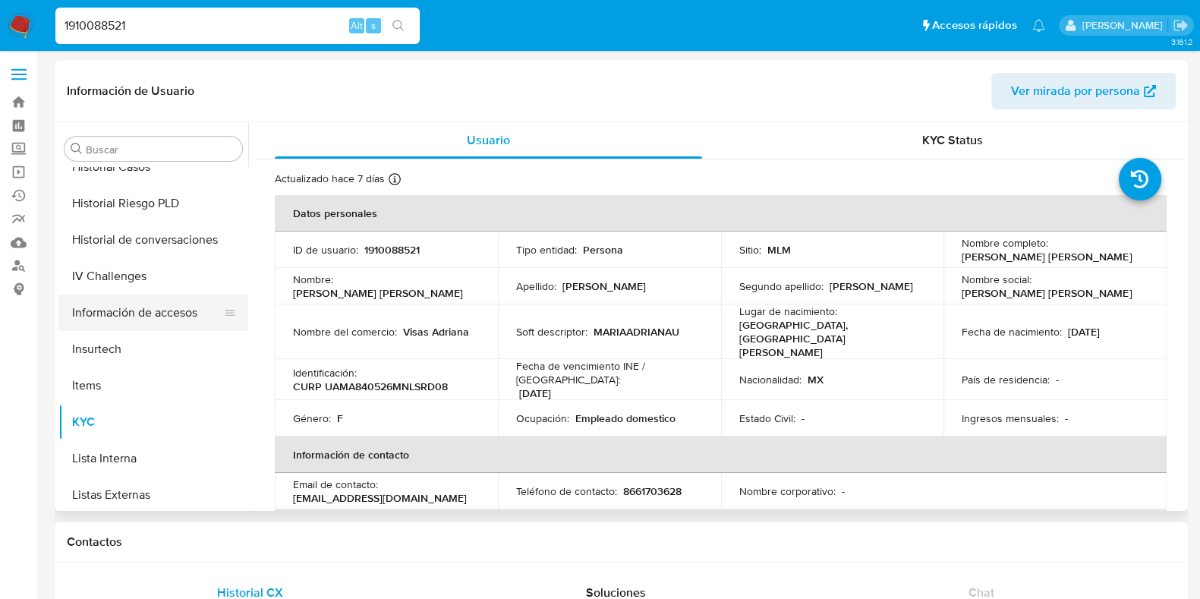
scroll to position [429, 0]
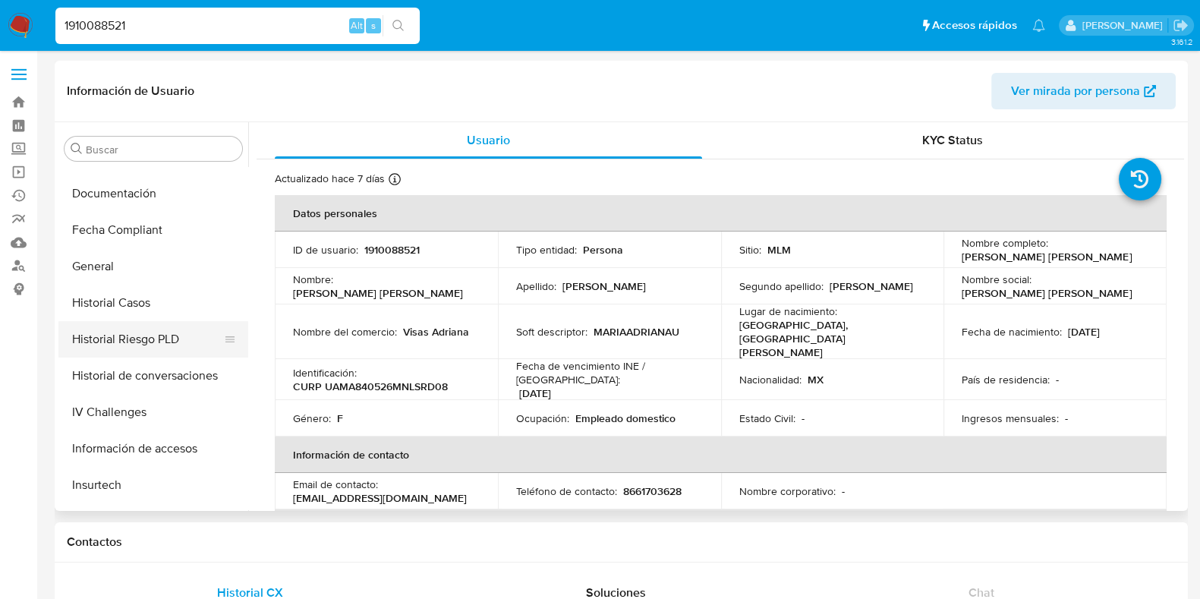
drag, startPoint x: 121, startPoint y: 313, endPoint x: 153, endPoint y: 352, distance: 49.7
click at [121, 312] on button "Historial Casos" at bounding box center [153, 303] width 190 height 36
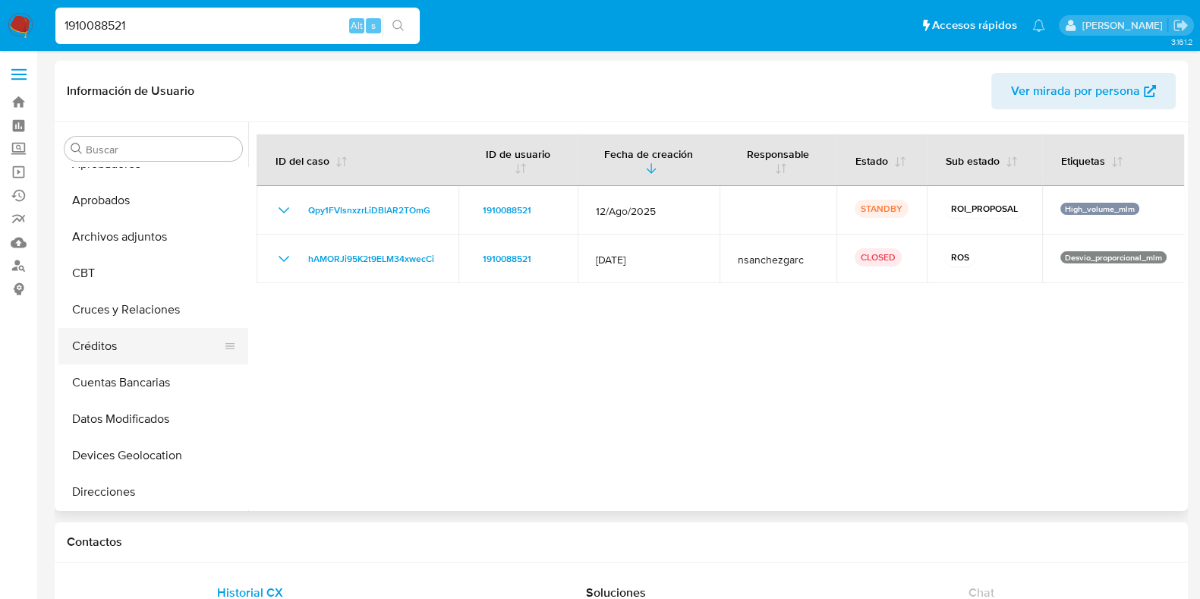
scroll to position [49, 0]
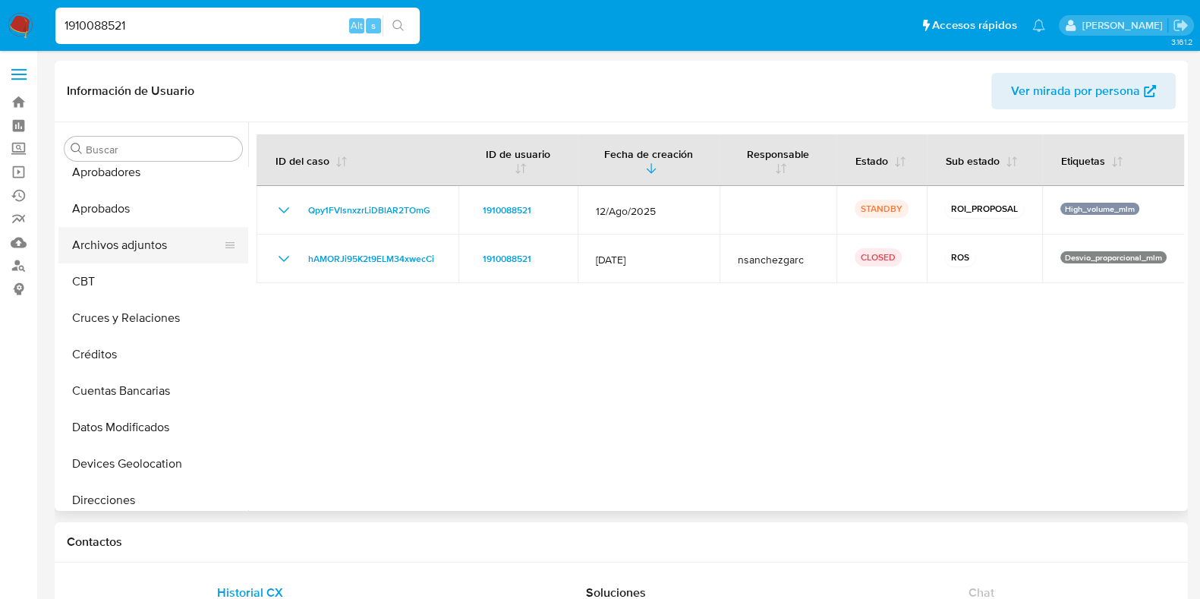
click at [108, 232] on button "Archivos adjuntos" at bounding box center [147, 245] width 178 height 36
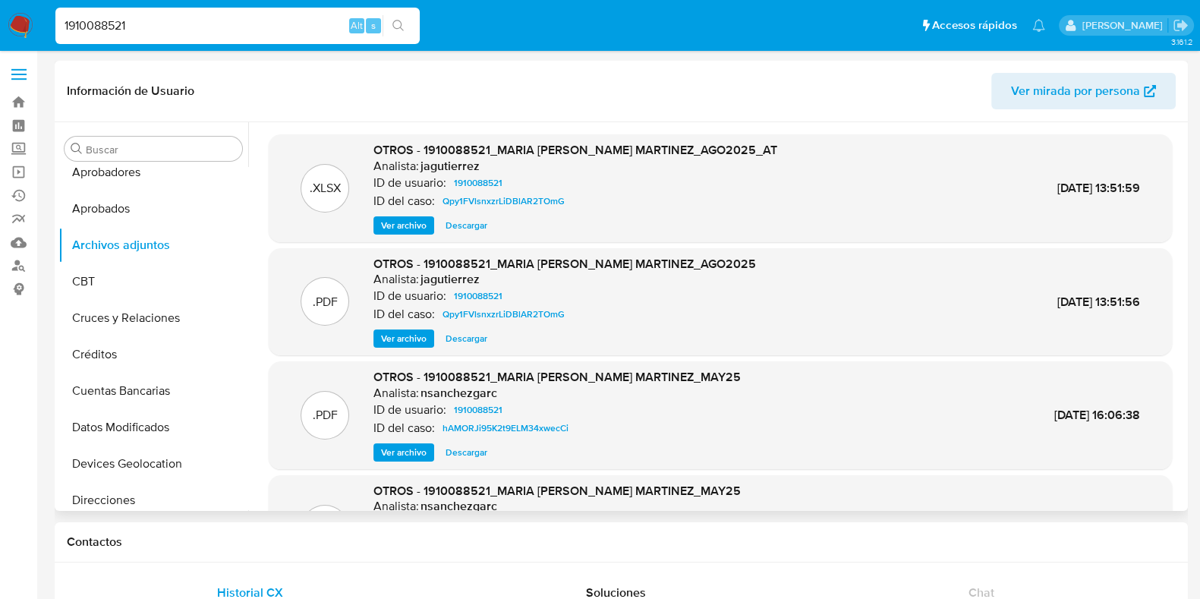
click at [421, 344] on span "Ver archivo" at bounding box center [404, 338] width 46 height 15
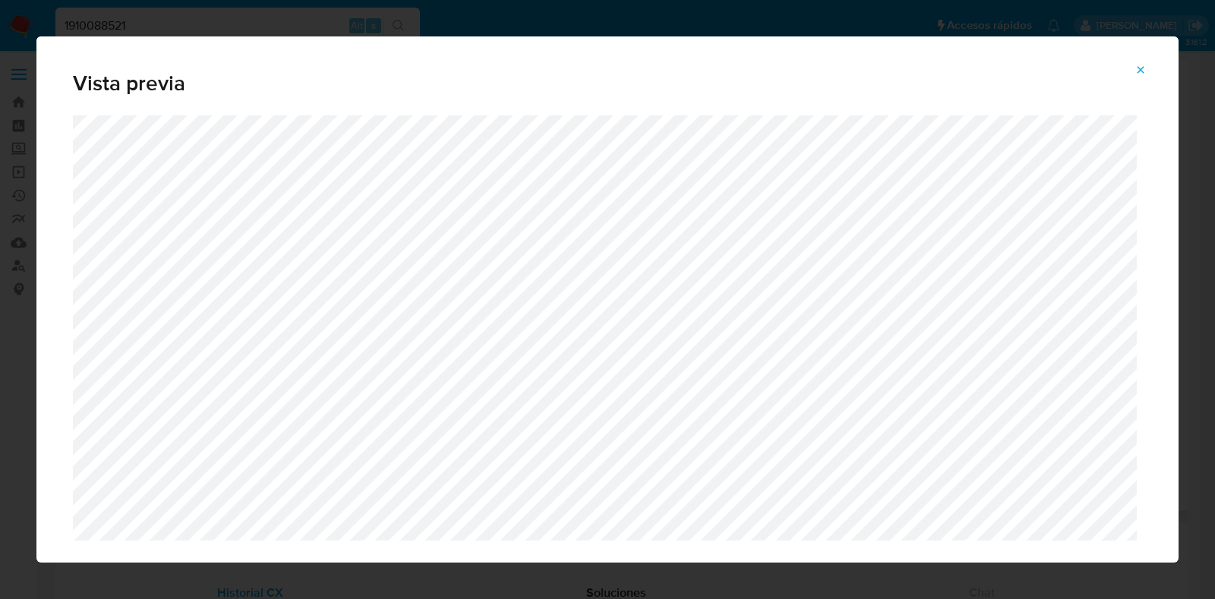
click at [1150, 64] on button "Attachment preview" at bounding box center [1140, 70] width 33 height 24
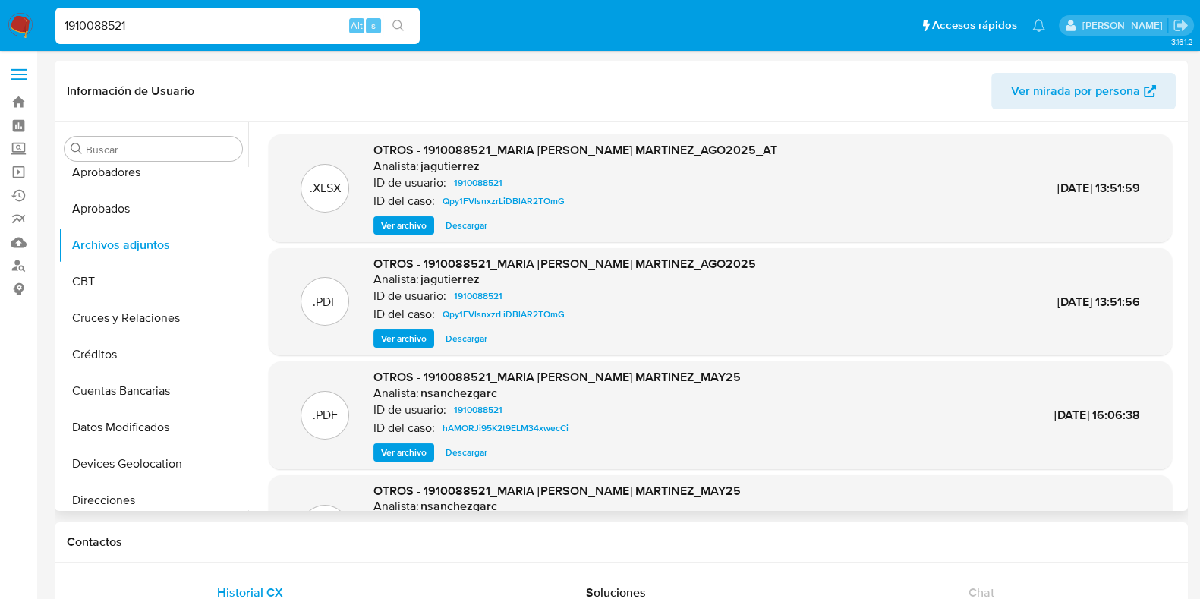
click at [150, 36] on div "1910088521 Alt s" at bounding box center [237, 26] width 364 height 36
click at [151, 34] on input "1910088521" at bounding box center [237, 26] width 364 height 20
click at [153, 21] on input "1910088521" at bounding box center [237, 26] width 364 height 20
paste input "800059973"
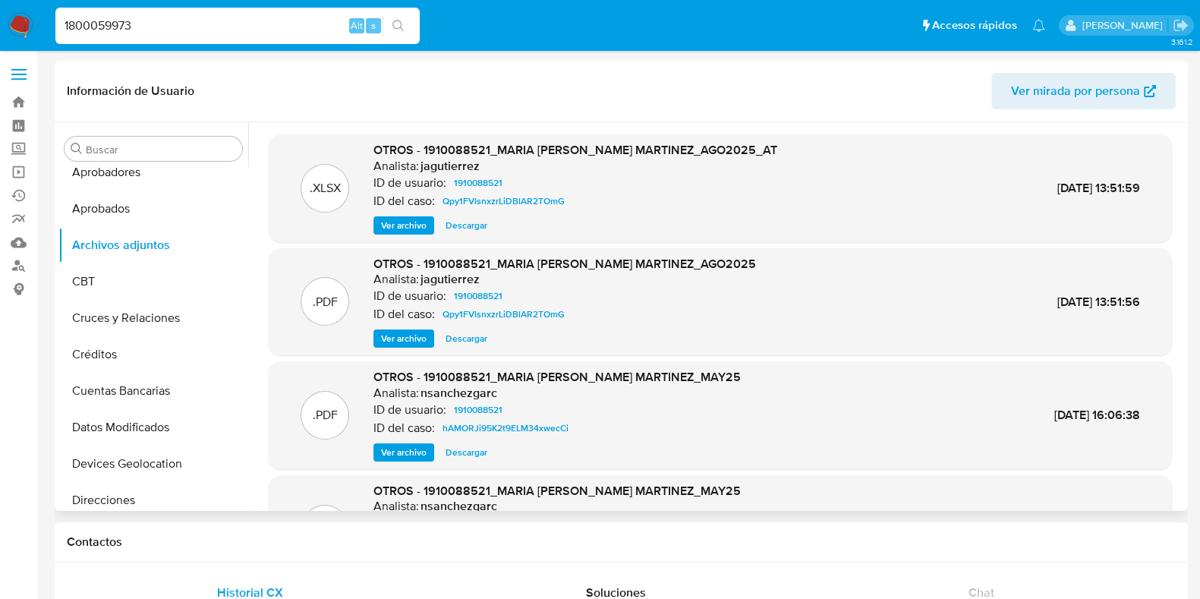
type input "1800059973"
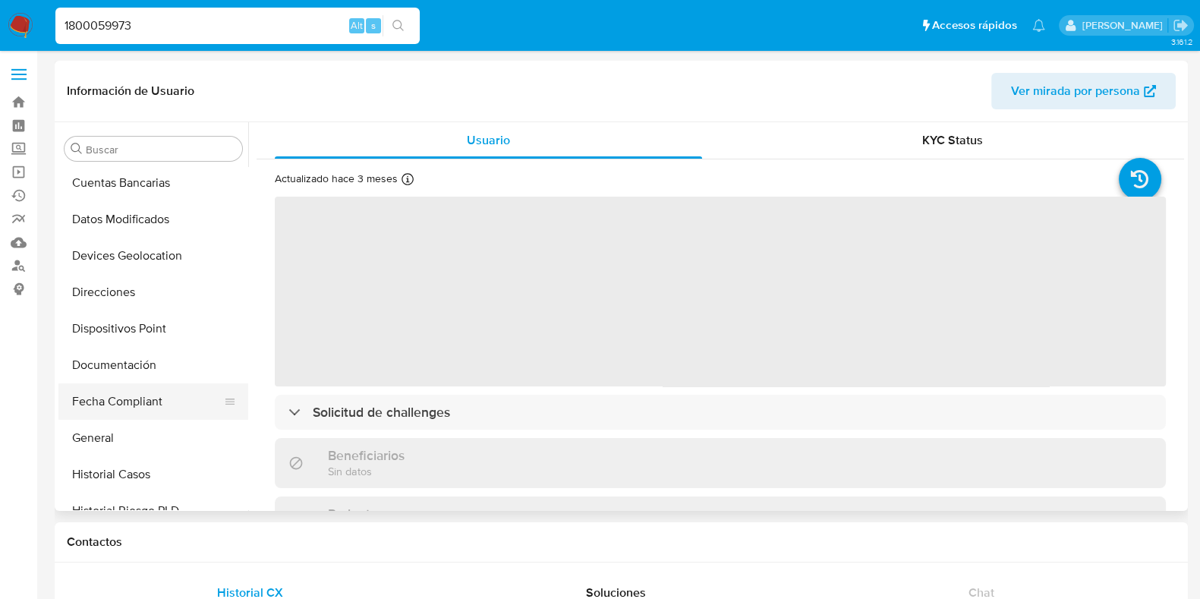
select select "10"
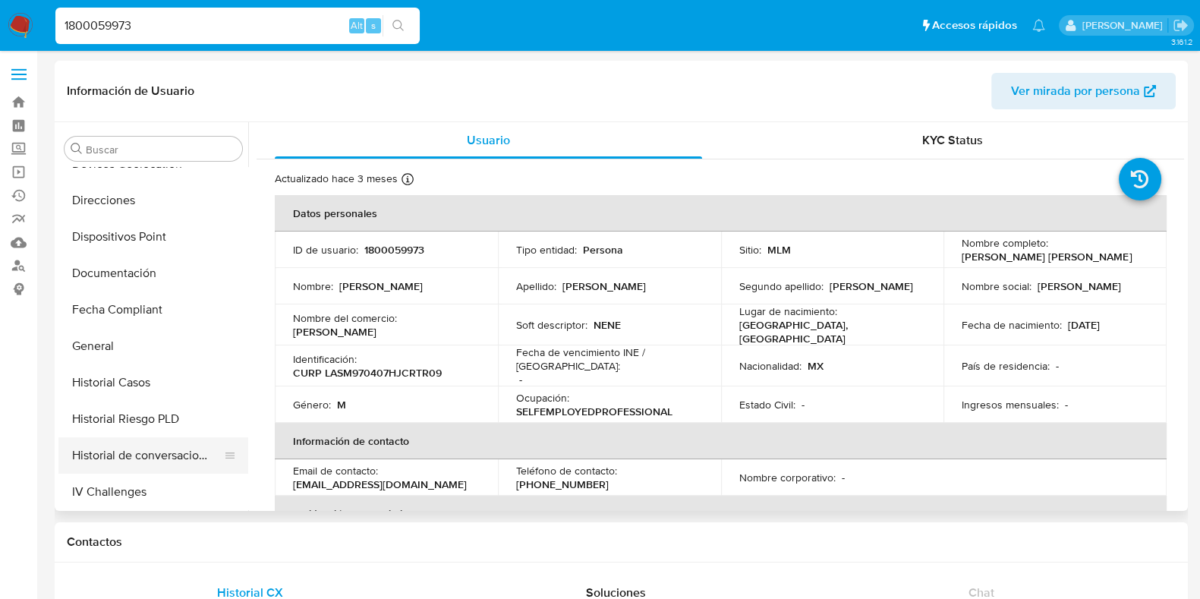
scroll to position [379, 0]
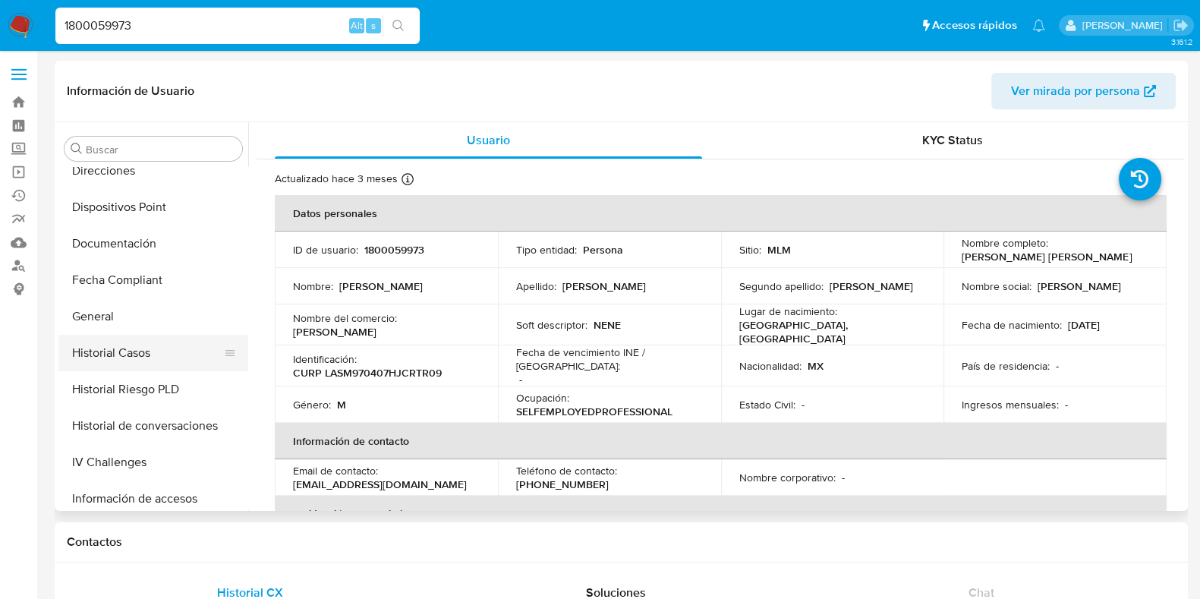
click at [118, 367] on button "Historial Casos" at bounding box center [147, 353] width 178 height 36
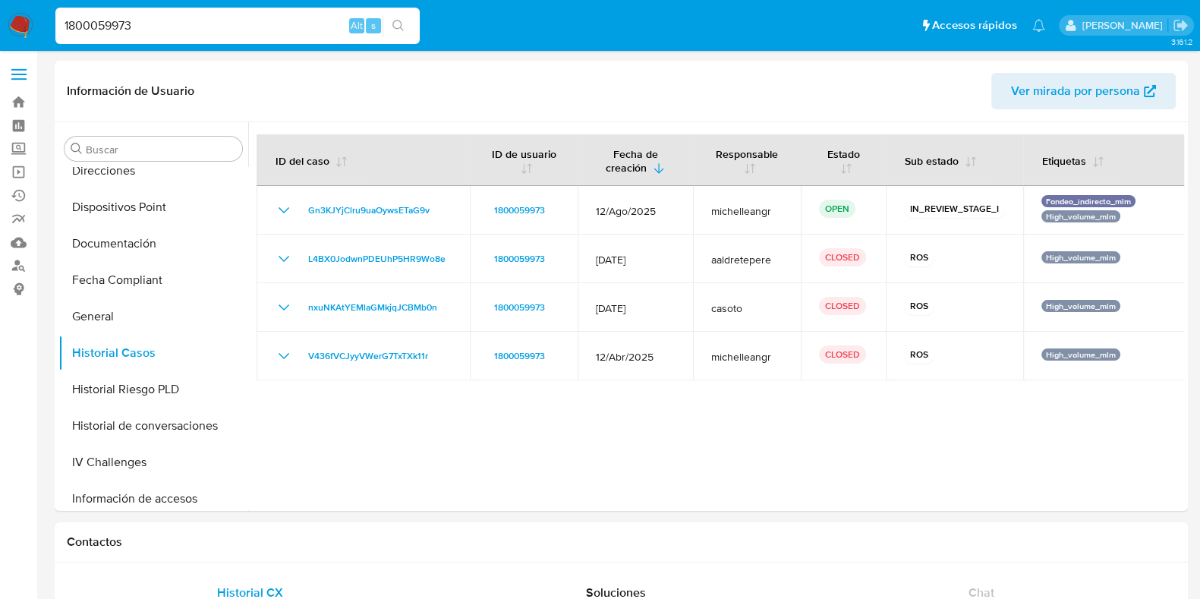
click at [118, 27] on input "1800059973" at bounding box center [237, 26] width 364 height 20
paste input "697693980"
type input "697693980"
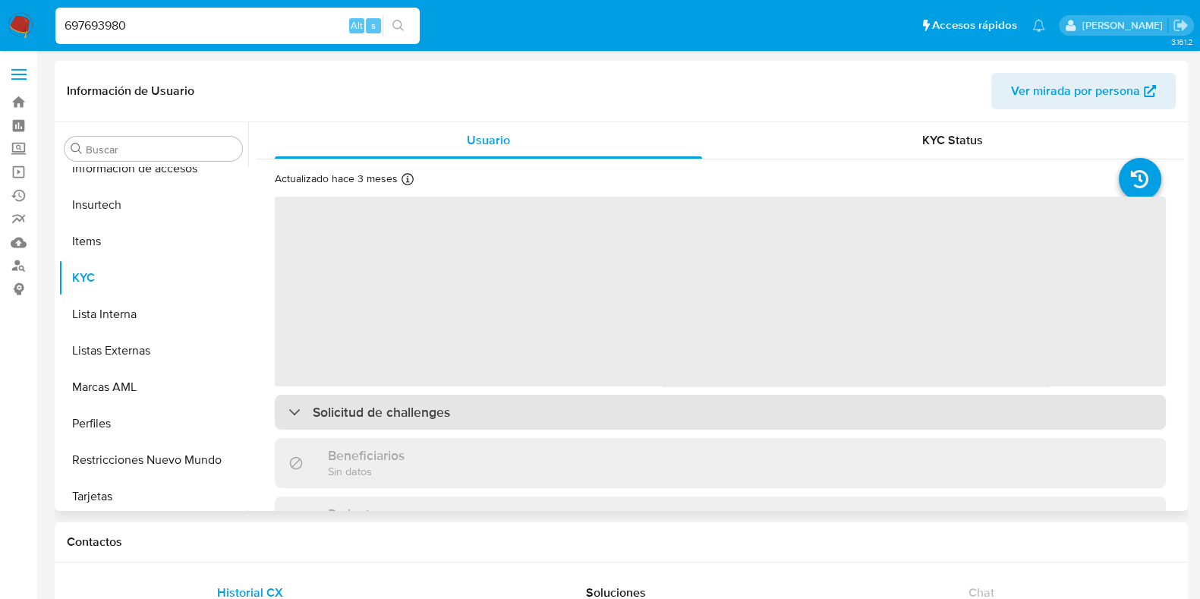
scroll to position [714, 0]
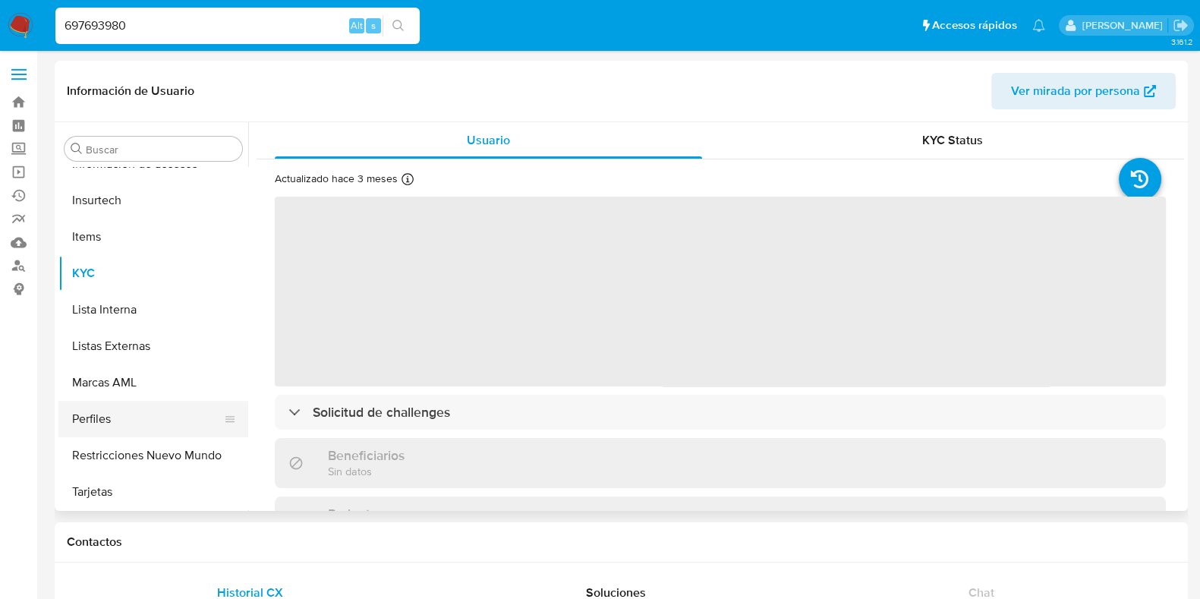
select select "10"
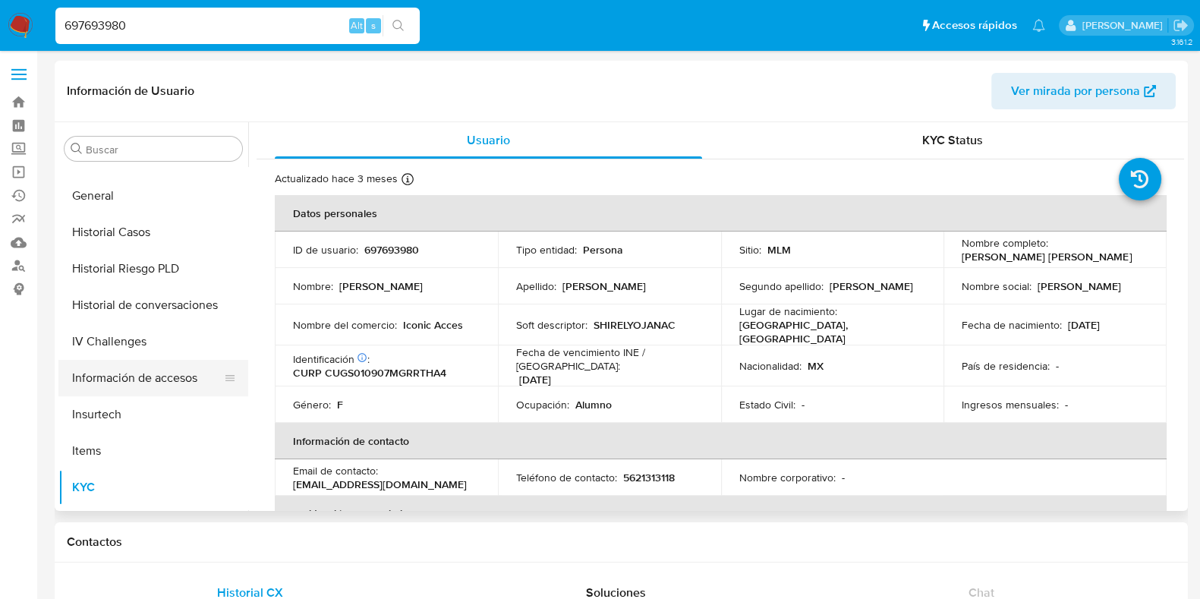
scroll to position [429, 0]
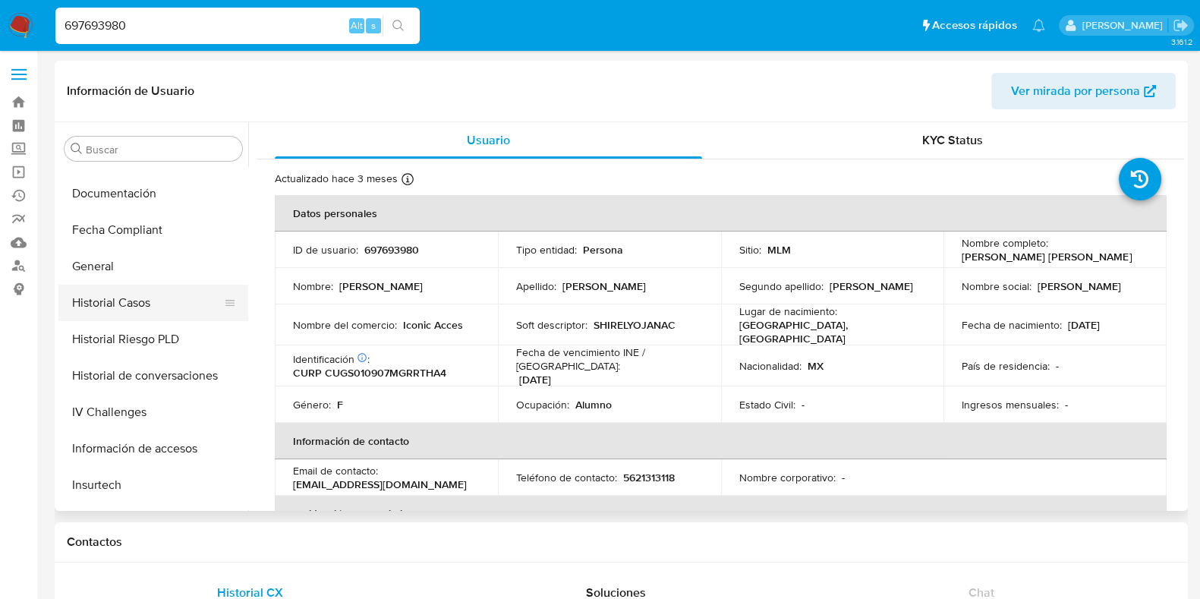
click at [133, 288] on button "Historial Casos" at bounding box center [147, 303] width 178 height 36
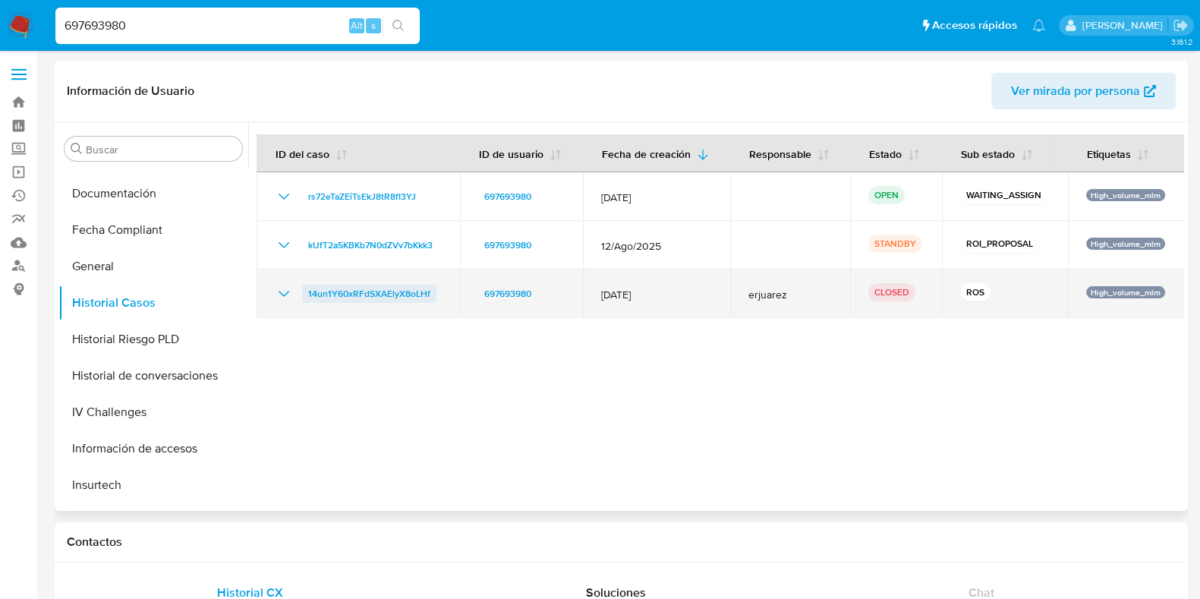
drag, startPoint x: 443, startPoint y: 298, endPoint x: 375, endPoint y: 305, distance: 68.0
click at [324, 300] on div "14un1Y60xRFdSXAElyX8oLHf" at bounding box center [358, 294] width 167 height 18
click at [405, 313] on td "14un1Y60xRFdSXAElyX8oLHf" at bounding box center [358, 294] width 203 height 49
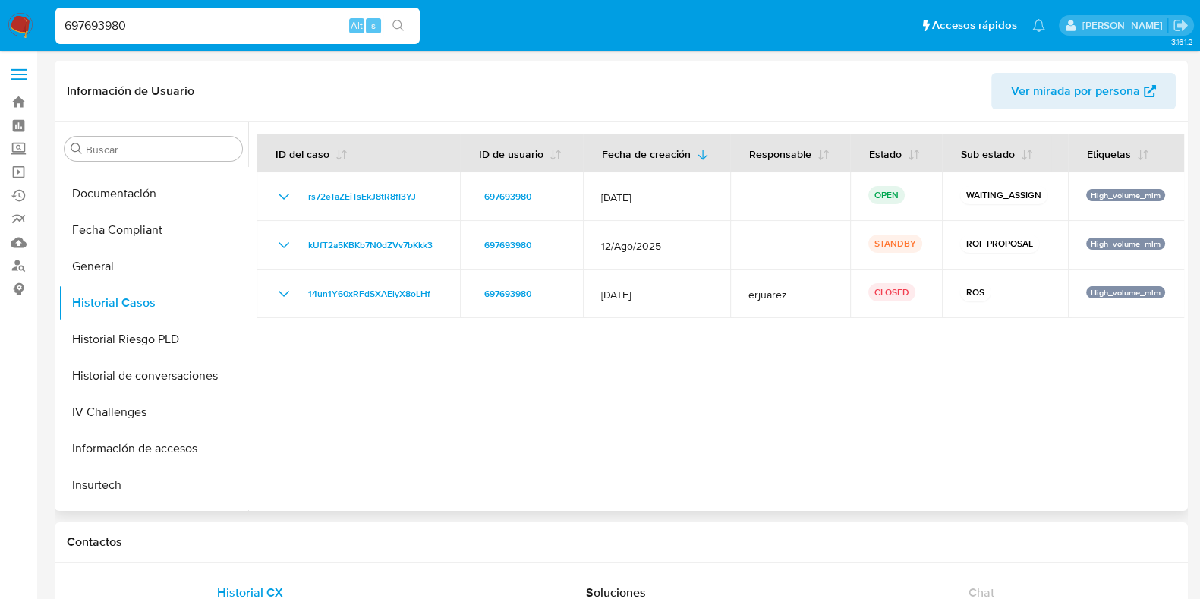
drag, startPoint x: 437, startPoint y: 295, endPoint x: 695, endPoint y: 328, distance: 261.0
click at [305, 297] on div "14un1Y60xRFdSXAElyX8oLHf" at bounding box center [358, 294] width 167 height 18
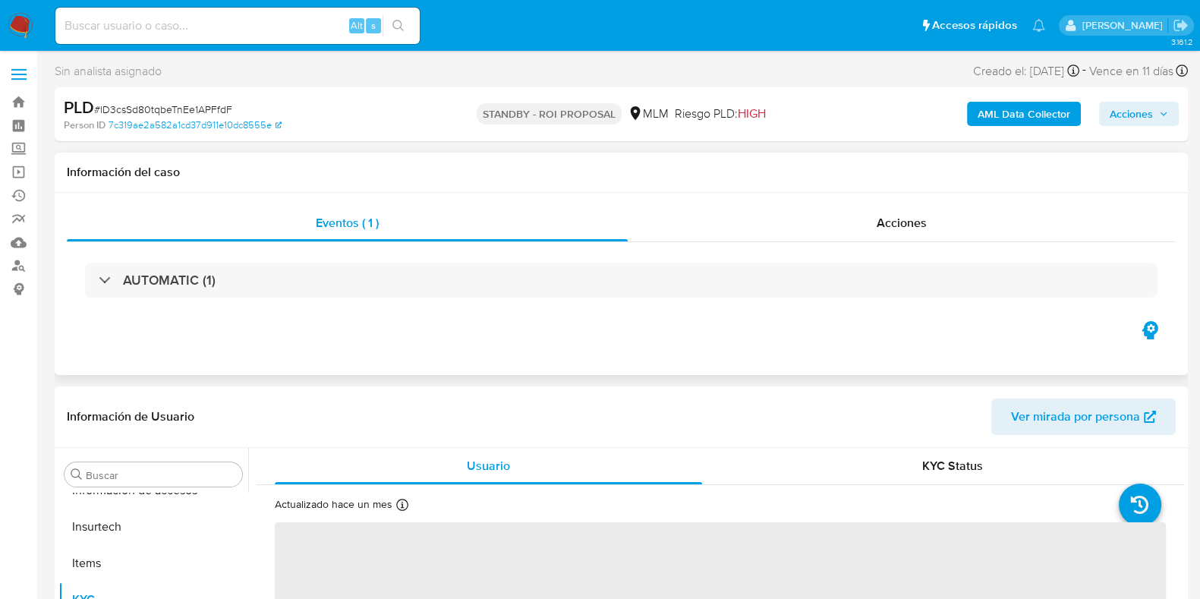
scroll to position [714, 0]
click at [895, 229] on span "Acciones" at bounding box center [902, 222] width 50 height 17
select select "10"
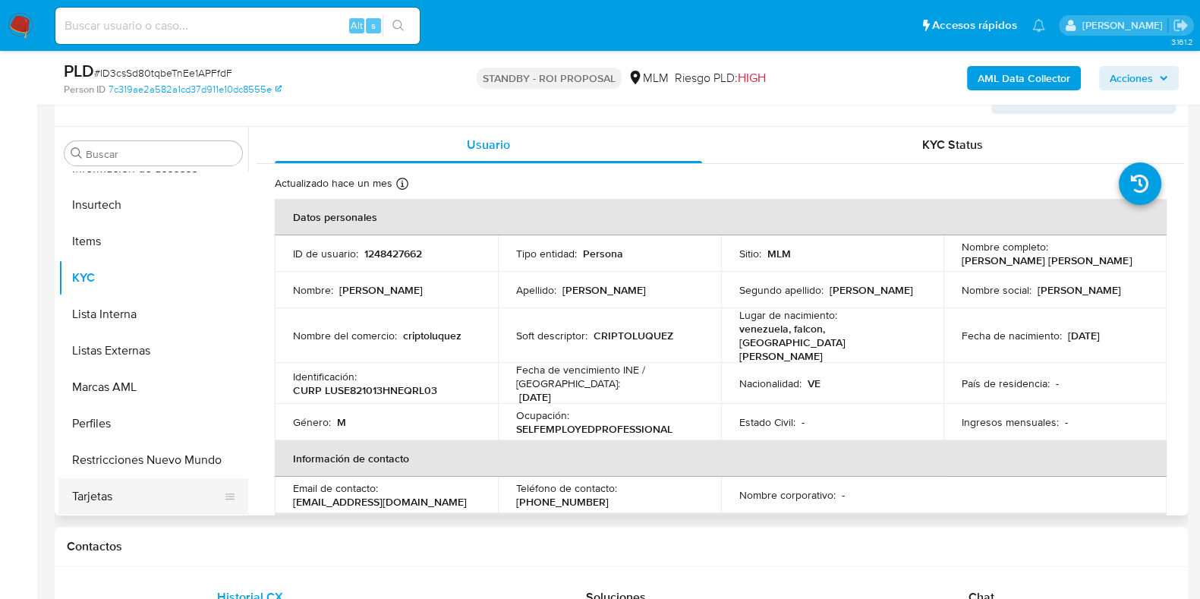
scroll to position [379, 0]
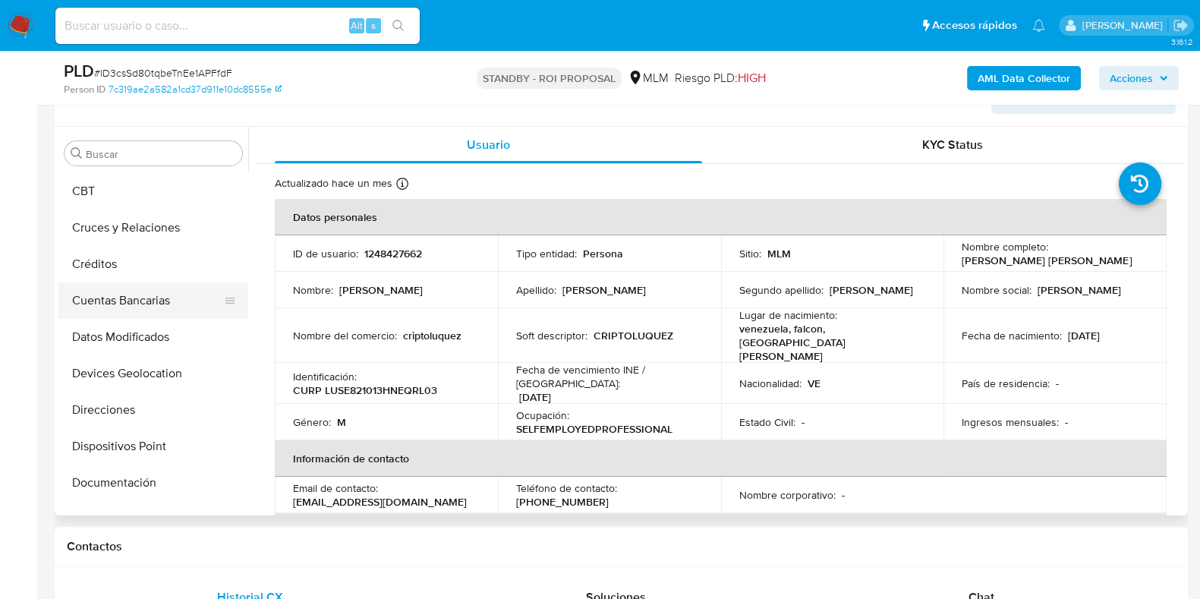
click at [127, 292] on button "Cuentas Bancarias" at bounding box center [147, 300] width 178 height 36
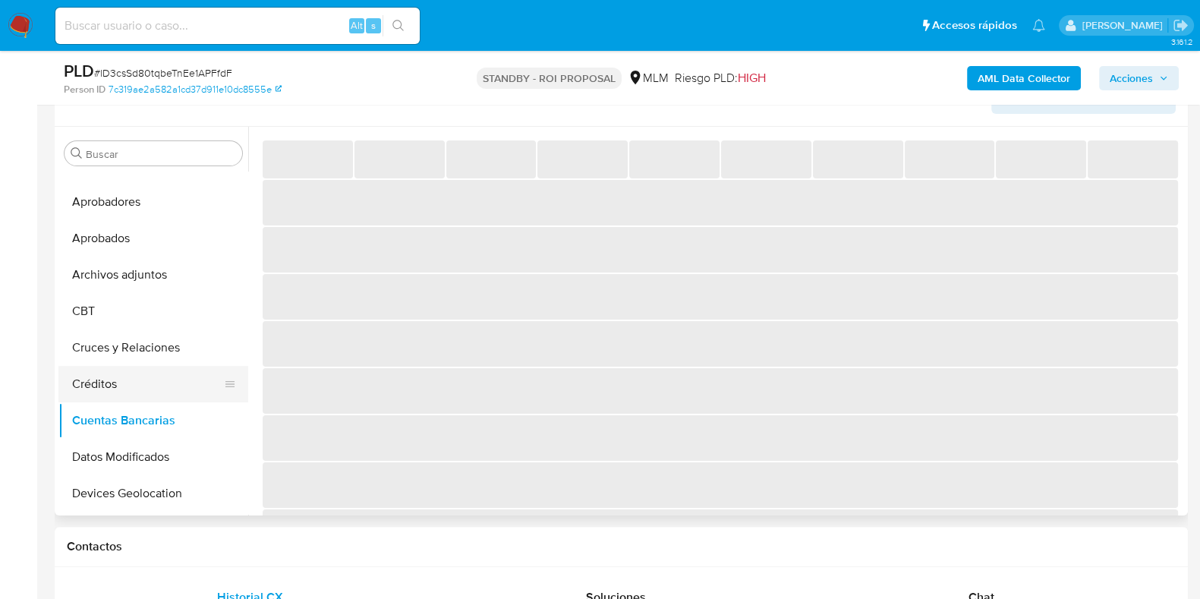
scroll to position [0, 0]
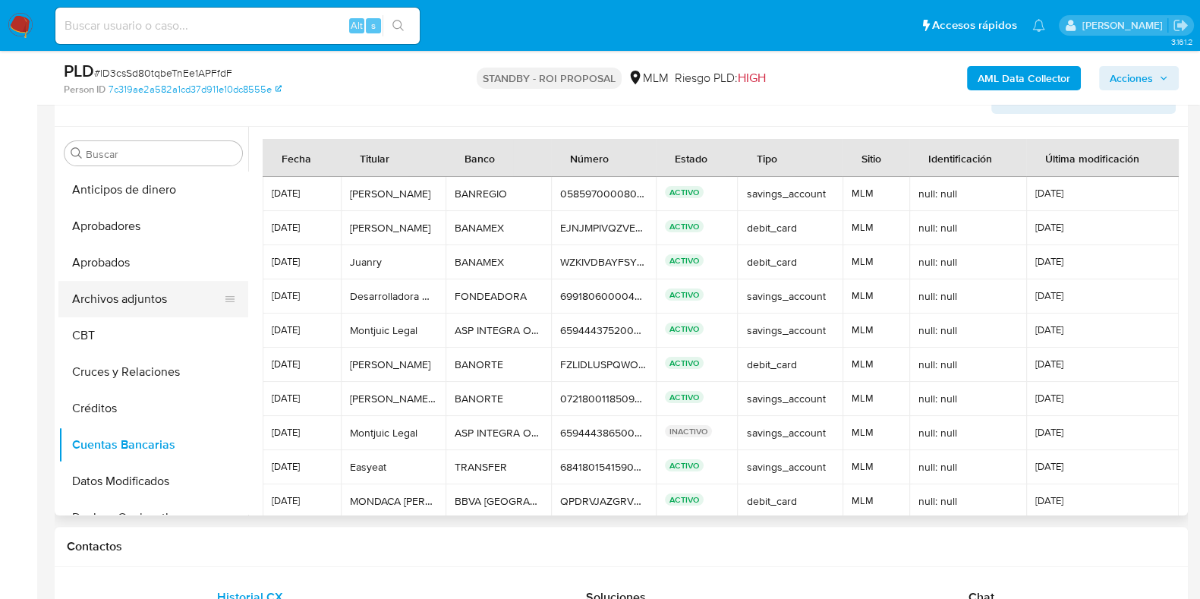
click at [118, 304] on button "Archivos adjuntos" at bounding box center [147, 299] width 178 height 36
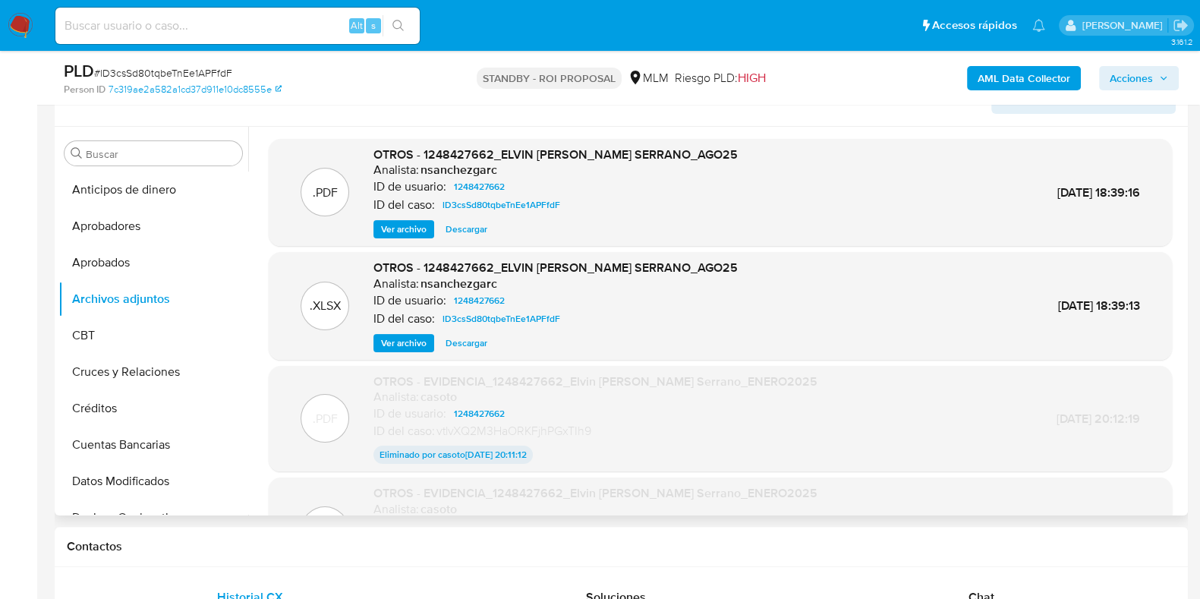
click at [393, 237] on div ".PDF OTROS - 1248427662_ELVIN ANTONIO LUQUEZ SERRANO_AGO25 Analista: nsanchezga…" at bounding box center [720, 193] width 903 height 108
click at [410, 237] on span "Ver archivo" at bounding box center [404, 229] width 46 height 15
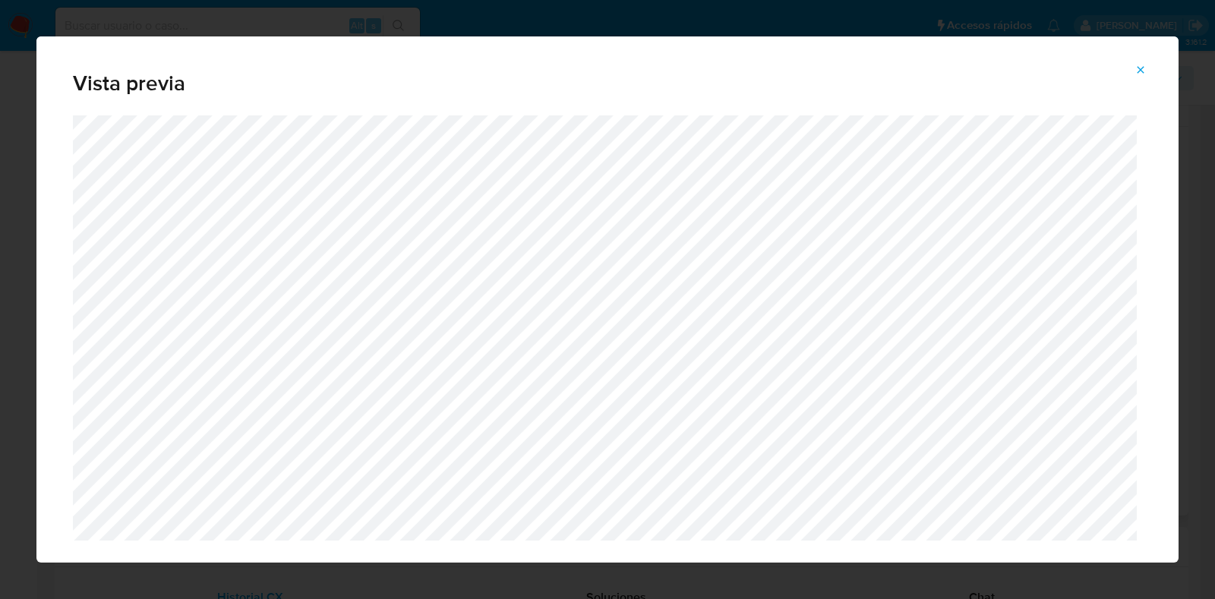
drag, startPoint x: 1129, startPoint y: 70, endPoint x: 1128, endPoint y: 77, distance: 7.6
click at [1130, 70] on button "Attachment preview" at bounding box center [1140, 70] width 33 height 24
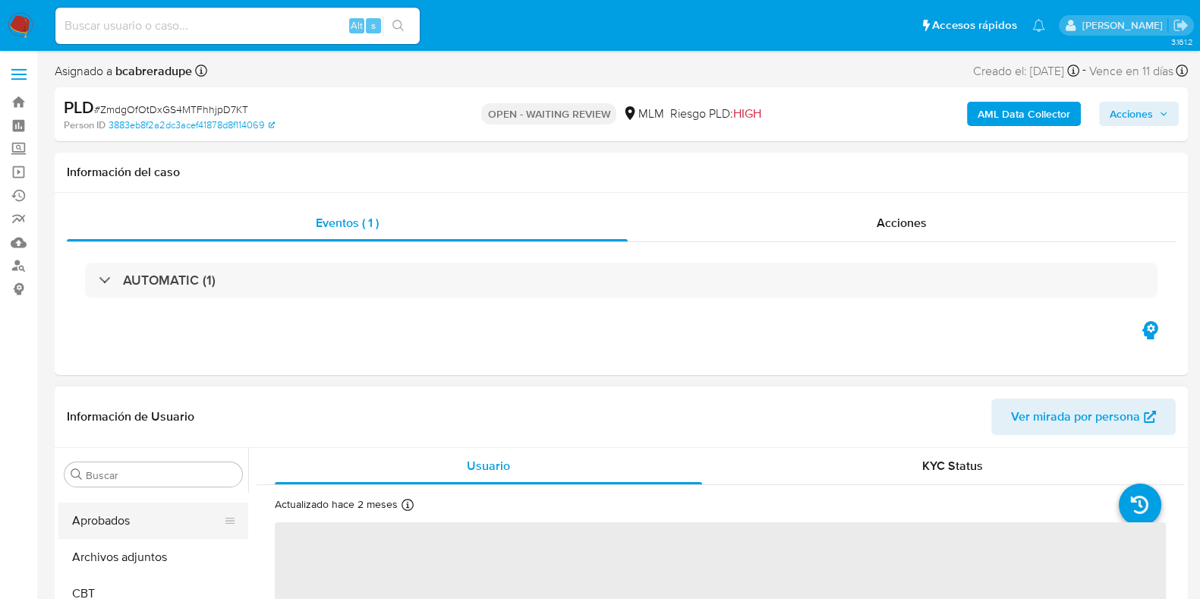
select select "10"
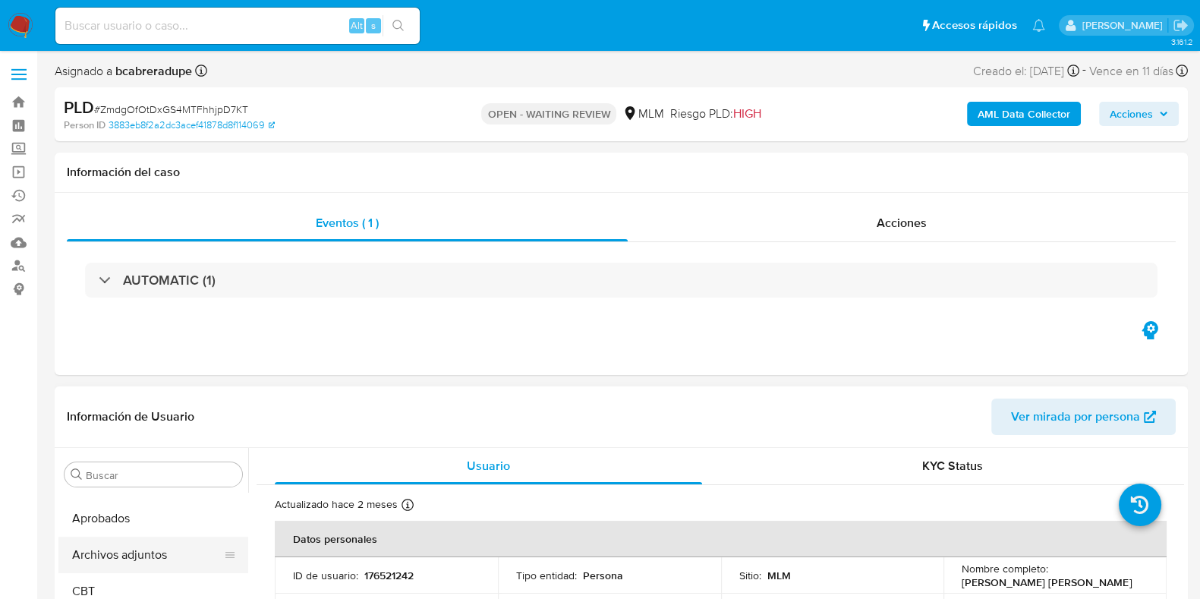
scroll to position [94, 0]
click at [131, 542] on button "Archivos adjuntos" at bounding box center [147, 526] width 178 height 36
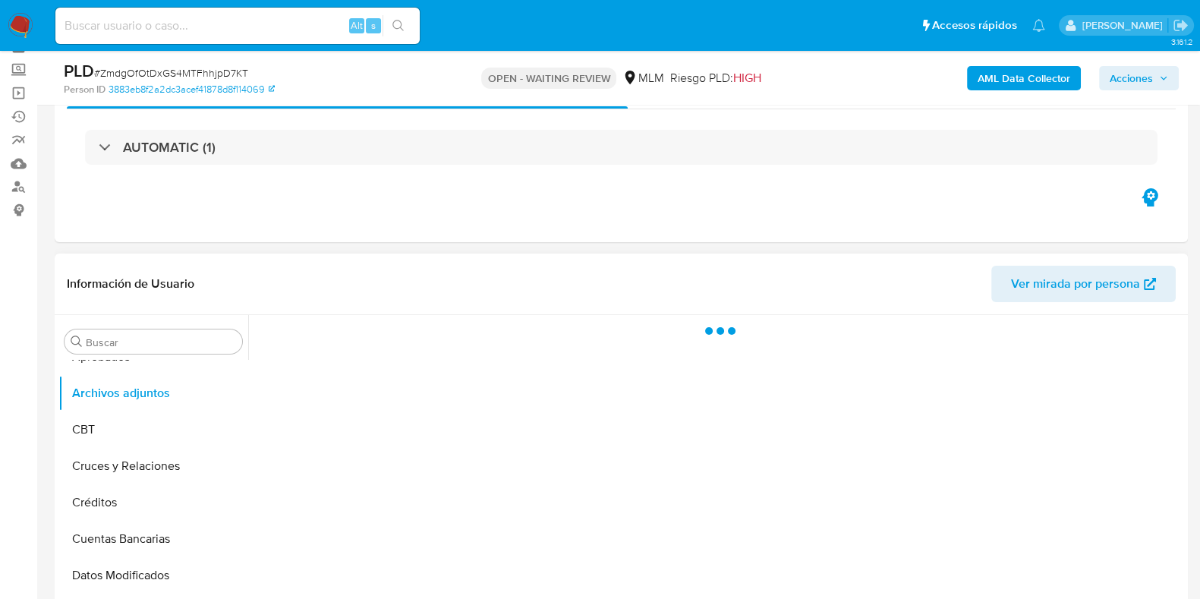
scroll to position [189, 0]
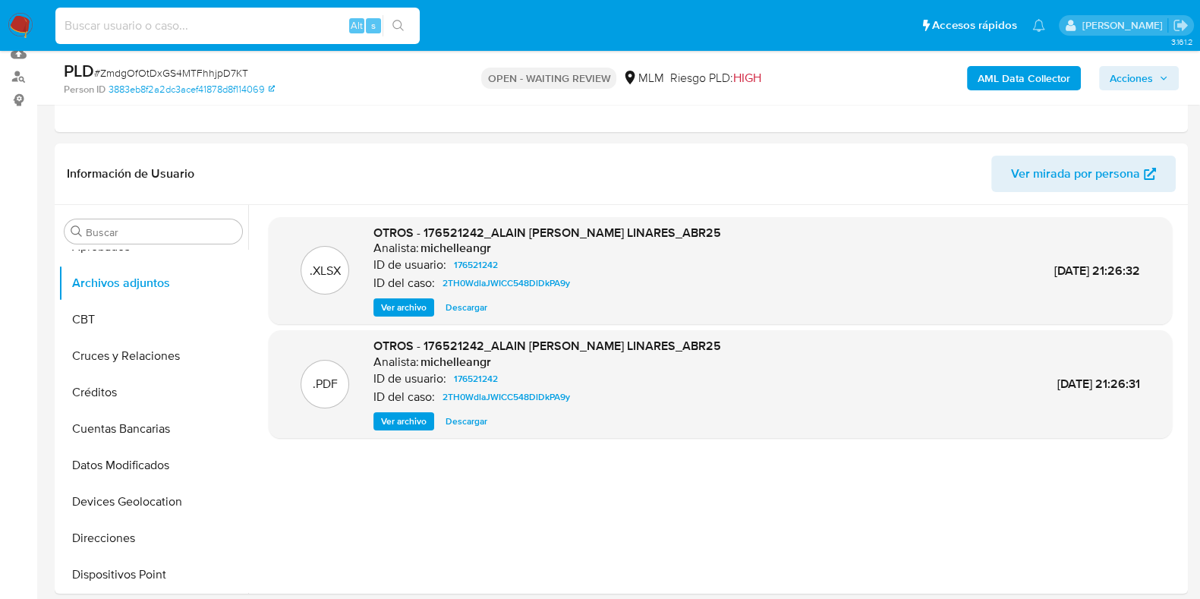
click at [179, 21] on input at bounding box center [237, 26] width 364 height 20
paste input "1910088521"
type input "1910088521"
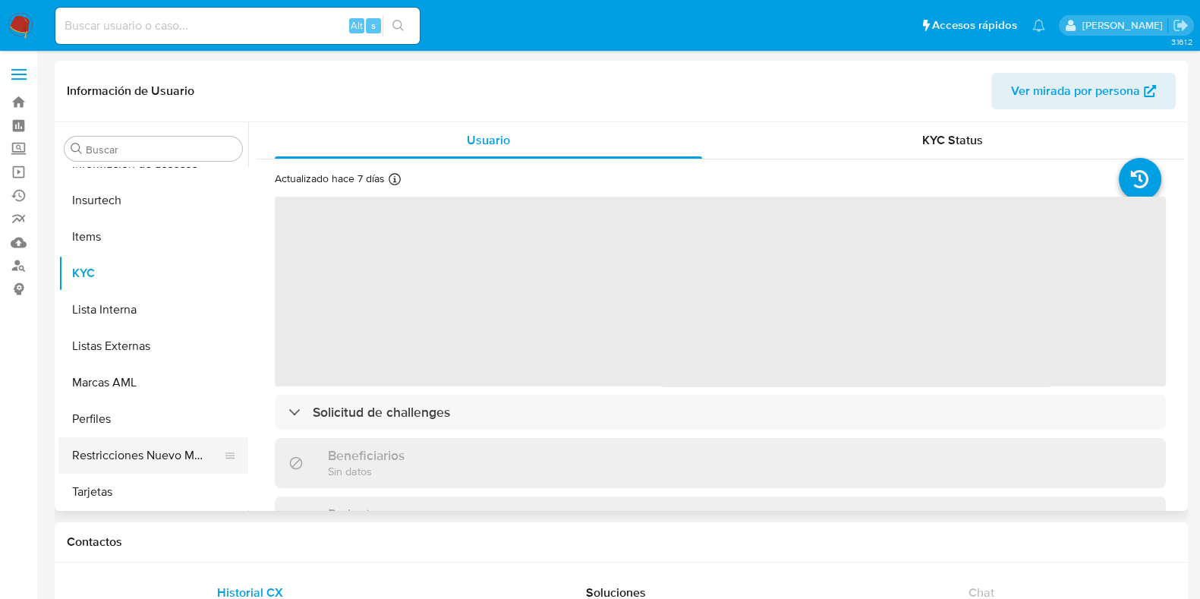
select select "10"
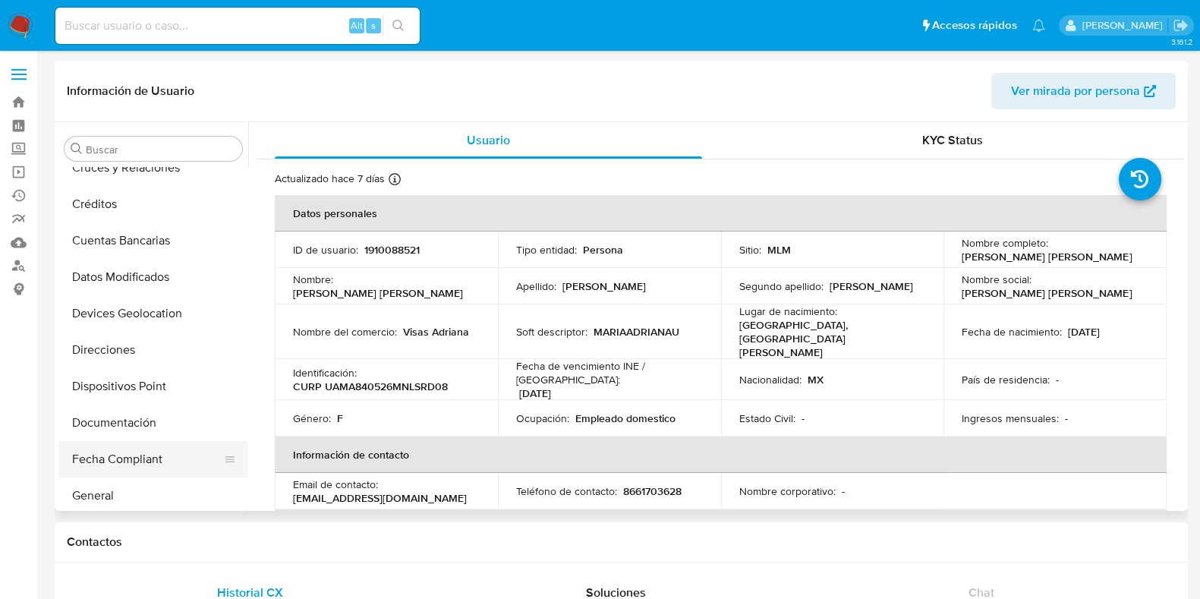
scroll to position [285, 0]
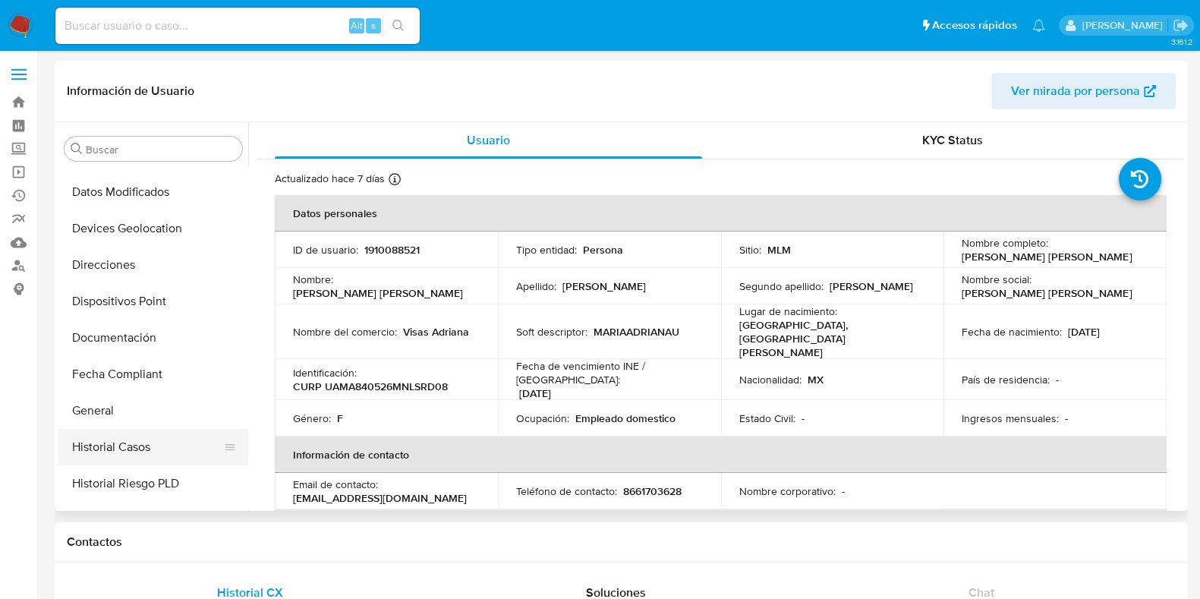
click at [136, 446] on button "Historial Casos" at bounding box center [147, 447] width 178 height 36
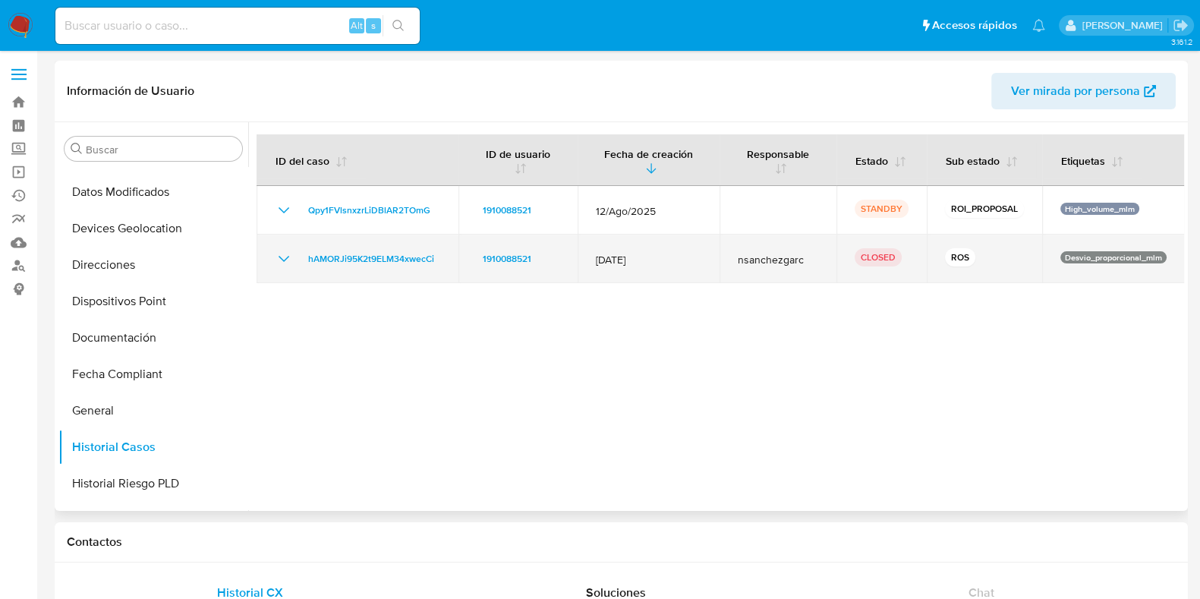
drag, startPoint x: 446, startPoint y: 262, endPoint x: 313, endPoint y: 269, distance: 133.0
click at [307, 265] on td "hAMORJi95K2t9ELM34xwecCi" at bounding box center [358, 259] width 202 height 49
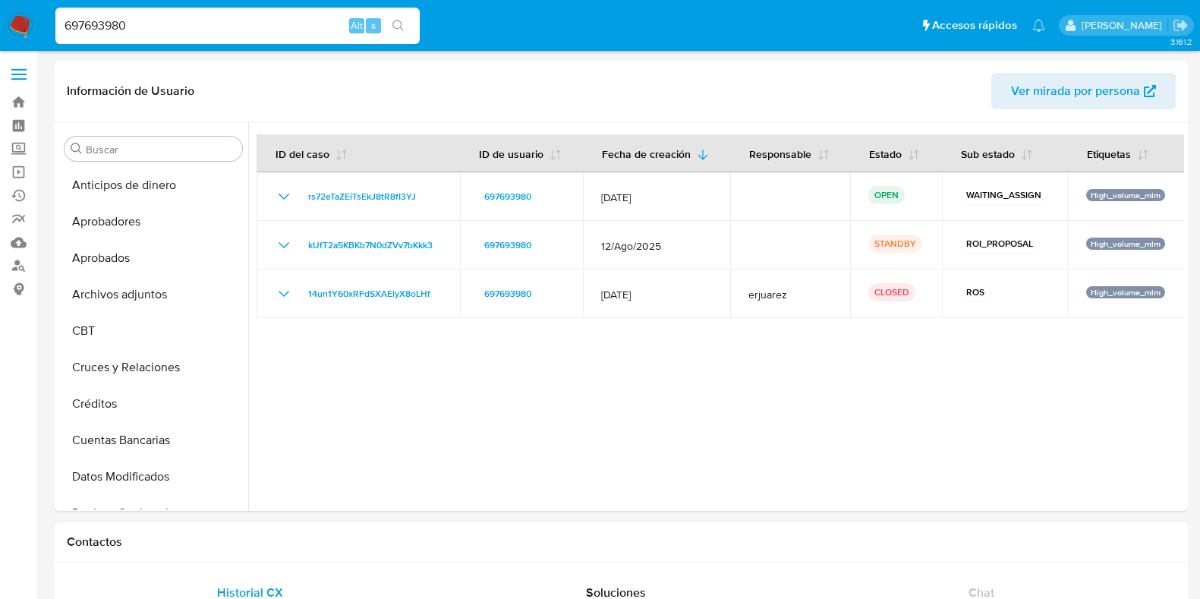
select select "10"
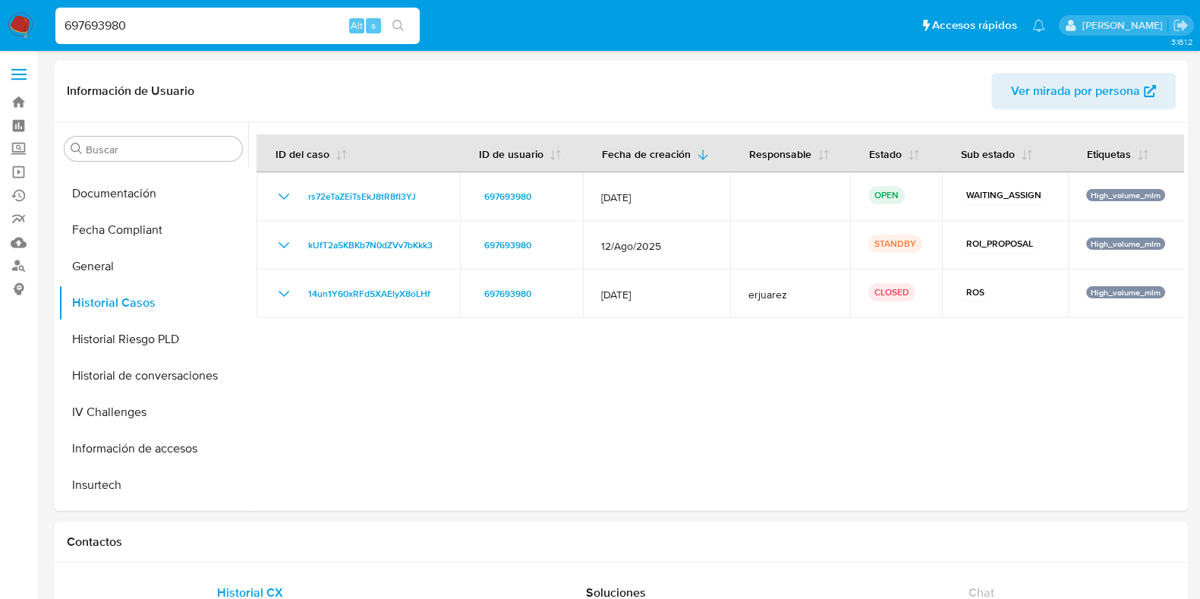
click at [592, 299] on td "[DATE]" at bounding box center [656, 294] width 147 height 49
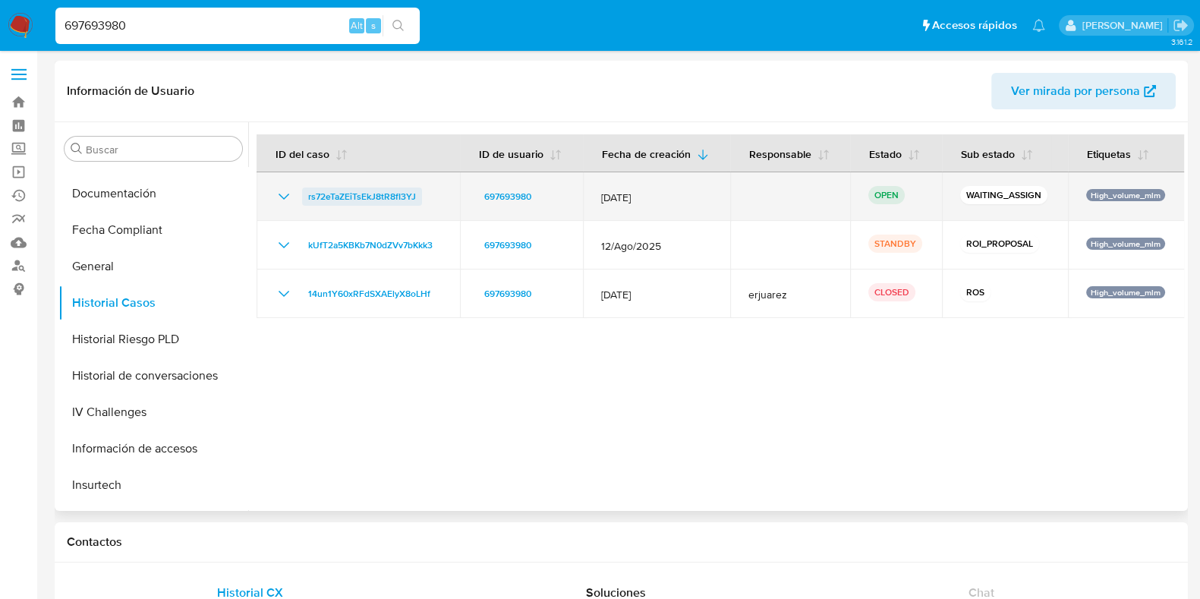
click at [320, 197] on span "rs72eTaZEiTsEkJ8tR8fI3YJ" at bounding box center [362, 197] width 108 height 18
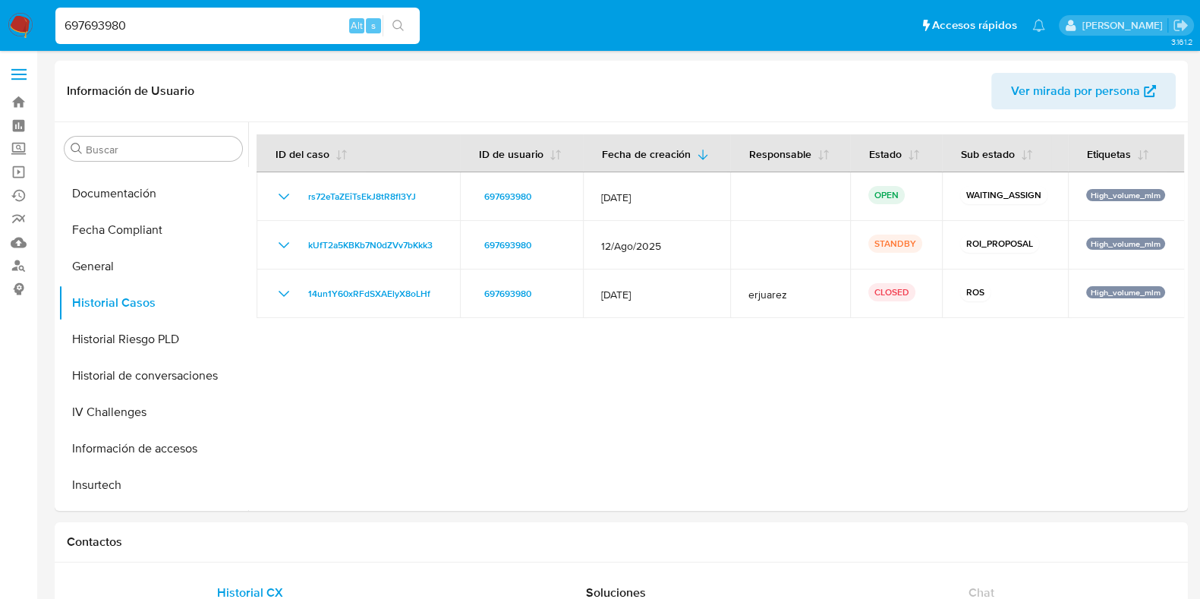
click at [125, 27] on input "697693980" at bounding box center [237, 26] width 364 height 20
paste input "1916797551"
type input "1916797551"
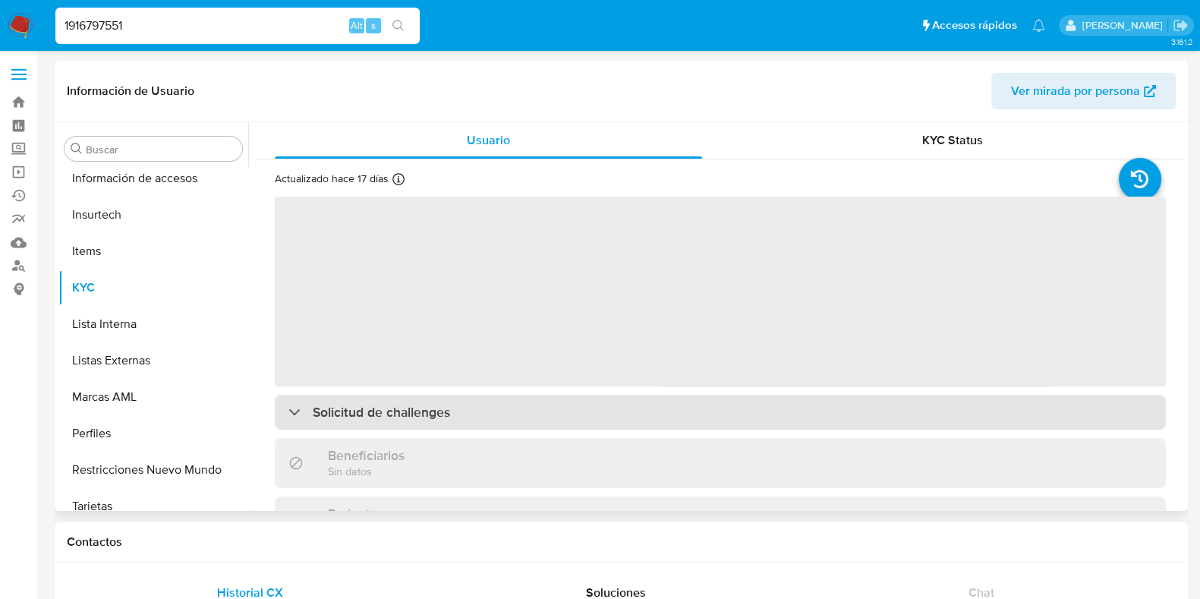
scroll to position [714, 0]
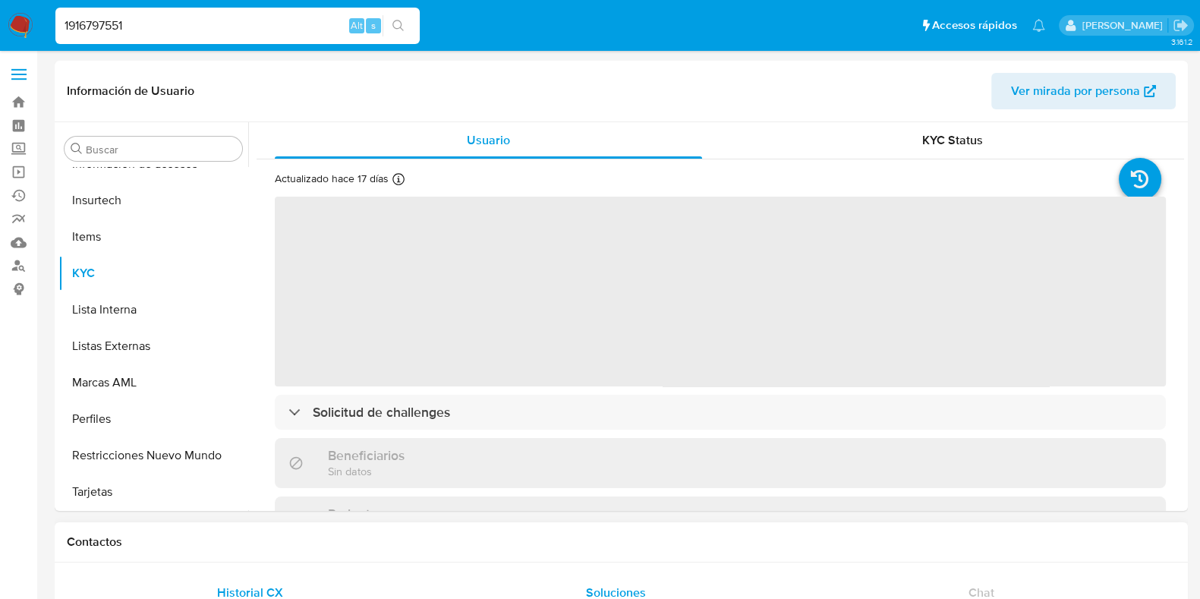
select select "10"
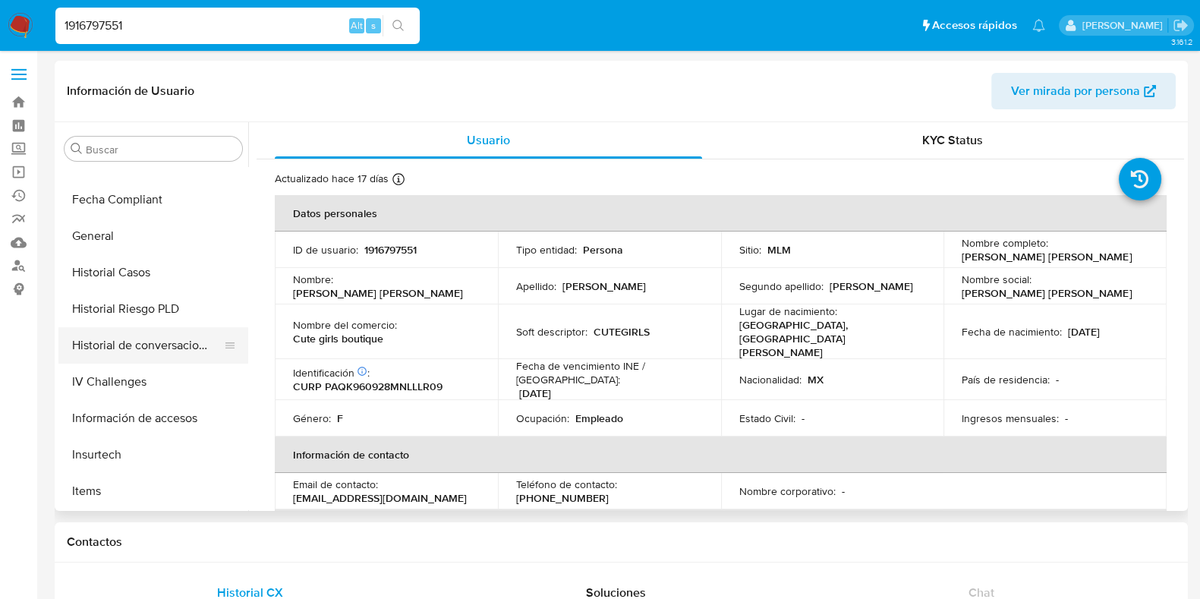
scroll to position [430, 0]
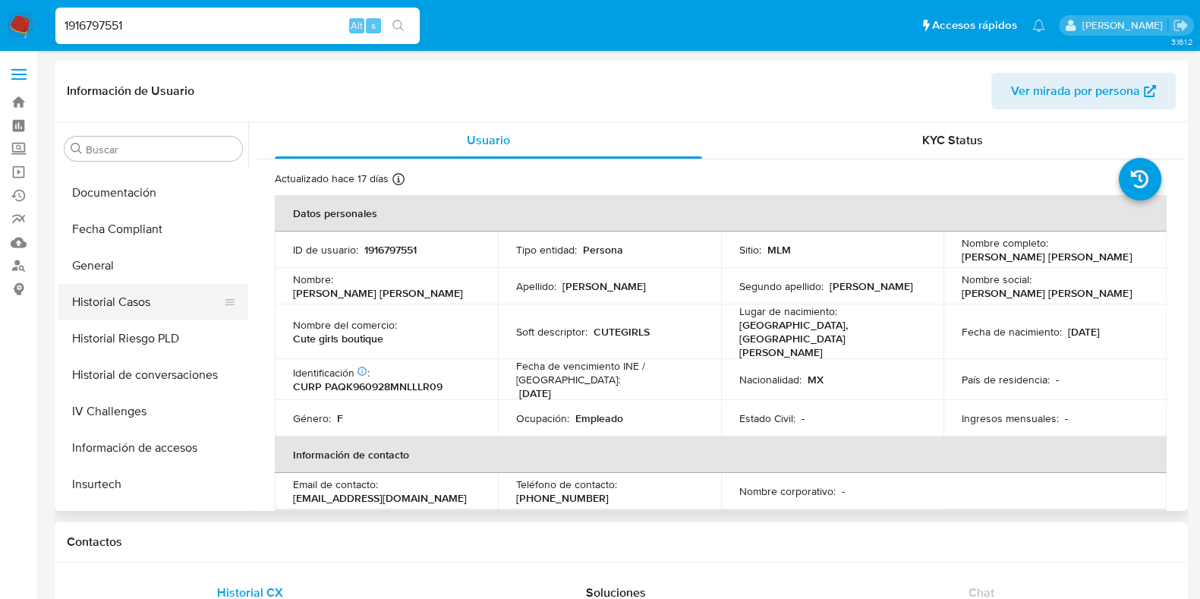
click at [136, 303] on button "Historial Casos" at bounding box center [147, 302] width 178 height 36
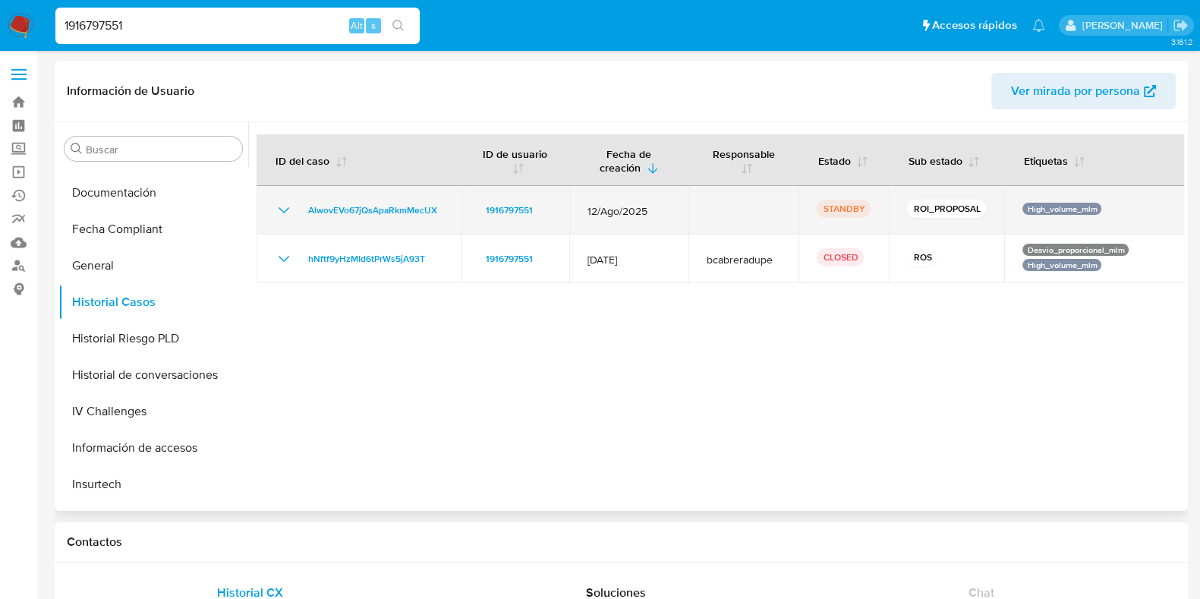
drag, startPoint x: 653, startPoint y: 218, endPoint x: 570, endPoint y: 223, distance: 82.9
click at [570, 223] on td "12/Ago/2025" at bounding box center [629, 210] width 120 height 49
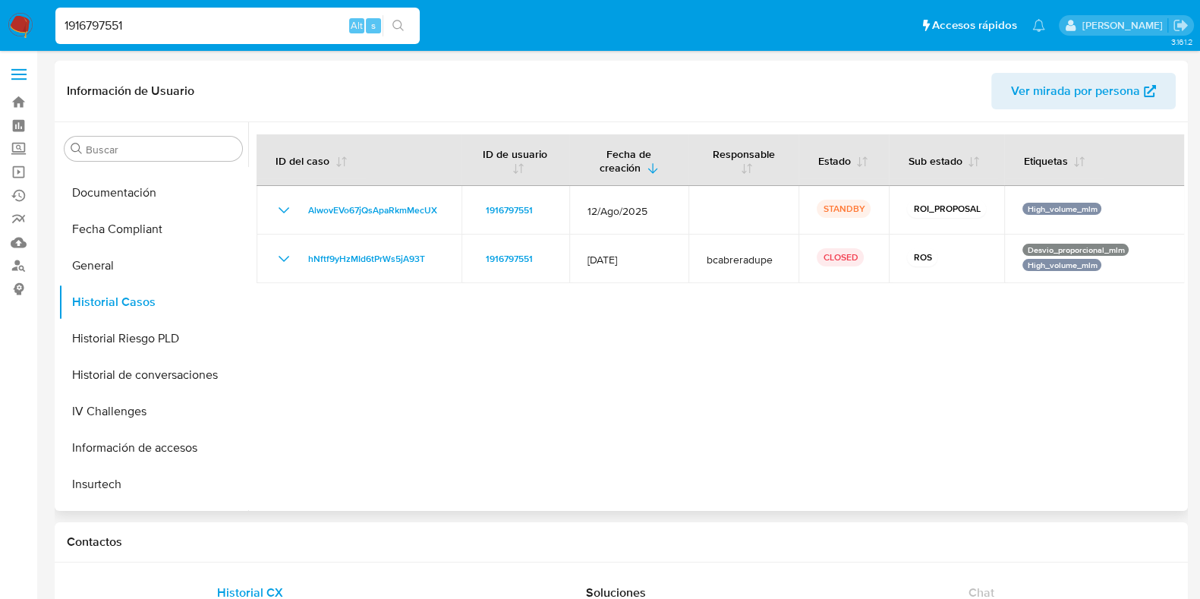
drag, startPoint x: 661, startPoint y: 258, endPoint x: 850, endPoint y: 342, distance: 207.4
click at [551, 268] on tr "hNftf9yHzMId6tPrWs5jA93T 1916797551 12/Jul/2025 bcabreradupe CLOSED ROS Desvio_…" at bounding box center [721, 259] width 929 height 49
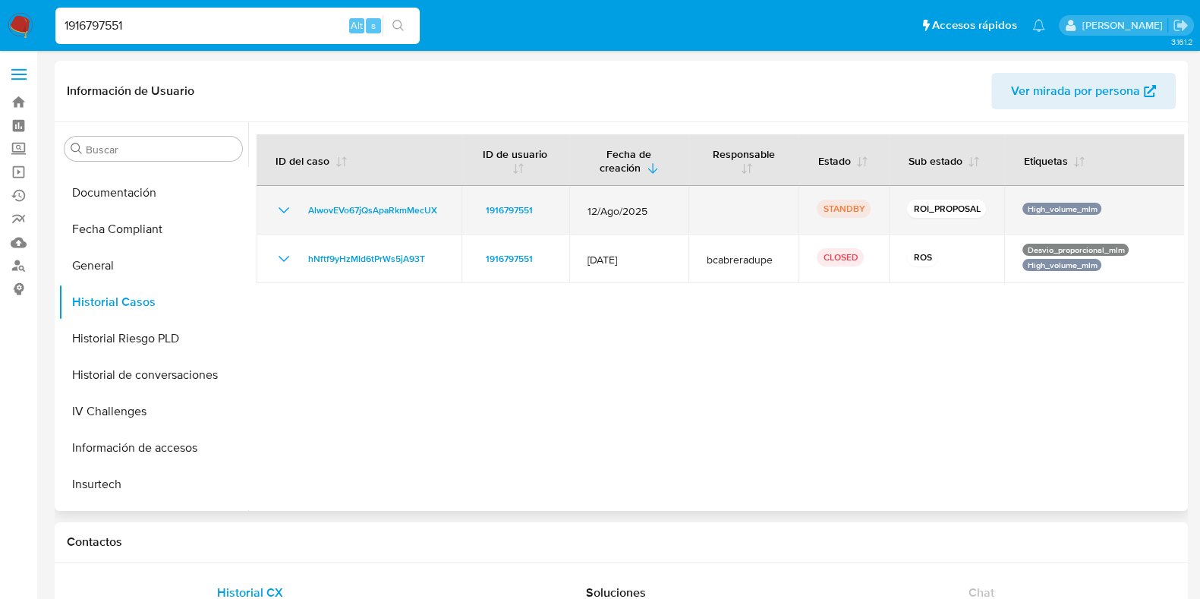
drag, startPoint x: 445, startPoint y: 215, endPoint x: 313, endPoint y: 222, distance: 132.3
click at [307, 218] on td "AlwovEVo67jQsApaRkmMecUX" at bounding box center [359, 210] width 205 height 49
click at [388, 203] on span "AlwovEVo67jQsApaRkmMecUX" at bounding box center [372, 210] width 129 height 18
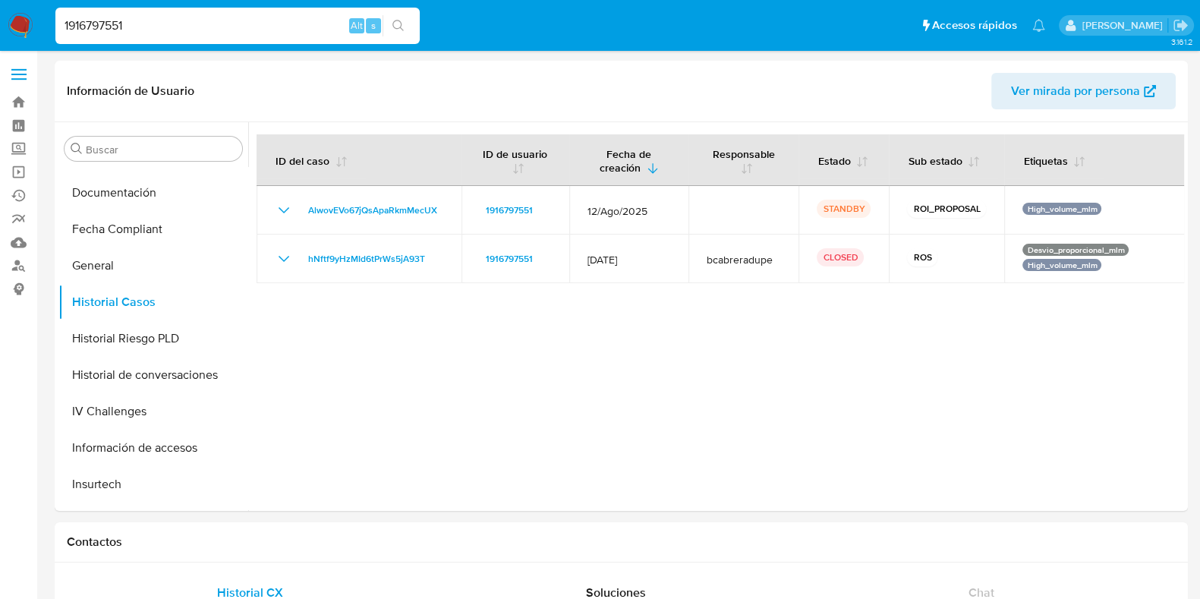
click at [190, 30] on input "1916797551" at bounding box center [237, 26] width 364 height 20
paste input "732592204"
type input "732592204"
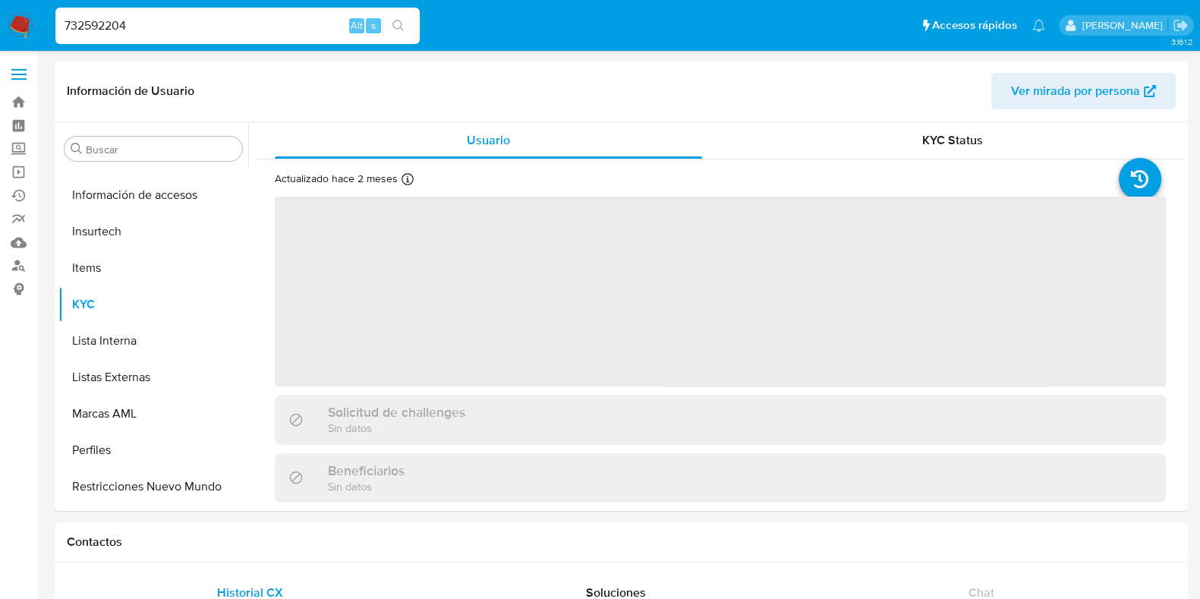
scroll to position [714, 0]
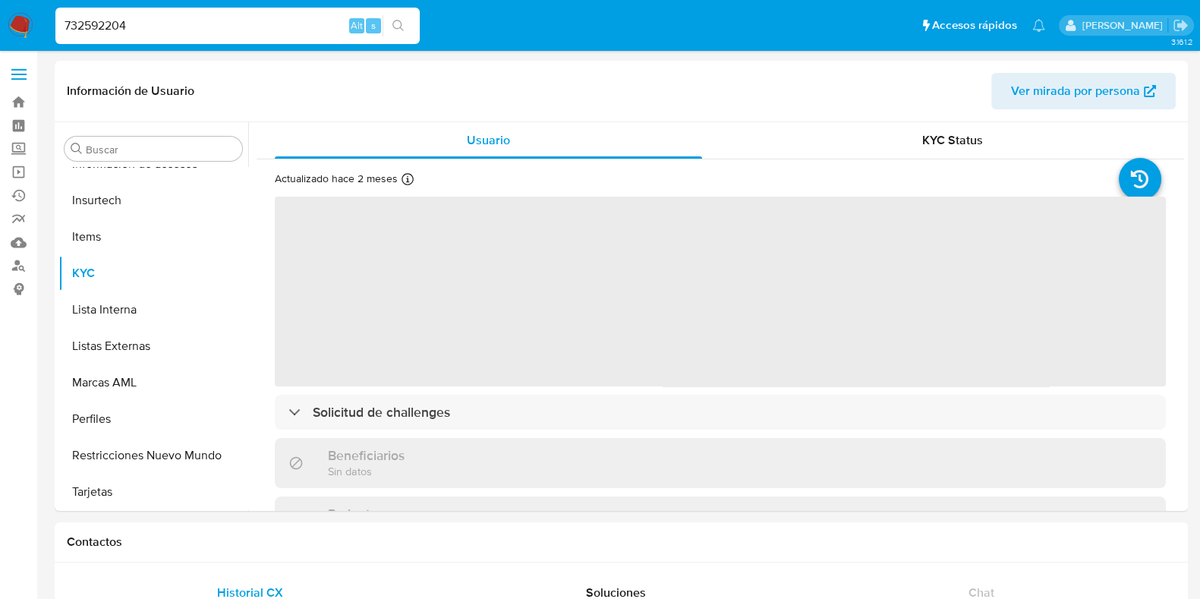
select select "10"
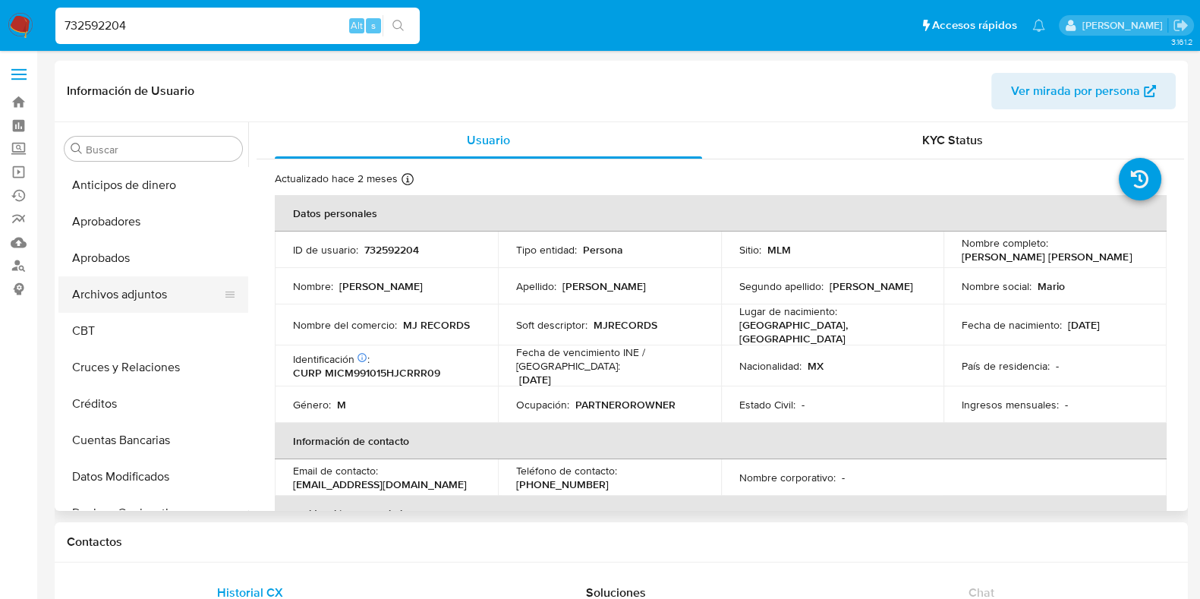
scroll to position [0, 0]
drag, startPoint x: 137, startPoint y: 296, endPoint x: 157, endPoint y: 303, distance: 20.9
click at [138, 294] on button "Archivos adjuntos" at bounding box center [147, 294] width 178 height 36
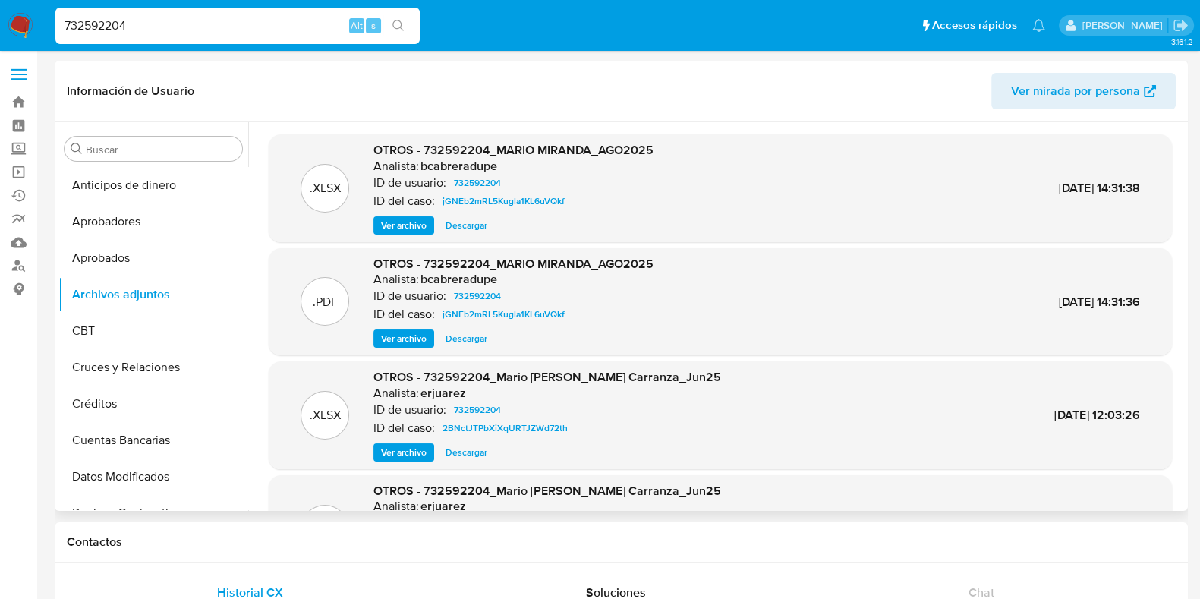
click at [423, 336] on span "Ver archivo" at bounding box center [404, 338] width 46 height 15
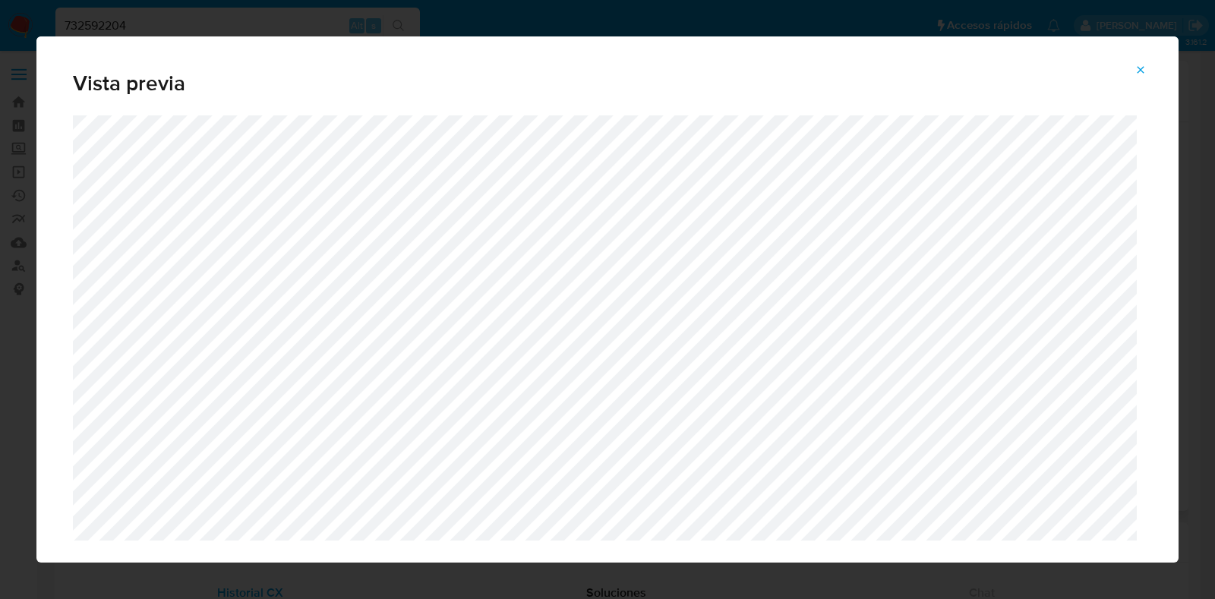
click at [1131, 75] on button "Attachment preview" at bounding box center [1140, 70] width 33 height 24
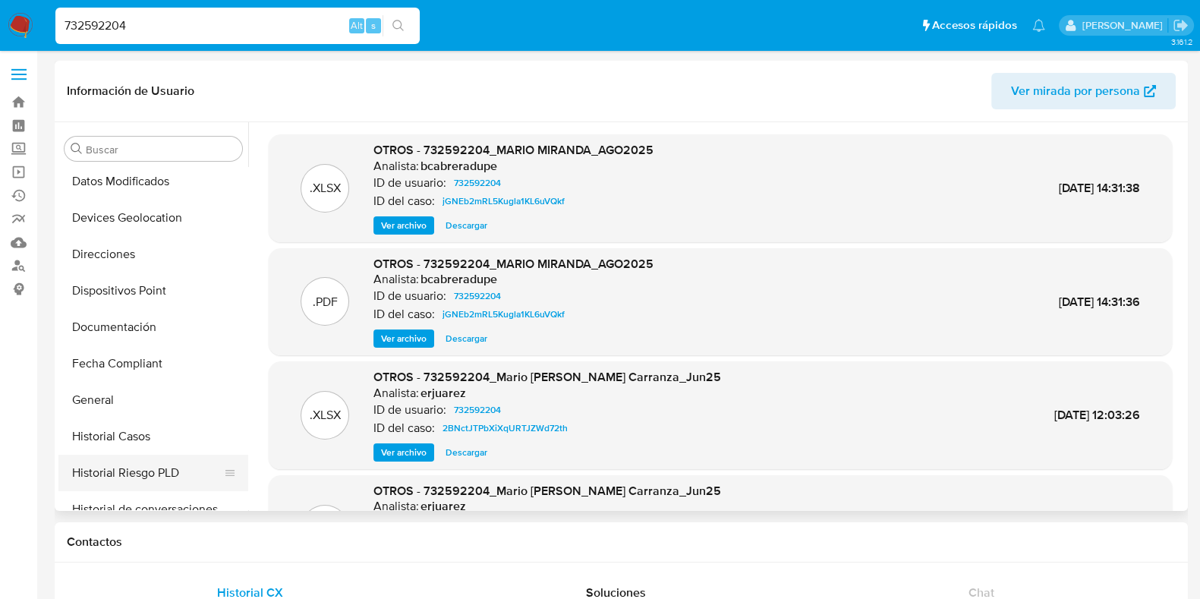
scroll to position [379, 0]
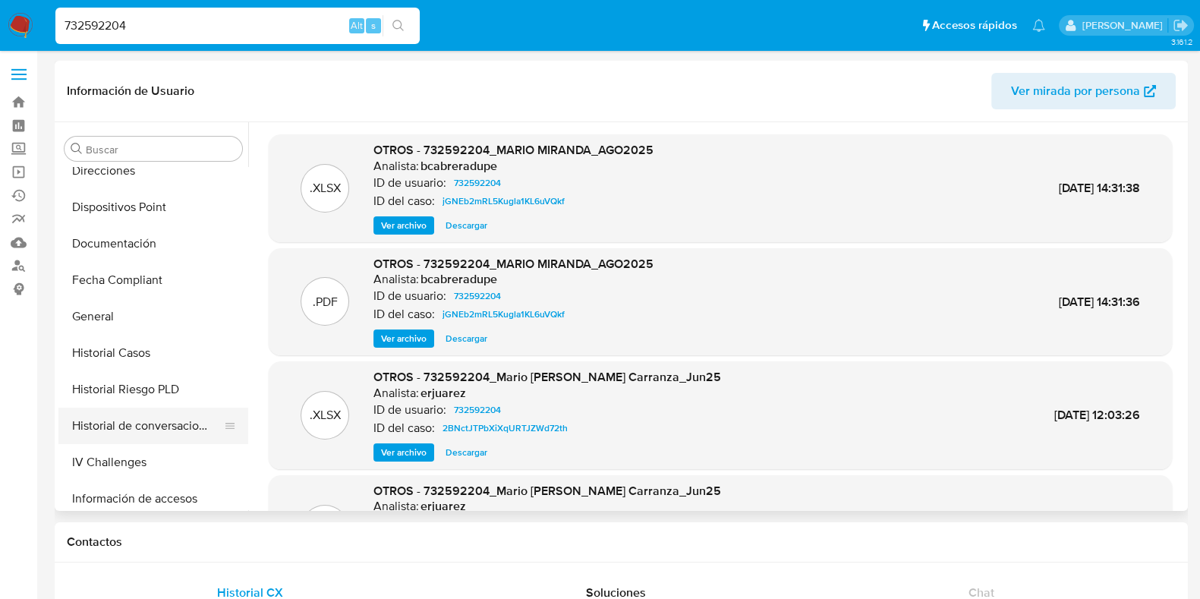
click at [137, 440] on button "Historial de conversaciones" at bounding box center [147, 426] width 178 height 36
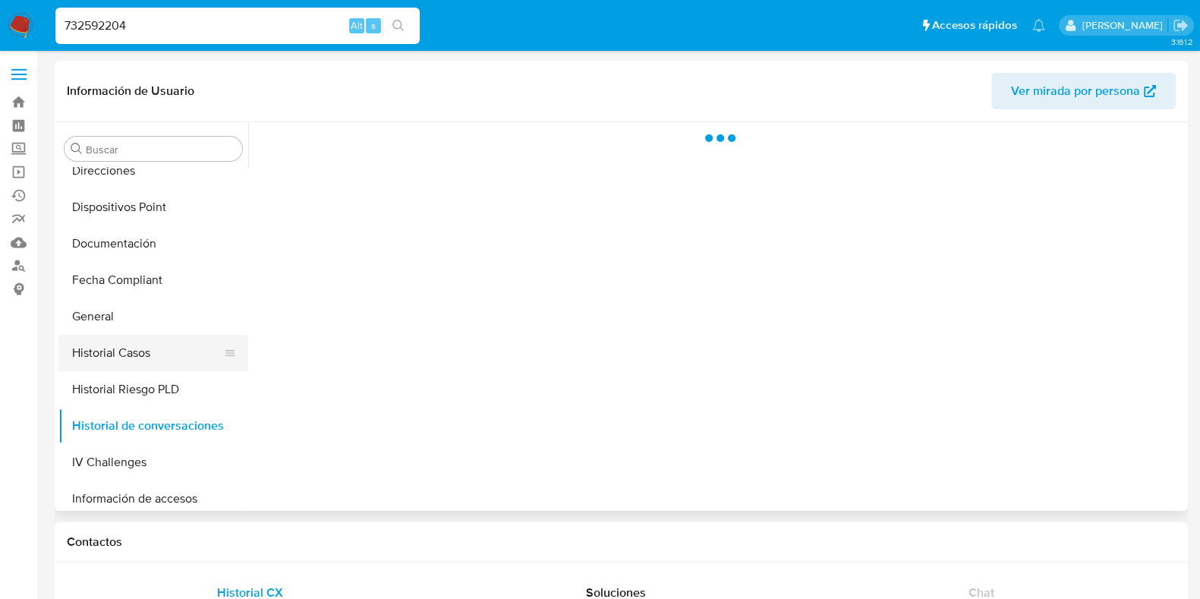
click at [156, 352] on button "Historial Casos" at bounding box center [147, 353] width 178 height 36
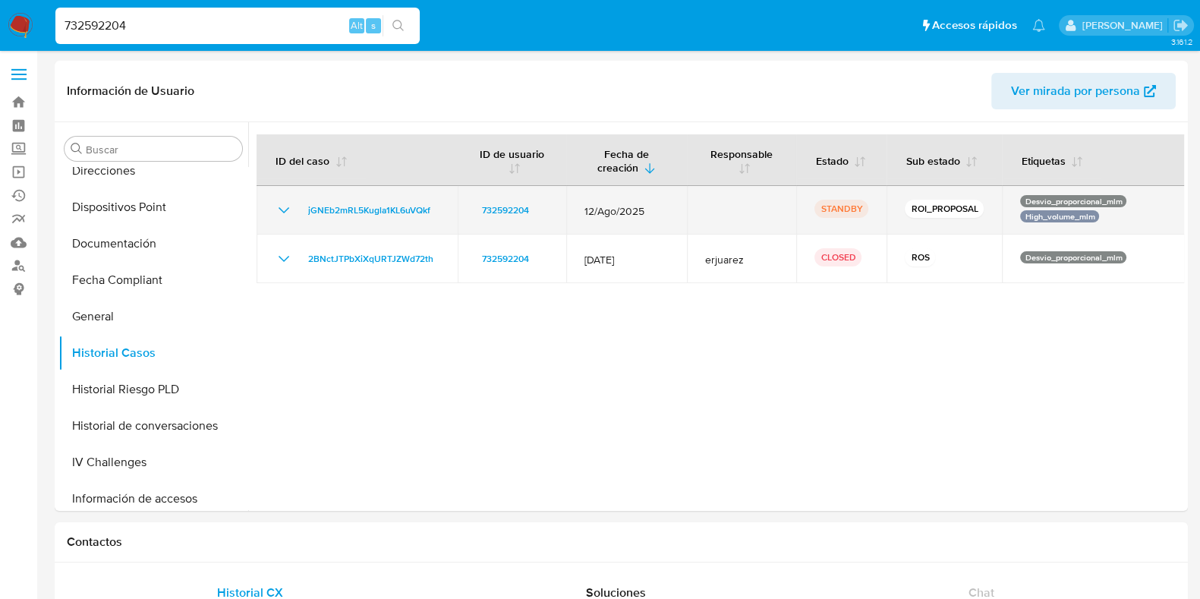
drag, startPoint x: 660, startPoint y: 210, endPoint x: 1152, endPoint y: 203, distance: 492.0
click at [590, 211] on span "12/Ago/2025" at bounding box center [627, 211] width 84 height 14
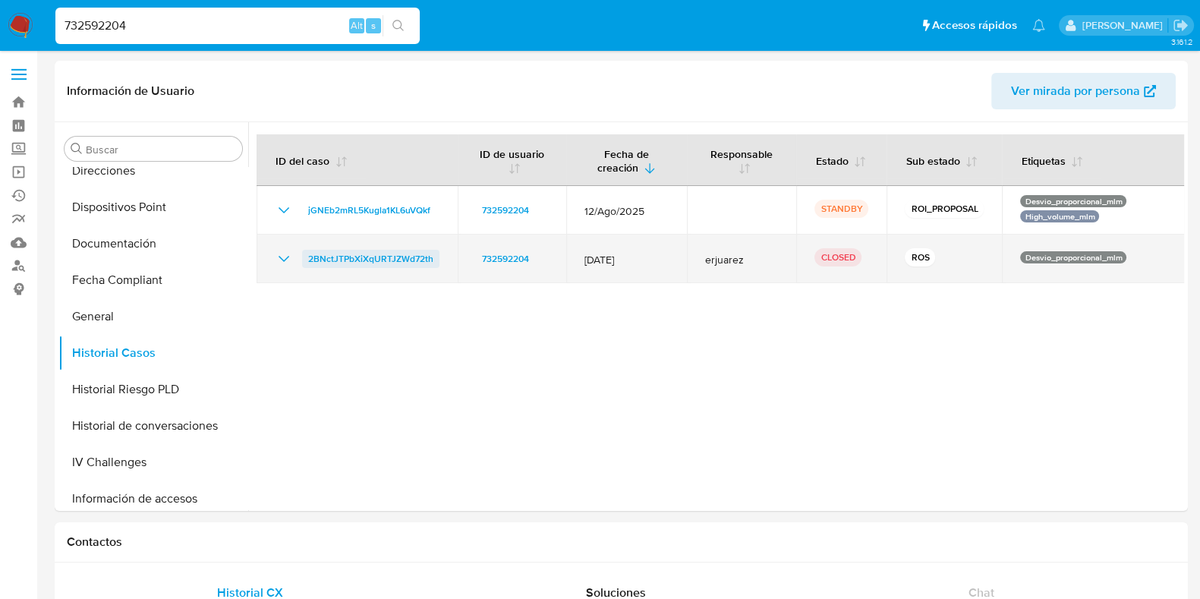
drag, startPoint x: 442, startPoint y: 269, endPoint x: 328, endPoint y: 269, distance: 113.9
click at [308, 260] on td "2BNctJTPbXiXqURTJZWd72th" at bounding box center [357, 259] width 201 height 49
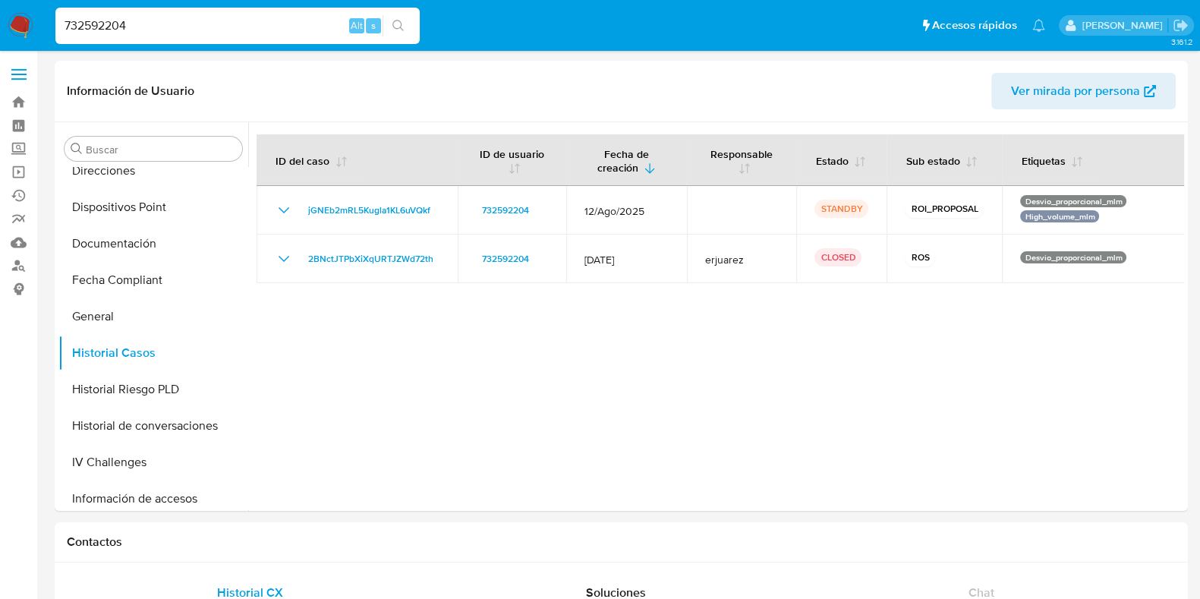
click at [212, 17] on input "732592204" at bounding box center [237, 26] width 364 height 20
click at [117, 0] on nav "Pausado Ver notificaciones 732592204 Alt s Accesos rápidos Presiona las siguien…" at bounding box center [600, 25] width 1200 height 51
click at [112, 22] on input "732592204" at bounding box center [237, 26] width 364 height 20
click at [112, 23] on input "732592204" at bounding box center [237, 26] width 364 height 20
paste input "108360943"
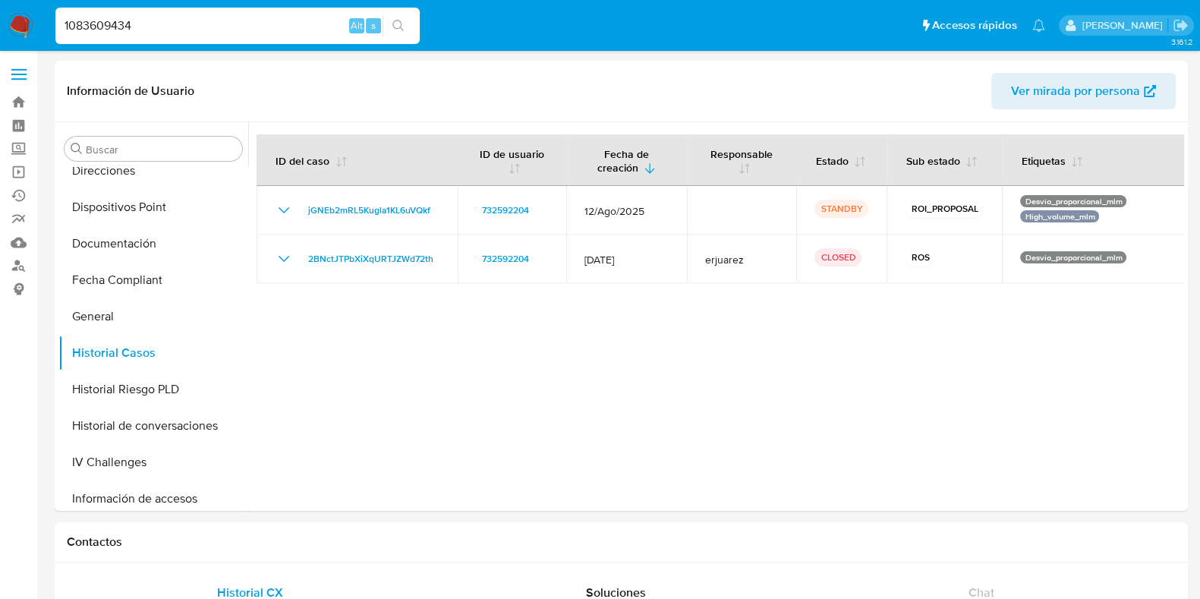
type input "1083609434"
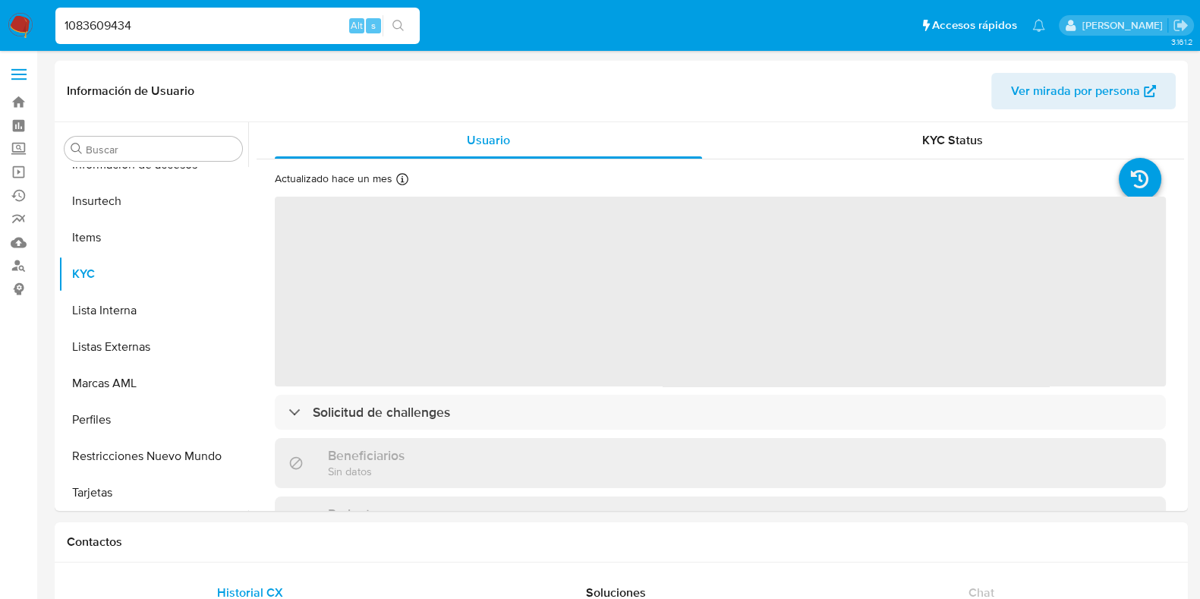
scroll to position [714, 0]
select select "10"
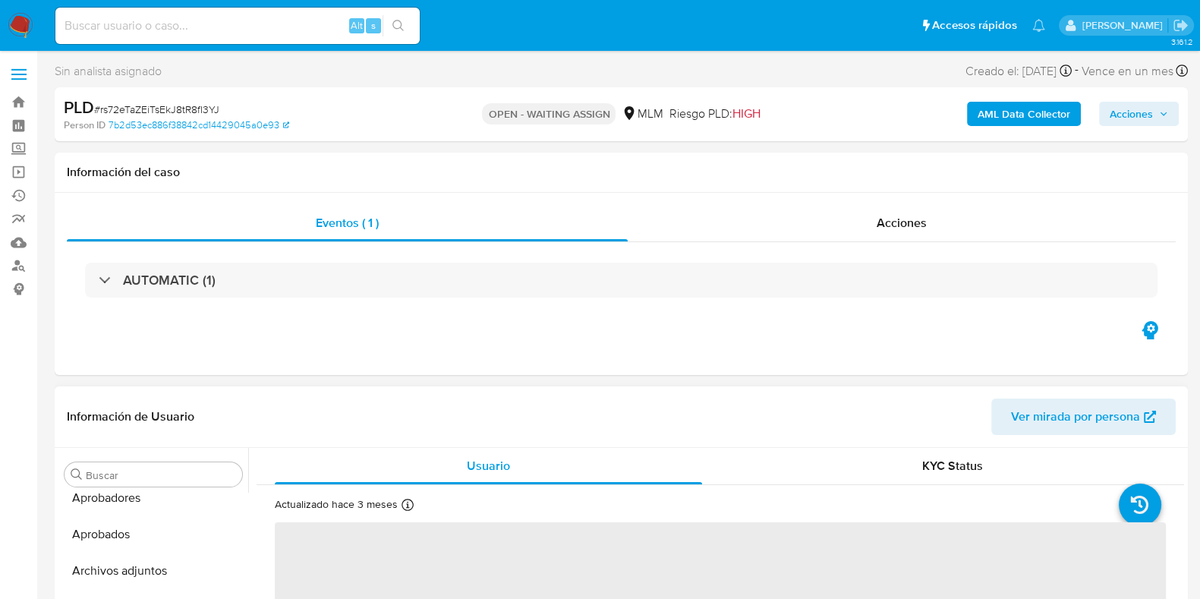
select select "10"
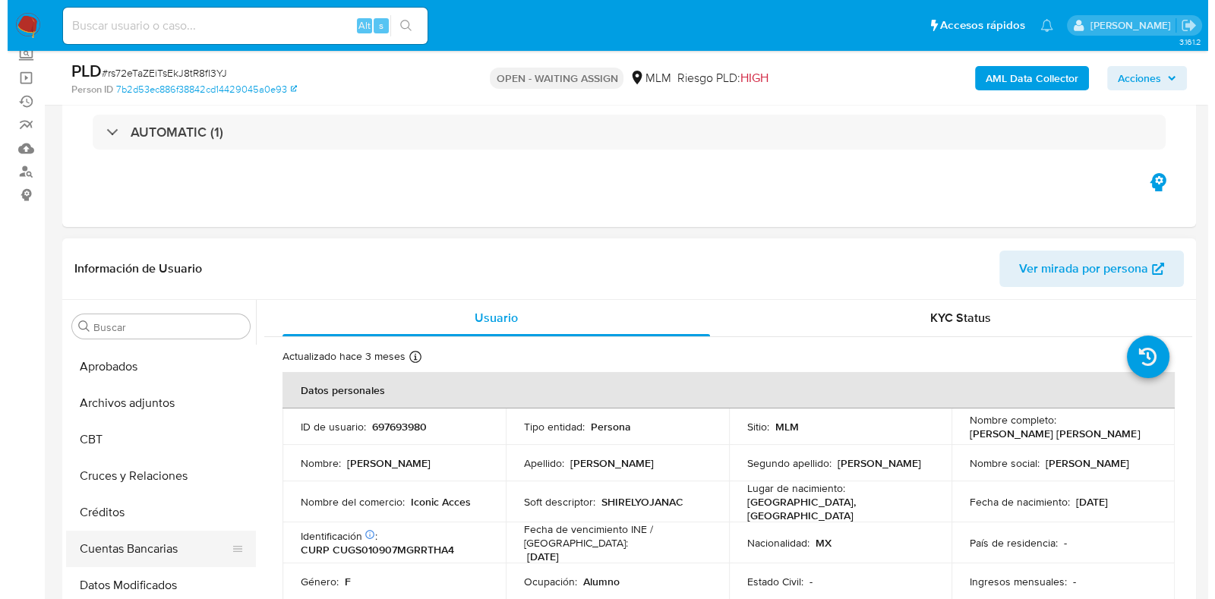
scroll to position [94, 0]
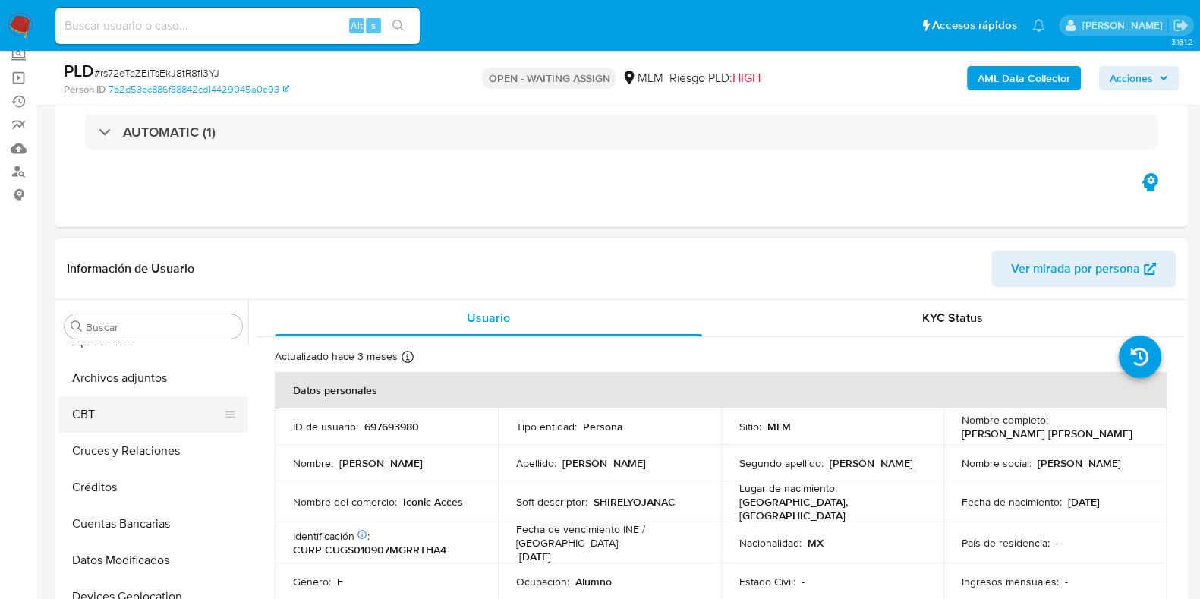
drag, startPoint x: 136, startPoint y: 383, endPoint x: 150, endPoint y: 396, distance: 19.9
click at [136, 382] on button "Archivos adjuntos" at bounding box center [153, 378] width 190 height 36
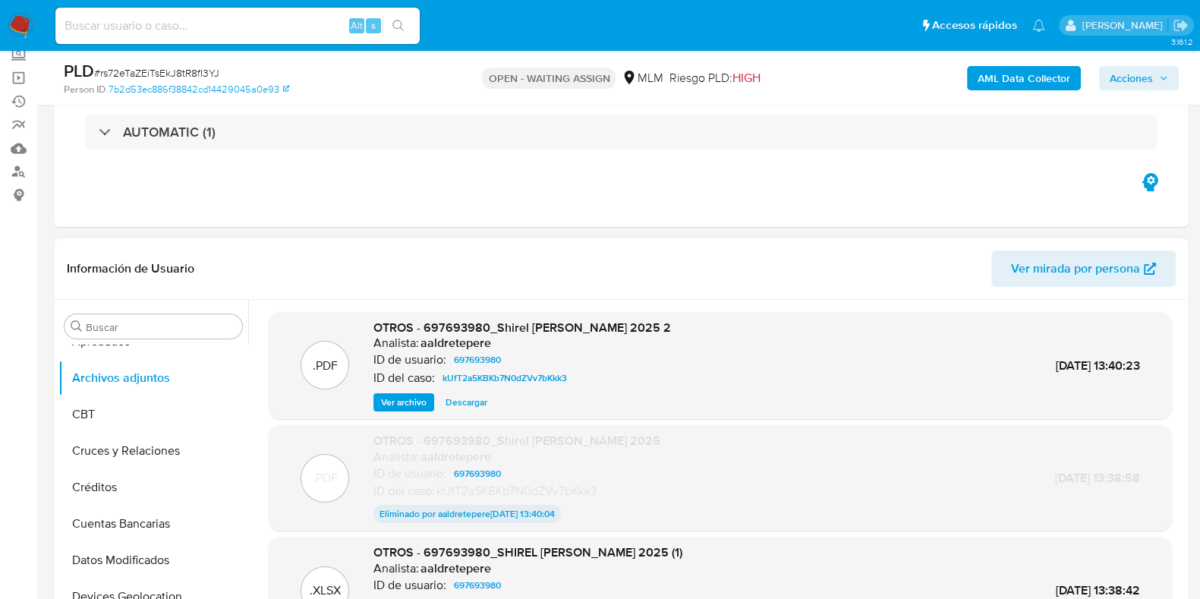
click at [407, 408] on span "Ver archivo" at bounding box center [404, 402] width 46 height 15
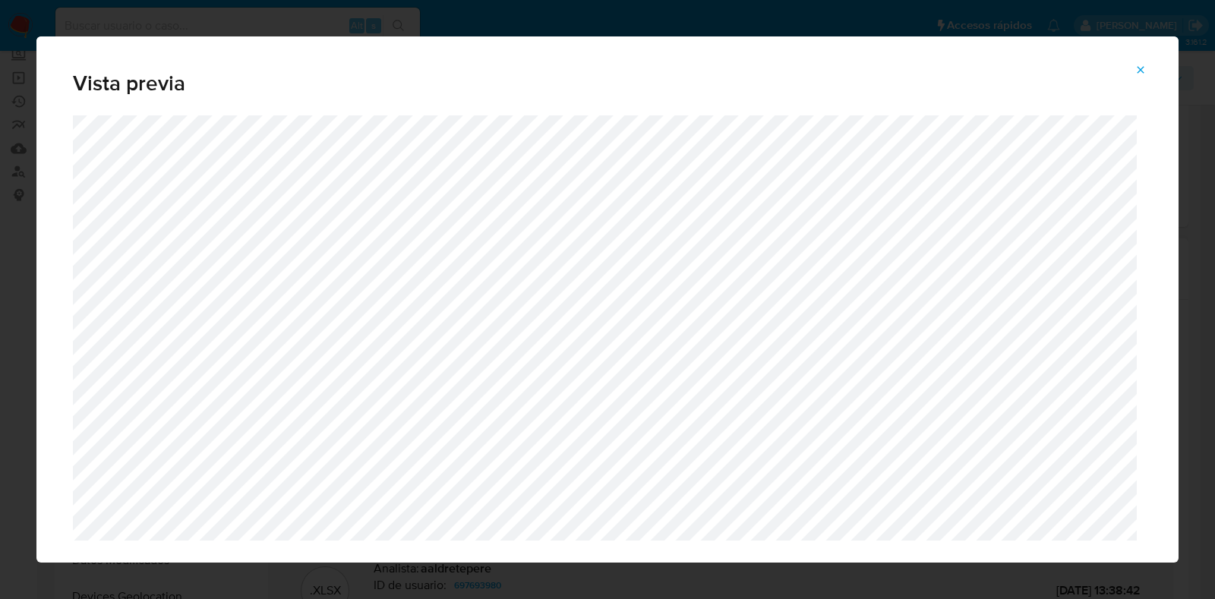
click at [1142, 71] on icon "Attachment preview" at bounding box center [1140, 69] width 7 height 7
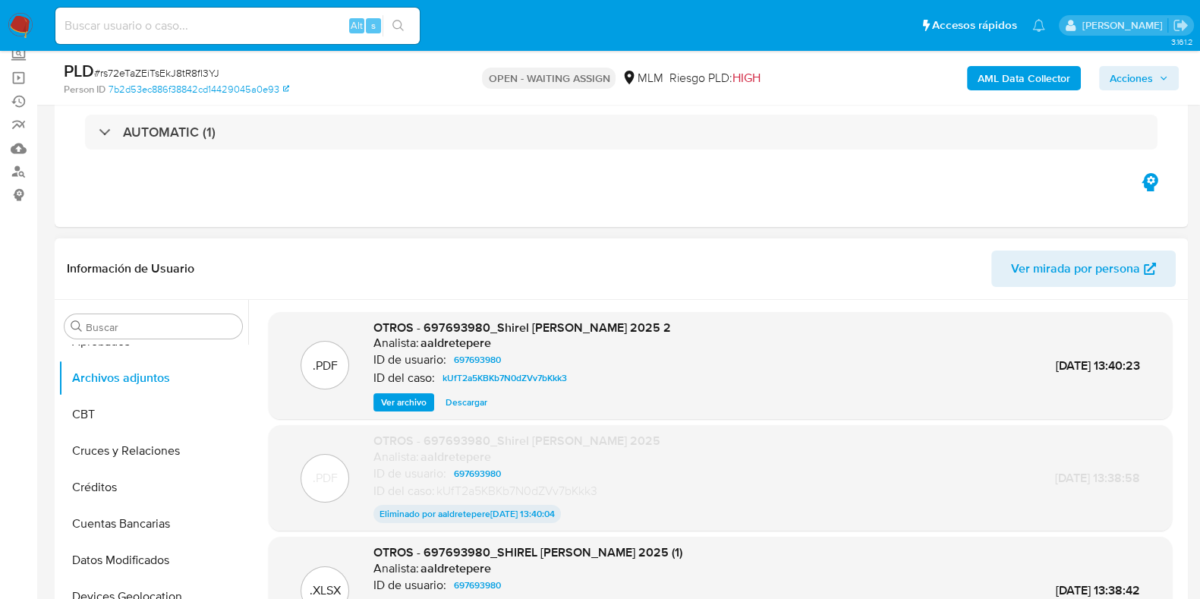
click at [406, 404] on span "Ver archivo" at bounding box center [404, 402] width 46 height 15
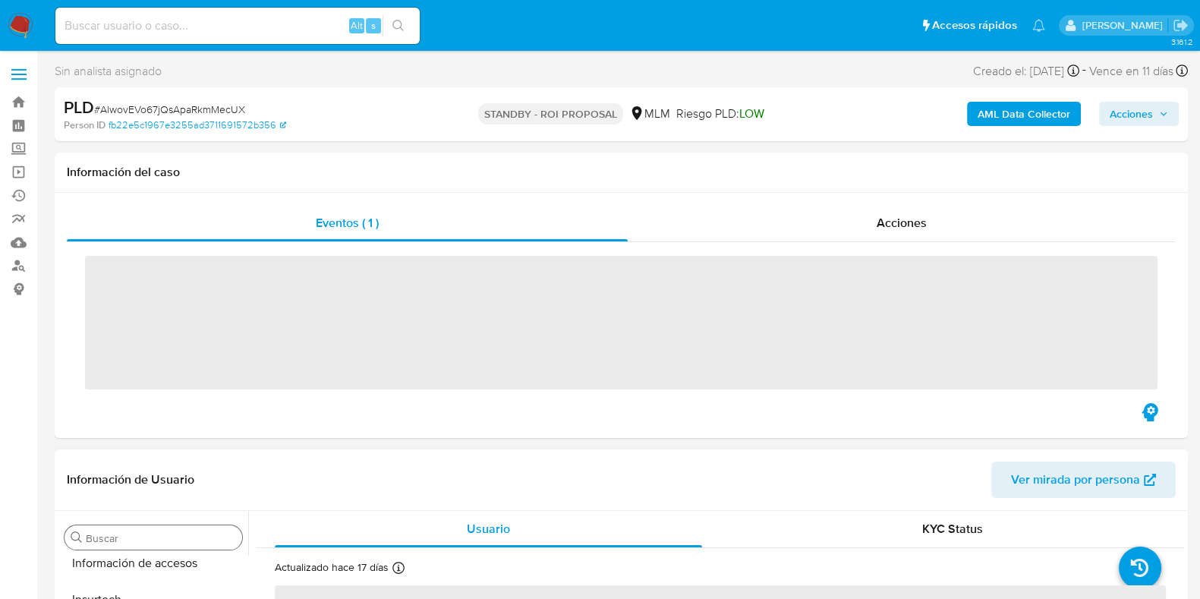
scroll to position [714, 0]
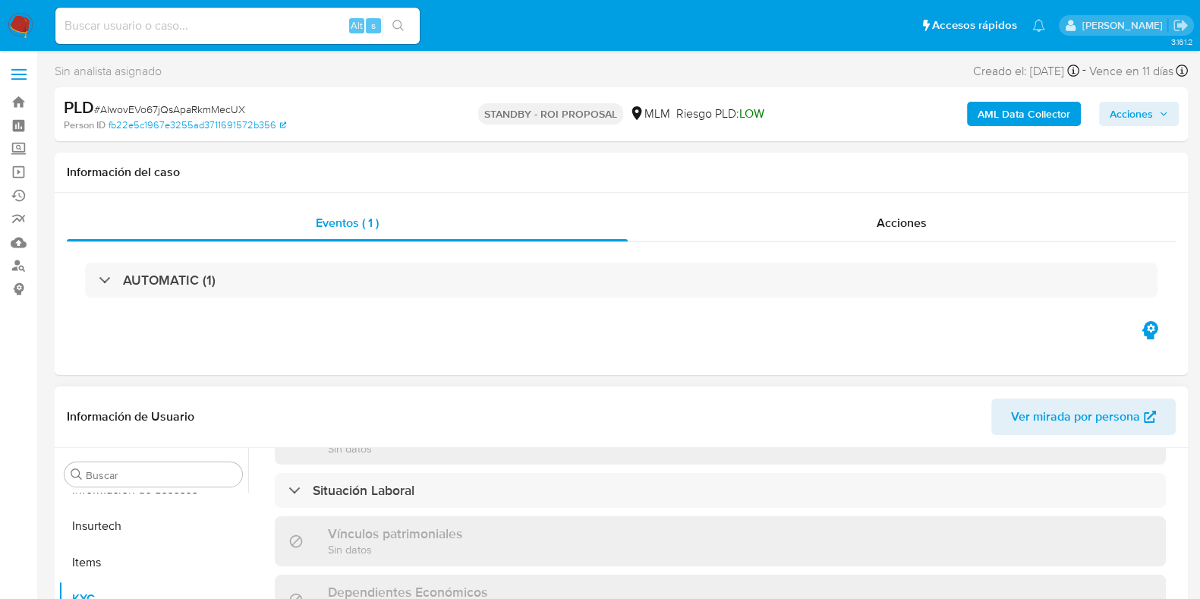
select select "10"
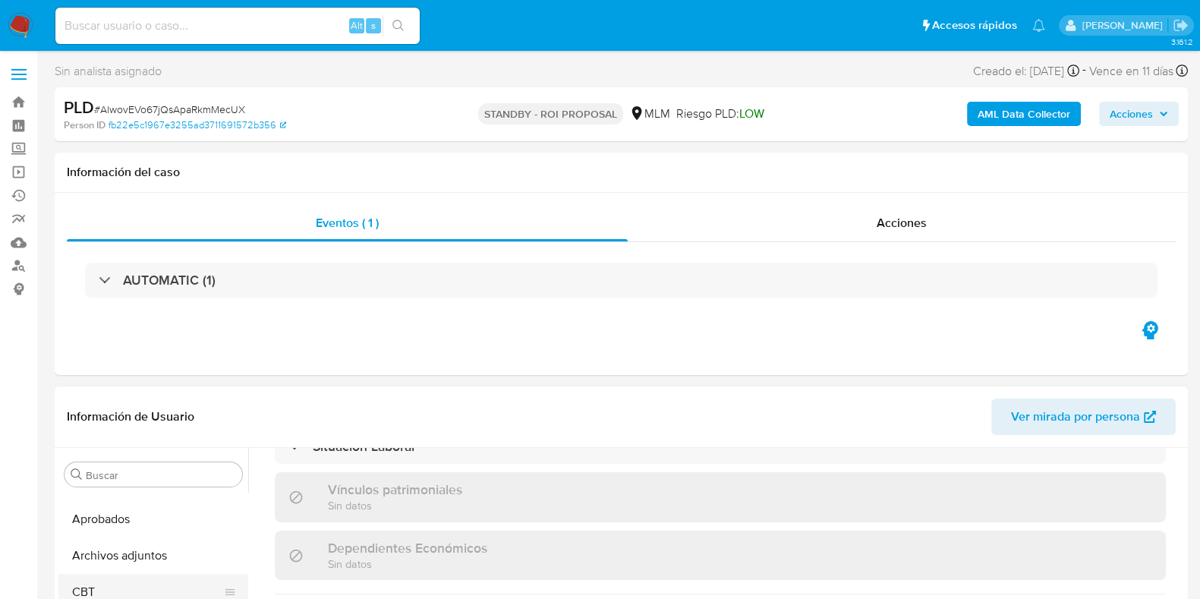
scroll to position [94, 0]
click at [145, 537] on button "Archivos adjuntos" at bounding box center [147, 526] width 178 height 36
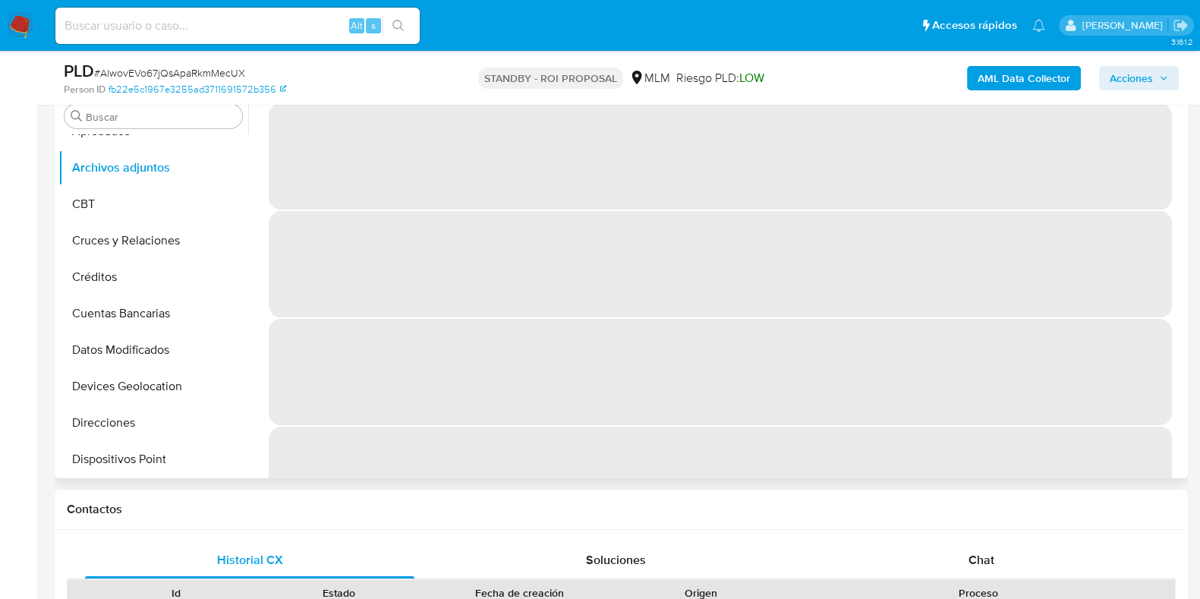
scroll to position [189, 0]
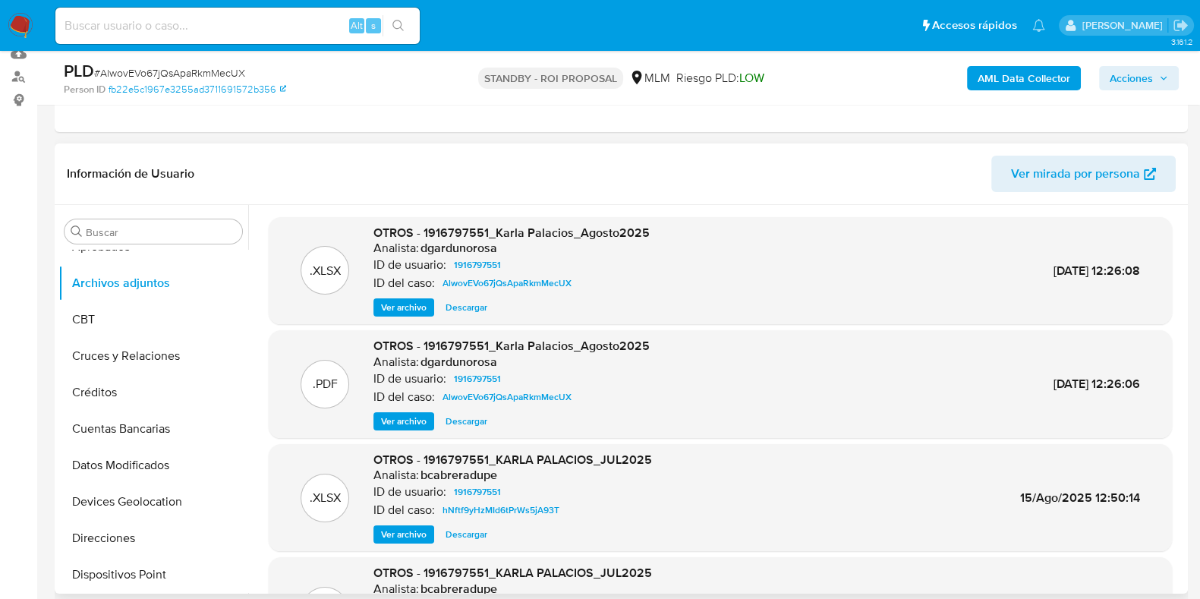
click at [417, 424] on span "Ver archivo" at bounding box center [404, 421] width 46 height 15
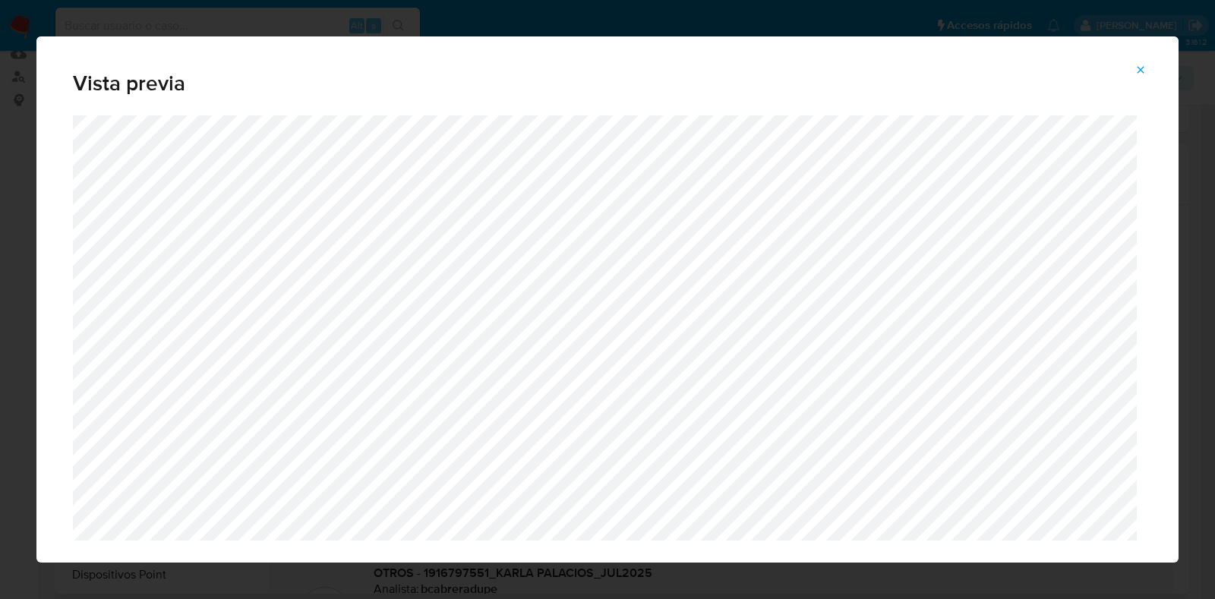
click at [1137, 69] on icon "Attachment preview" at bounding box center [1140, 70] width 12 height 12
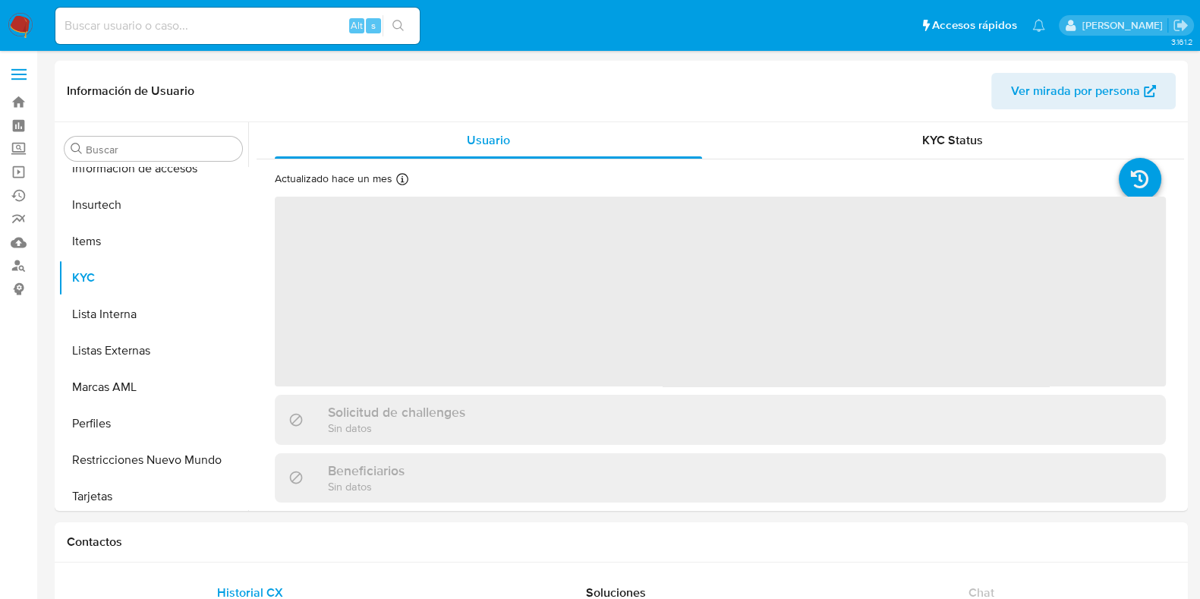
scroll to position [714, 0]
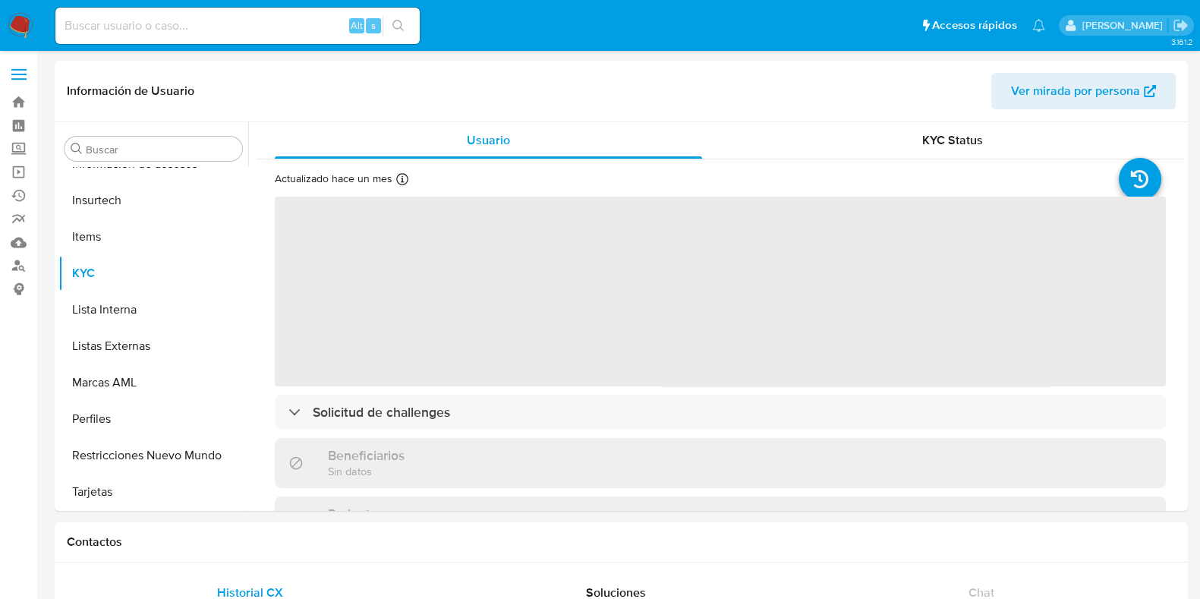
click at [223, 30] on input at bounding box center [237, 26] width 364 height 20
paste input "1083609434"
type input "1083609434"
select select "10"
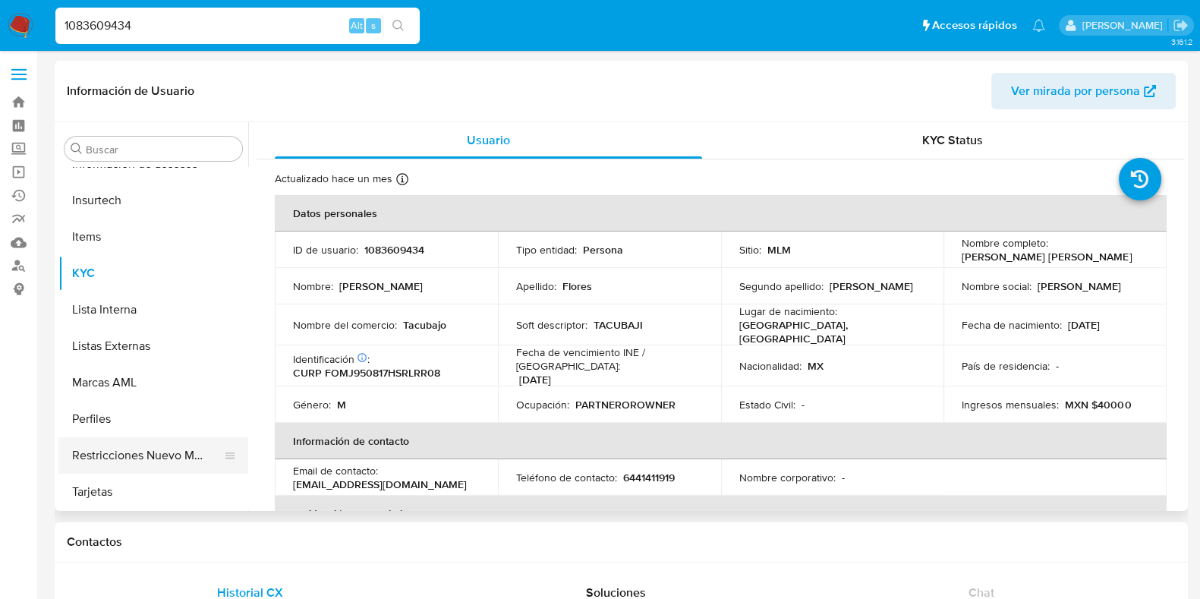
click at [137, 455] on button "Restricciones Nuevo Mundo" at bounding box center [147, 455] width 178 height 36
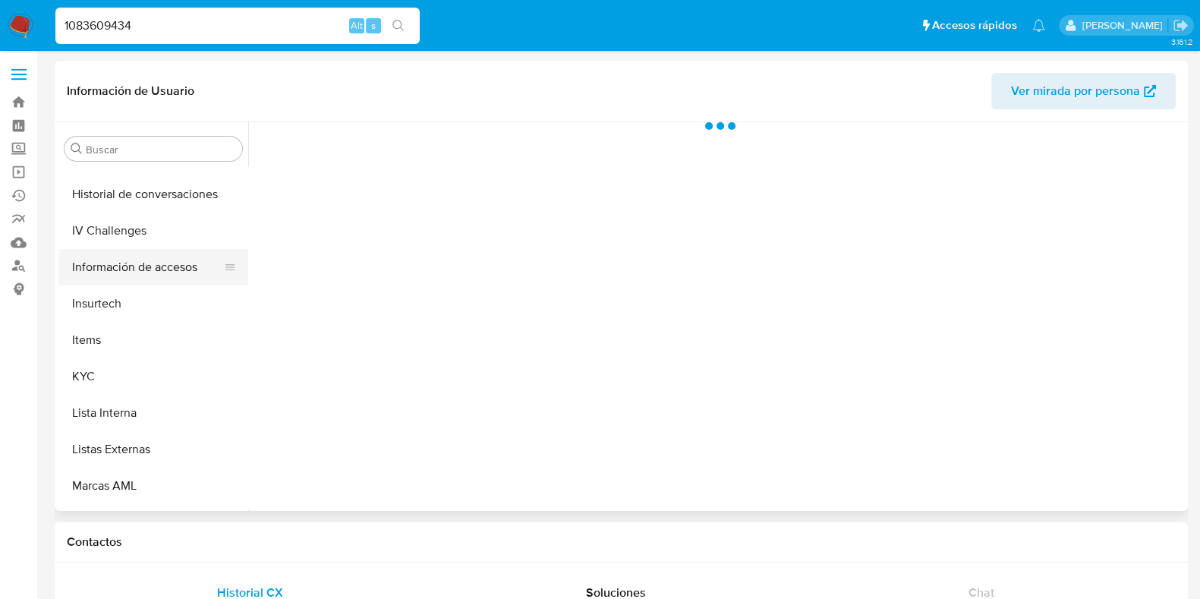
scroll to position [524, 0]
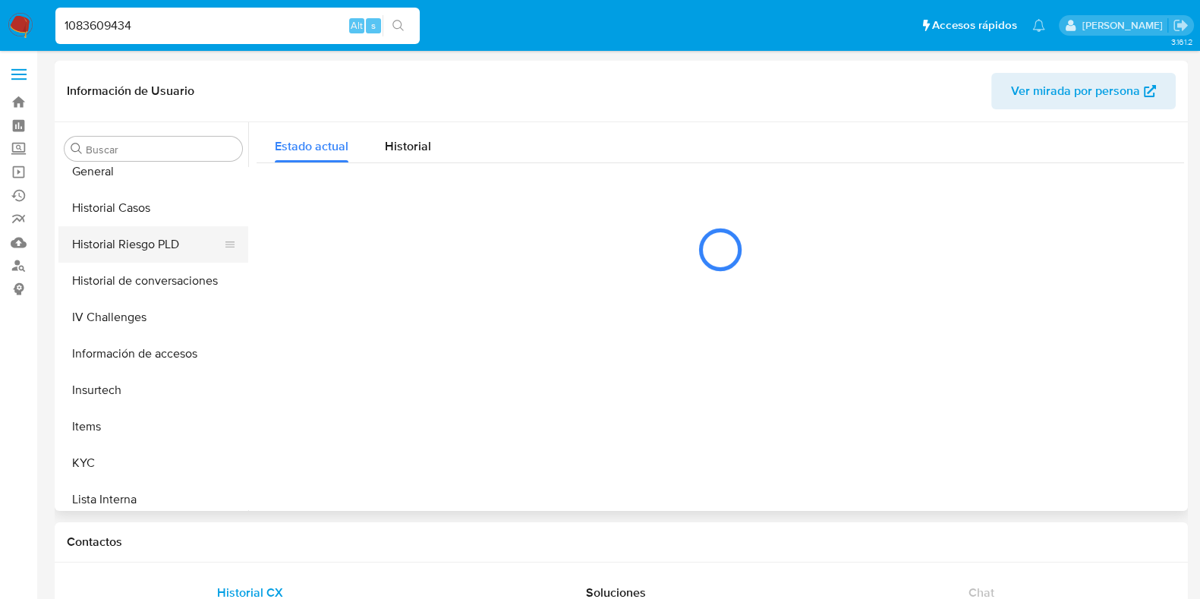
drag, startPoint x: 134, startPoint y: 198, endPoint x: 171, endPoint y: 229, distance: 47.9
click at [134, 199] on button "Historial Casos" at bounding box center [153, 208] width 190 height 36
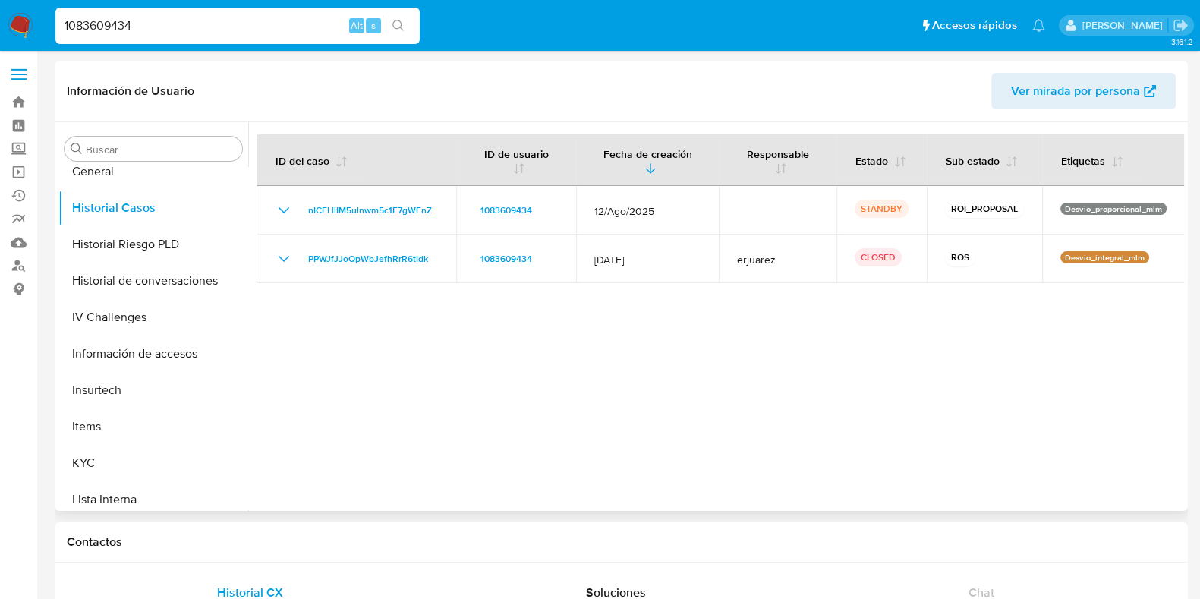
drag, startPoint x: 440, startPoint y: 276, endPoint x: 617, endPoint y: 340, distance: 187.6
click at [301, 260] on td "PPWJfJJoQpWbJefhRrR6tIdk" at bounding box center [357, 259] width 200 height 49
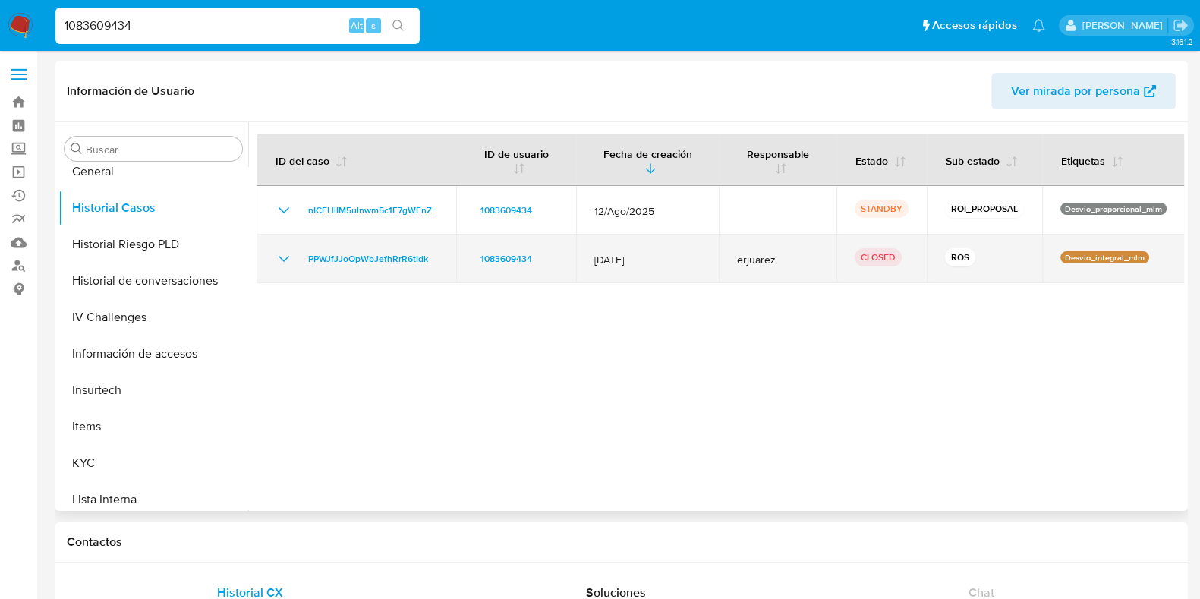
drag, startPoint x: 660, startPoint y: 270, endPoint x: 621, endPoint y: 275, distance: 39.0
click at [583, 263] on td "12/Nov/2024" at bounding box center [647, 259] width 143 height 49
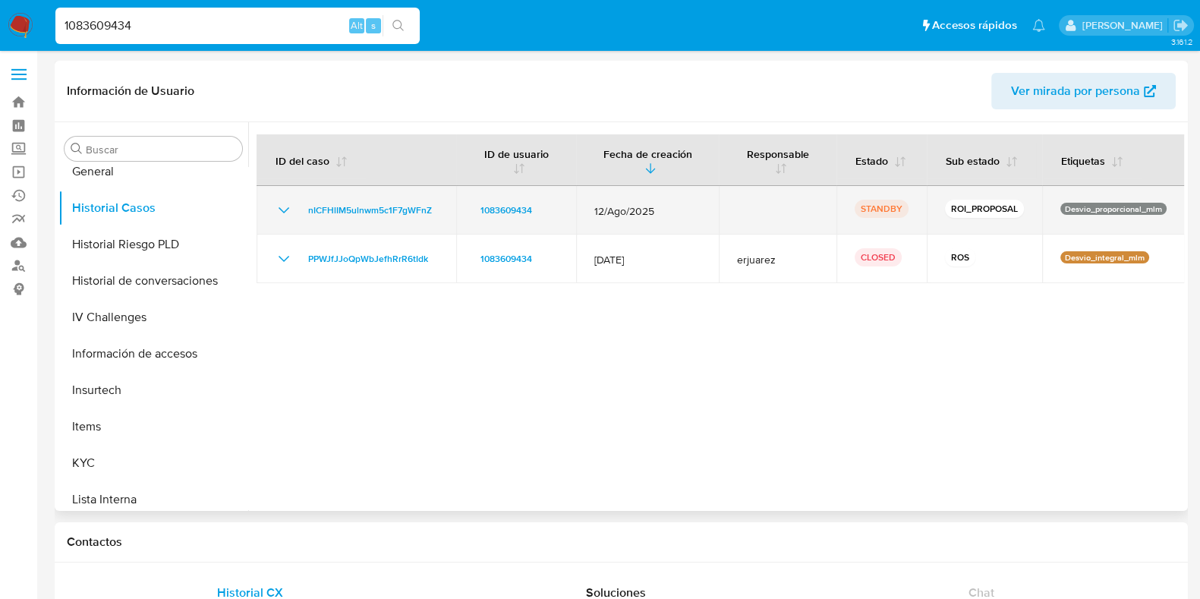
click at [382, 222] on td "nICFHlIM5ulnwm5c1F7gWFnZ" at bounding box center [357, 210] width 200 height 49
click at [385, 205] on span "nICFHlIM5ulnwm5c1F7gWFnZ" at bounding box center [370, 210] width 124 height 18
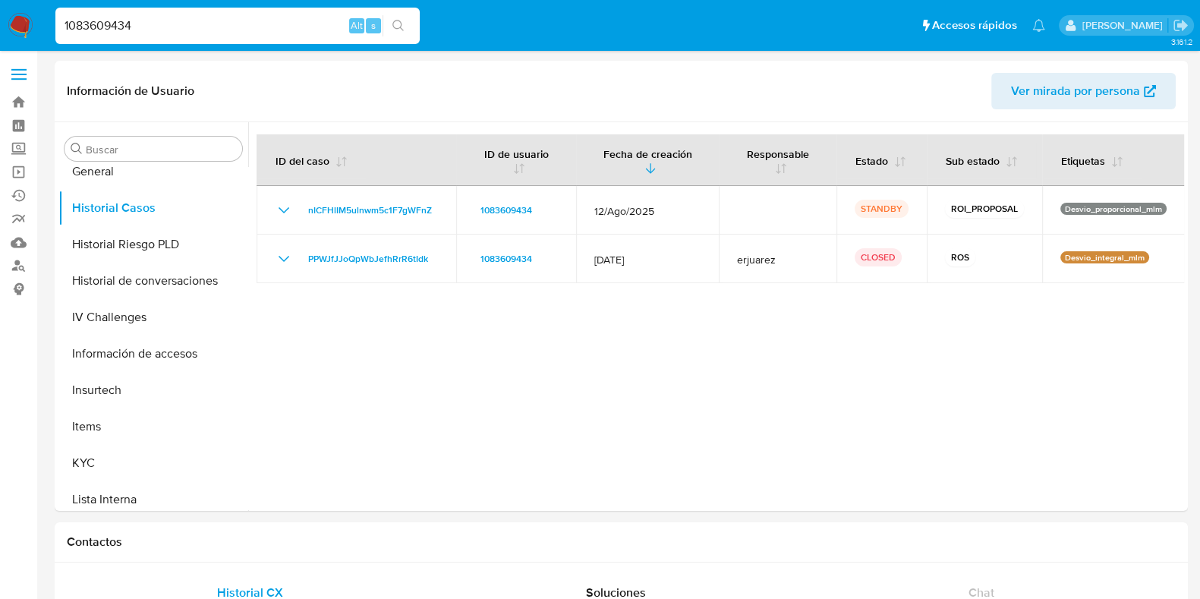
click at [219, 27] on input "1083609434" at bounding box center [237, 26] width 364 height 20
paste input "2466671520"
type input "2466671520"
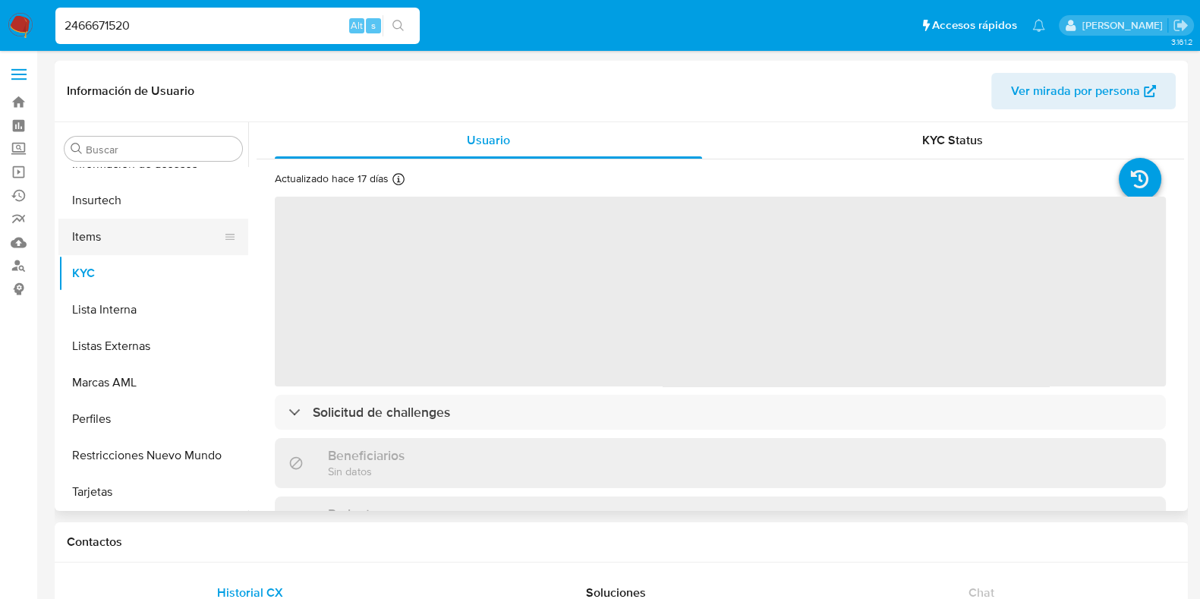
scroll to position [524, 0]
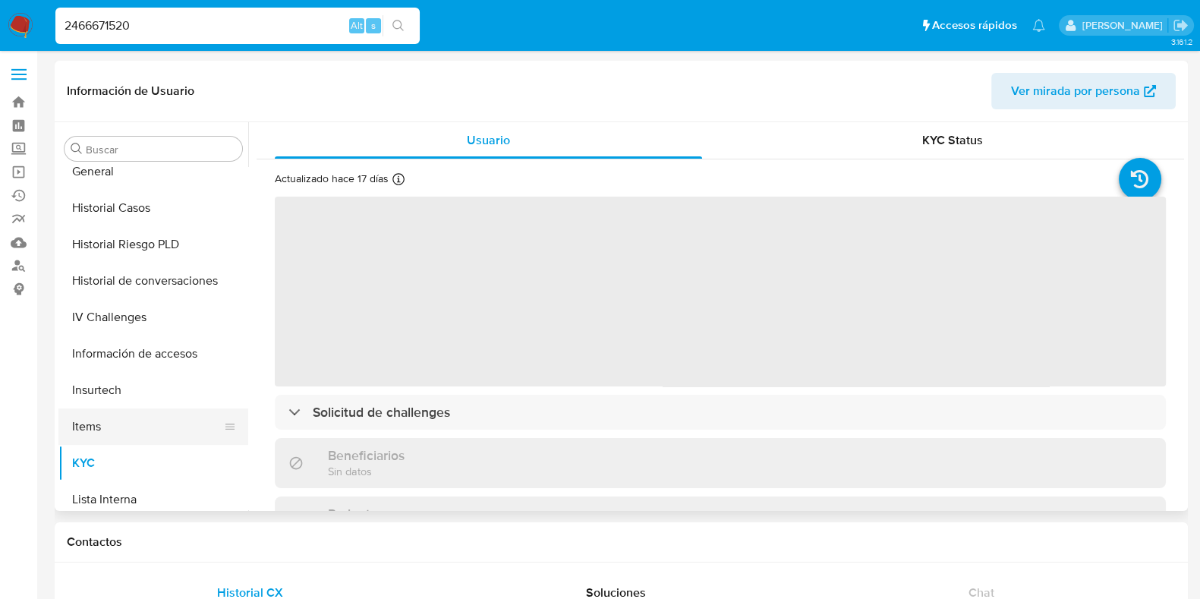
select select "10"
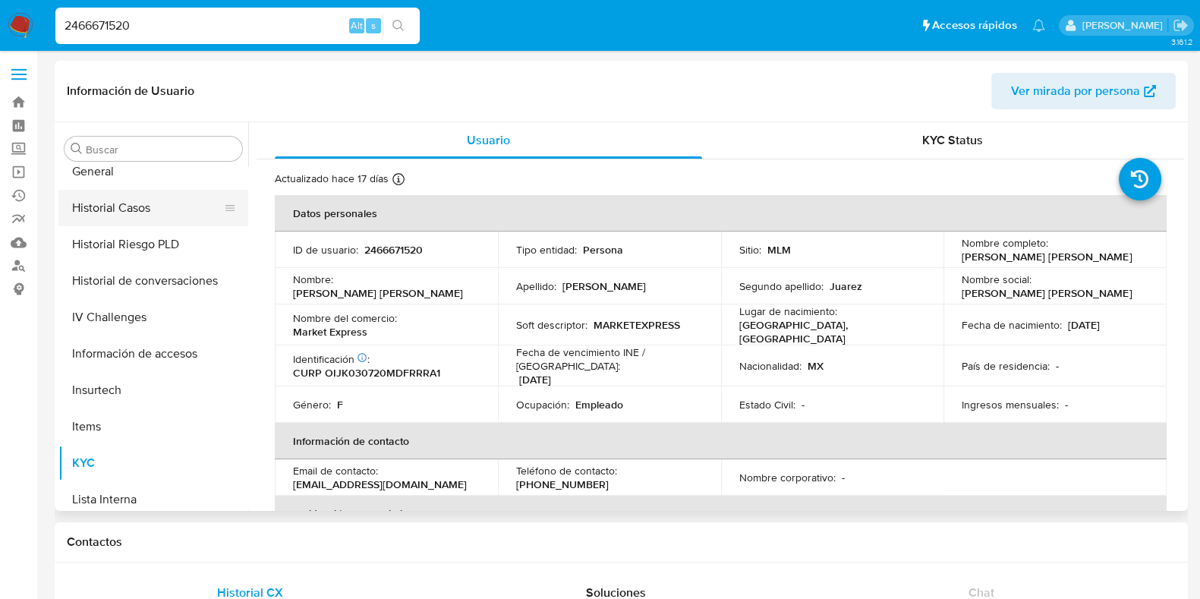
click at [144, 206] on button "Historial Casos" at bounding box center [147, 208] width 178 height 36
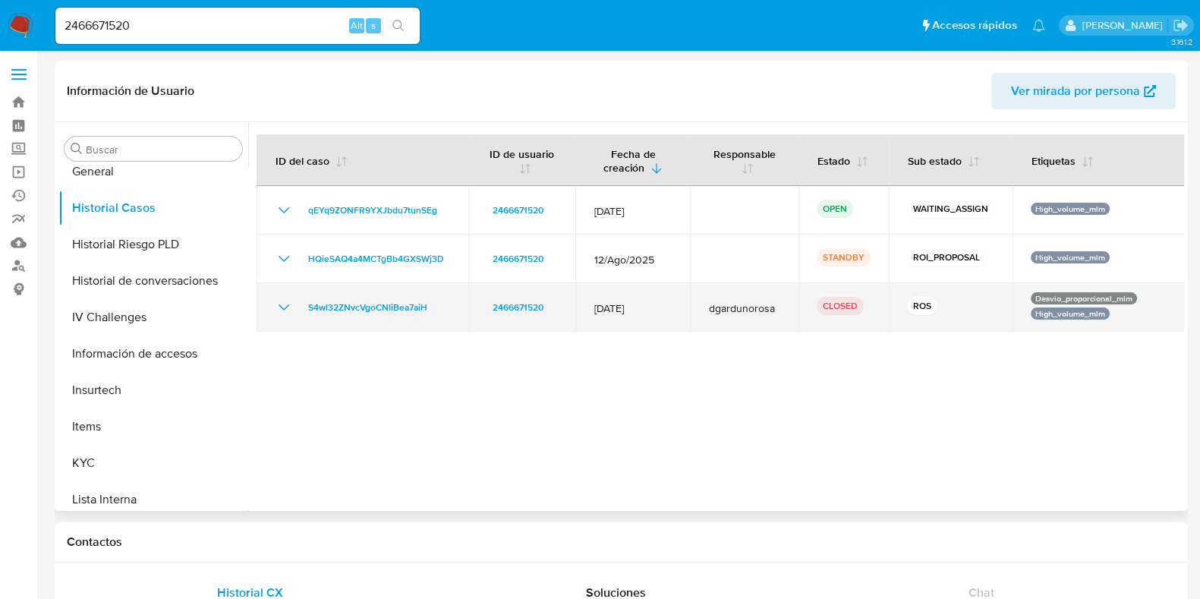
drag, startPoint x: 664, startPoint y: 307, endPoint x: 594, endPoint y: 307, distance: 69.9
click at [594, 307] on span "12/Jul/2025" at bounding box center [633, 308] width 78 height 14
click at [607, 290] on td "12/Jul/2025" at bounding box center [633, 307] width 115 height 49
click at [611, 307] on span "12/Jul/2025" at bounding box center [633, 308] width 78 height 14
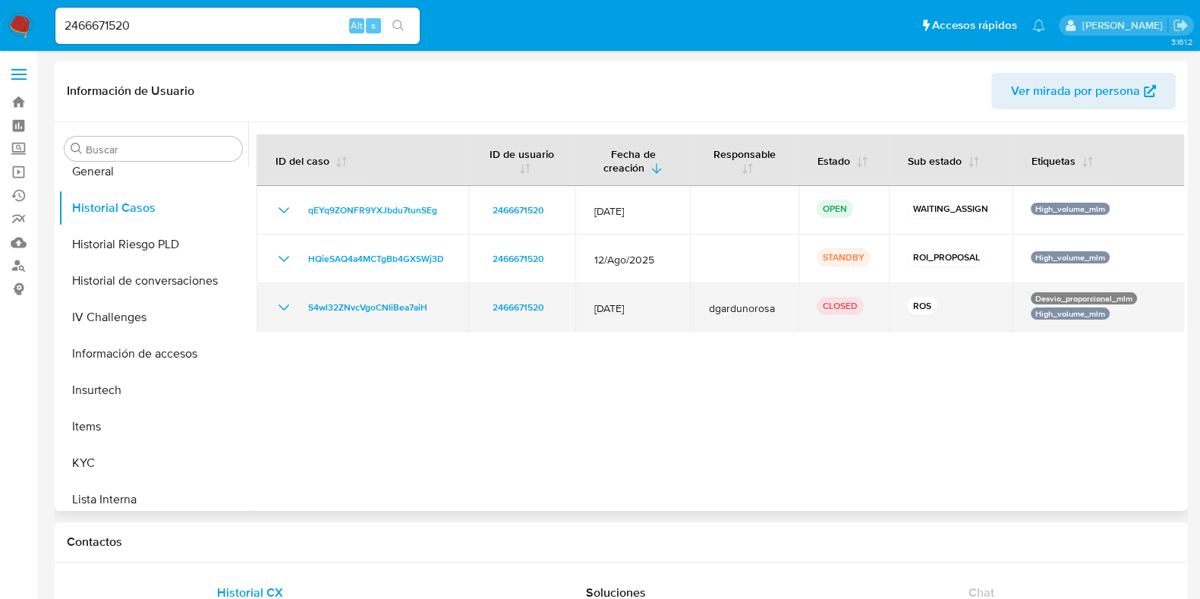
click at [611, 307] on span "12/Jul/2025" at bounding box center [633, 308] width 78 height 14
drag, startPoint x: 444, startPoint y: 310, endPoint x: 302, endPoint y: 310, distance: 142.0
click at [302, 310] on div "S4wl32ZNvcVgoCNIiBea7aiH" at bounding box center [362, 307] width 175 height 18
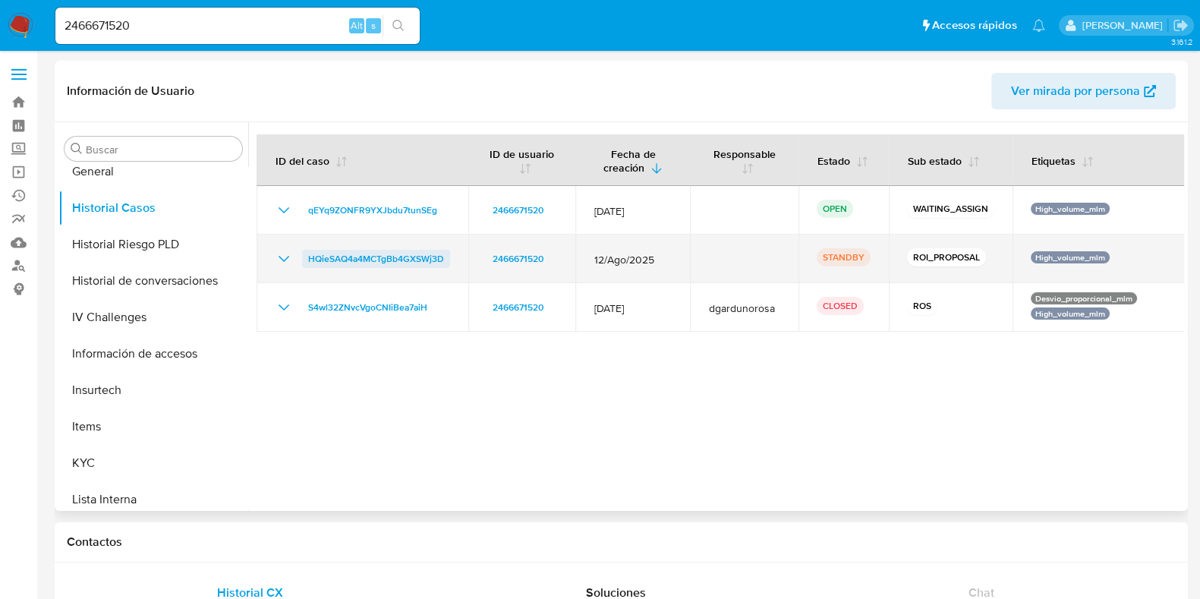
click at [375, 257] on span "HQieSAQ4a4MCTgBb4GXSWj3D" at bounding box center [376, 259] width 136 height 18
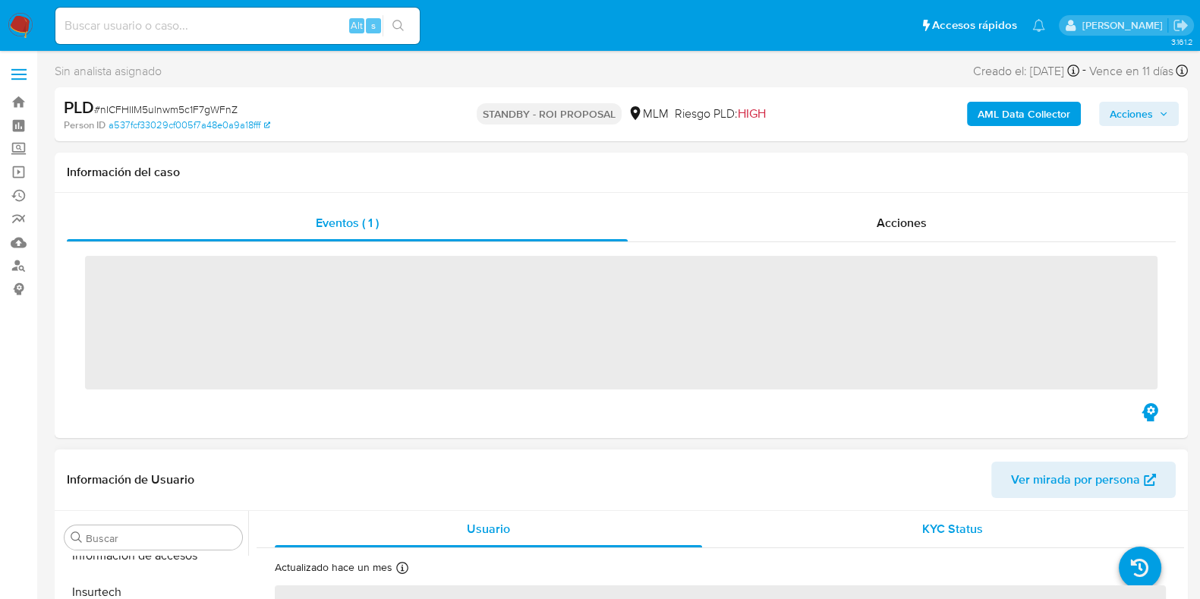
scroll to position [714, 0]
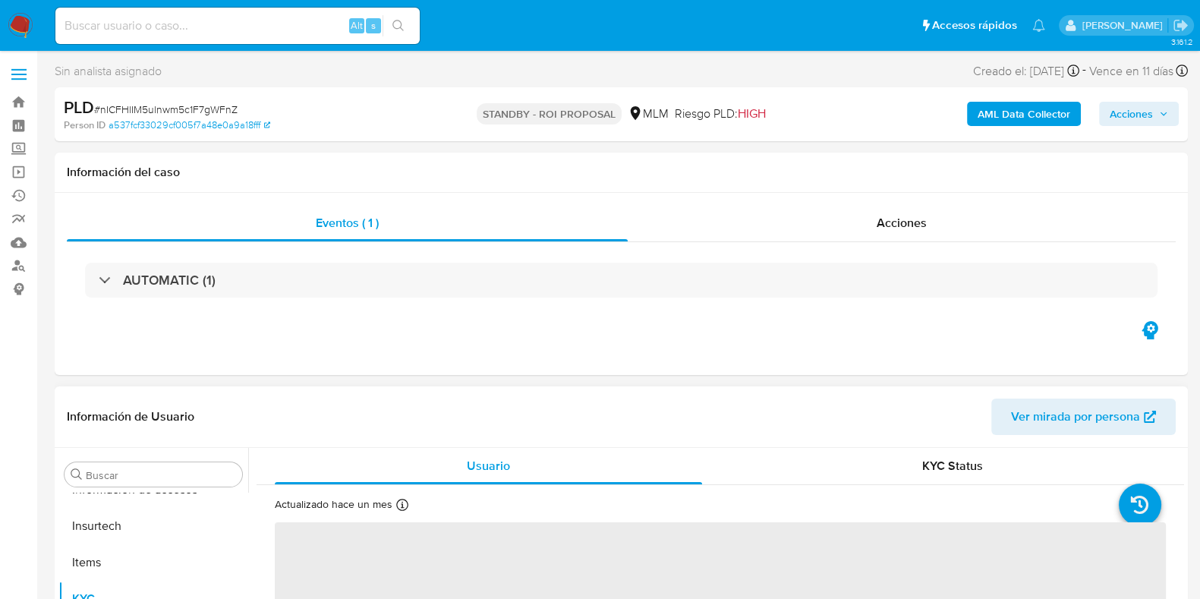
select select "10"
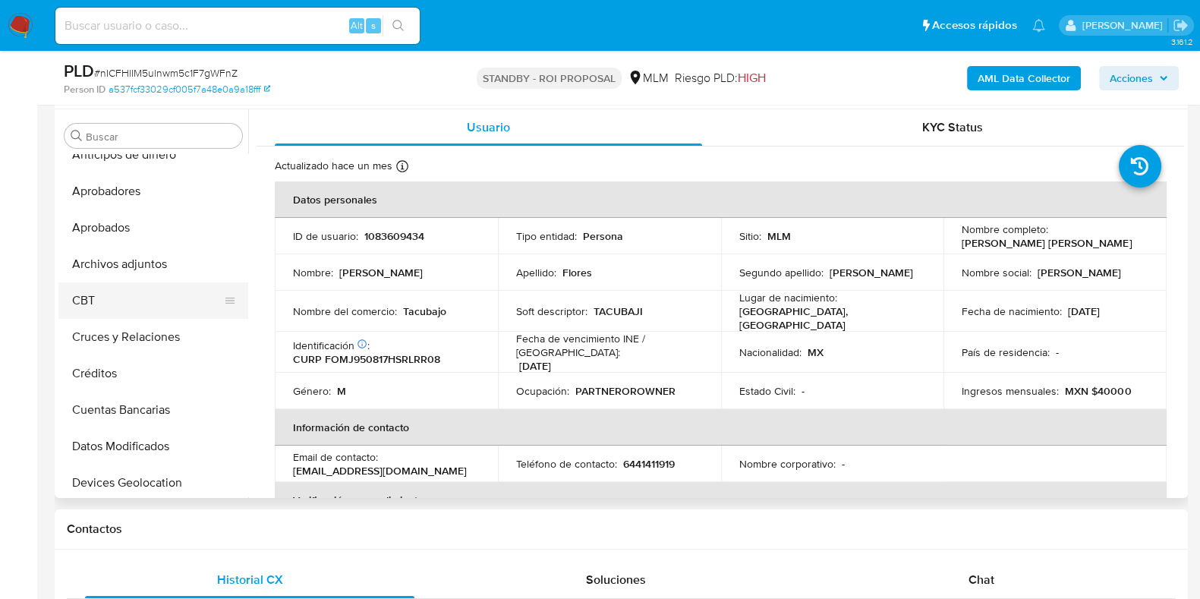
scroll to position [0, 0]
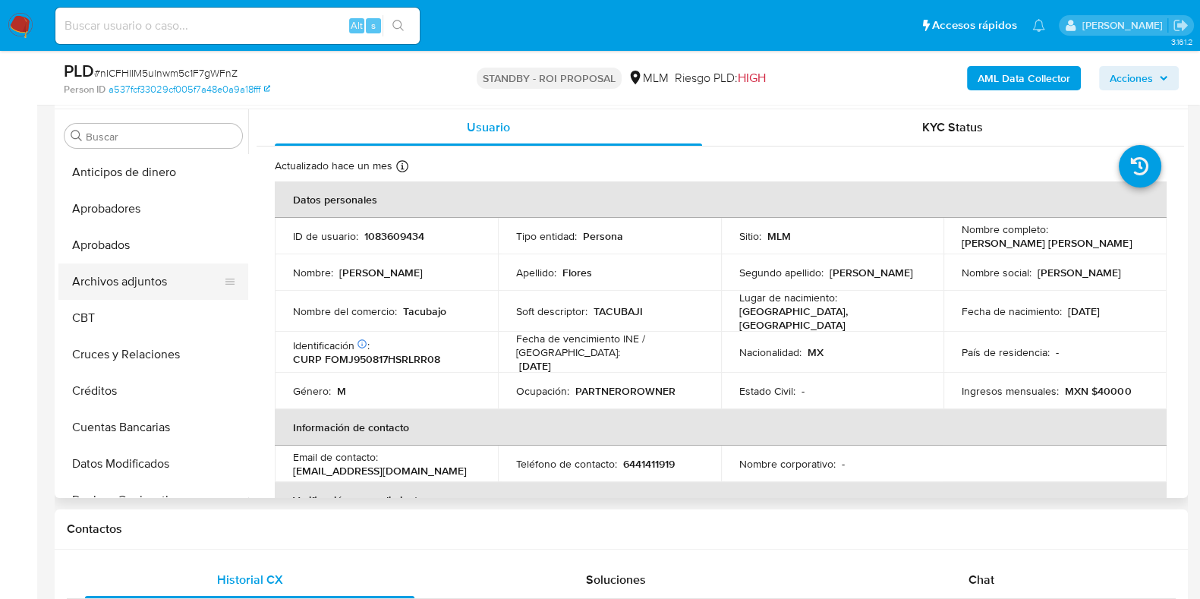
click at [131, 265] on button "Archivos adjuntos" at bounding box center [147, 281] width 178 height 36
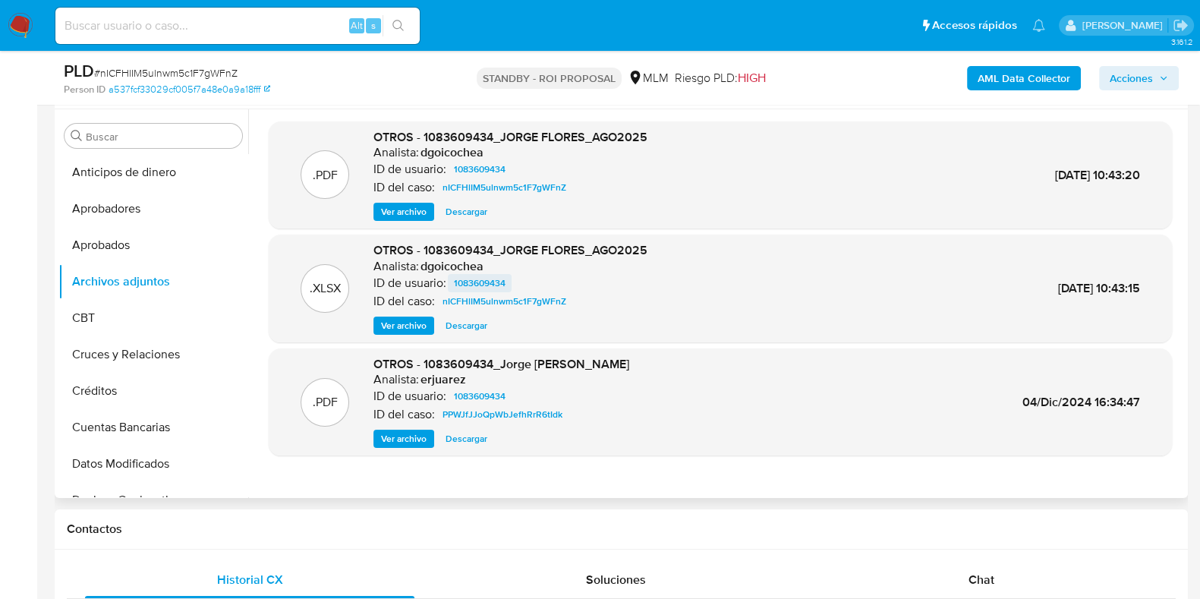
drag, startPoint x: 390, startPoint y: 215, endPoint x: 482, endPoint y: 273, distance: 108.9
click at [390, 215] on span "Ver archivo" at bounding box center [404, 211] width 46 height 15
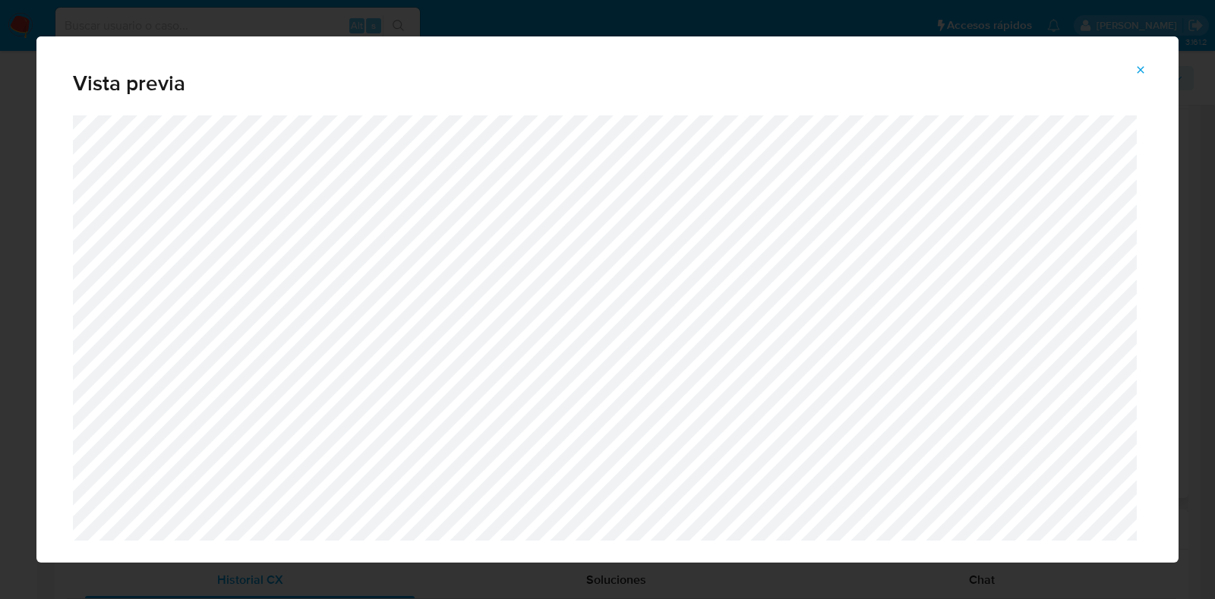
click at [1129, 69] on button "Attachment preview" at bounding box center [1140, 70] width 33 height 24
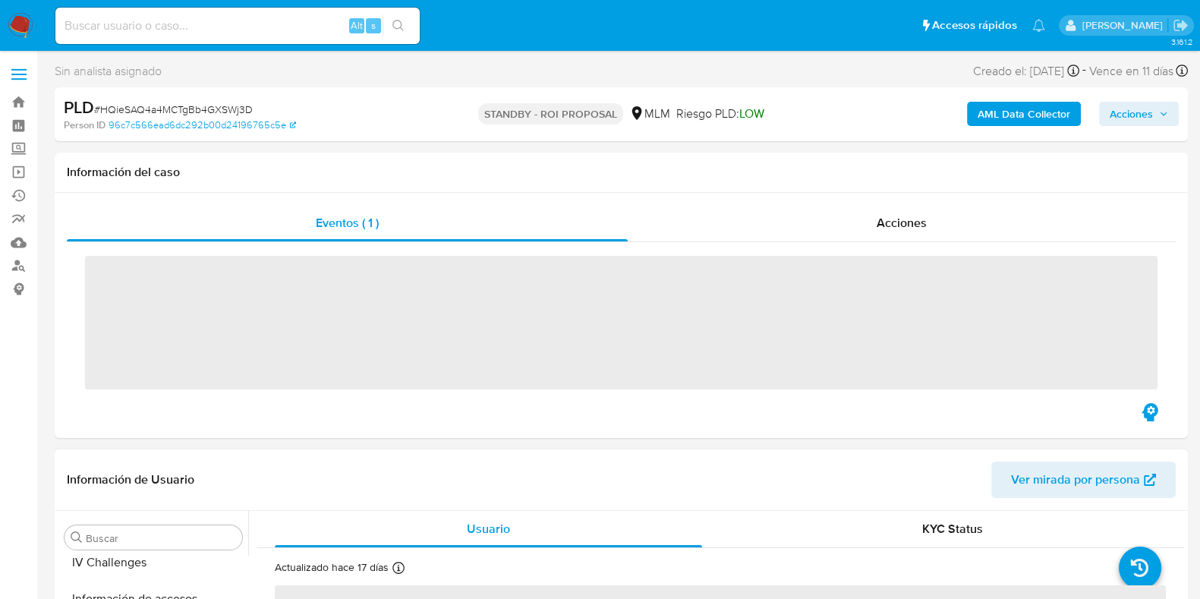
scroll to position [714, 0]
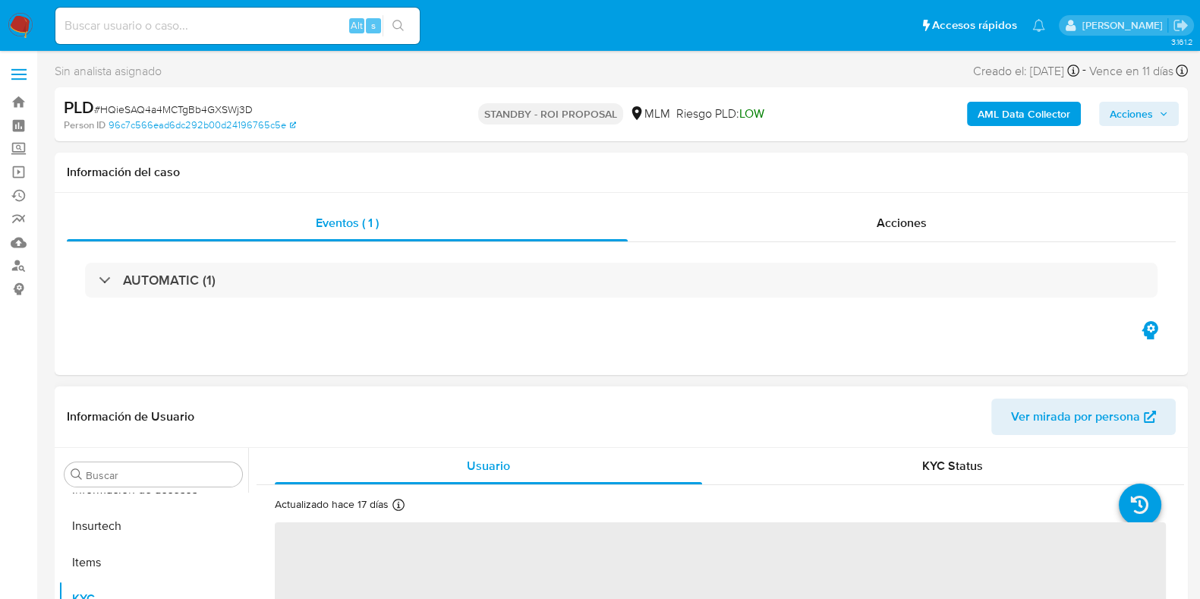
select select "10"
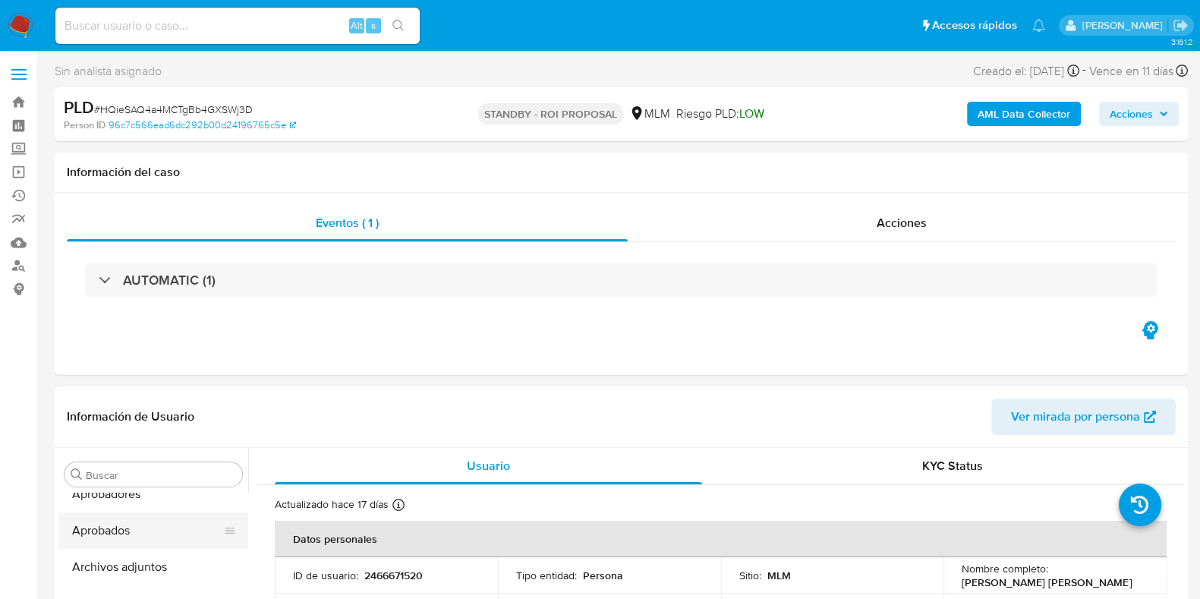
scroll to position [94, 0]
click at [140, 532] on button "Archivos adjuntos" at bounding box center [147, 526] width 178 height 36
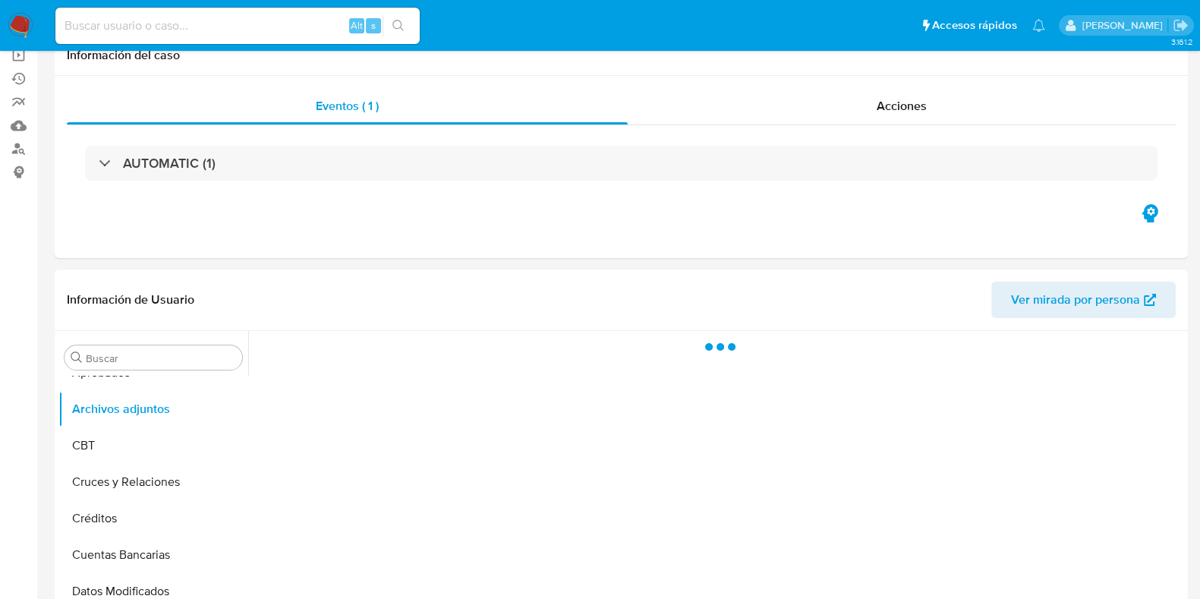
scroll to position [189, 0]
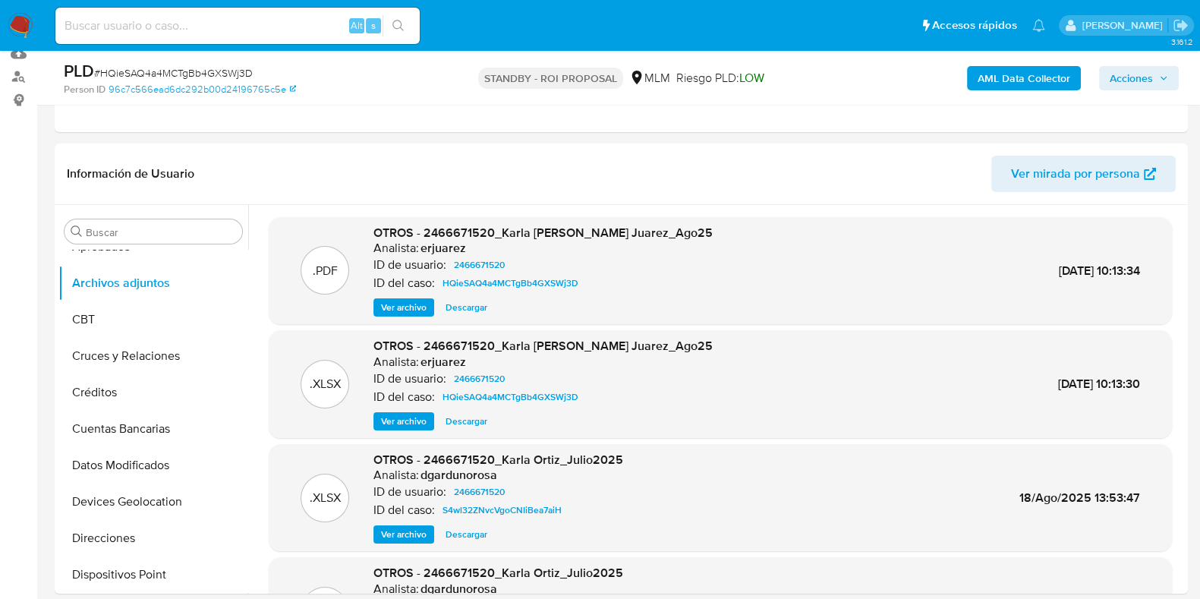
drag, startPoint x: 390, startPoint y: 311, endPoint x: 401, endPoint y: 319, distance: 13.5
click at [390, 311] on span "Ver archivo" at bounding box center [404, 307] width 46 height 15
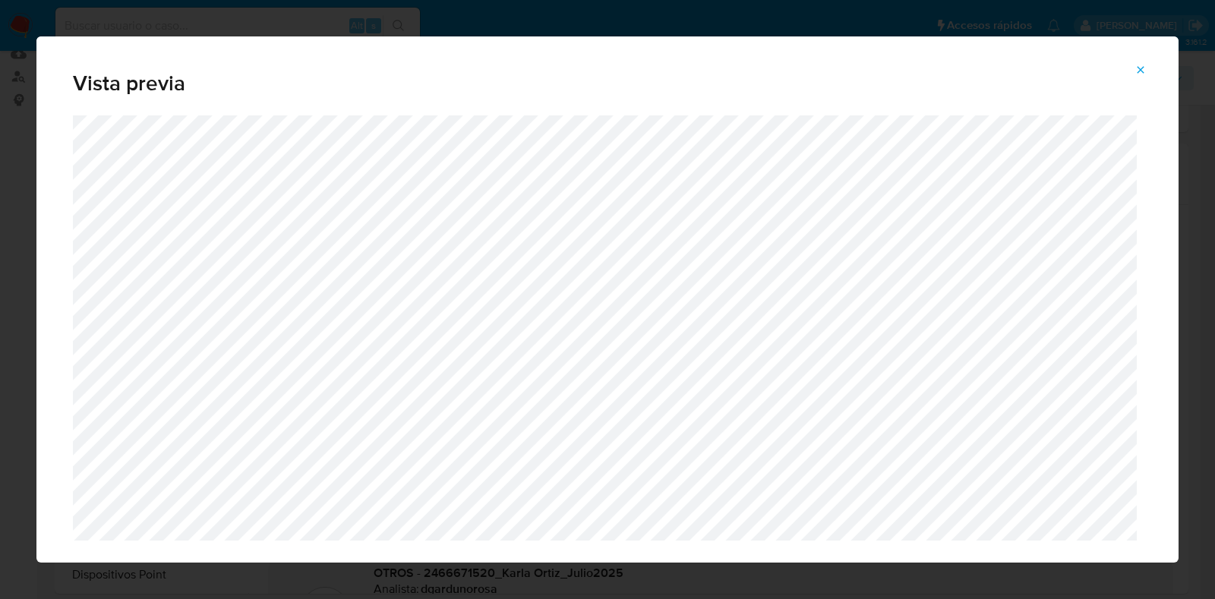
click at [1137, 71] on icon "Attachment preview" at bounding box center [1140, 70] width 12 height 12
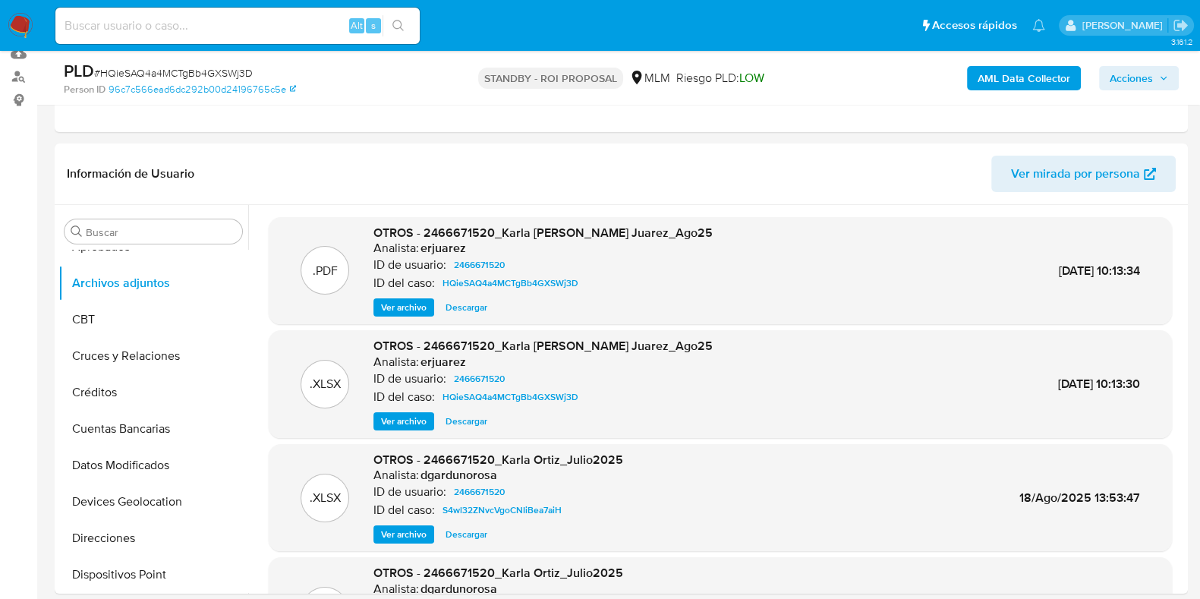
click at [150, 27] on input at bounding box center [237, 26] width 364 height 20
paste input "2466671520"
type input "2466671520"
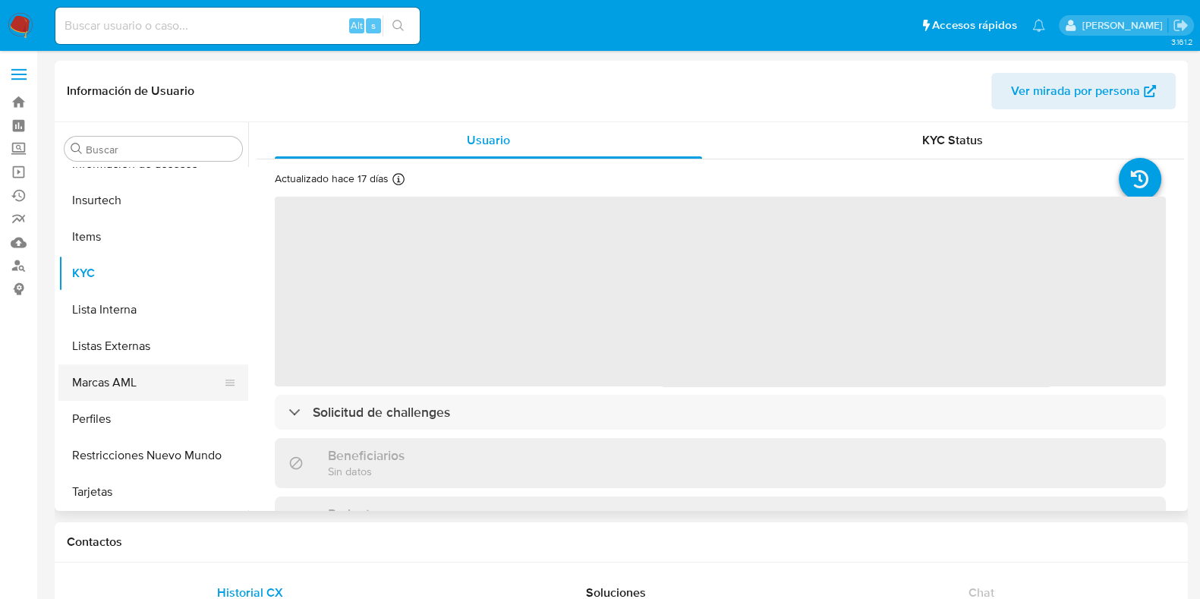
select select "10"
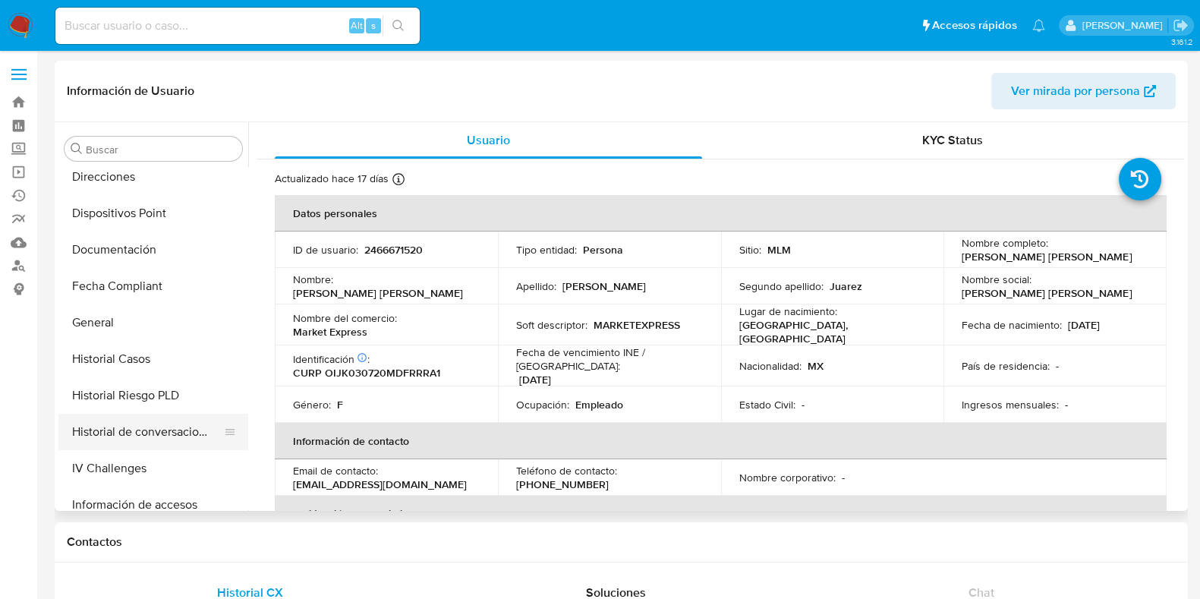
scroll to position [335, 0]
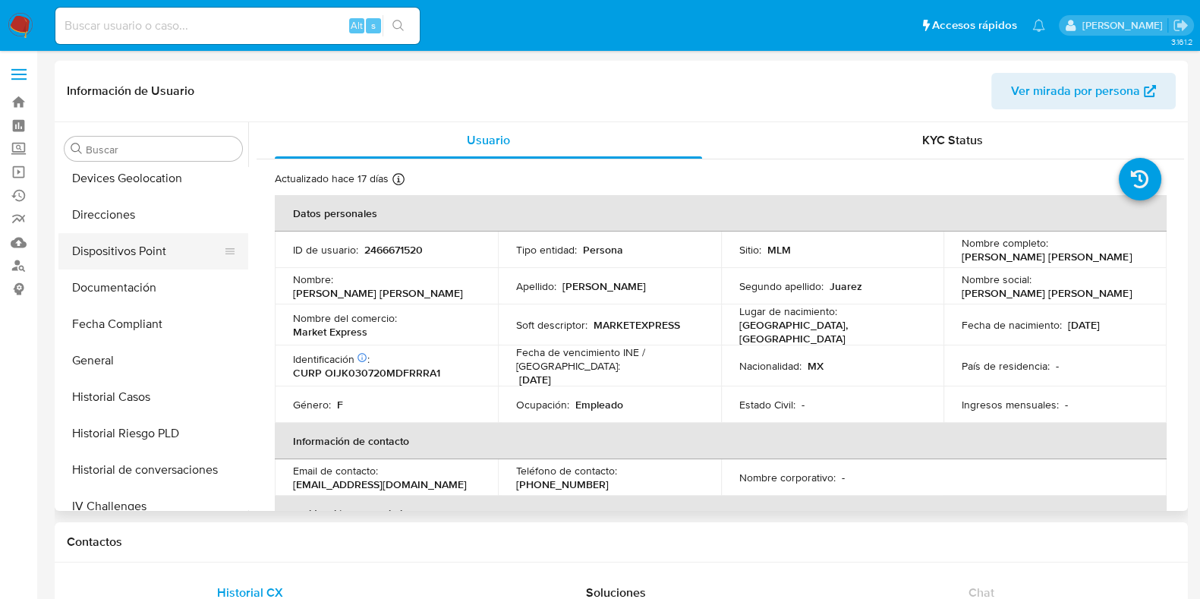
click at [135, 251] on button "Dispositivos Point" at bounding box center [147, 251] width 178 height 36
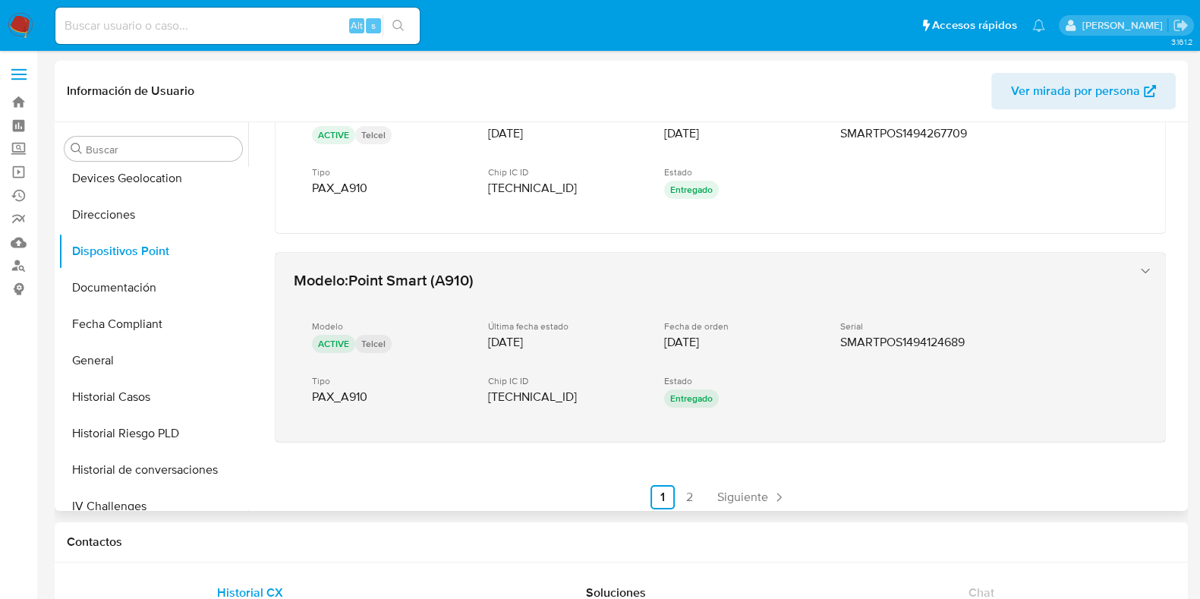
scroll to position [762, 0]
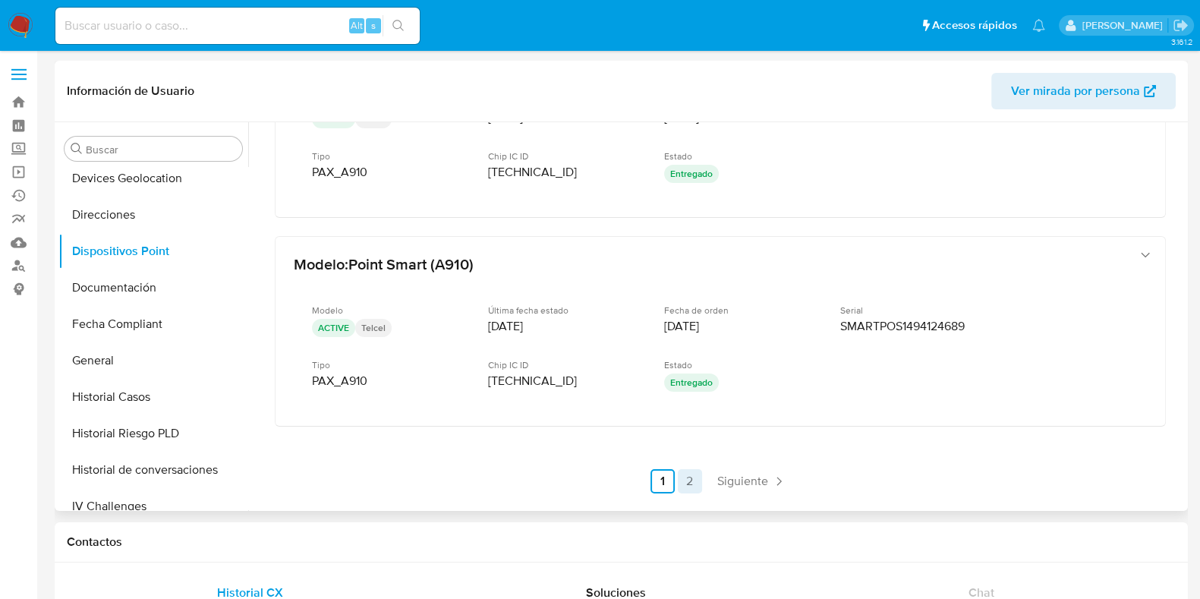
click at [679, 478] on link "2" at bounding box center [690, 481] width 24 height 24
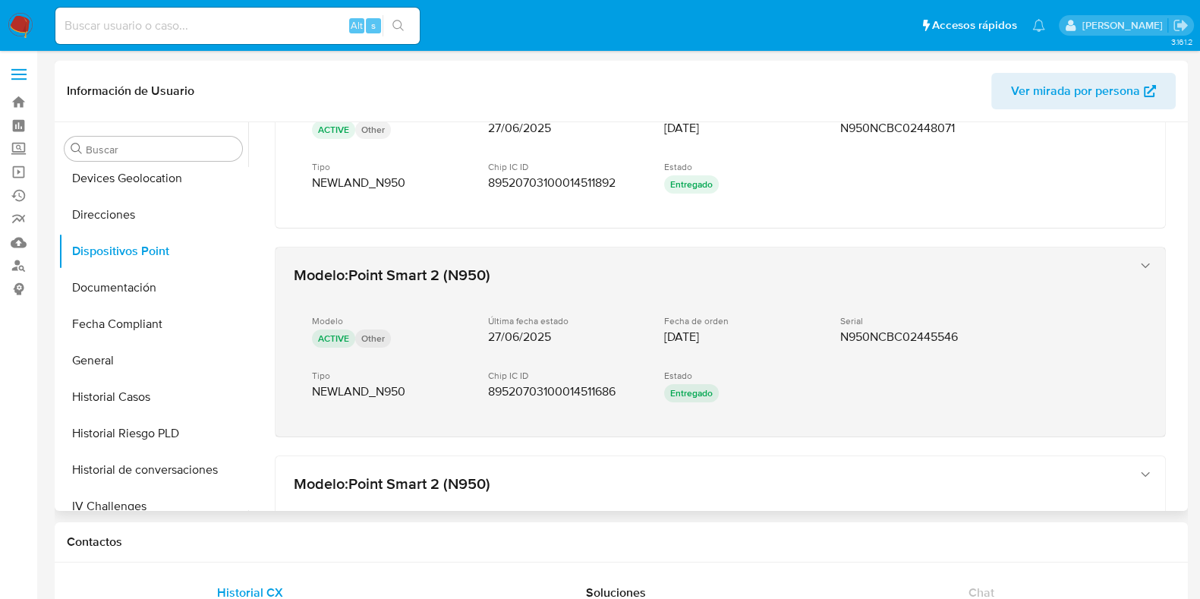
scroll to position [739, 0]
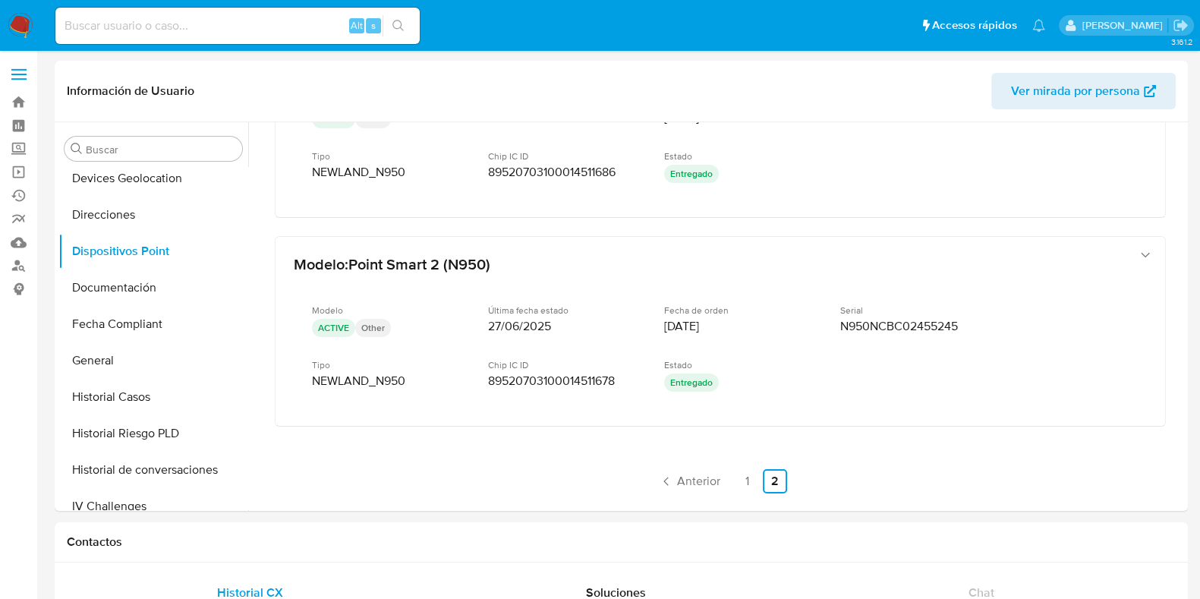
click at [146, 28] on input at bounding box center [237, 26] width 364 height 20
paste input "1083609434"
type input "1083609434"
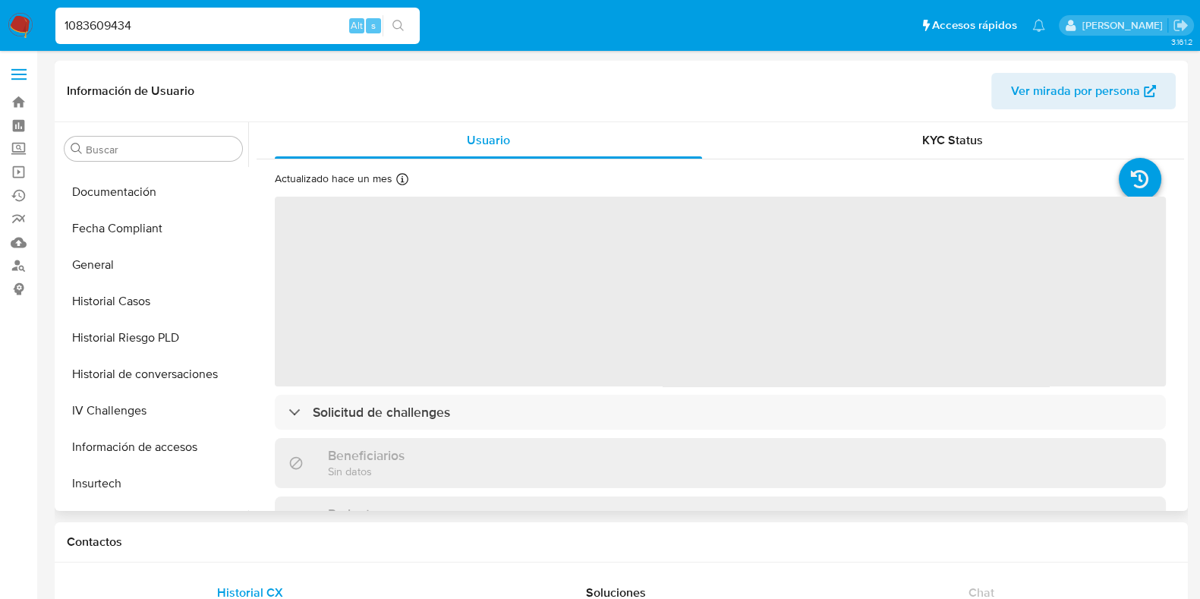
scroll to position [429, 0]
select select "10"
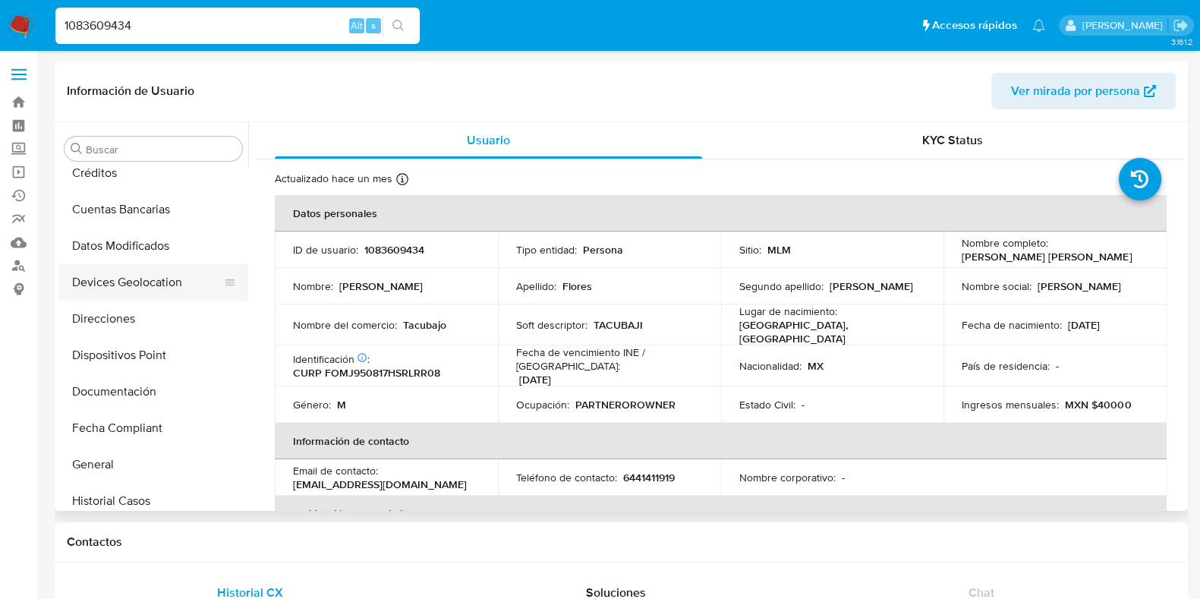
scroll to position [94, 0]
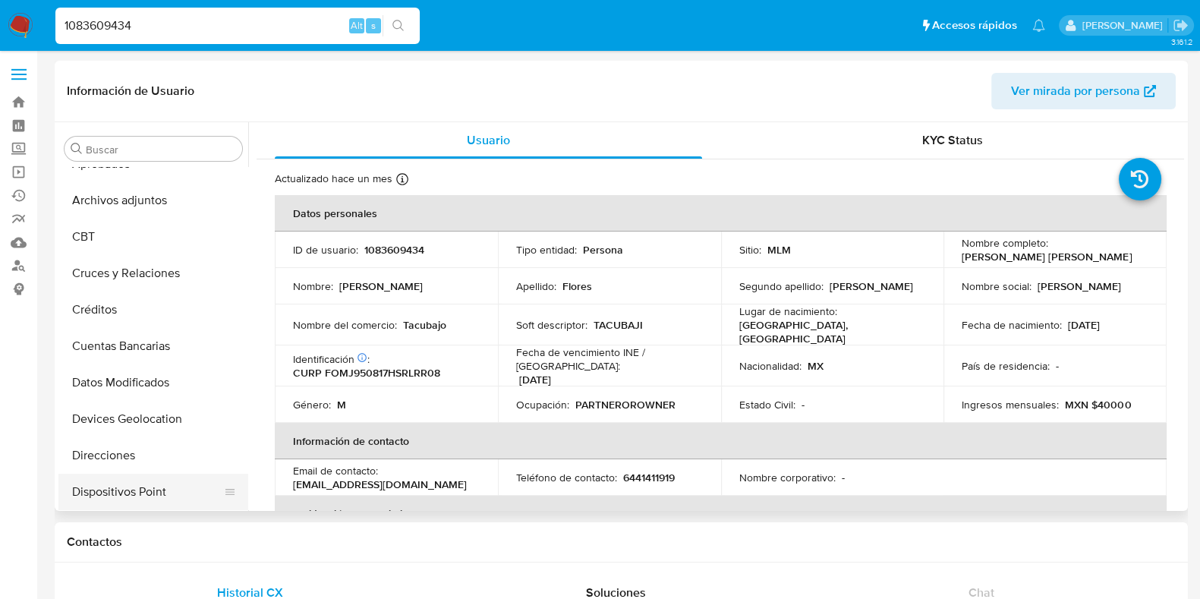
click at [114, 488] on button "Dispositivos Point" at bounding box center [147, 492] width 178 height 36
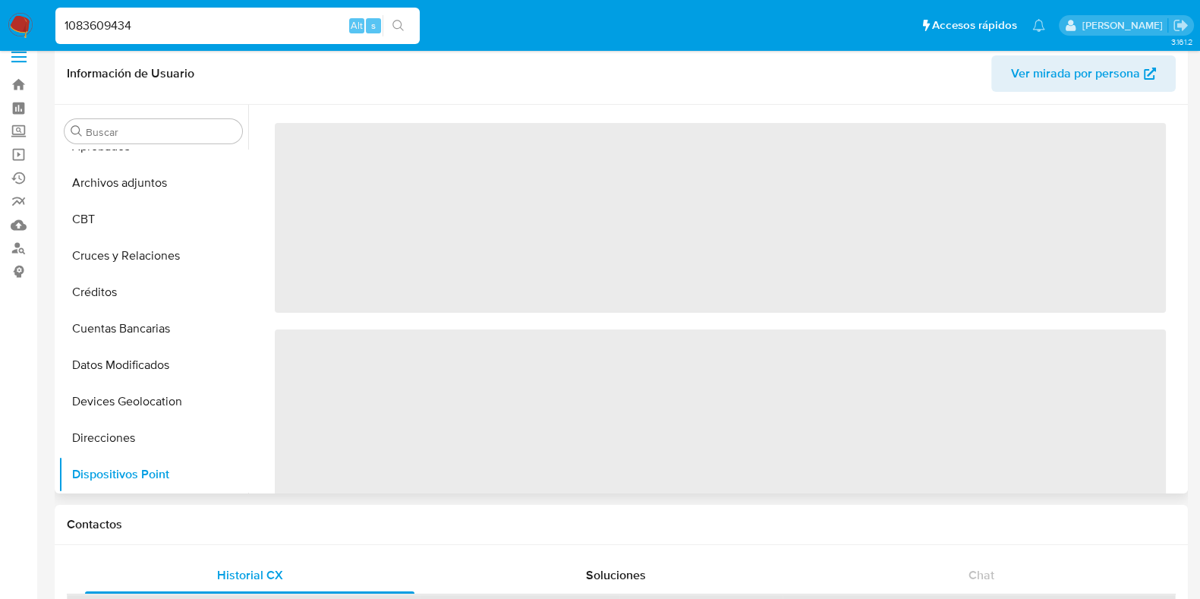
scroll to position [0, 0]
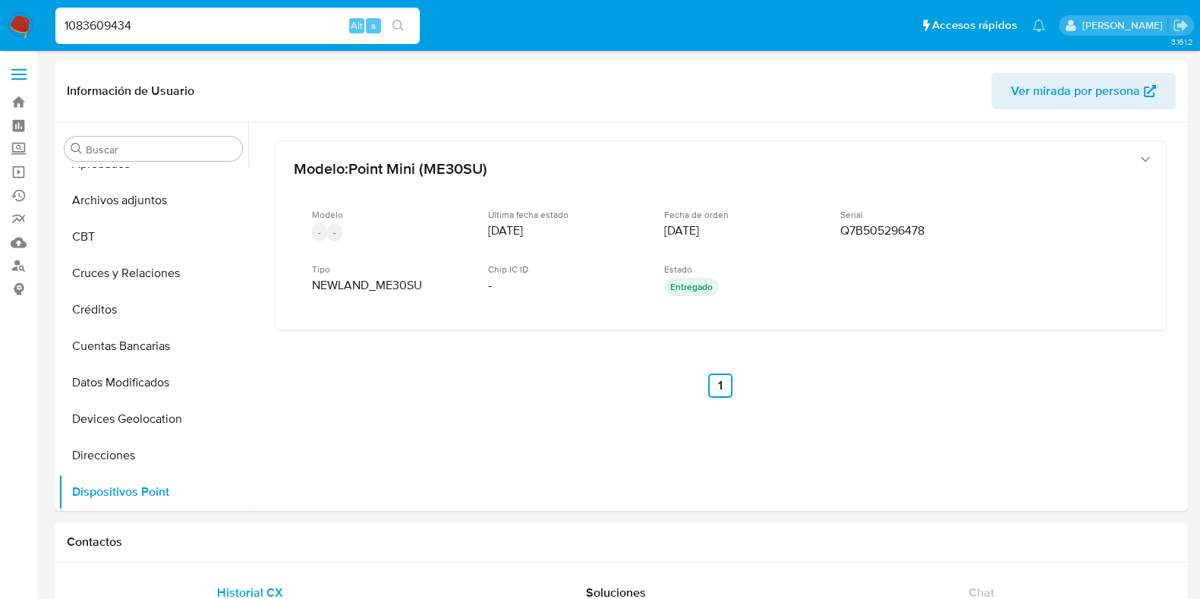
click at [143, 33] on input "1083609434" at bounding box center [237, 26] width 364 height 20
paste input "73259220"
type input "732592204"
click at [399, 33] on button "search-icon" at bounding box center [398, 25] width 31 height 21
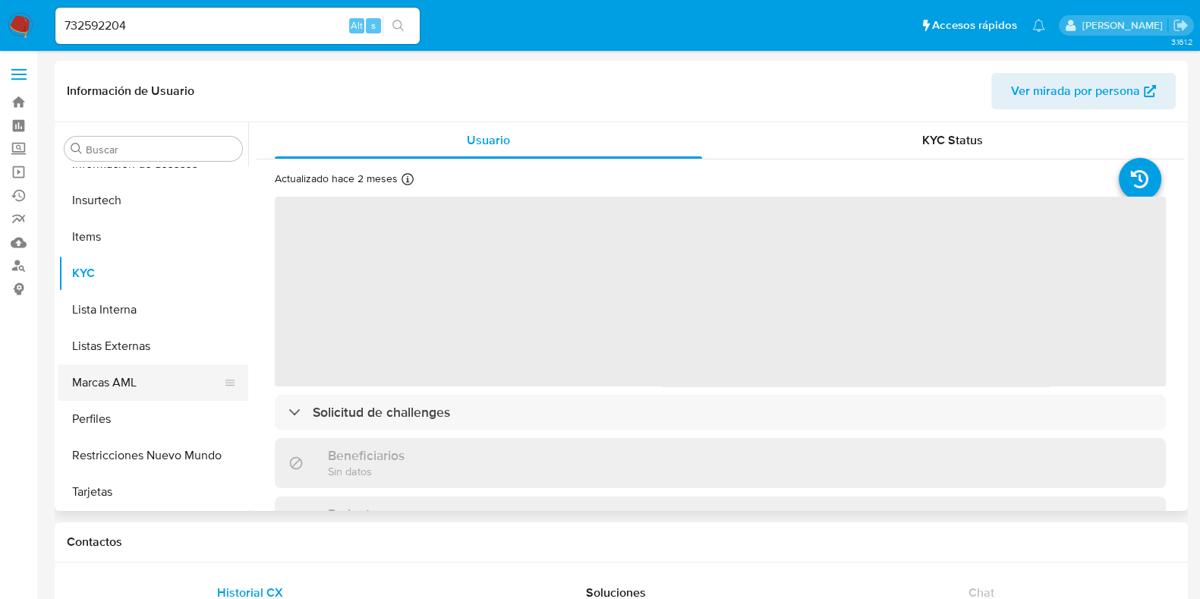
select select "10"
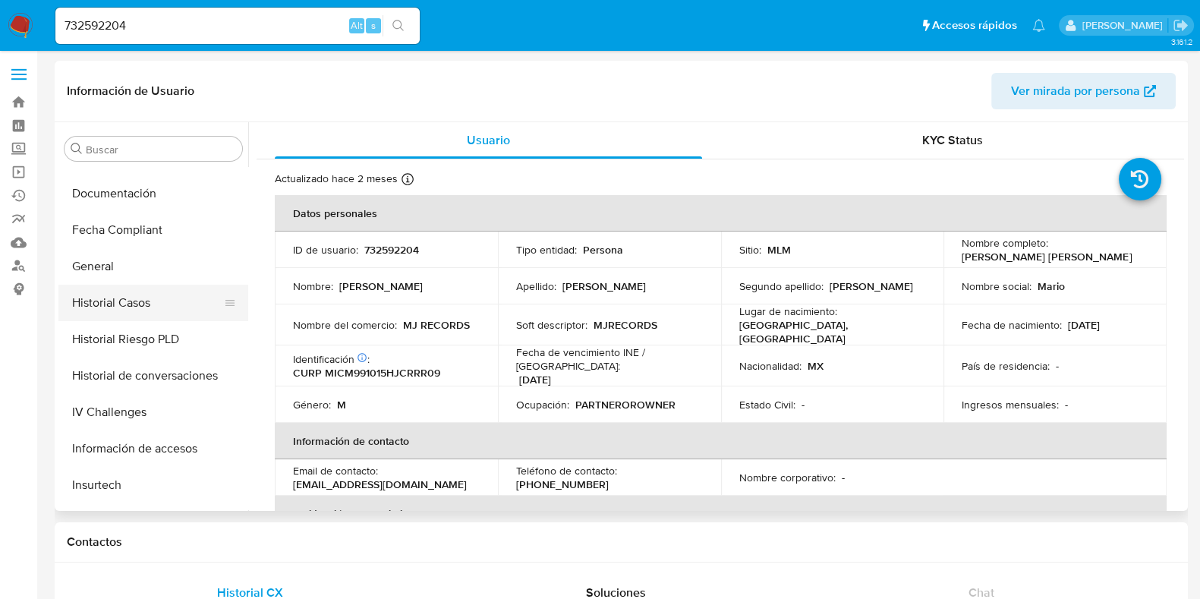
scroll to position [334, 0]
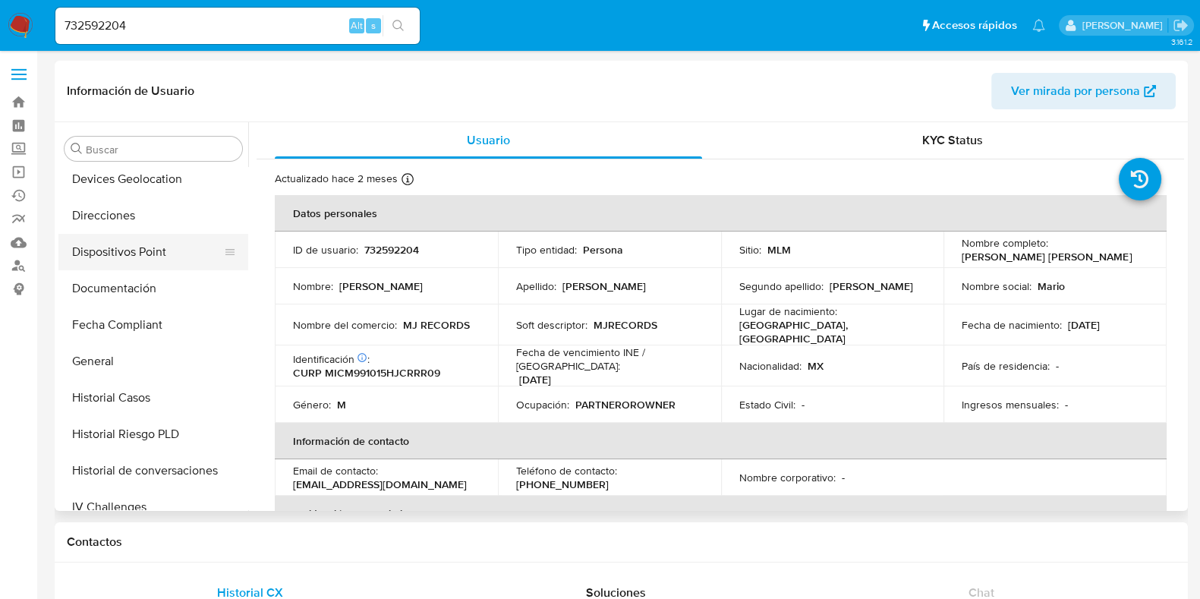
click at [129, 249] on button "Dispositivos Point" at bounding box center [147, 252] width 178 height 36
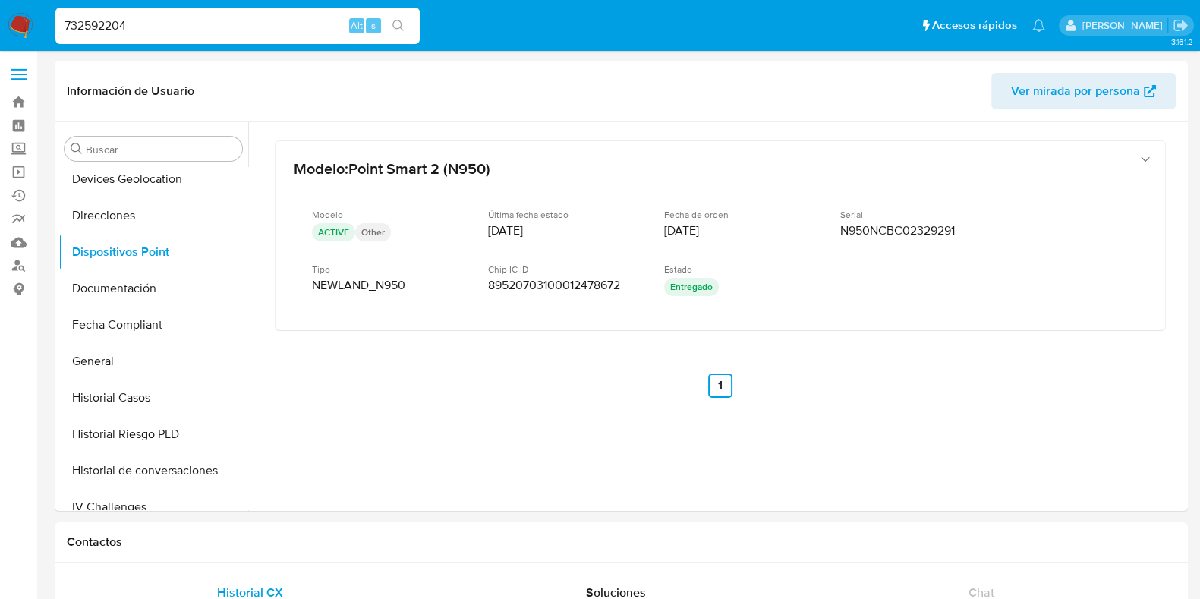
click at [206, 30] on input "732592204" at bounding box center [237, 26] width 364 height 20
paste input "1916797551"
type input "1916797551"
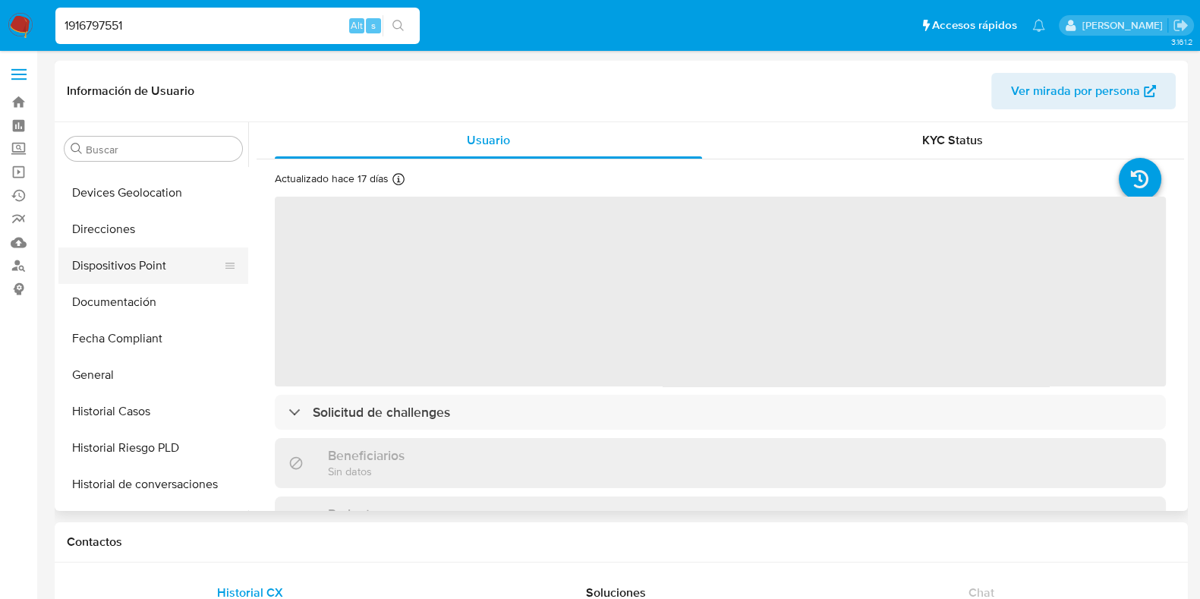
scroll to position [221, 0]
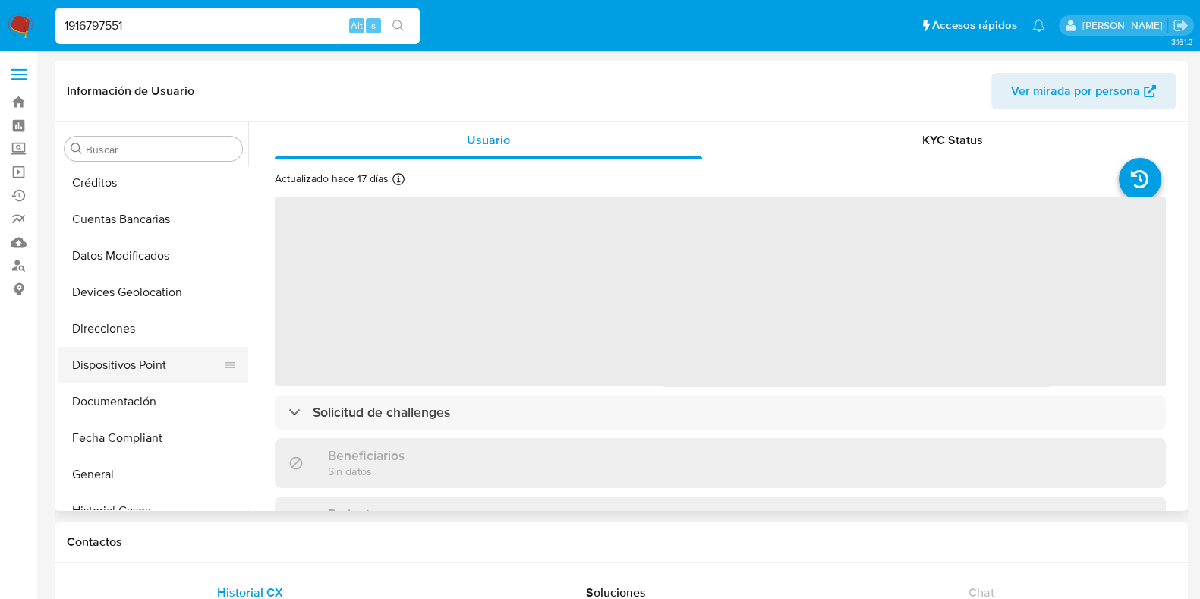
select select "10"
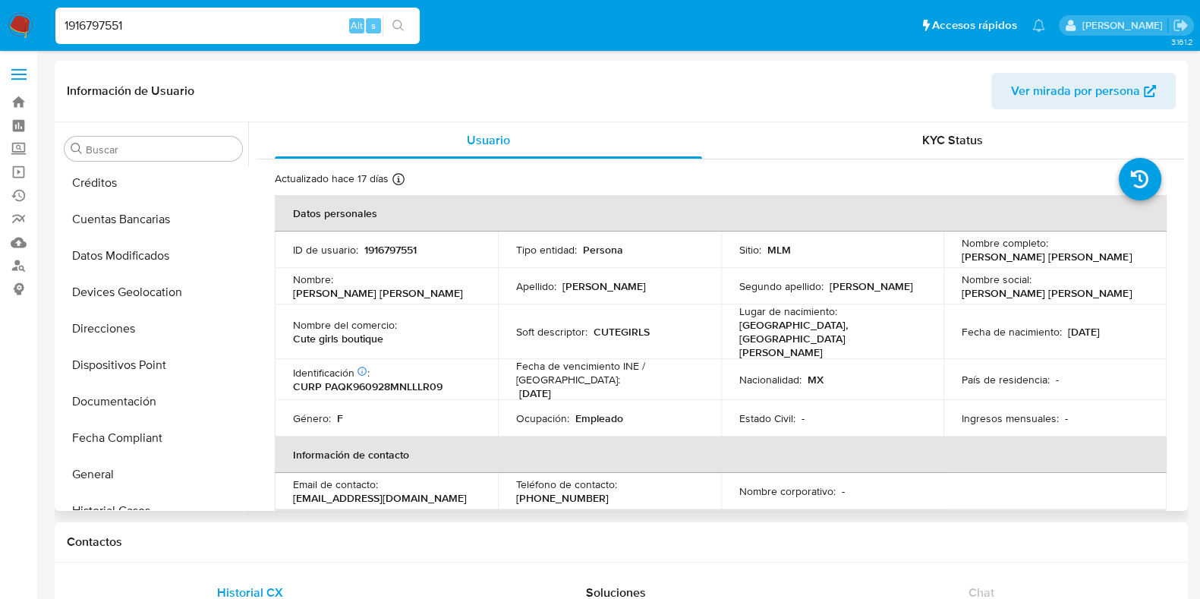
drag, startPoint x: 144, startPoint y: 359, endPoint x: 260, endPoint y: 415, distance: 129.0
click at [144, 358] on button "Dispositivos Point" at bounding box center [153, 365] width 190 height 36
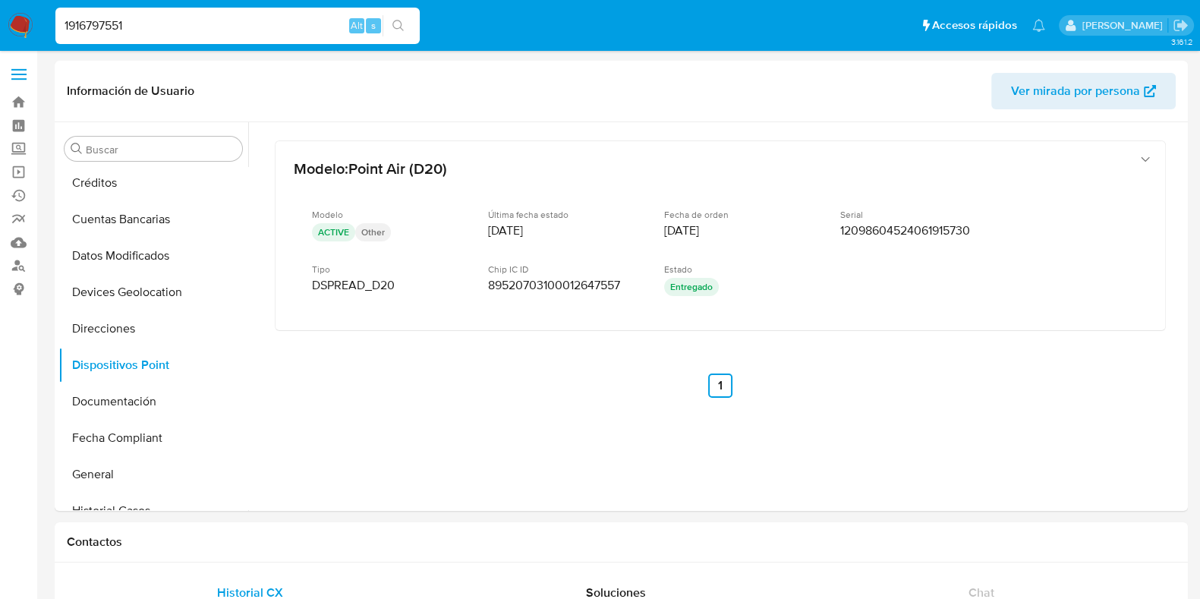
click at [164, 28] on input "1916797551" at bounding box center [237, 26] width 364 height 20
paste input "697693980"
type input "697693980"
click at [403, 29] on icon "search-icon" at bounding box center [399, 26] width 12 height 12
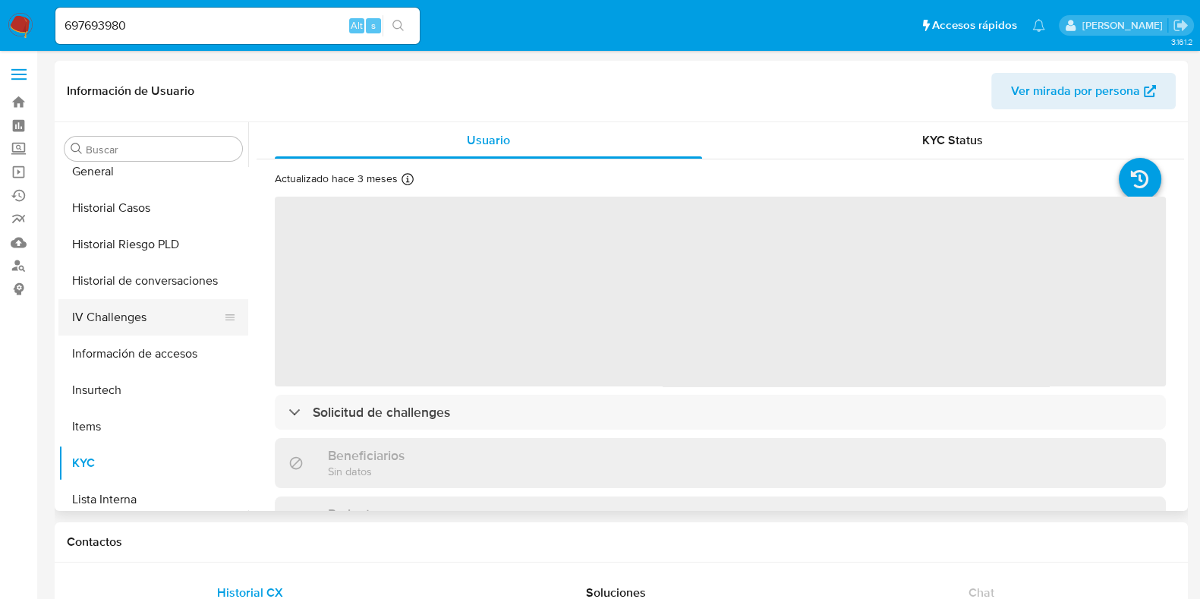
scroll to position [239, 0]
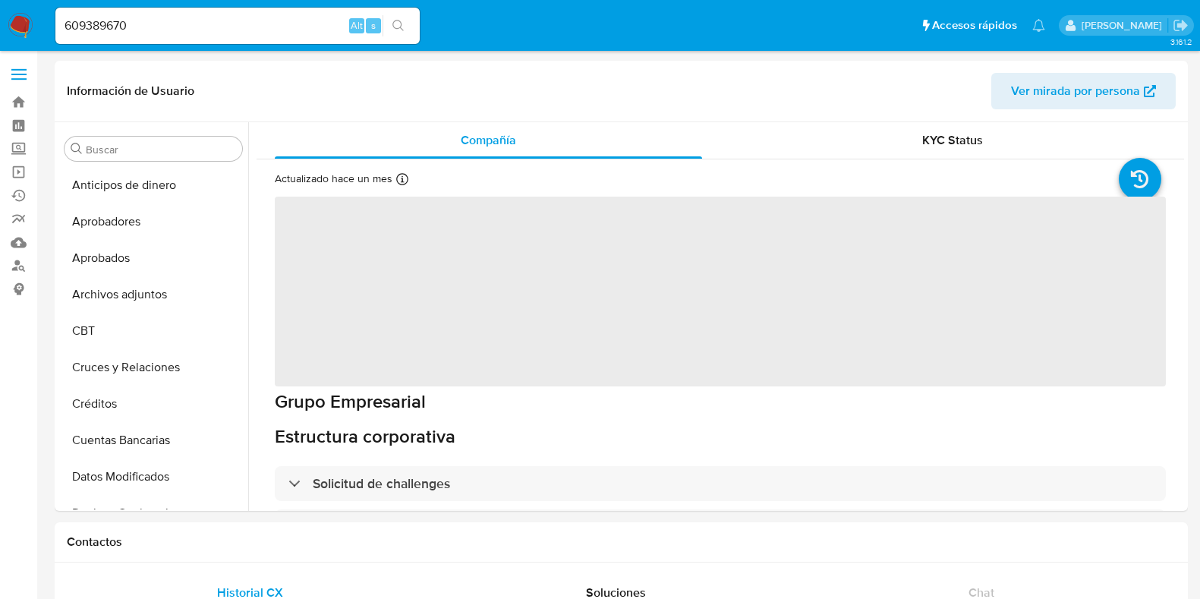
select select "10"
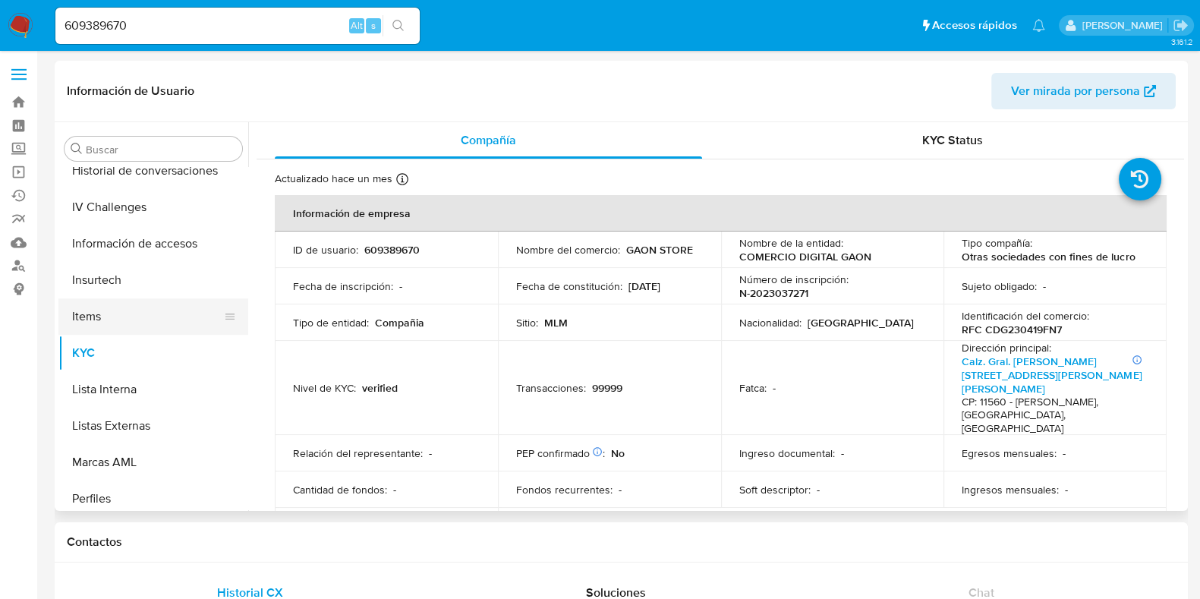
scroll to position [524, 0]
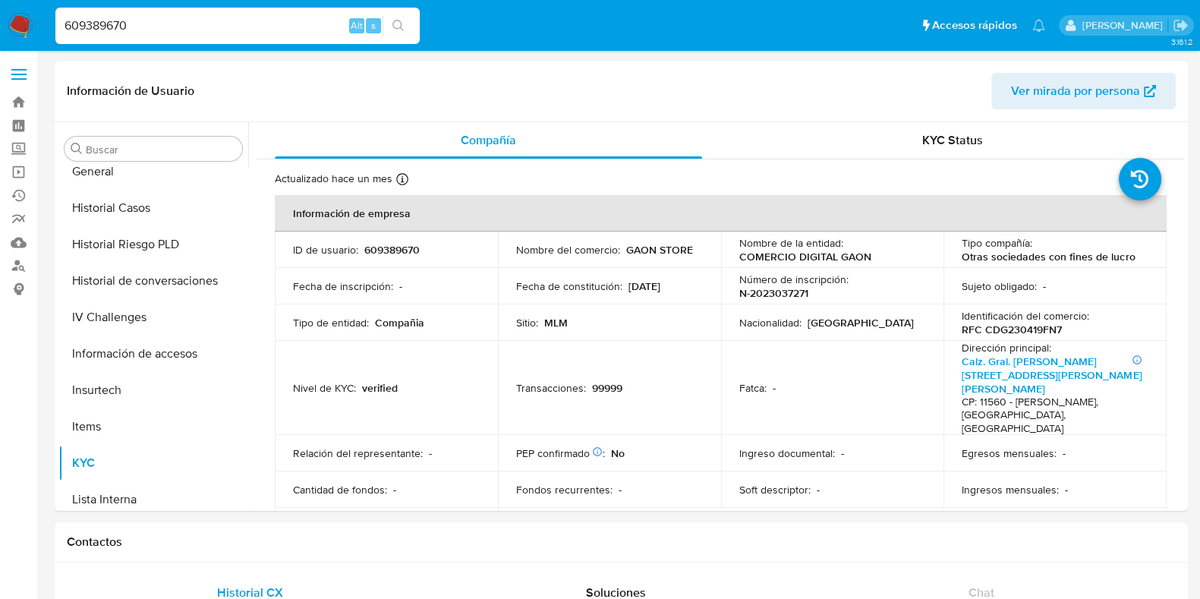
click at [144, 27] on input "609389670" at bounding box center [237, 26] width 364 height 20
paste input "1800059973"
type input "1800059973"
click at [402, 32] on button "search-icon" at bounding box center [398, 25] width 31 height 21
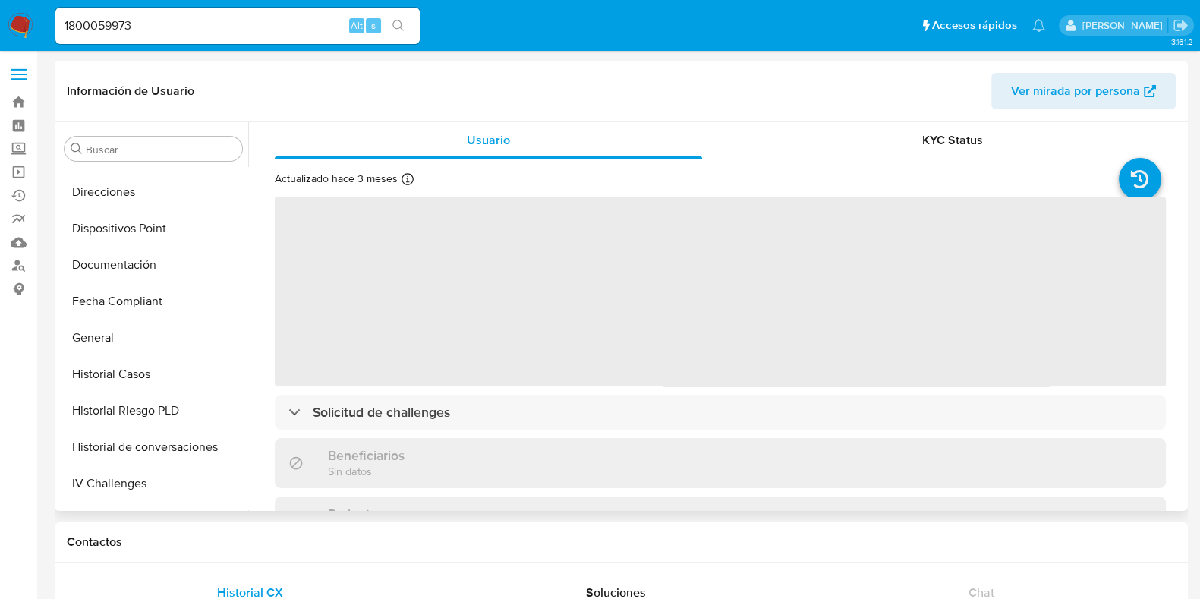
scroll to position [239, 0]
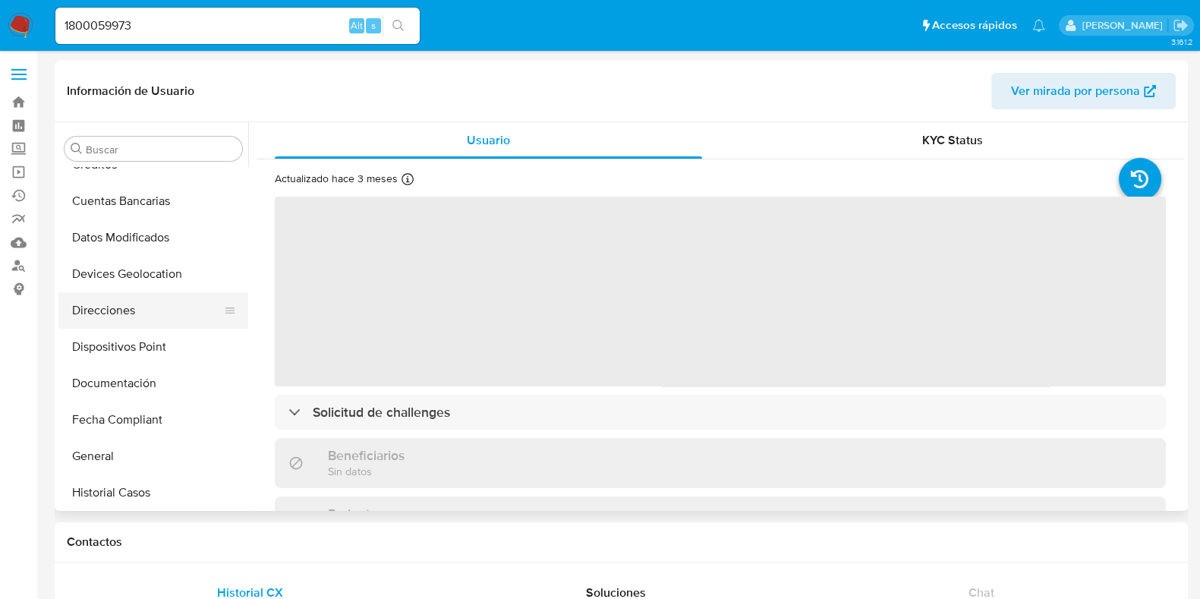
select select "10"
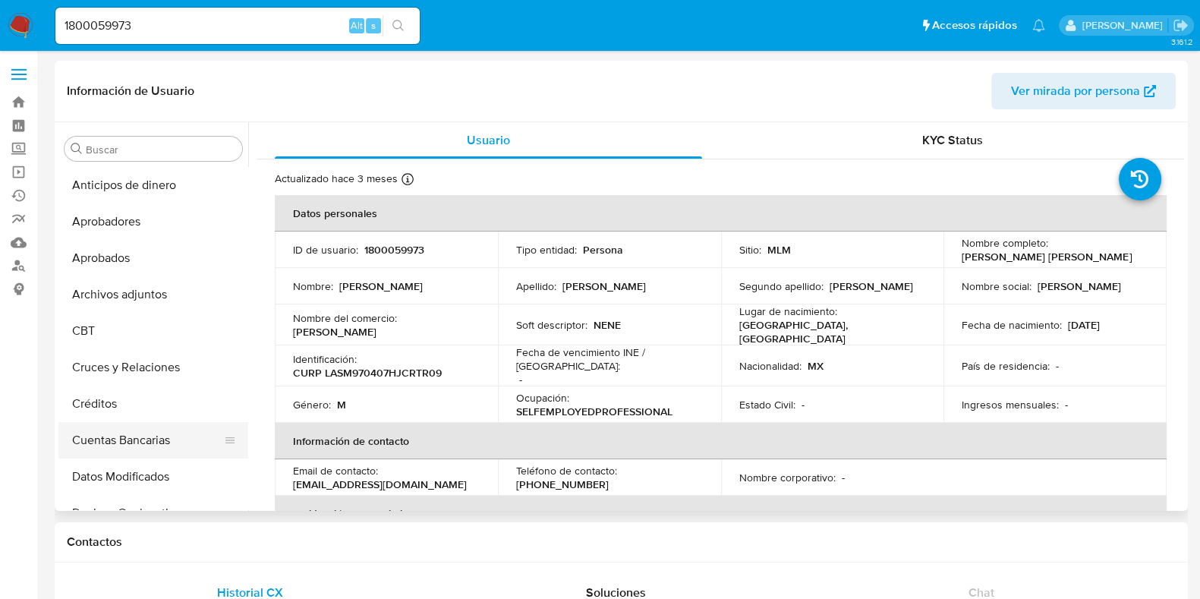
scroll to position [189, 0]
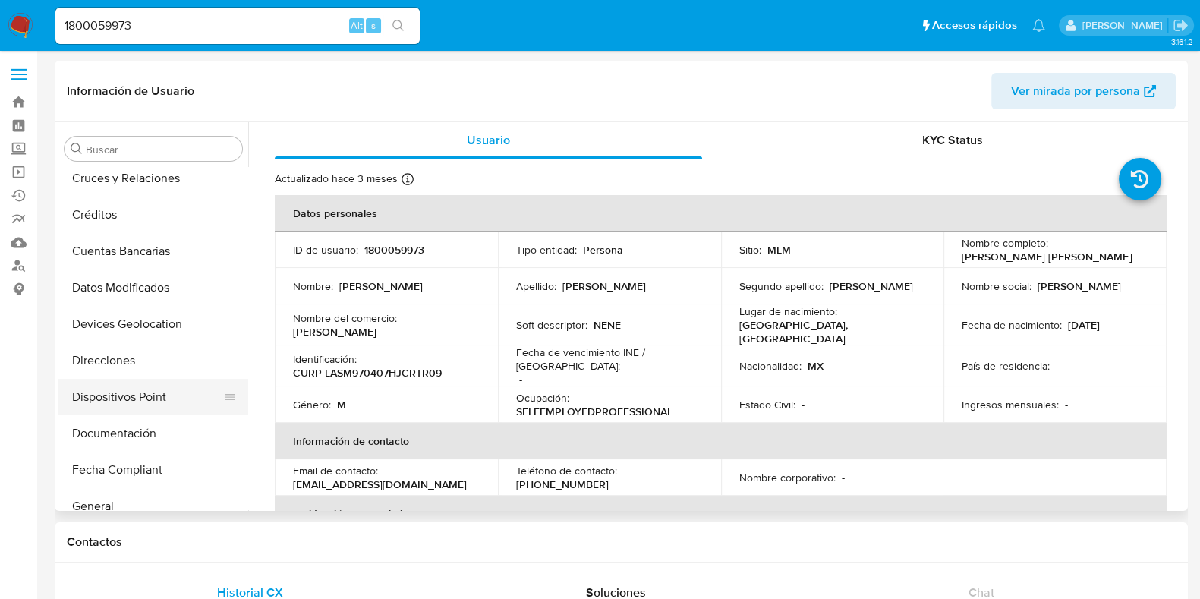
click at [132, 404] on button "Dispositivos Point" at bounding box center [147, 397] width 178 height 36
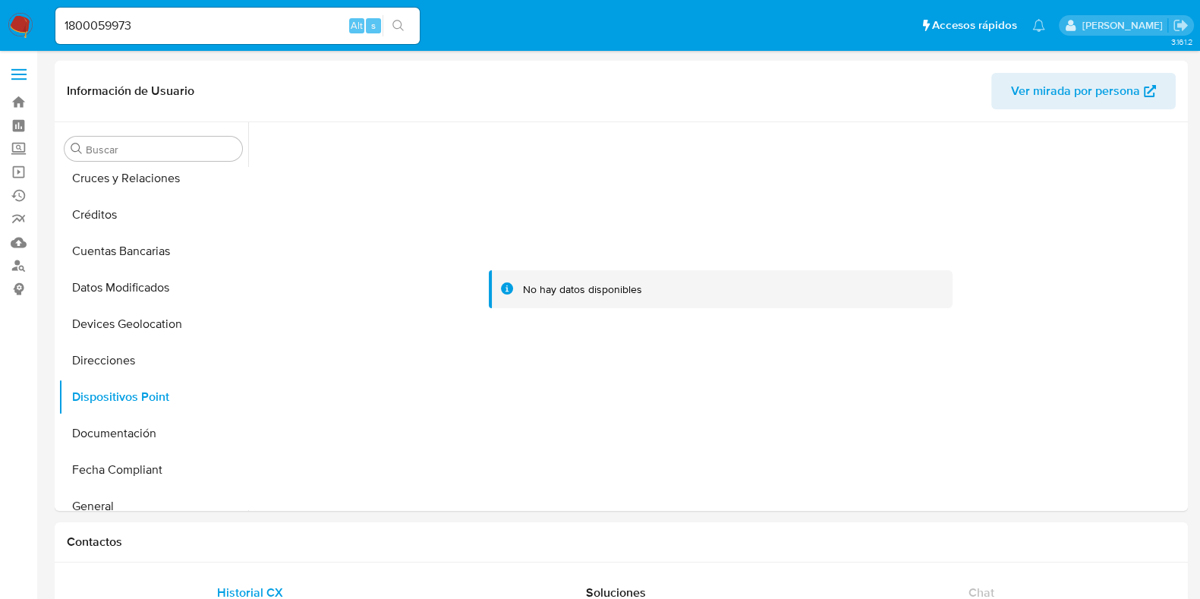
click at [143, 26] on input "1800059973" at bounding box center [237, 26] width 364 height 20
paste input "76521242"
type input "176521242"
drag, startPoint x: 391, startPoint y: 30, endPoint x: 408, endPoint y: 45, distance: 23.1
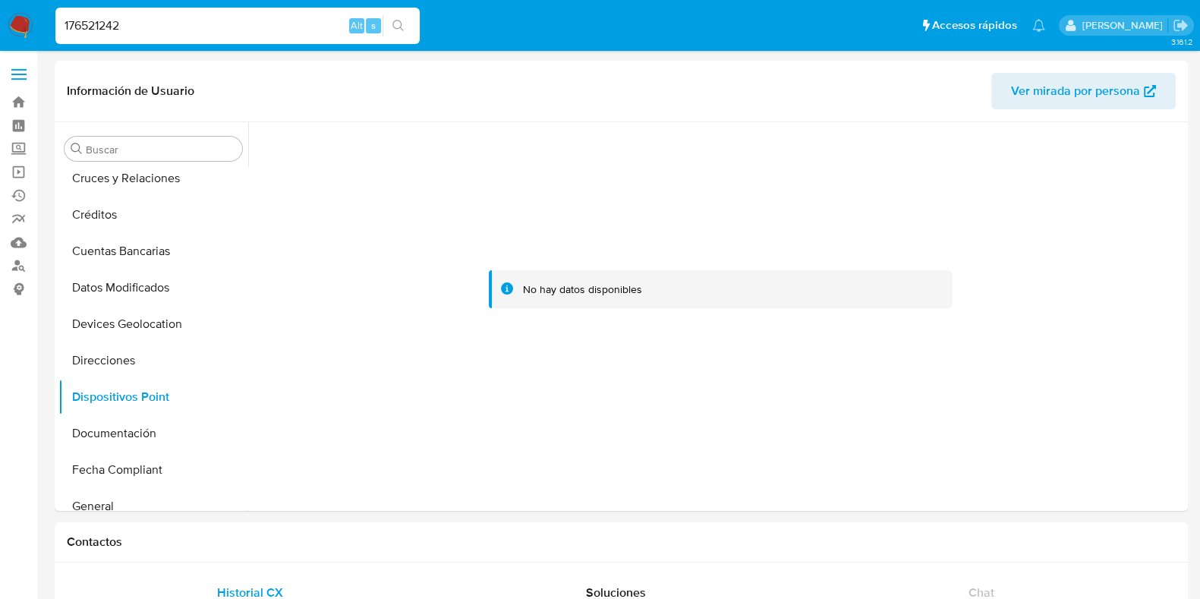
click at [391, 28] on button "search-icon" at bounding box center [398, 25] width 31 height 21
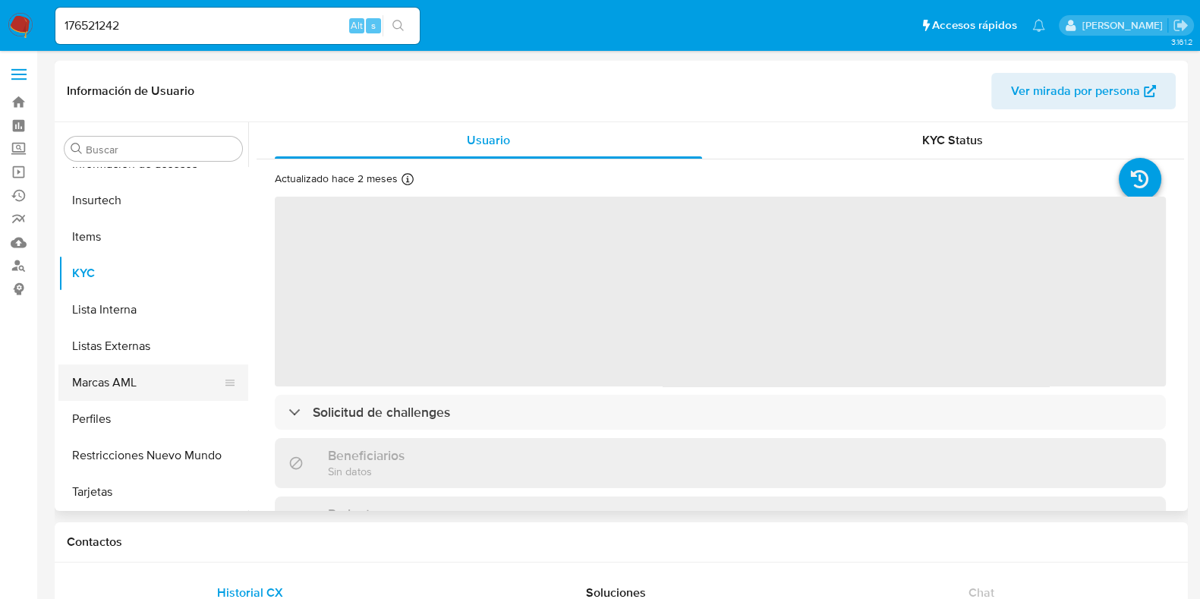
select select "10"
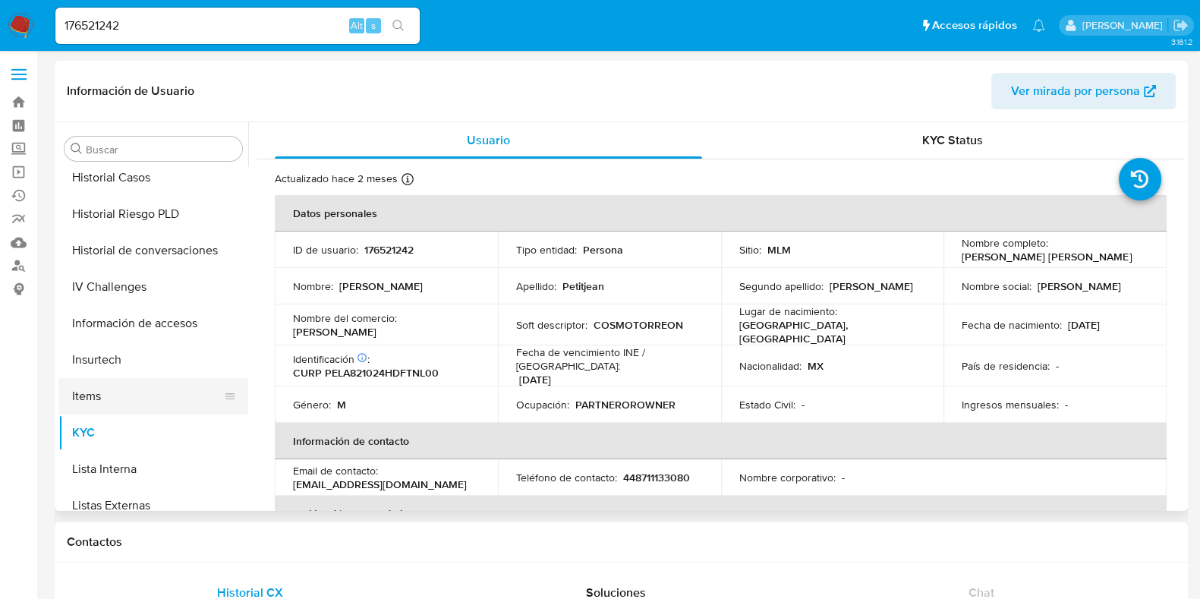
scroll to position [524, 0]
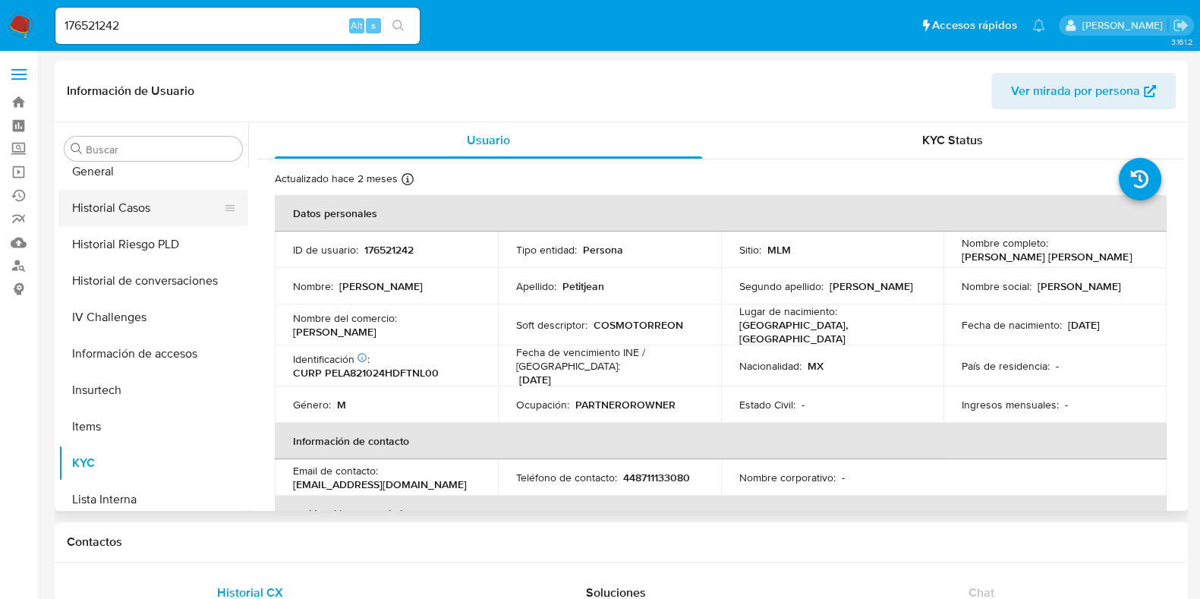
drag, startPoint x: 111, startPoint y: 213, endPoint x: 127, endPoint y: 216, distance: 16.2
click at [114, 210] on button "Historial Casos" at bounding box center [147, 208] width 178 height 36
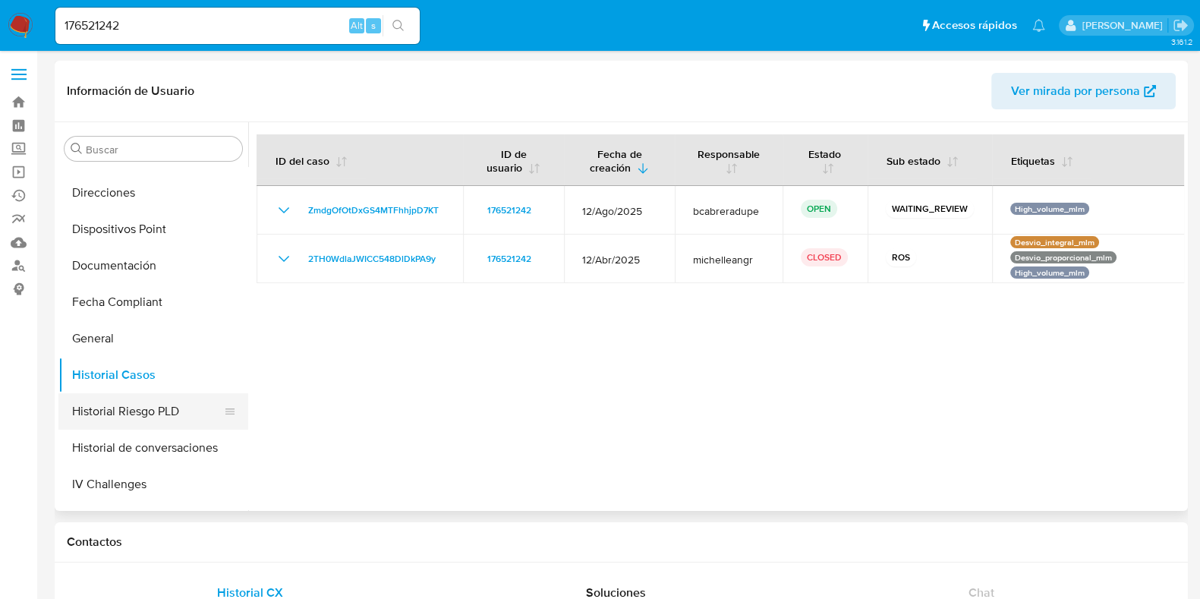
scroll to position [239, 0]
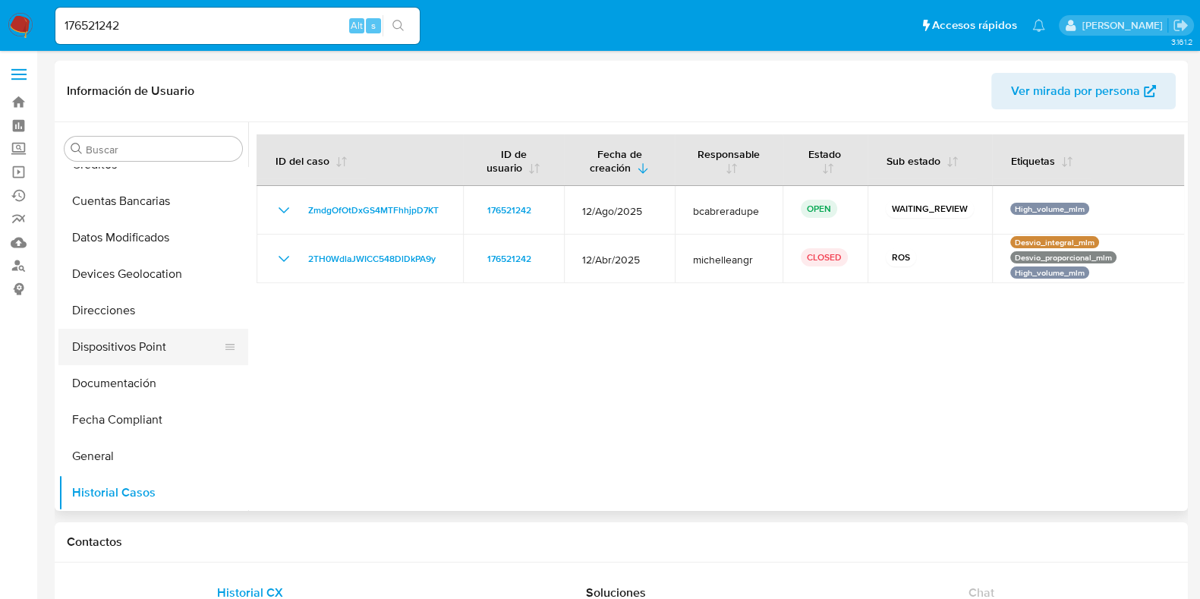
click at [128, 351] on button "Dispositivos Point" at bounding box center [147, 347] width 178 height 36
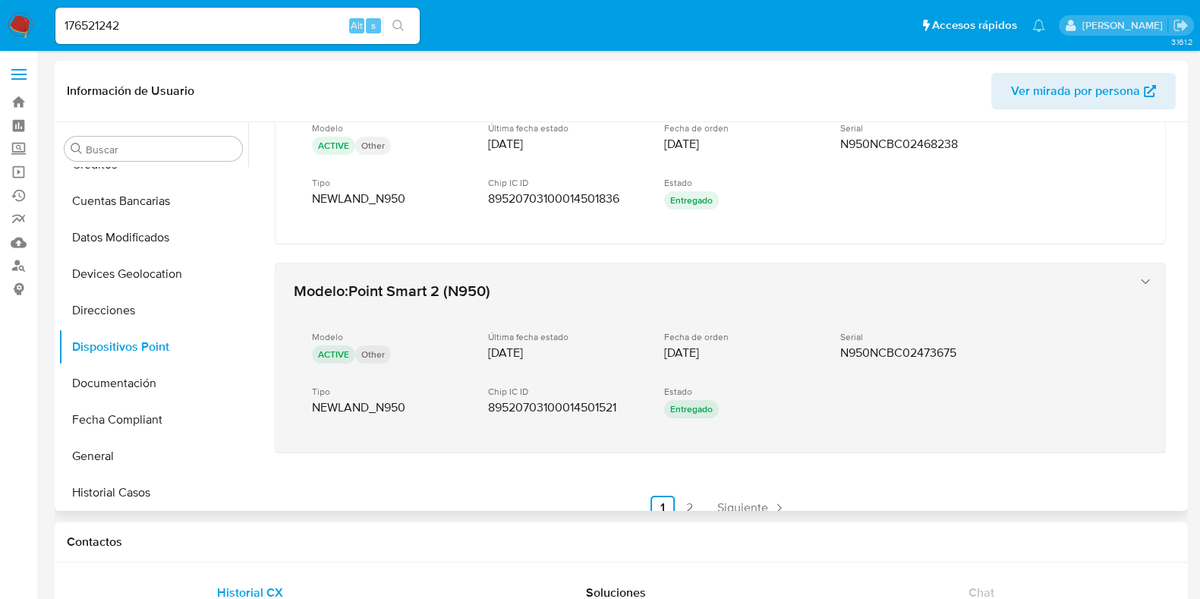
scroll to position [739, 0]
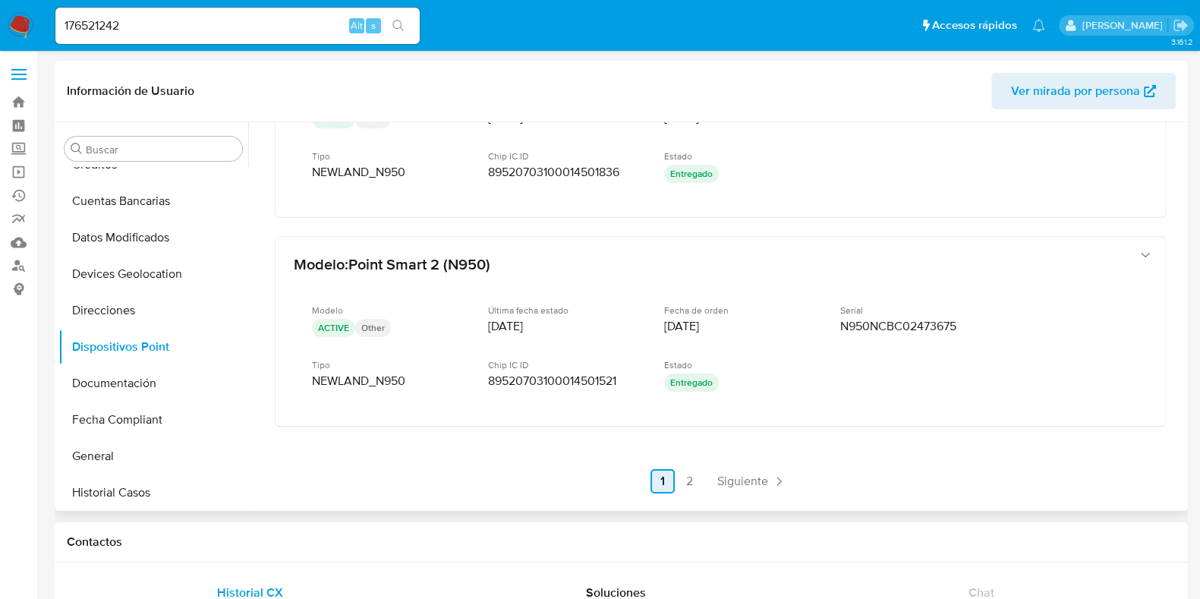
click at [733, 475] on span "Siguiente" at bounding box center [742, 481] width 51 height 12
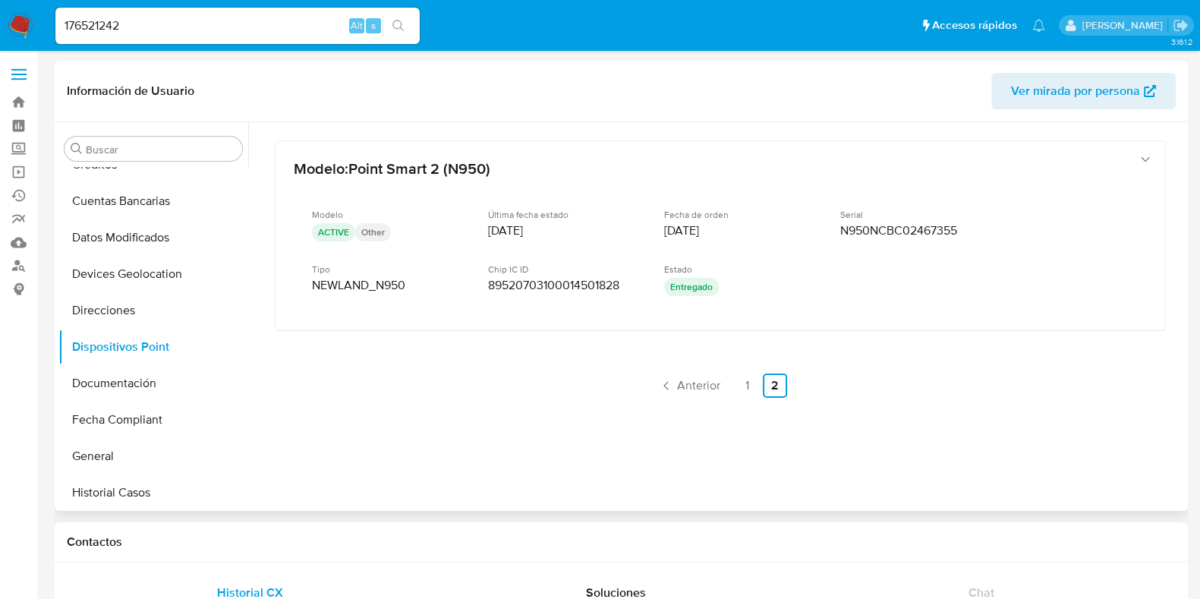
click at [147, 30] on input "176521242" at bounding box center [237, 26] width 364 height 20
paste input "76445766"
type input "764457662"
click at [398, 20] on icon "search-icon" at bounding box center [399, 26] width 12 height 12
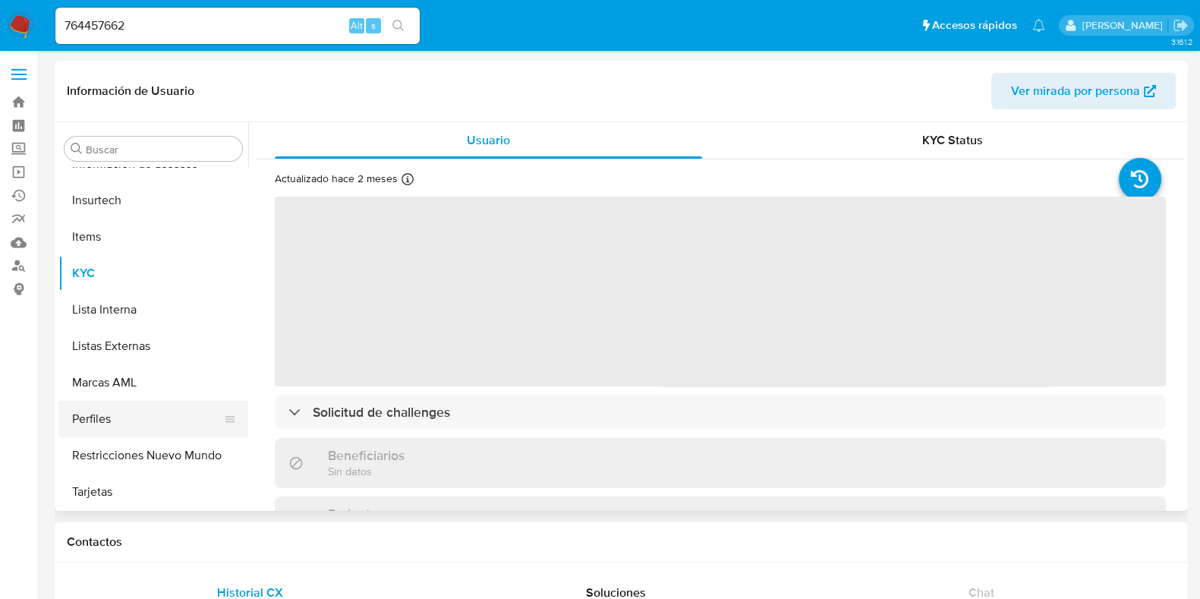
select select "10"
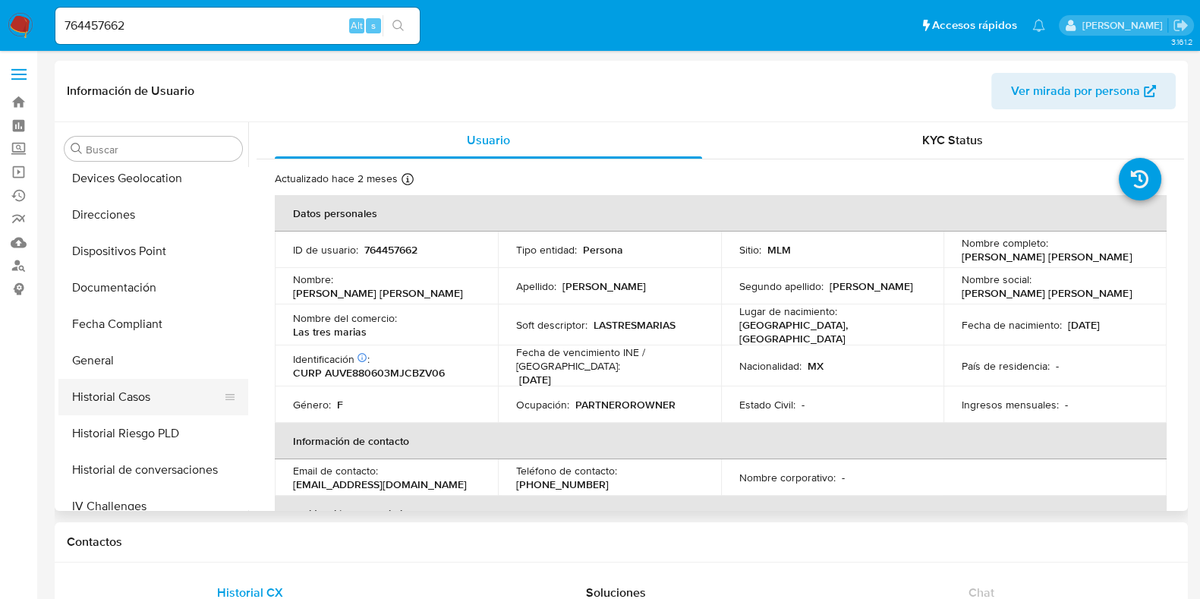
scroll to position [334, 0]
drag, startPoint x: 148, startPoint y: 263, endPoint x: 188, endPoint y: 287, distance: 46.0
click at [148, 263] on button "Dispositivos Point" at bounding box center [153, 252] width 190 height 36
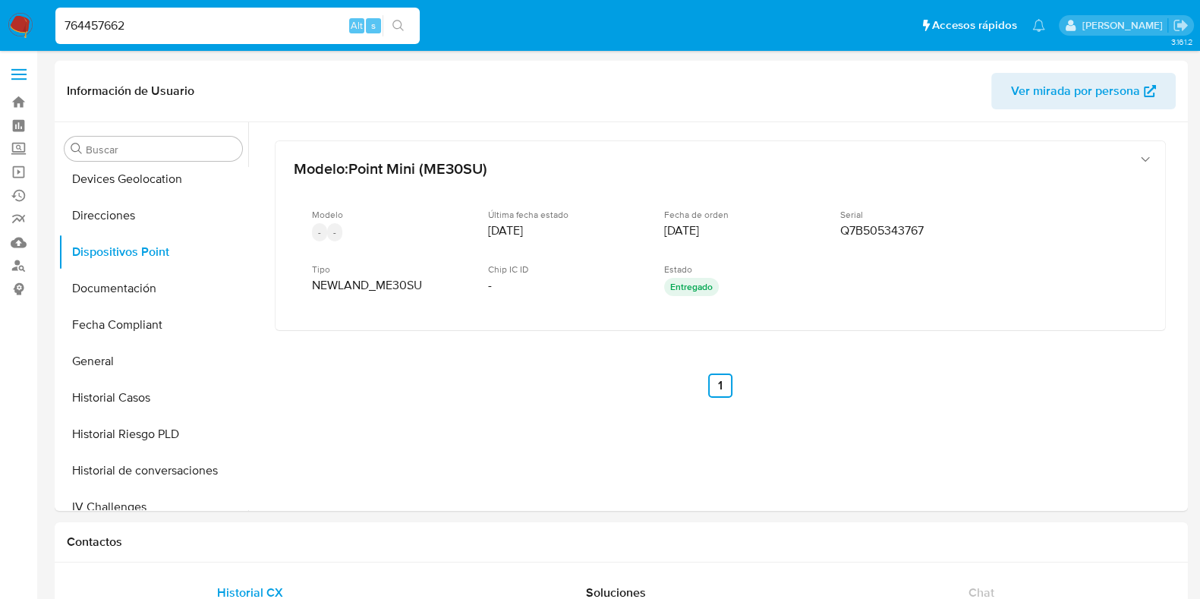
click at [152, 20] on input "764457662" at bounding box center [237, 26] width 364 height 20
paste input "37892642"
type input "378926422"
click at [408, 28] on button "search-icon" at bounding box center [398, 25] width 31 height 21
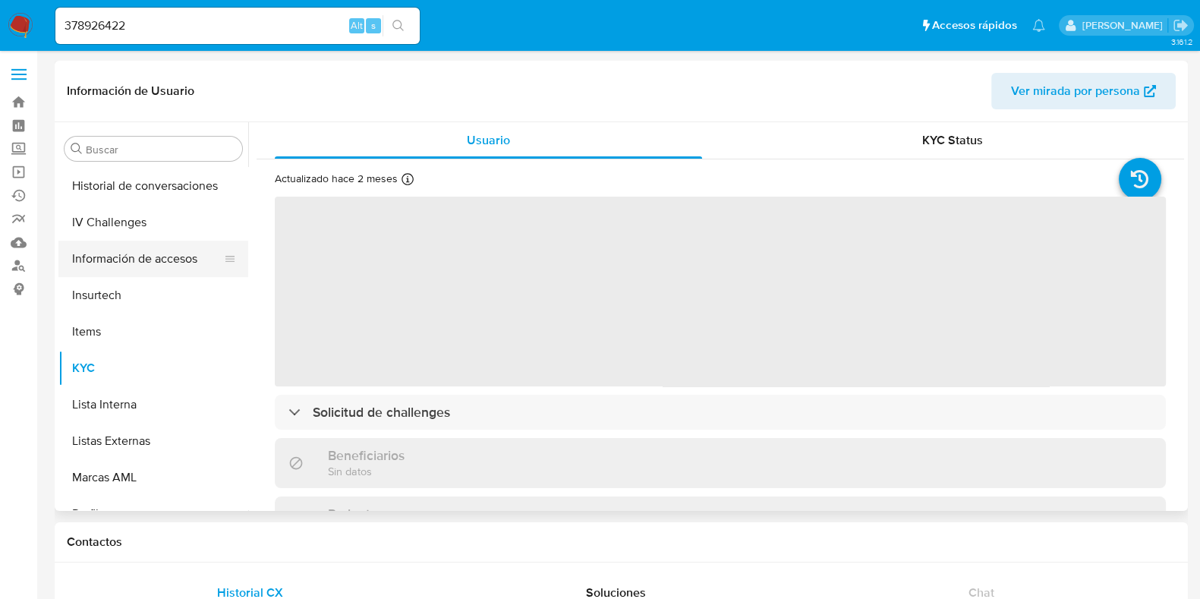
select select "10"
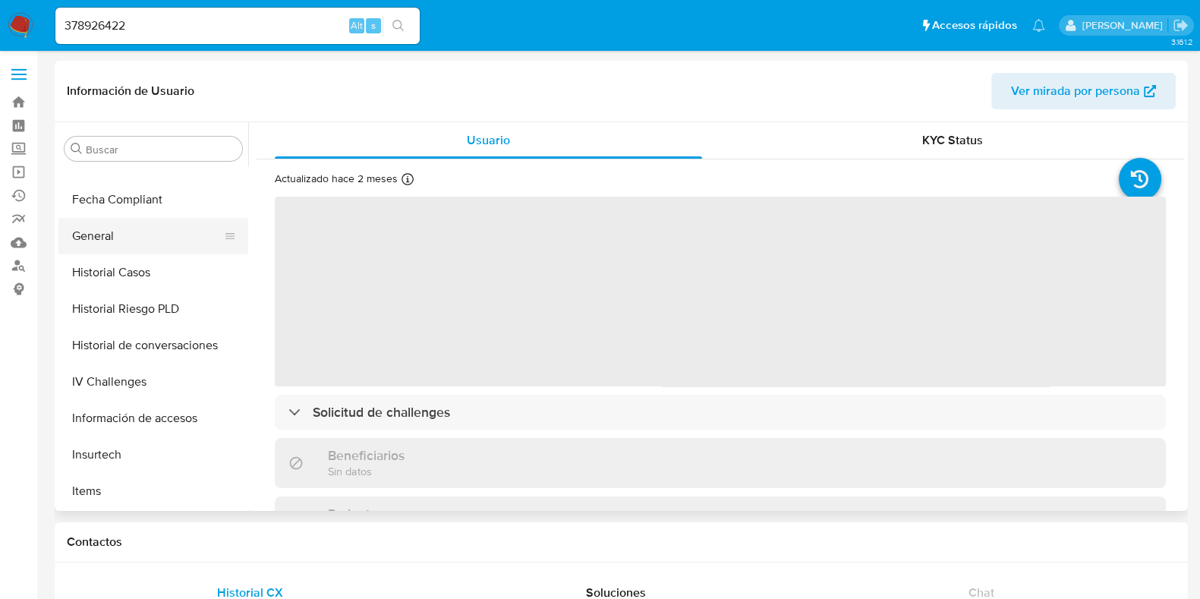
scroll to position [334, 0]
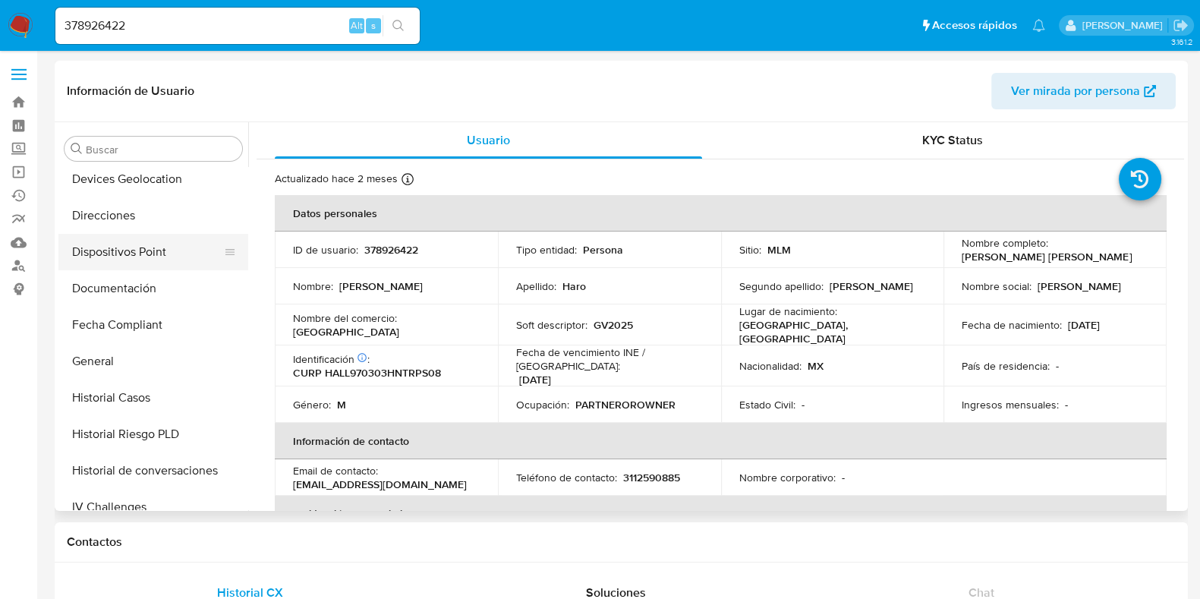
click at [137, 250] on button "Dispositivos Point" at bounding box center [147, 252] width 178 height 36
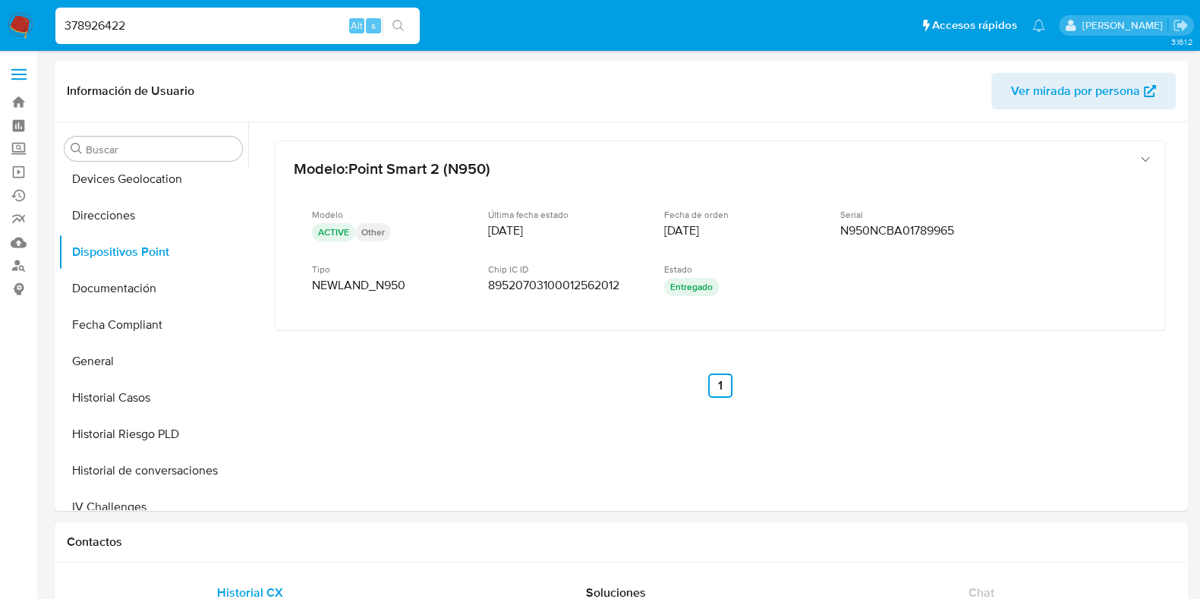
click at [147, 29] on input "378926422" at bounding box center [237, 26] width 364 height 20
paste input "64377111"
type input "643771112"
click at [411, 23] on button "search-icon" at bounding box center [398, 25] width 31 height 21
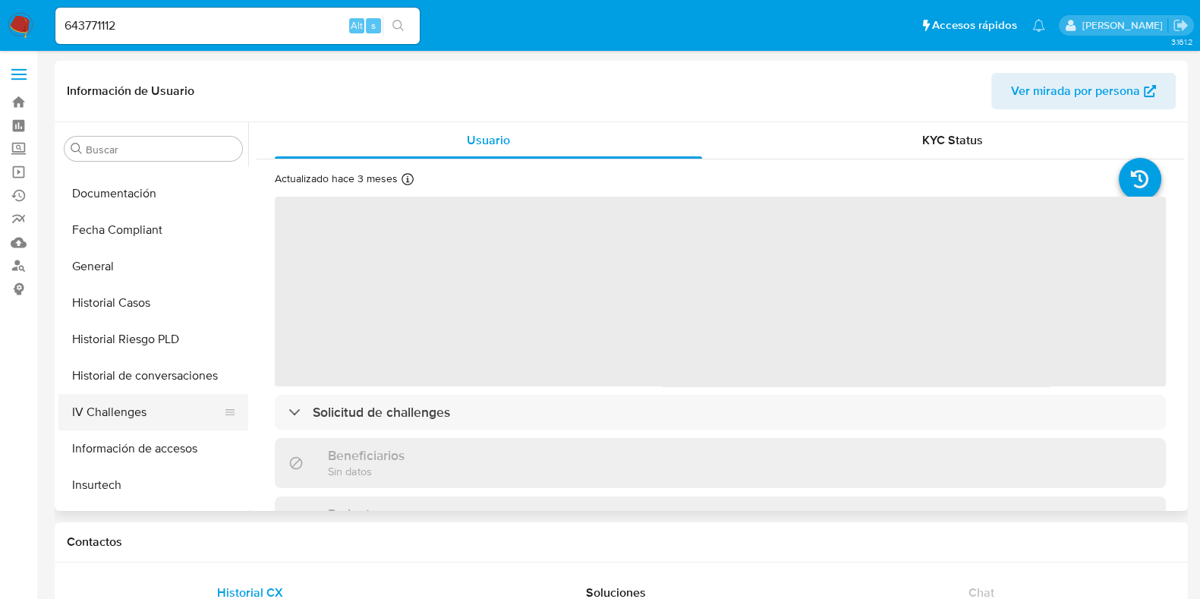
select select "10"
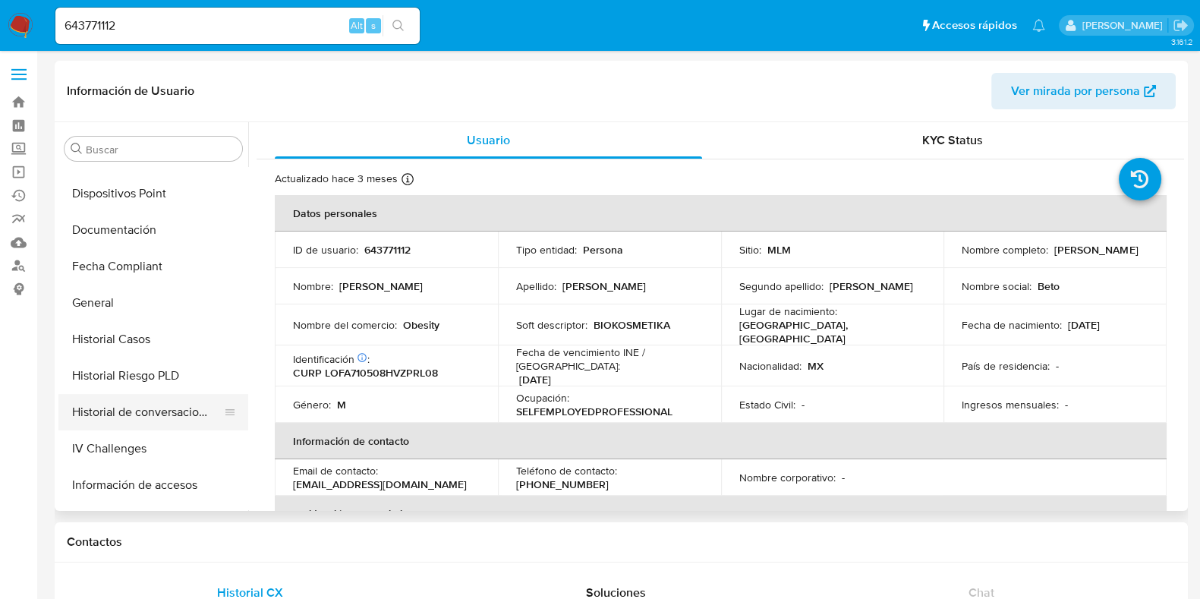
scroll to position [334, 0]
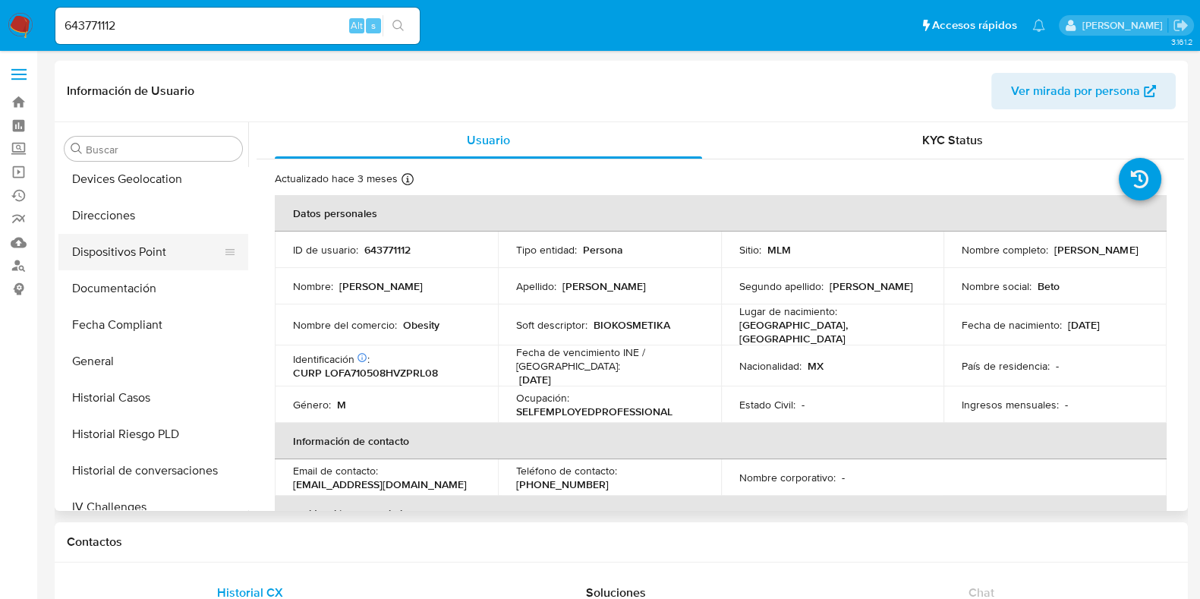
click at [147, 252] on button "Dispositivos Point" at bounding box center [147, 252] width 178 height 36
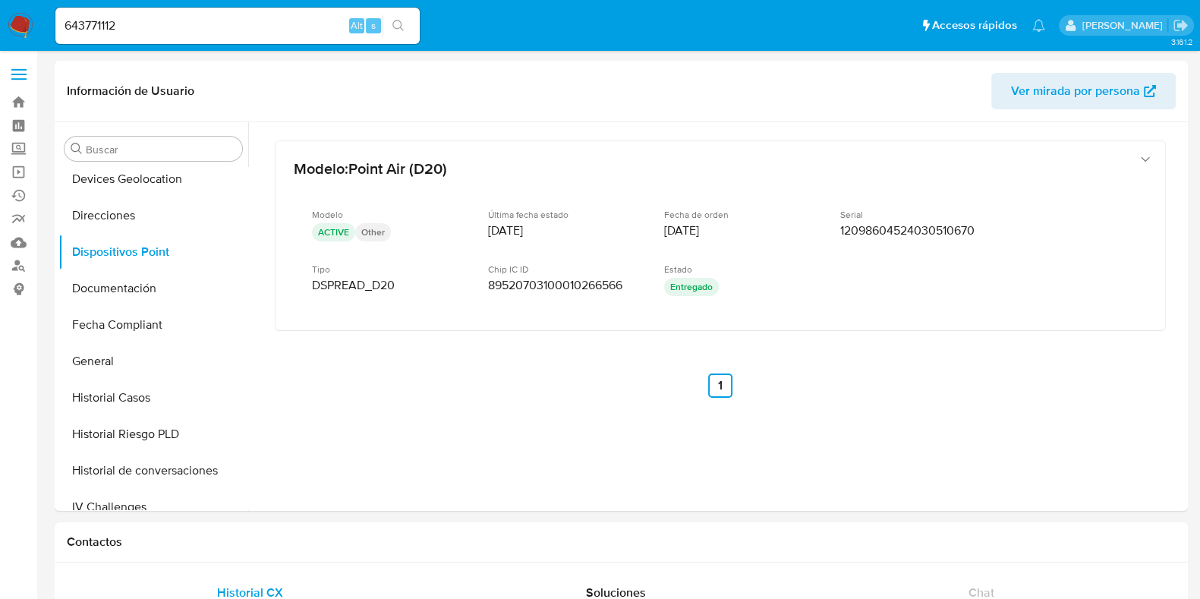
click at [125, 36] on div "643771112 Alt s" at bounding box center [237, 26] width 364 height 36
click at [125, 24] on input "643771112" at bounding box center [237, 26] width 364 height 20
paste input "1727674789"
type input "1727674789"
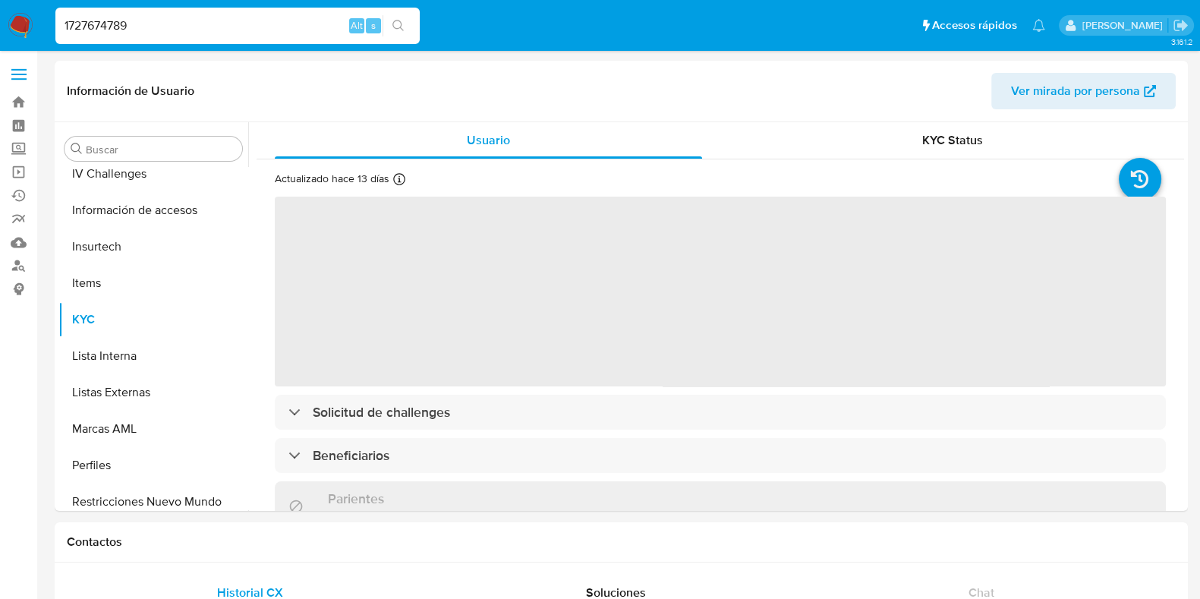
scroll to position [714, 0]
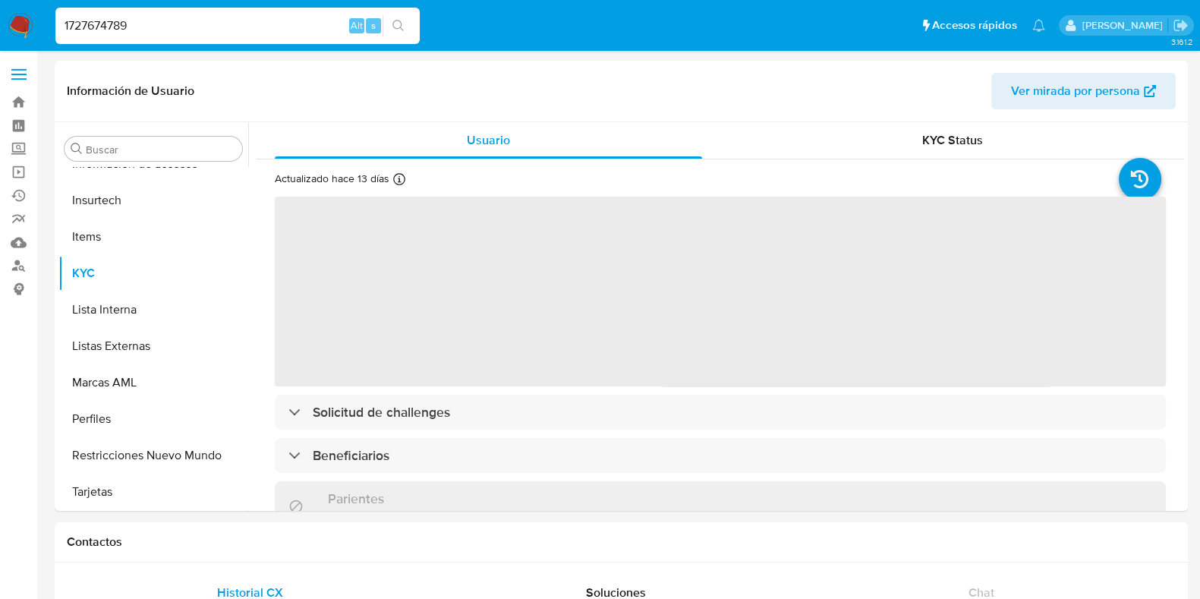
select select "10"
